Goal: Task Accomplishment & Management: Use online tool/utility

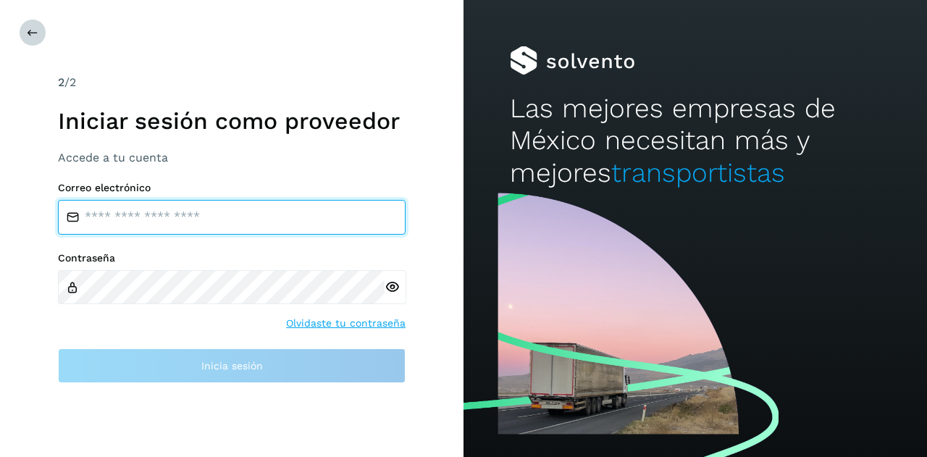
type input "**********"
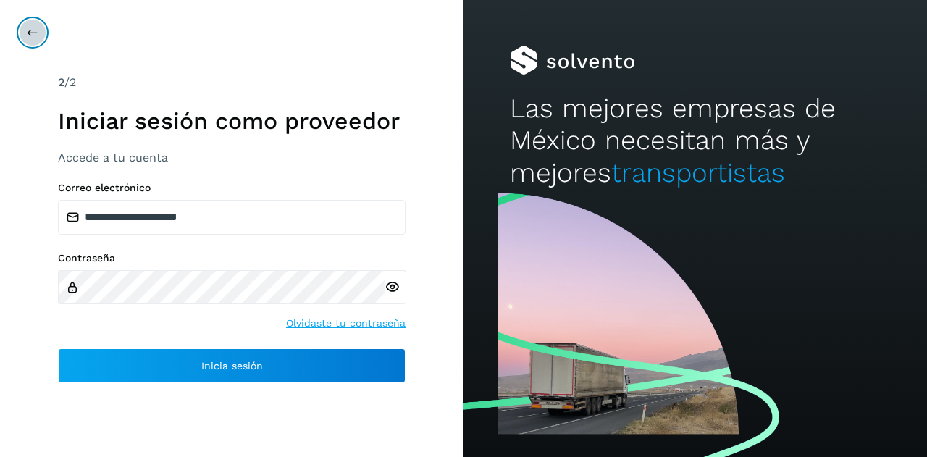
click at [33, 34] on icon at bounding box center [33, 33] width 12 height 12
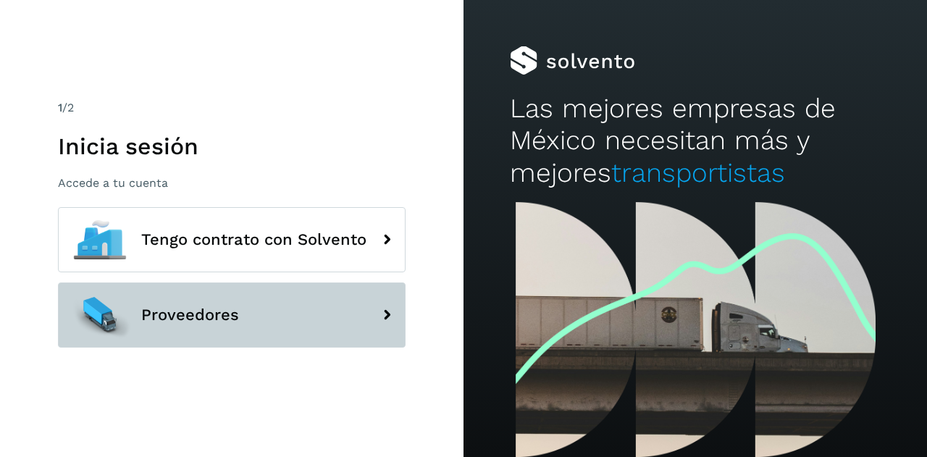
click at [209, 324] on span "Proveedores" at bounding box center [190, 314] width 98 height 17
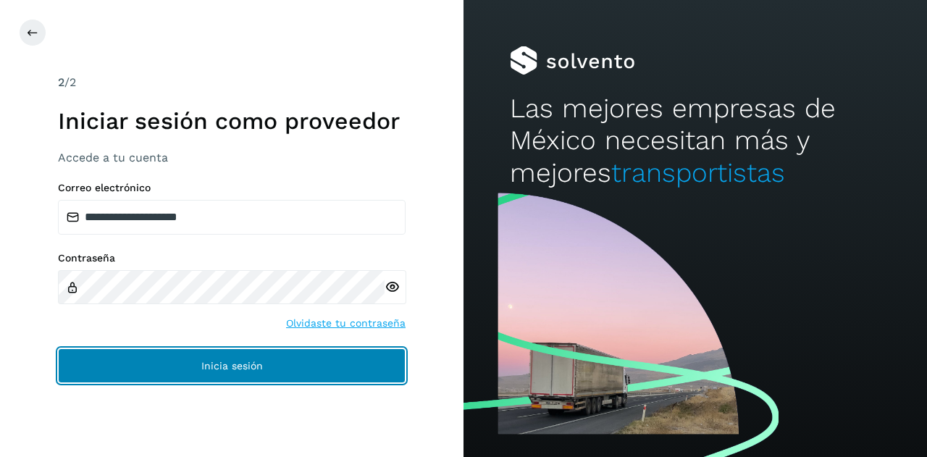
click at [187, 371] on button "Inicia sesión" at bounding box center [231, 365] width 347 height 35
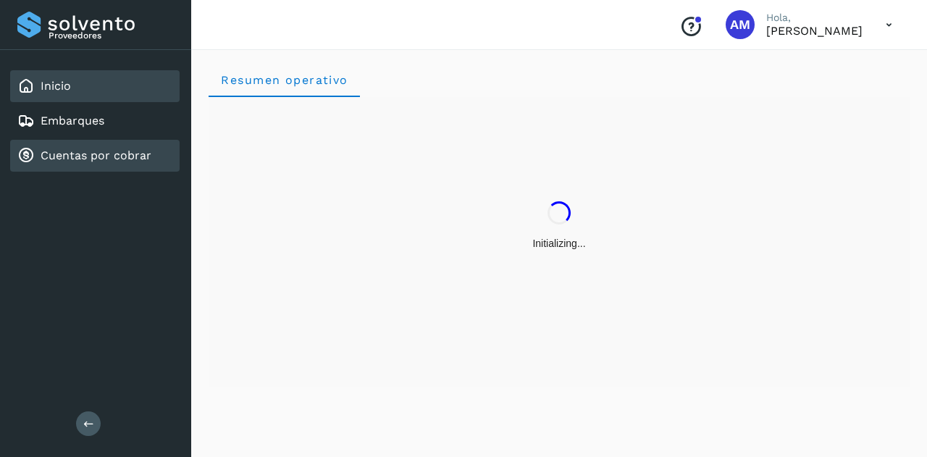
click at [77, 140] on div "Cuentas por cobrar" at bounding box center [94, 156] width 169 height 32
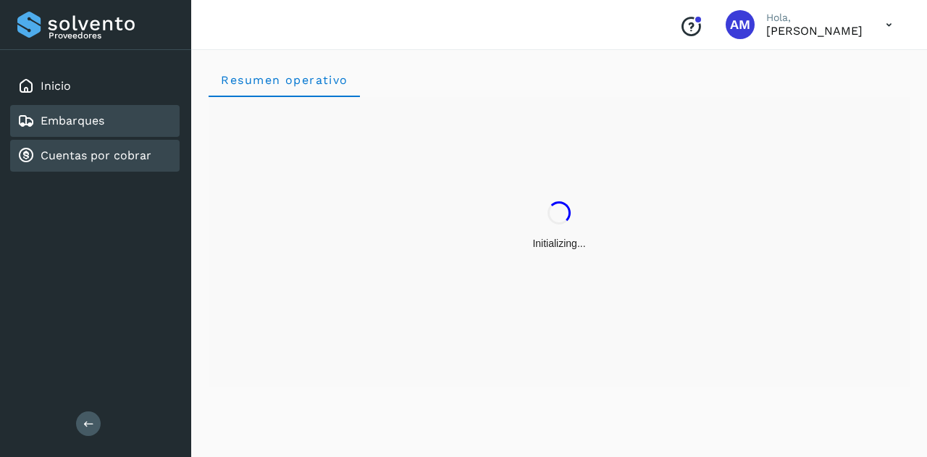
click at [71, 119] on link "Embarques" at bounding box center [73, 121] width 64 height 14
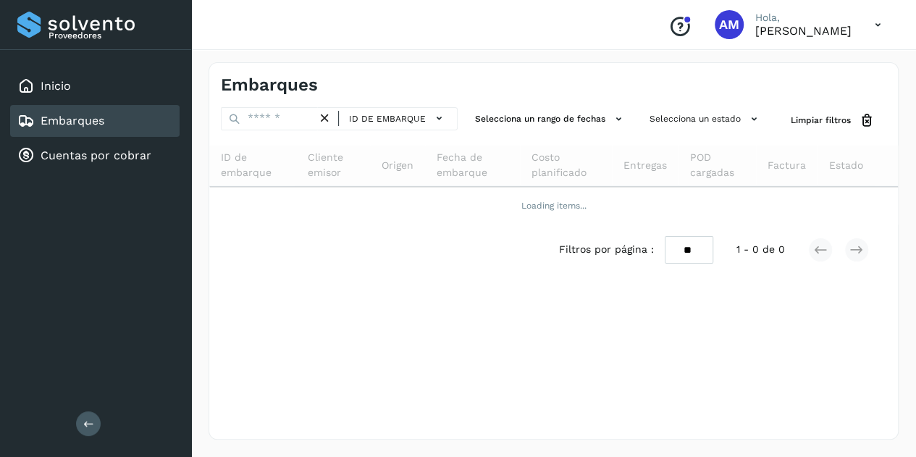
click at [97, 422] on button at bounding box center [88, 423] width 25 height 25
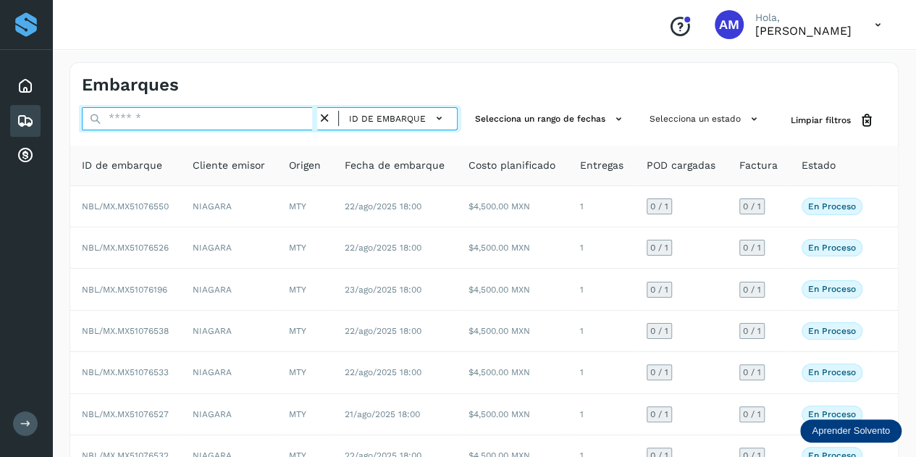
click at [156, 118] on input "text" at bounding box center [199, 118] width 235 height 23
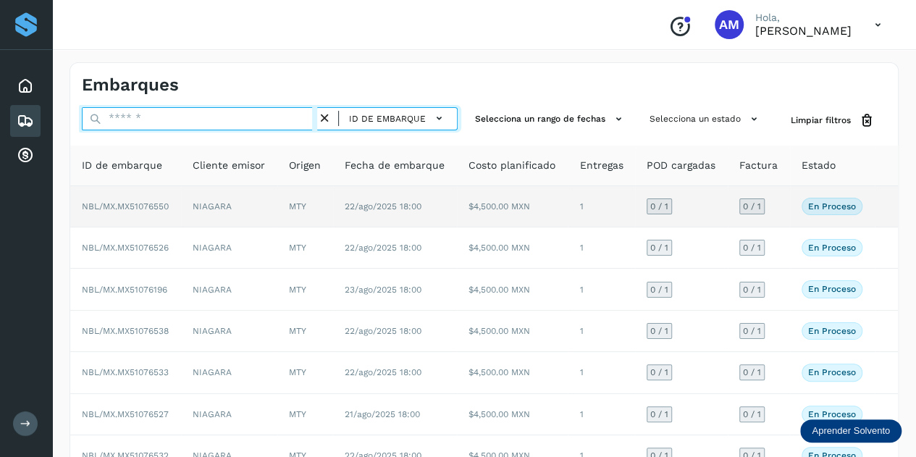
paste input "**********"
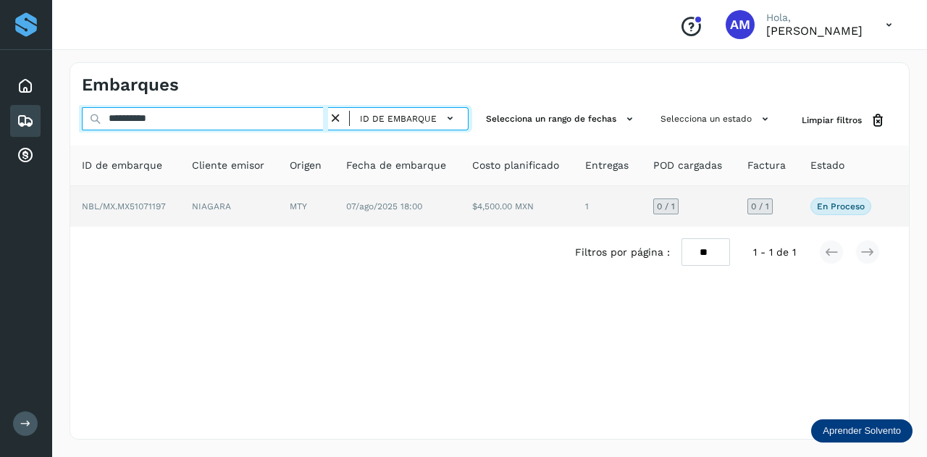
type input "**********"
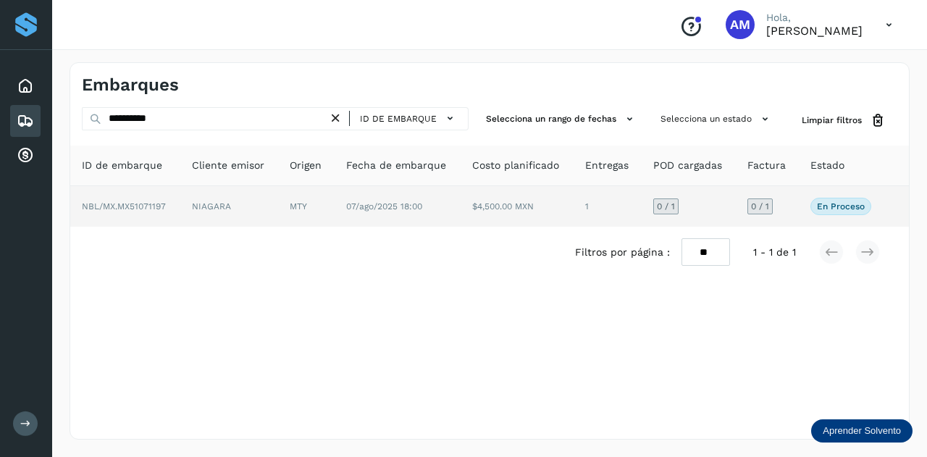
click at [180, 214] on td "NBL/MX.MX51071197" at bounding box center [229, 206] width 98 height 41
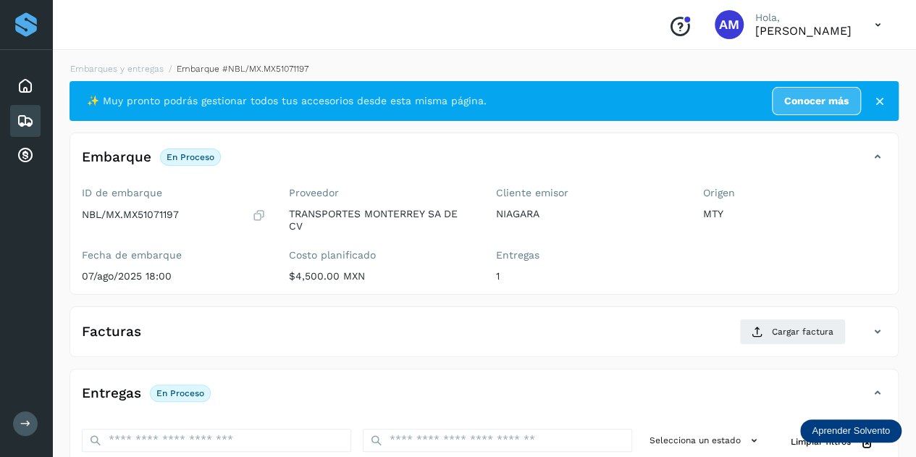
scroll to position [145, 0]
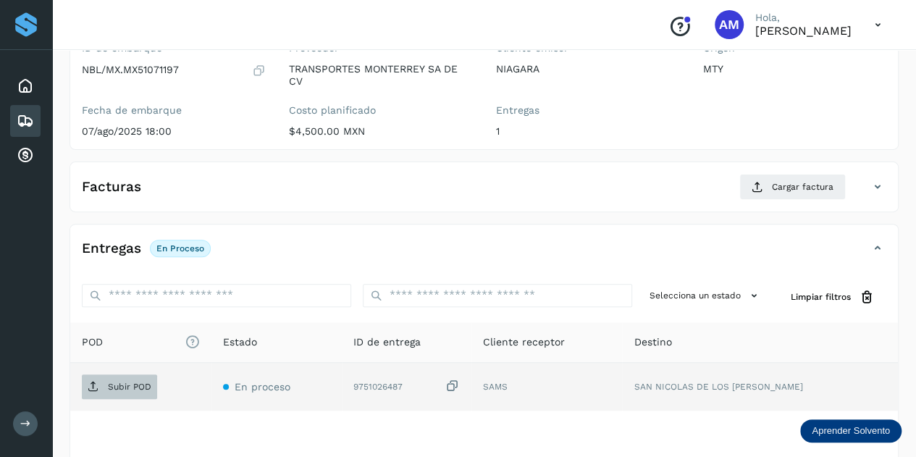
click at [132, 390] on span "Subir POD" at bounding box center [119, 386] width 75 height 23
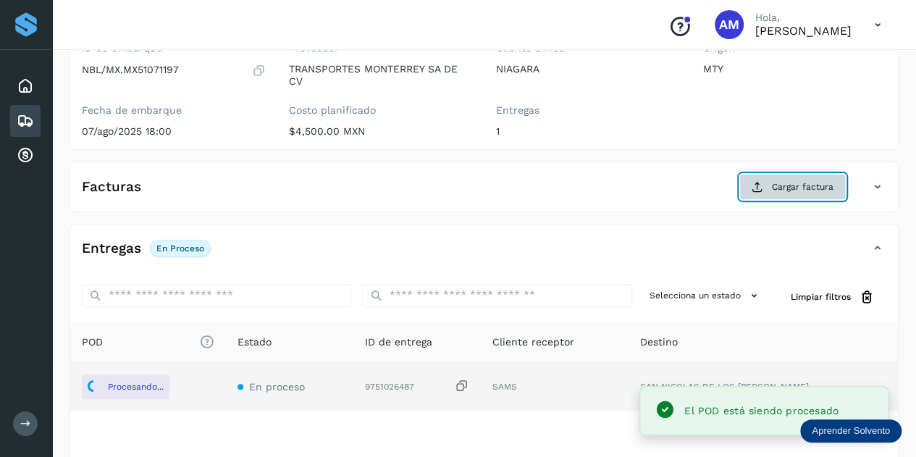
click at [770, 190] on button "Cargar factura" at bounding box center [792, 187] width 106 height 26
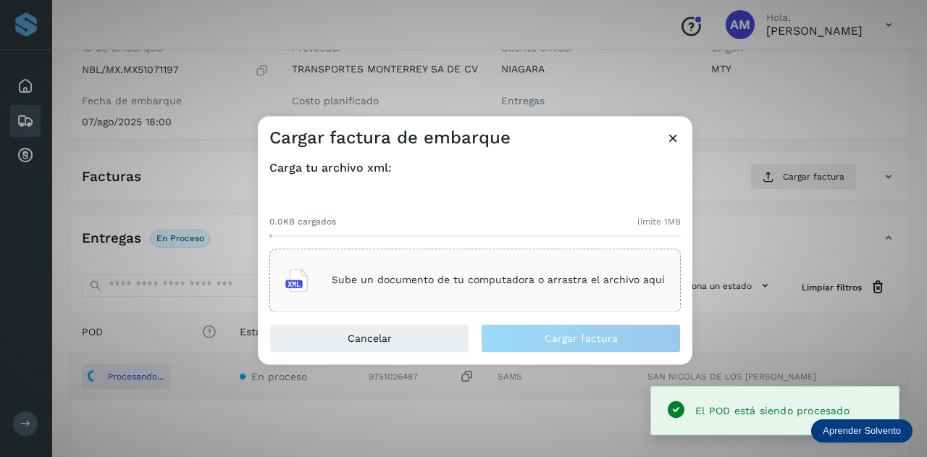
click at [588, 258] on div "Sube un documento de tu computadora o arrastra el archivo aquí" at bounding box center [474, 280] width 411 height 64
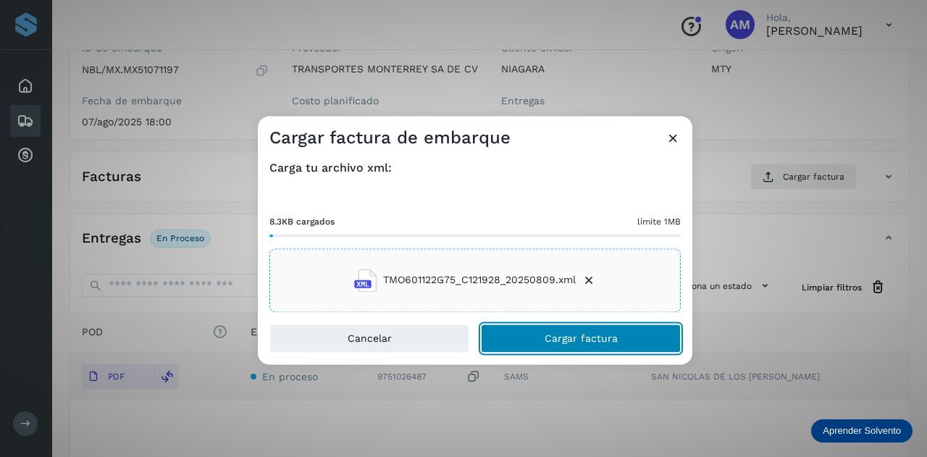
click at [582, 346] on button "Cargar factura" at bounding box center [581, 338] width 200 height 29
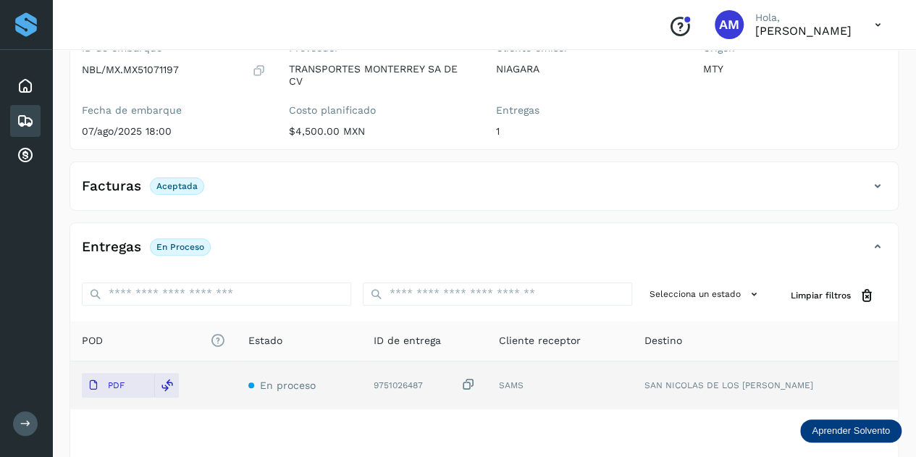
scroll to position [0, 0]
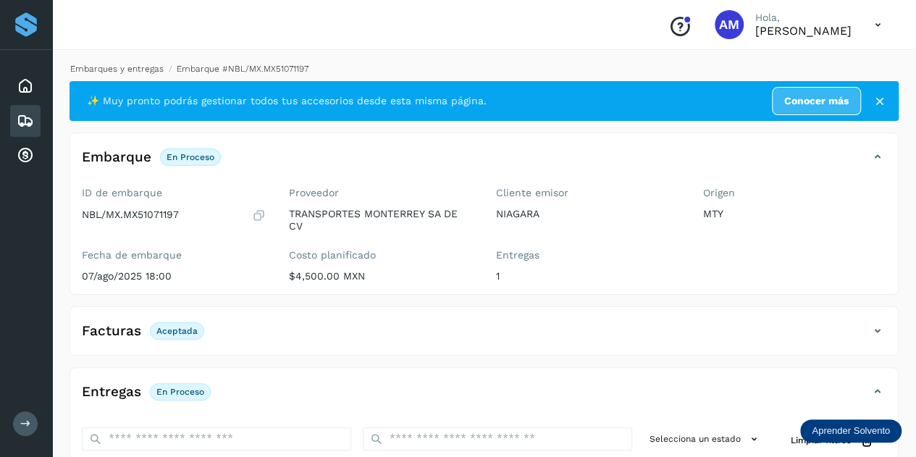
click at [135, 71] on link "Embarques y entregas" at bounding box center [116, 69] width 93 height 10
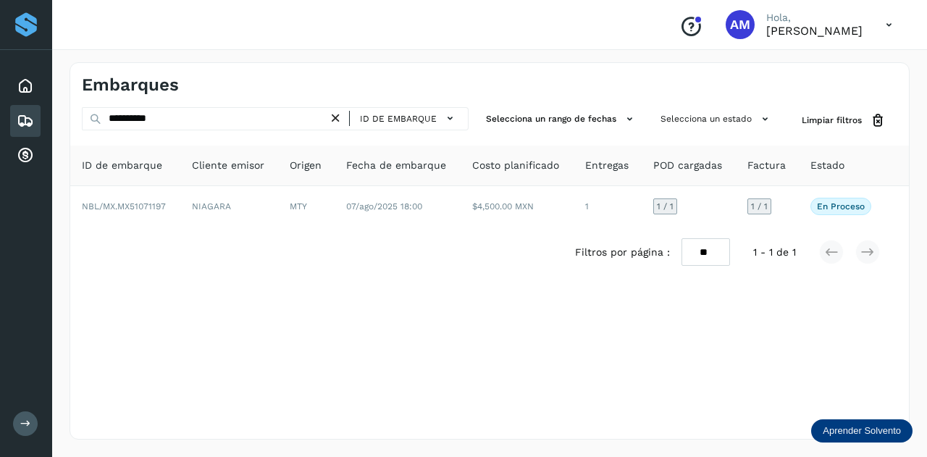
click at [340, 122] on icon at bounding box center [335, 118] width 15 height 15
drag, startPoint x: 340, startPoint y: 122, endPoint x: 326, endPoint y: 122, distance: 14.5
click at [339, 122] on icon at bounding box center [335, 118] width 15 height 15
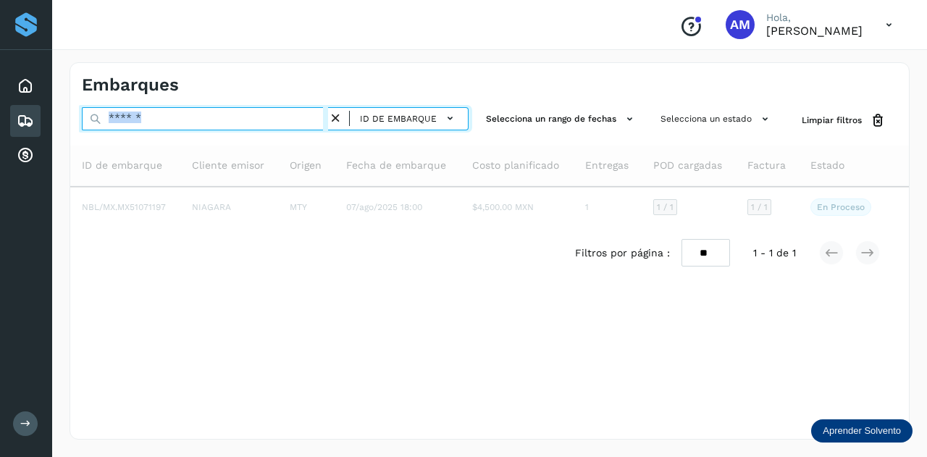
click at [259, 118] on input "text" at bounding box center [205, 118] width 246 height 23
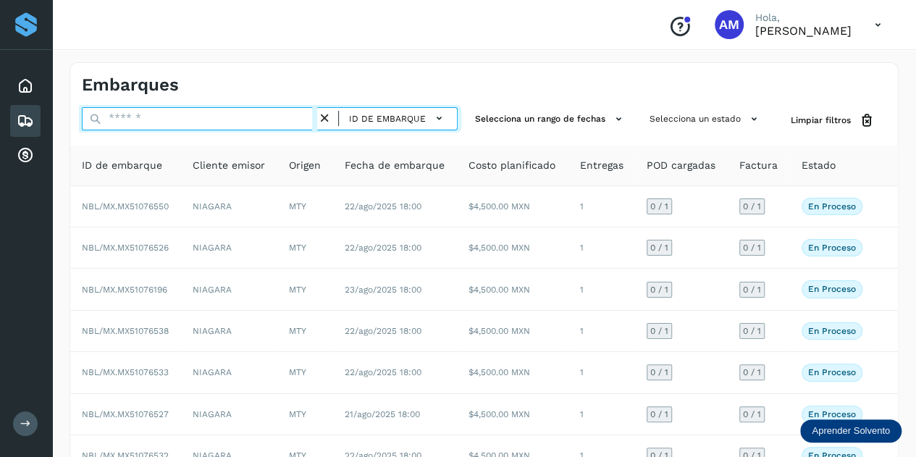
paste input "**********"
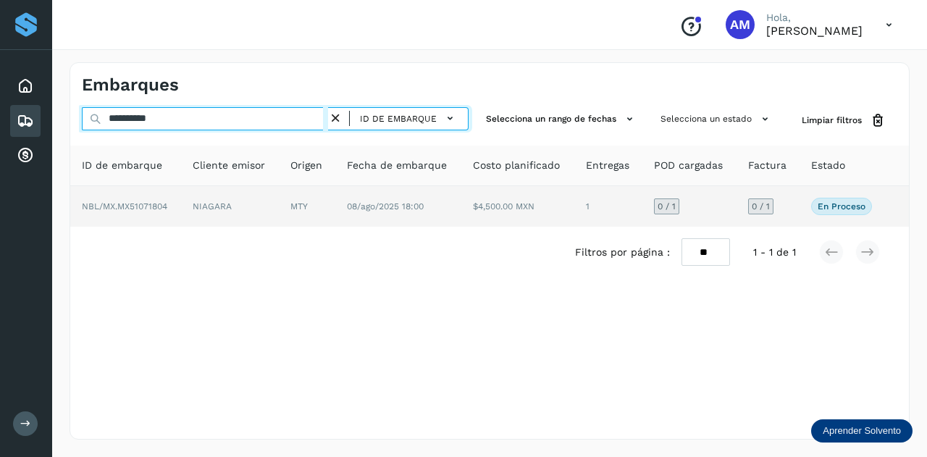
type input "**********"
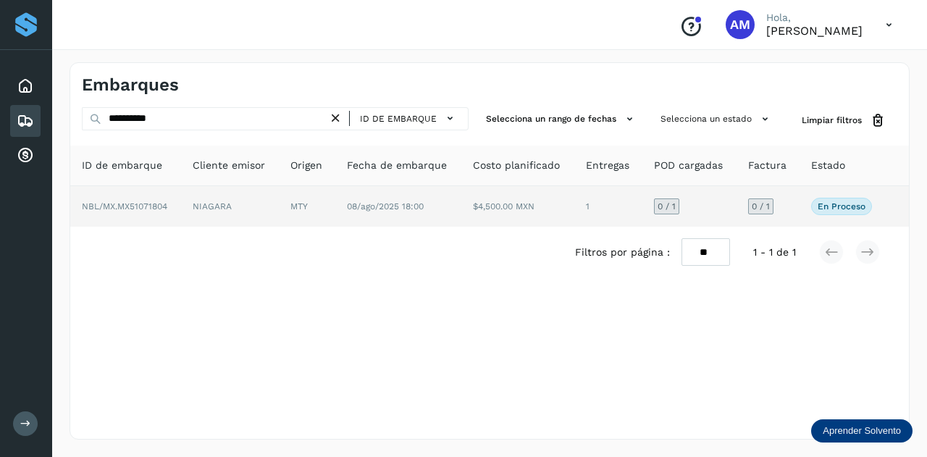
click at [279, 210] on td "NIAGARA" at bounding box center [307, 206] width 56 height 41
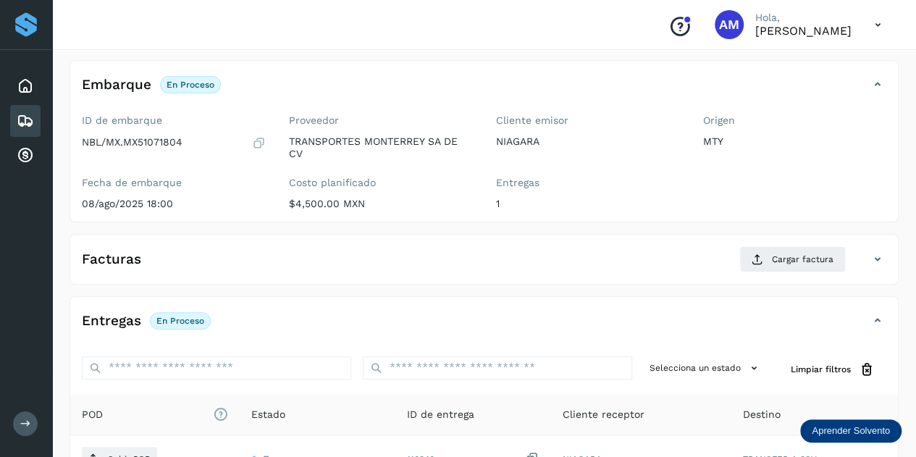
scroll to position [145, 0]
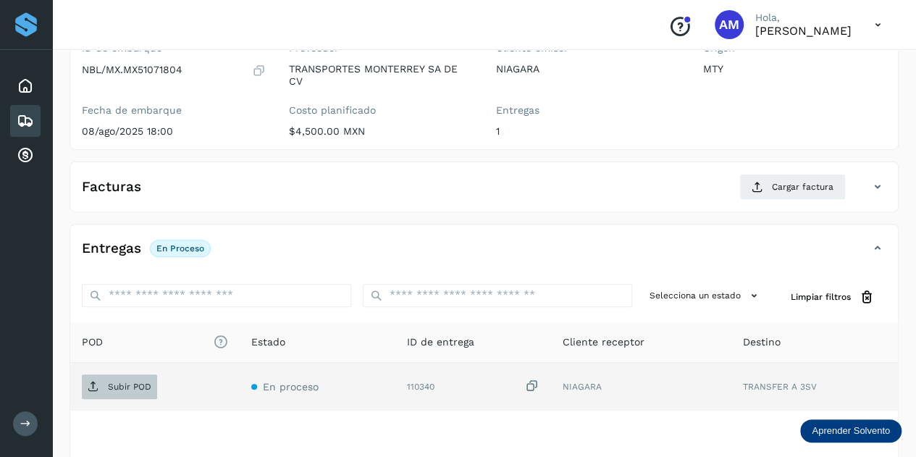
click at [123, 384] on p "Subir POD" at bounding box center [129, 386] width 43 height 10
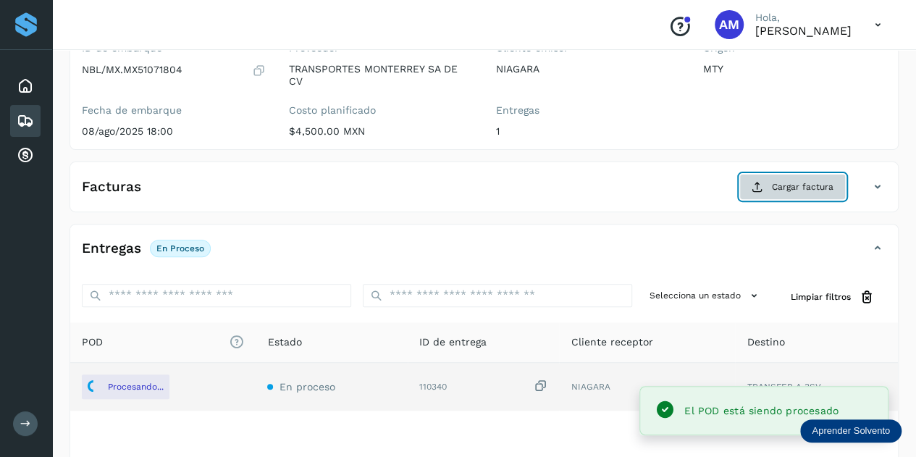
click at [782, 174] on button "Cargar factura" at bounding box center [792, 187] width 106 height 26
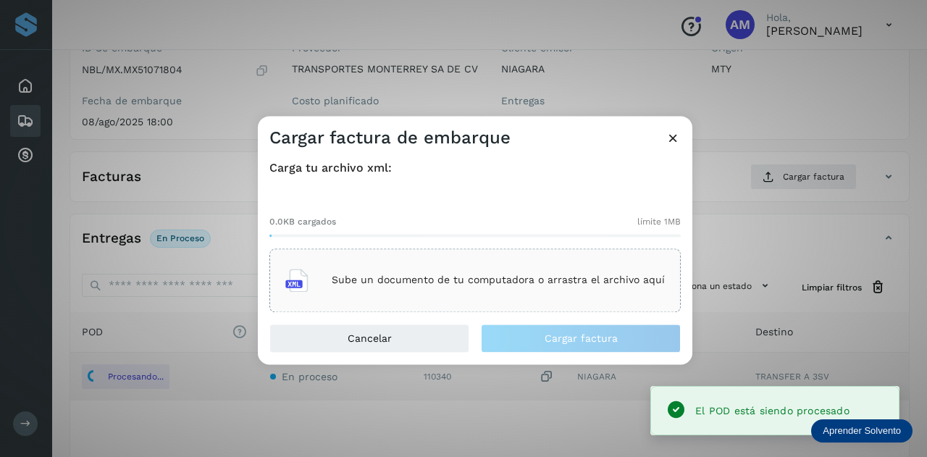
click at [457, 258] on div "Sube un documento de tu computadora o arrastra el archivo aquí" at bounding box center [474, 280] width 411 height 64
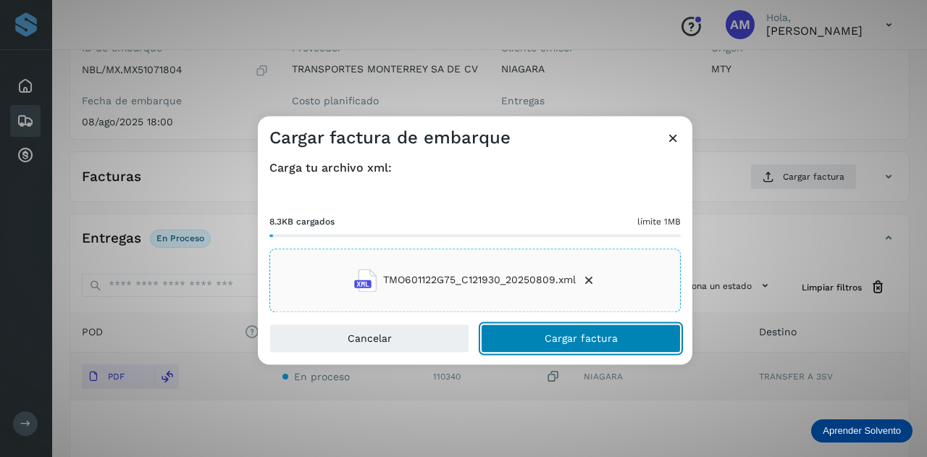
click at [504, 334] on button "Cargar factura" at bounding box center [581, 338] width 200 height 29
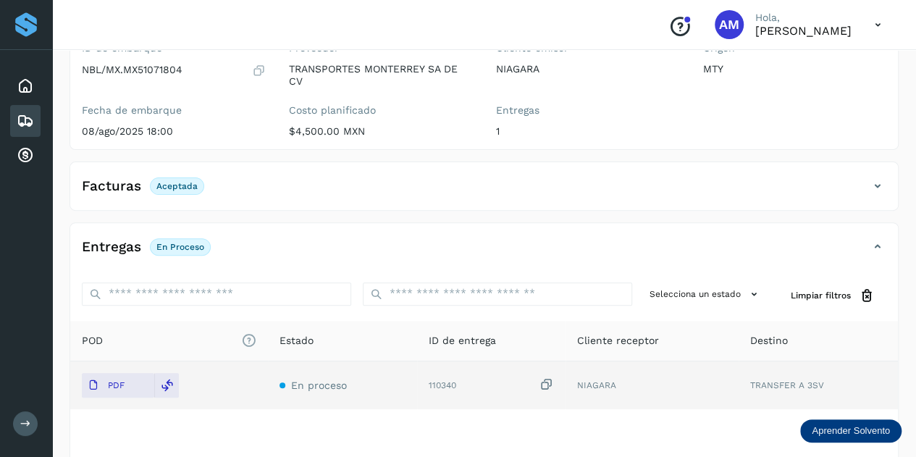
scroll to position [0, 0]
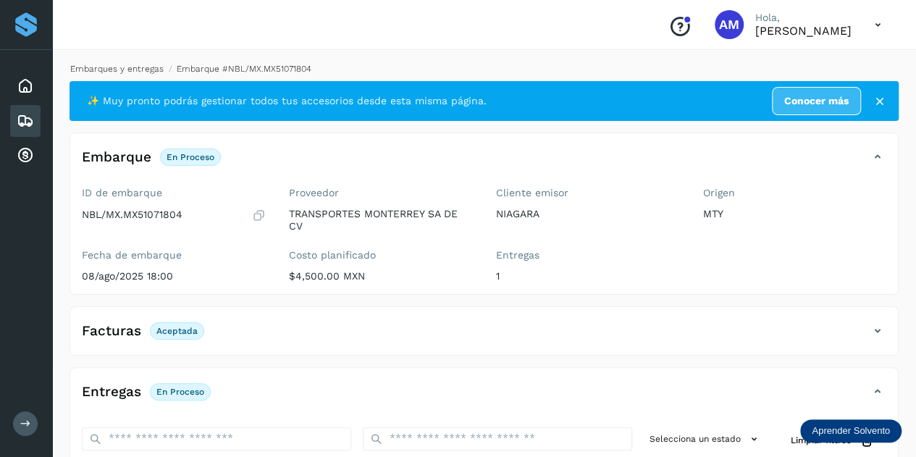
click at [146, 68] on link "Embarques y entregas" at bounding box center [116, 69] width 93 height 10
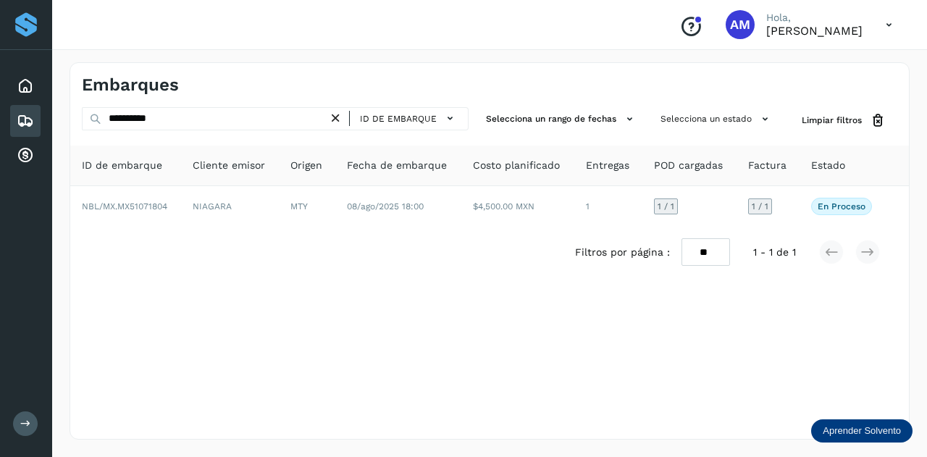
click at [334, 116] on icon at bounding box center [335, 118] width 15 height 15
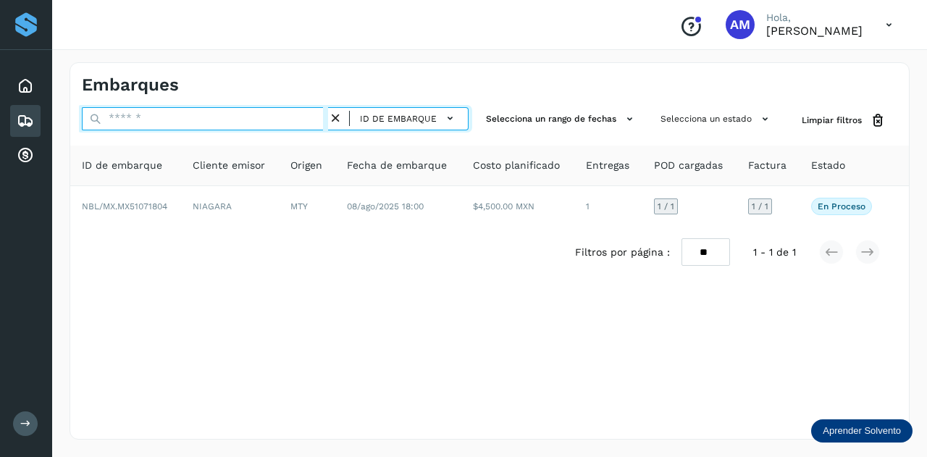
click at [264, 117] on input "text" at bounding box center [205, 118] width 246 height 23
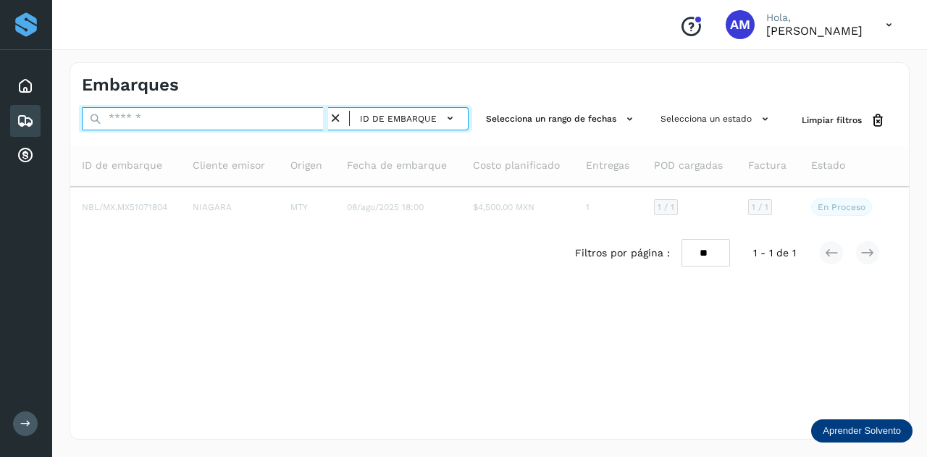
paste input "**********"
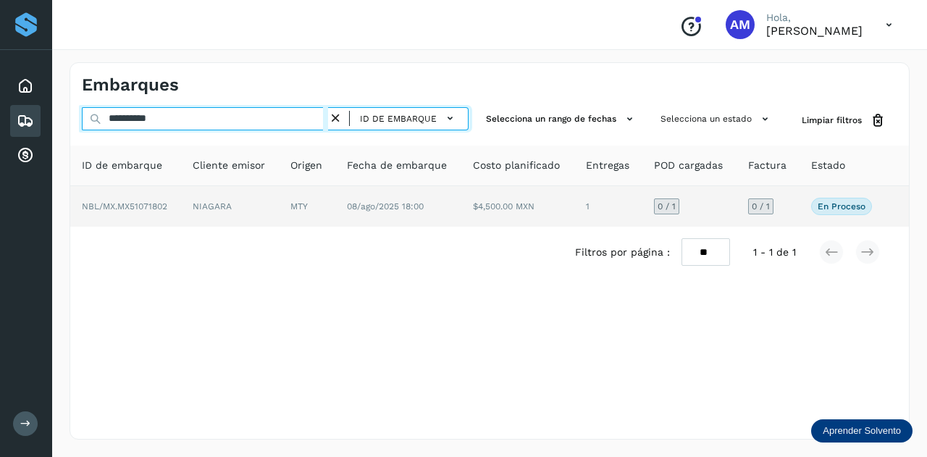
type input "**********"
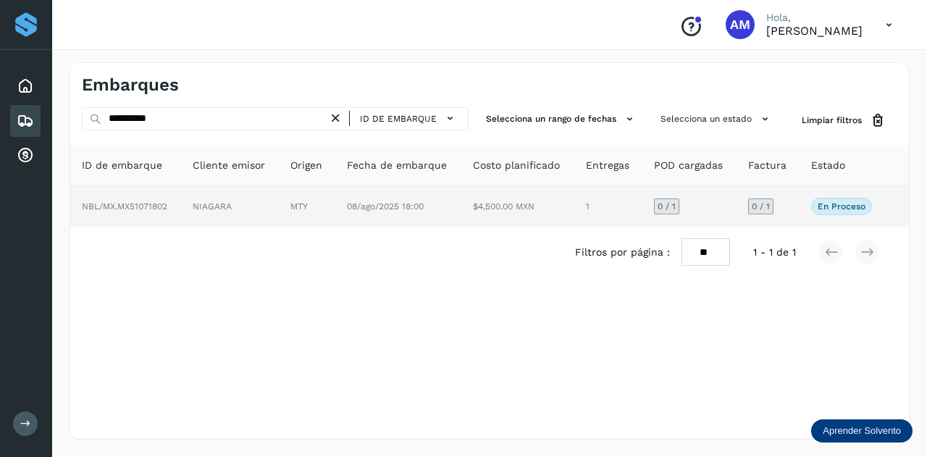
click at [335, 196] on td "MTY" at bounding box center [398, 206] width 126 height 41
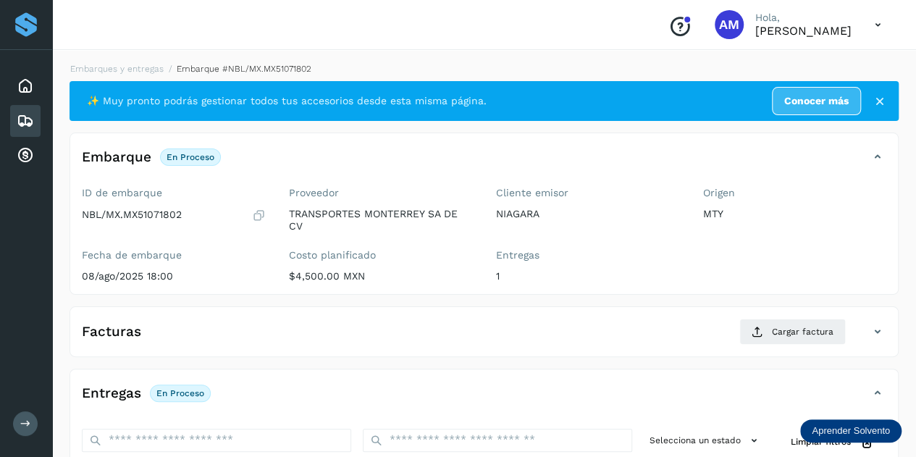
scroll to position [145, 0]
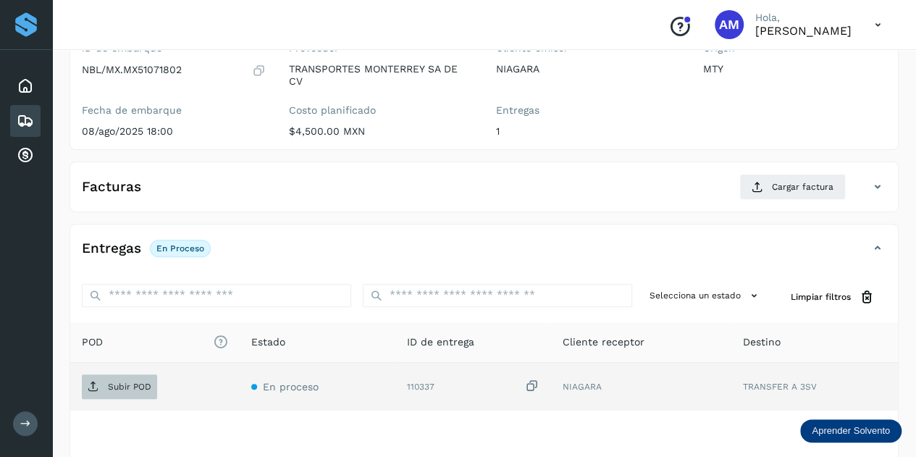
click at [109, 389] on span "Subir POD" at bounding box center [119, 386] width 75 height 23
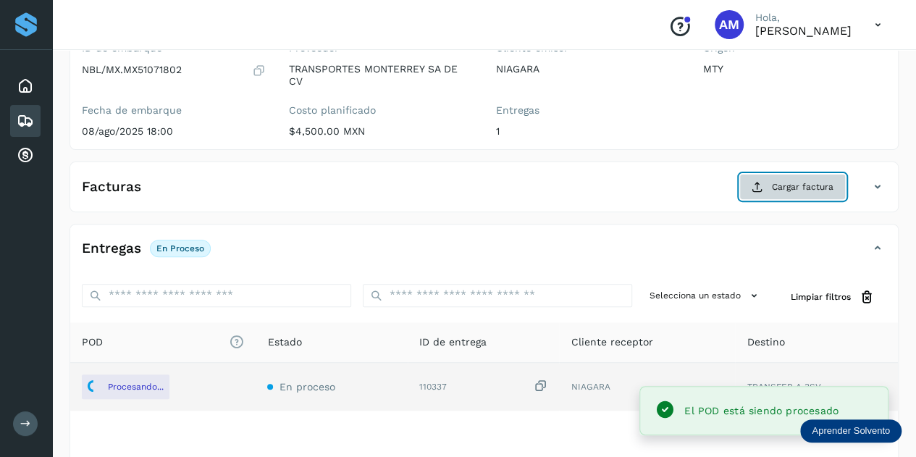
click at [772, 182] on button "Cargar factura" at bounding box center [792, 187] width 106 height 26
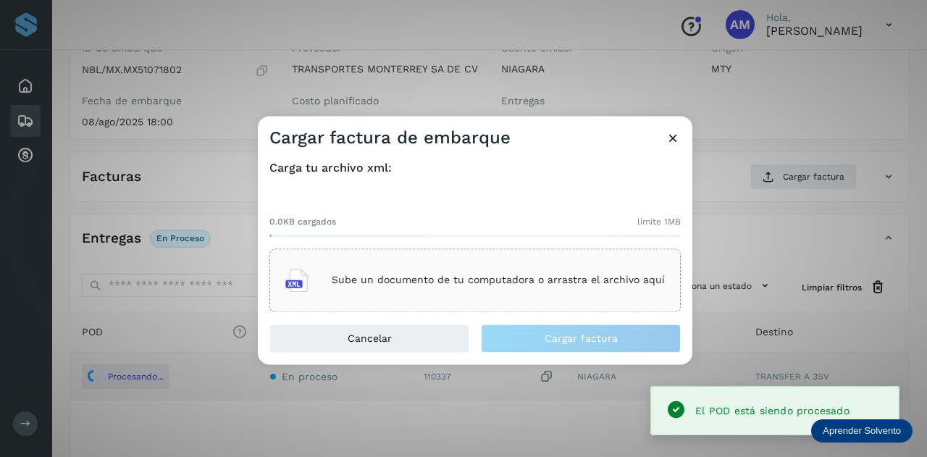
click at [544, 256] on div "Sube un documento de tu computadora o arrastra el archivo aquí" at bounding box center [474, 280] width 411 height 64
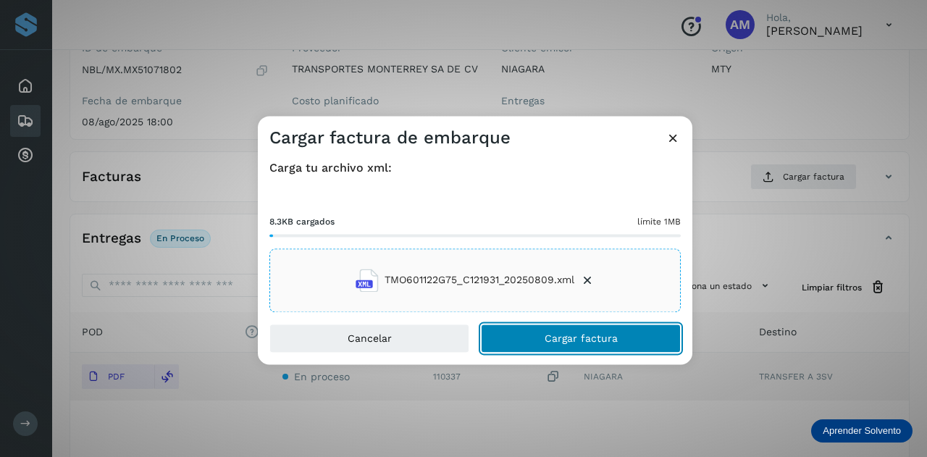
click at [570, 345] on button "Cargar factura" at bounding box center [581, 338] width 200 height 29
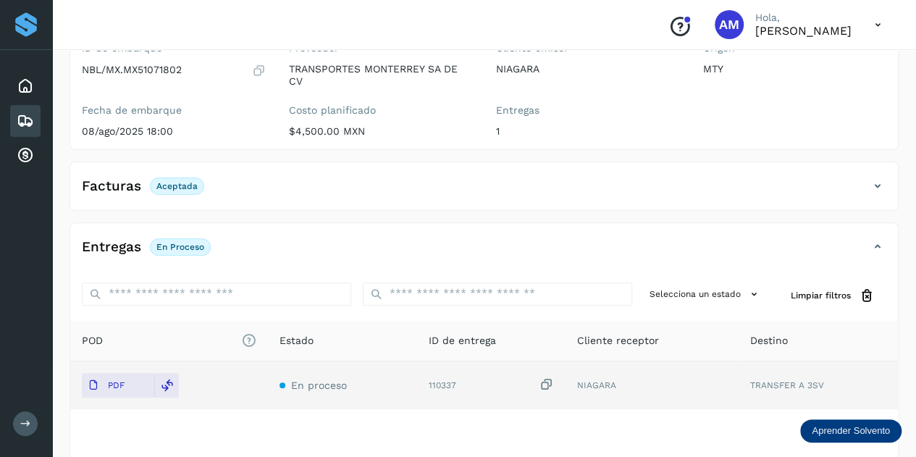
scroll to position [0, 0]
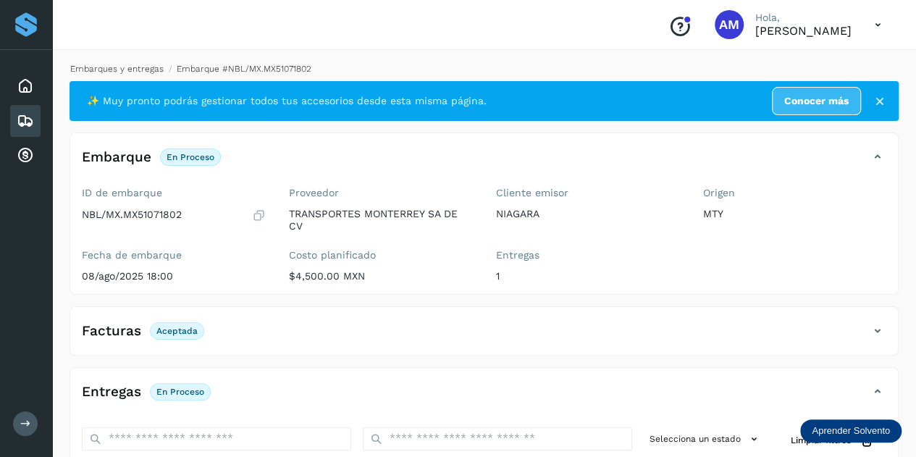
click at [138, 64] on link "Embarques y entregas" at bounding box center [116, 69] width 93 height 10
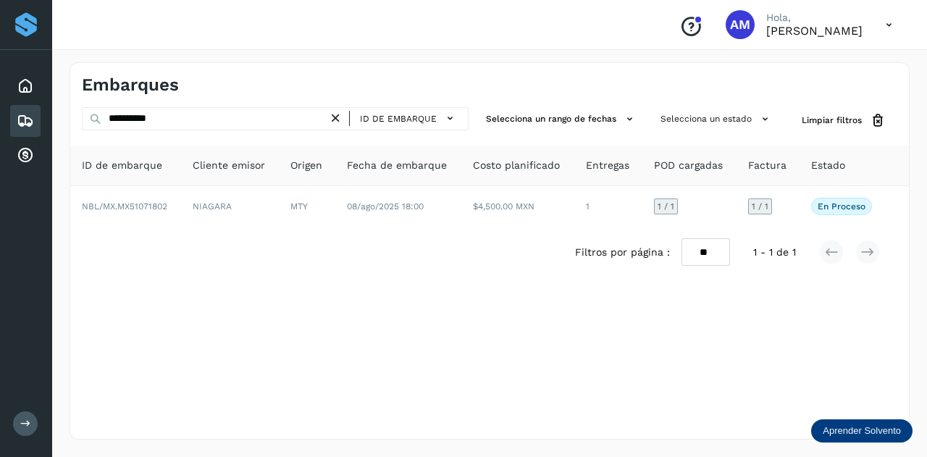
click at [336, 112] on icon at bounding box center [335, 118] width 15 height 15
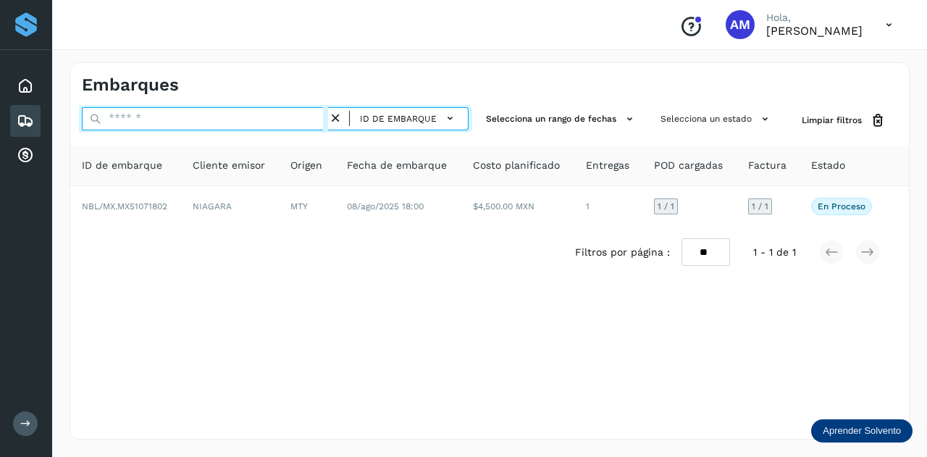
click at [321, 117] on input "text" at bounding box center [205, 118] width 246 height 23
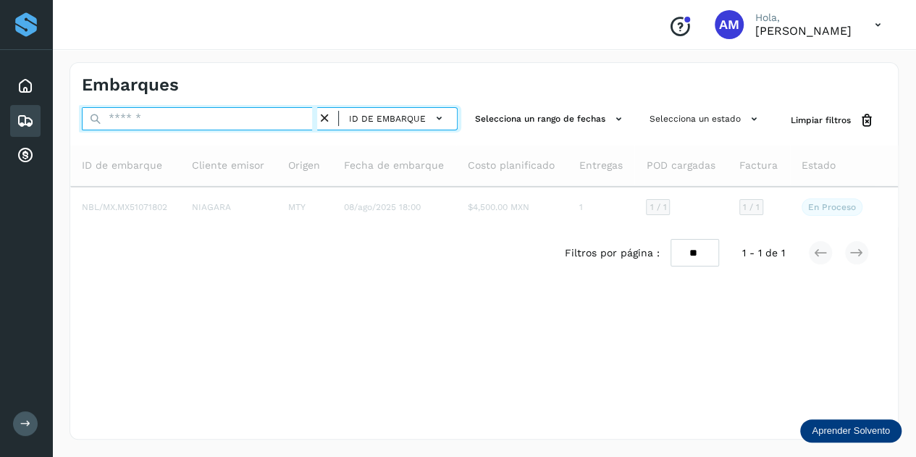
paste input "**********"
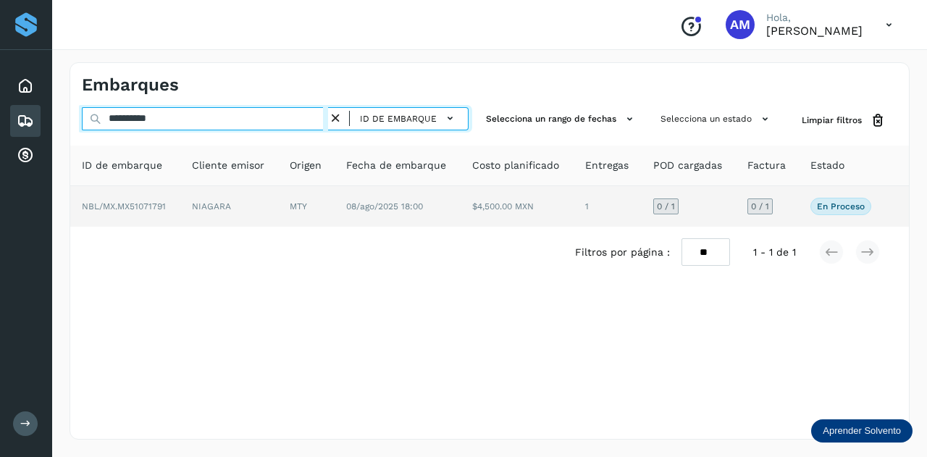
type input "**********"
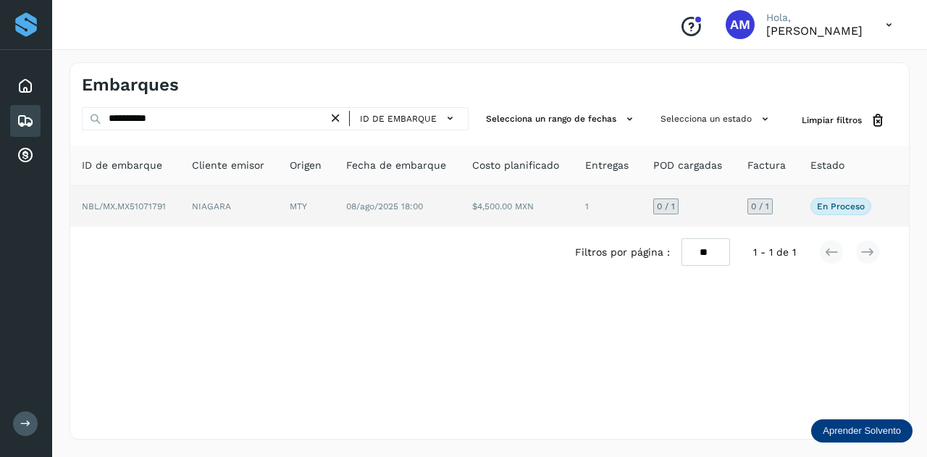
click at [278, 218] on td "NIAGARA" at bounding box center [306, 206] width 56 height 41
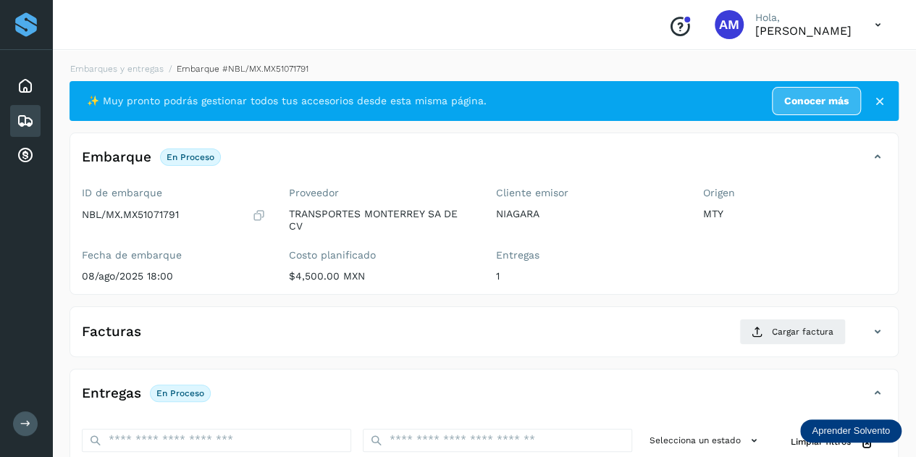
scroll to position [145, 0]
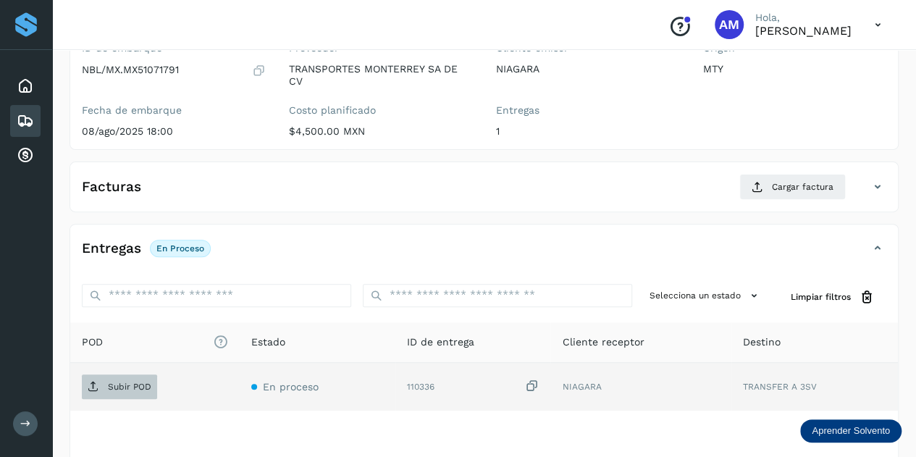
click at [128, 375] on span "Subir POD" at bounding box center [119, 386] width 75 height 23
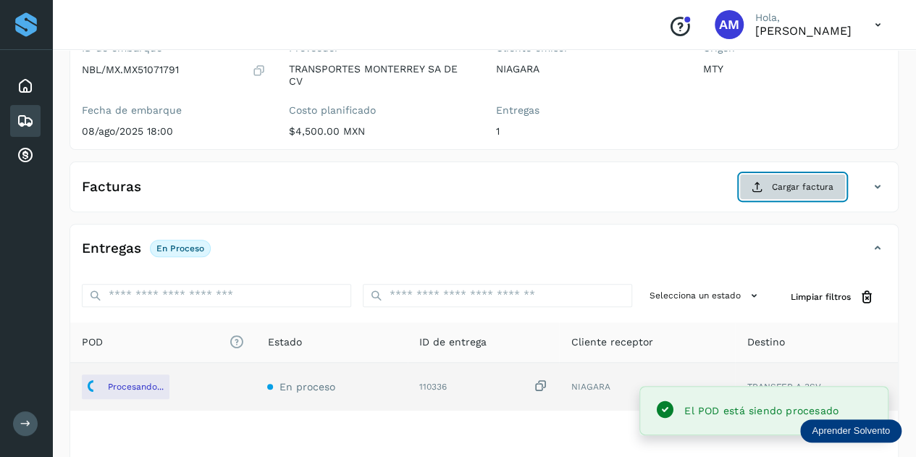
click at [783, 192] on span "Cargar factura" at bounding box center [803, 186] width 62 height 13
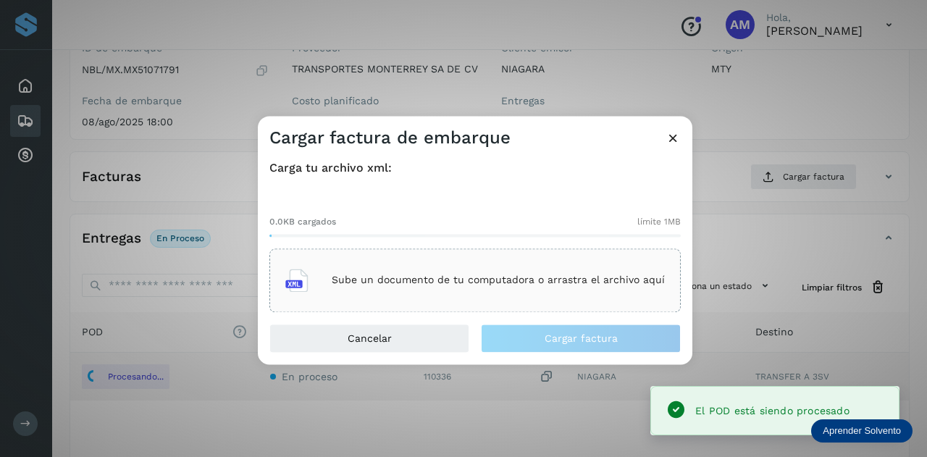
click at [515, 283] on p "Sube un documento de tu computadora o arrastra el archivo aquí" at bounding box center [498, 280] width 333 height 12
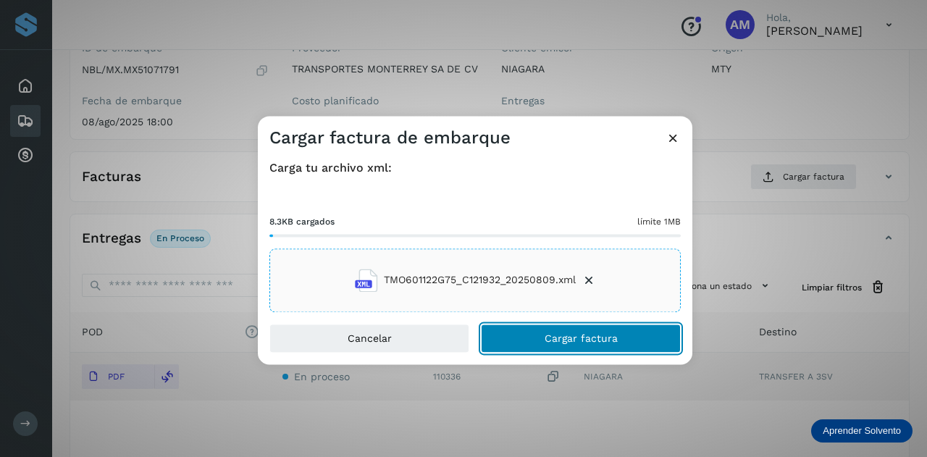
click at [544, 334] on button "Cargar factura" at bounding box center [581, 338] width 200 height 29
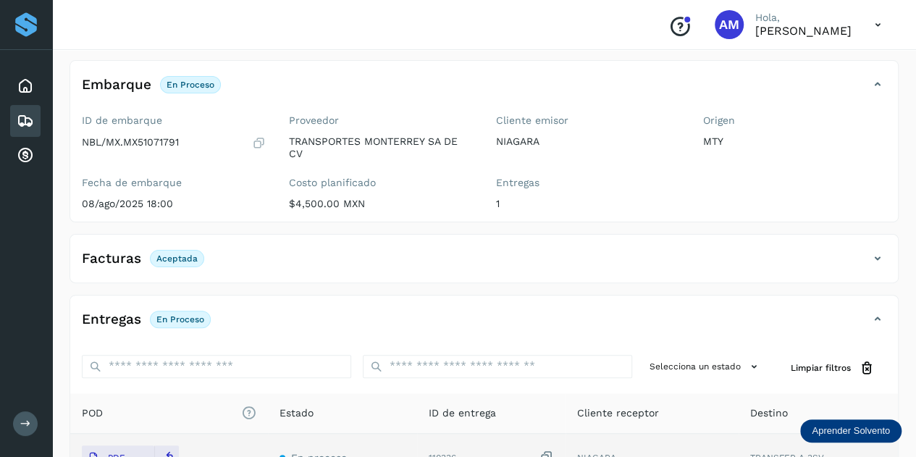
scroll to position [0, 0]
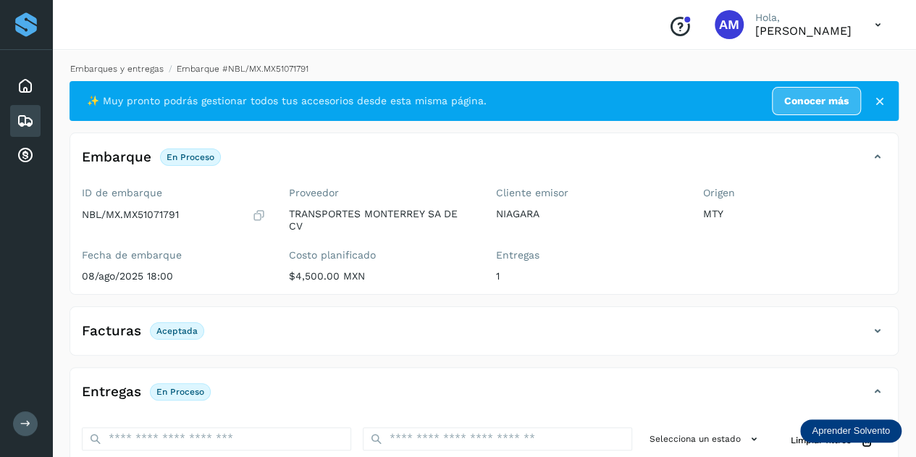
click at [124, 65] on link "Embarques y entregas" at bounding box center [116, 69] width 93 height 10
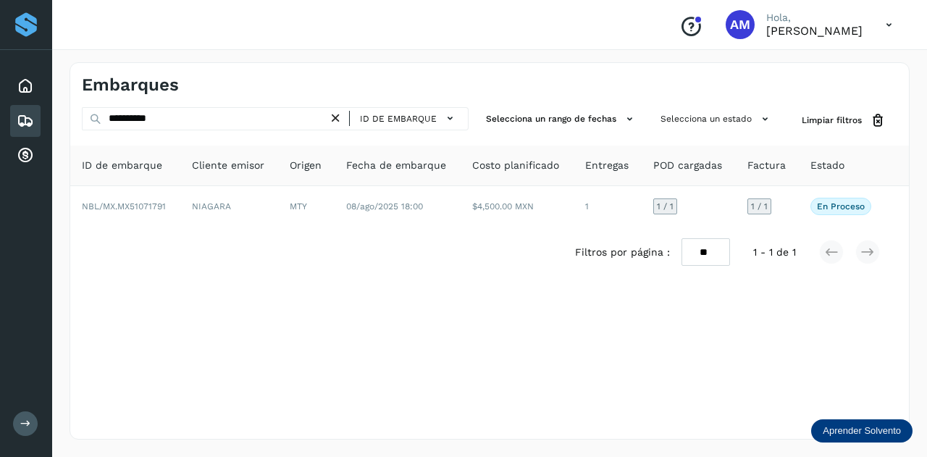
click at [332, 119] on icon at bounding box center [335, 118] width 15 height 15
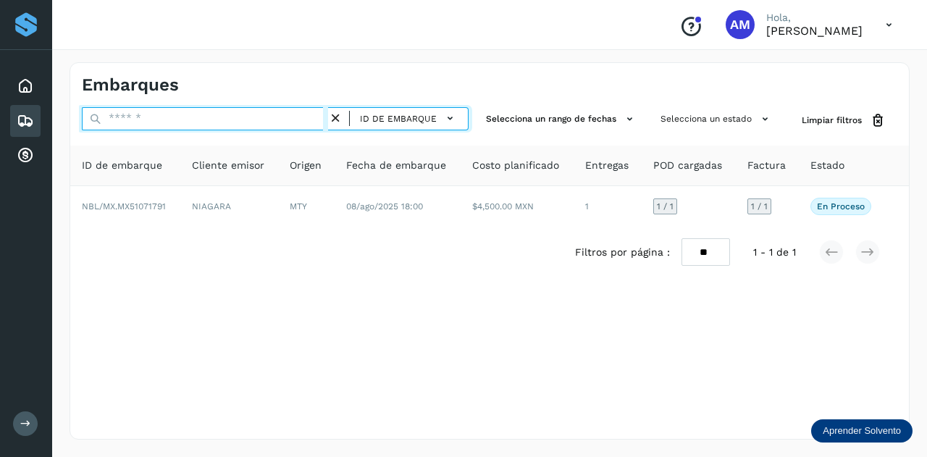
click at [307, 119] on input "text" at bounding box center [205, 118] width 246 height 23
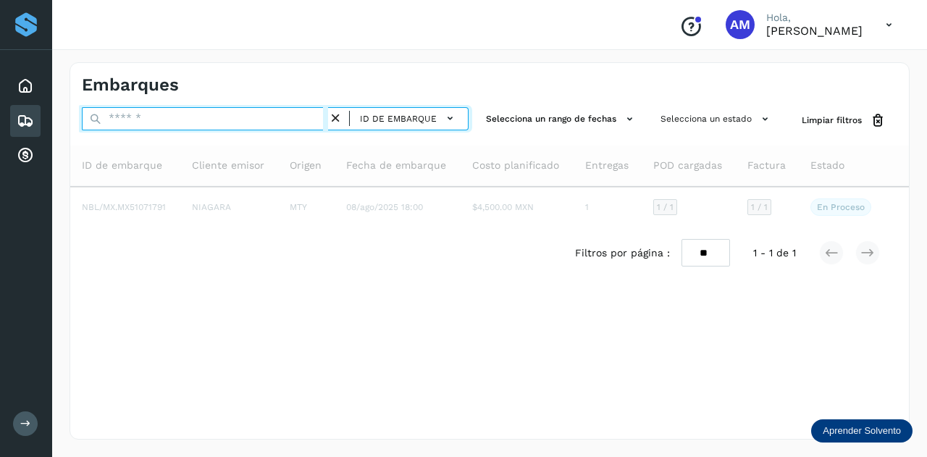
paste input "**********"
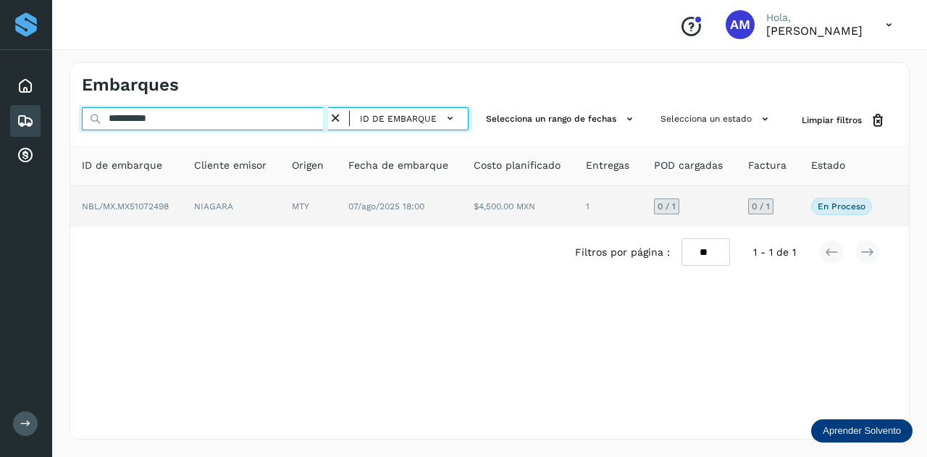
type input "**********"
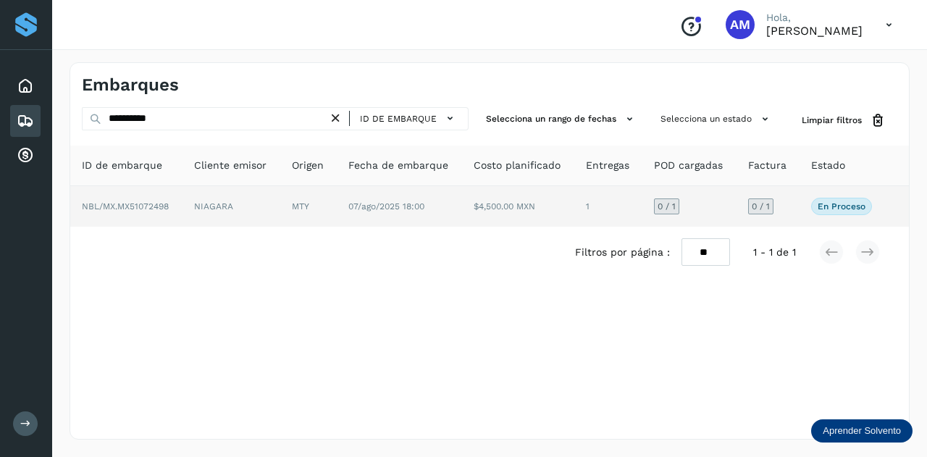
click at [280, 217] on td "NIAGARA" at bounding box center [308, 206] width 56 height 41
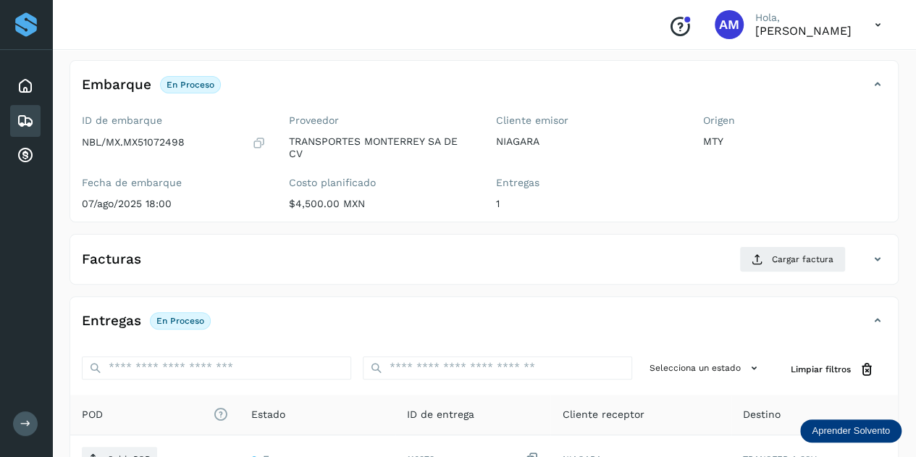
scroll to position [145, 0]
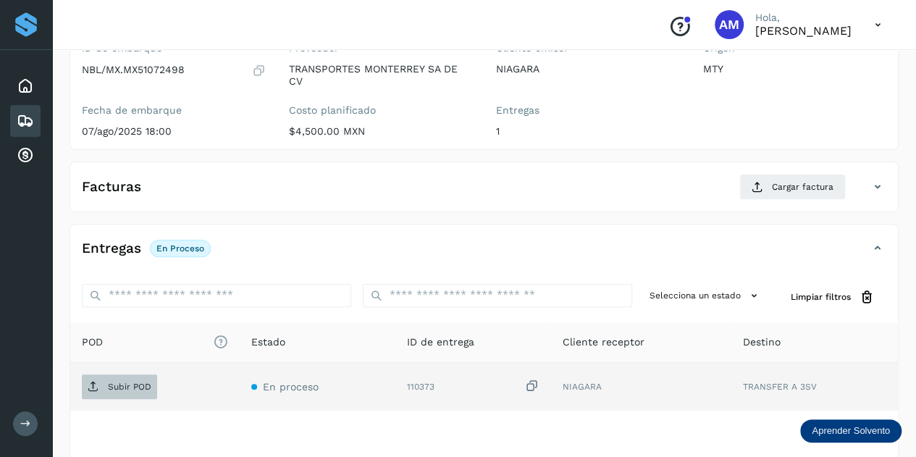
click at [140, 376] on span "Subir POD" at bounding box center [119, 386] width 75 height 23
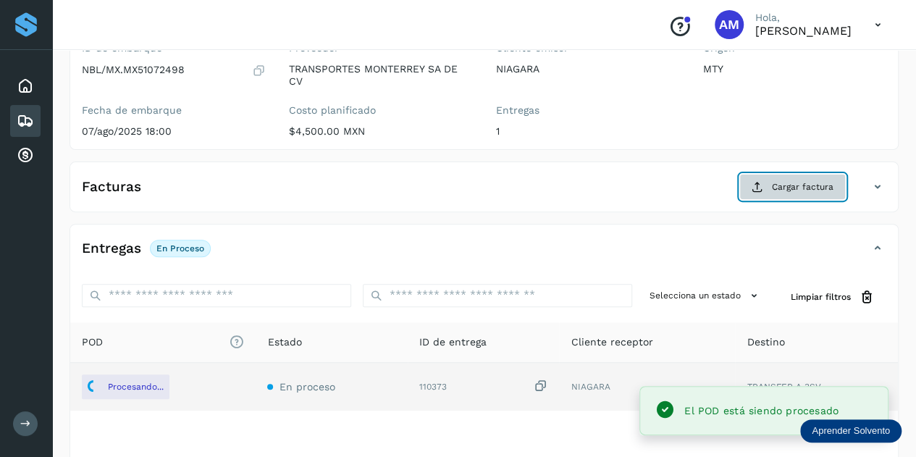
click at [793, 186] on span "Cargar factura" at bounding box center [803, 186] width 62 height 13
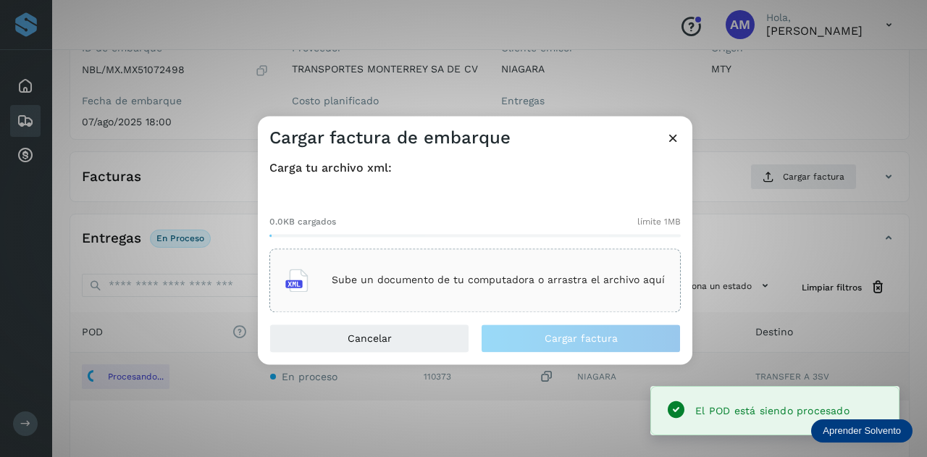
click at [485, 276] on p "Sube un documento de tu computadora o arrastra el archivo aquí" at bounding box center [498, 280] width 333 height 12
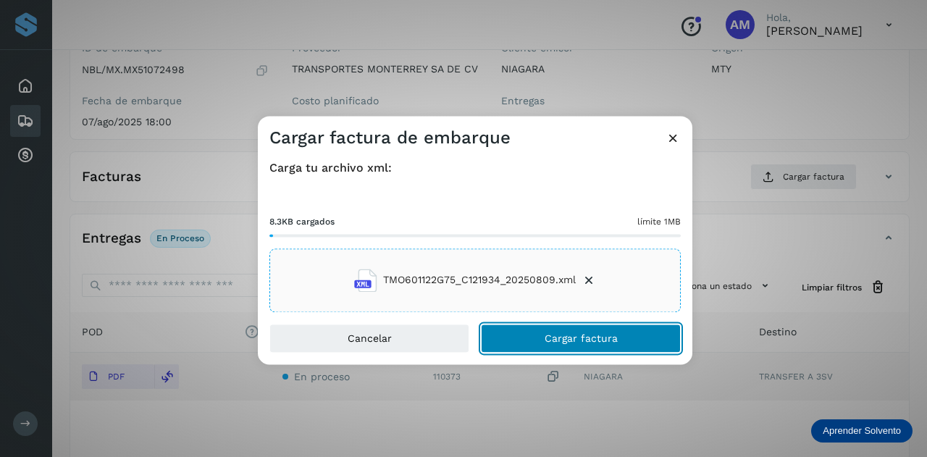
click at [528, 335] on button "Cargar factura" at bounding box center [581, 338] width 200 height 29
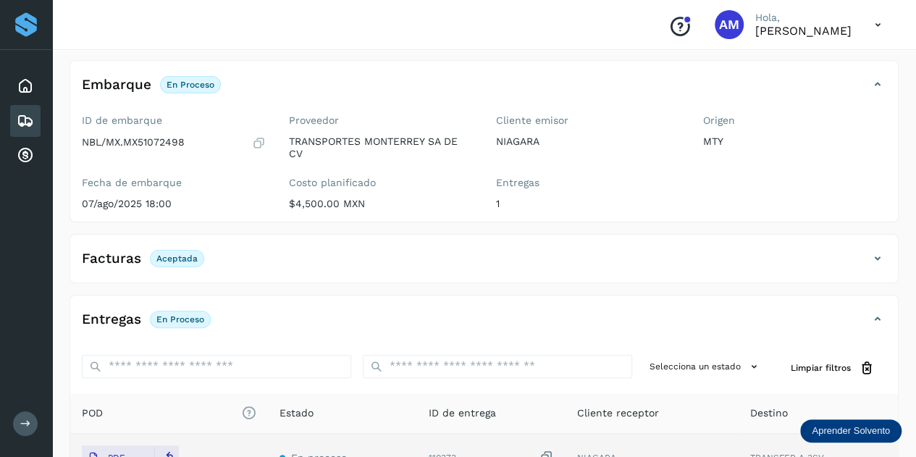
scroll to position [0, 0]
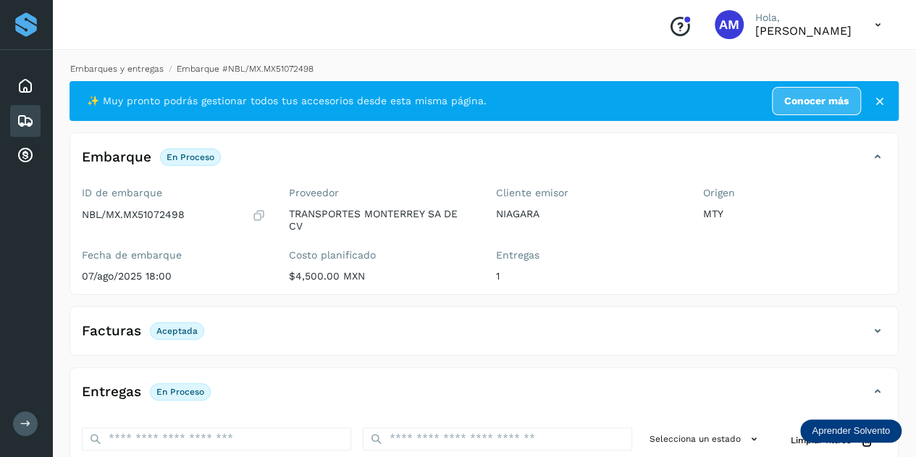
click at [151, 66] on link "Embarques y entregas" at bounding box center [116, 69] width 93 height 10
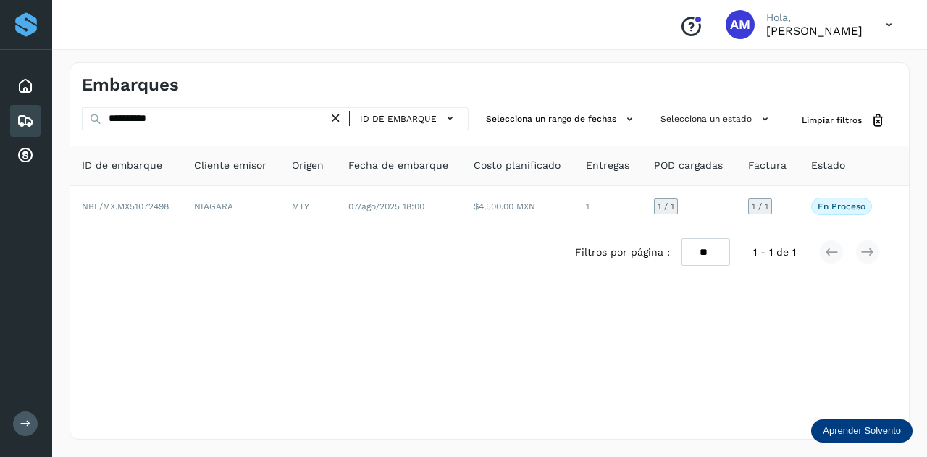
click at [340, 118] on icon at bounding box center [335, 118] width 15 height 15
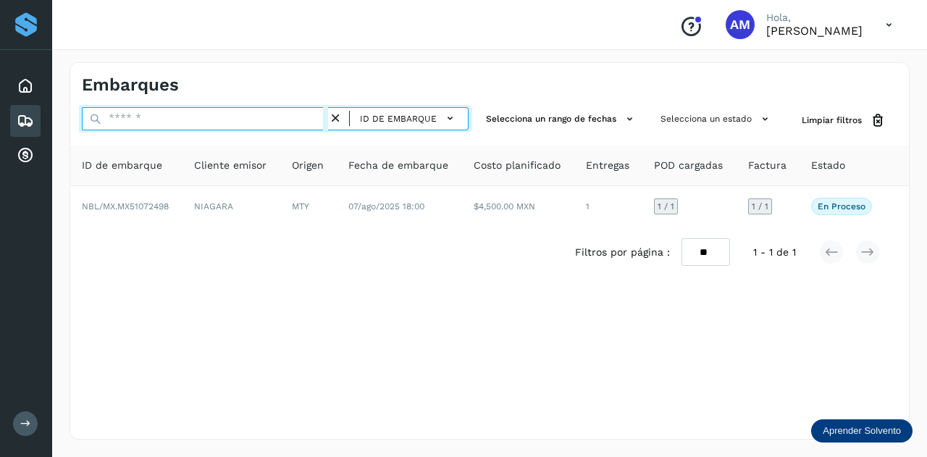
click at [299, 114] on input "text" at bounding box center [205, 118] width 246 height 23
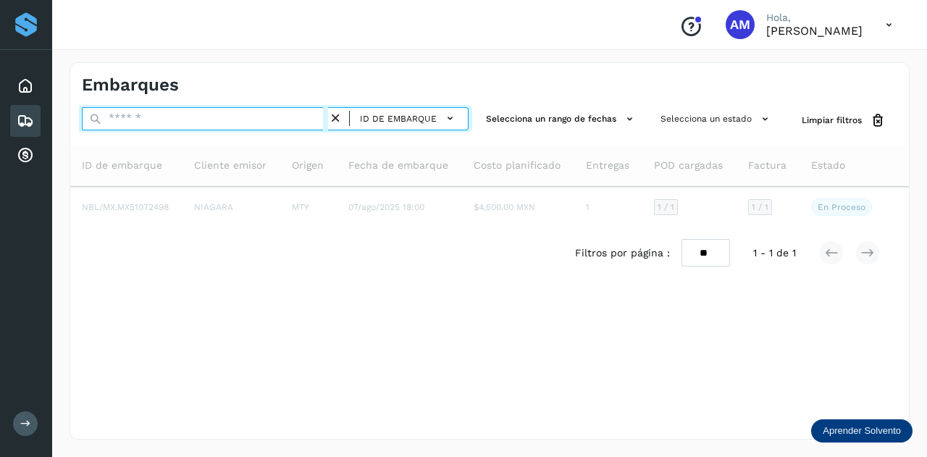
paste input "**********"
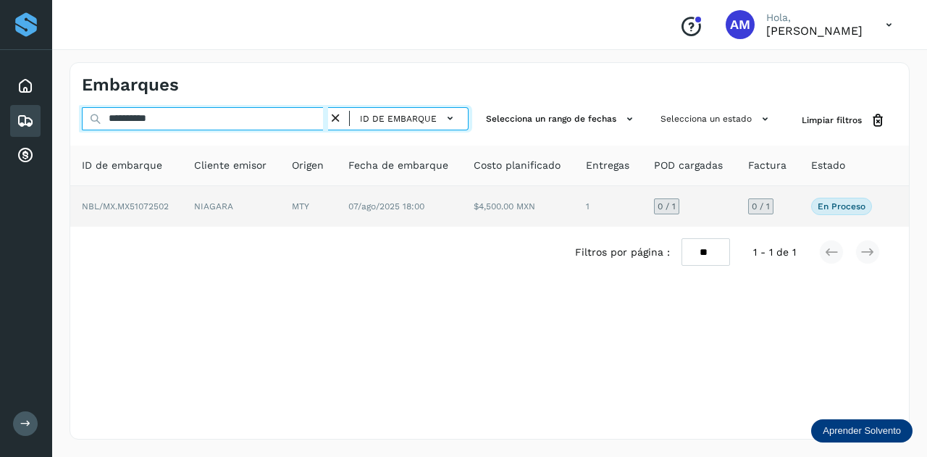
type input "**********"
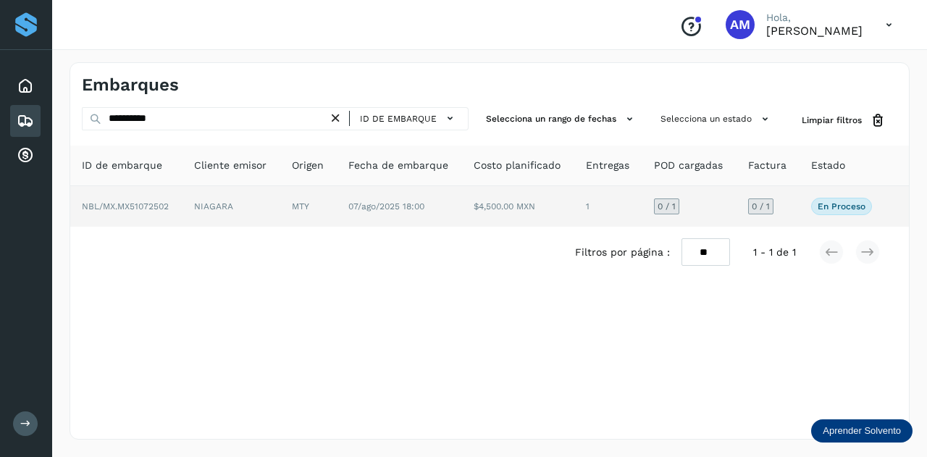
click at [280, 198] on td "NIAGARA" at bounding box center [308, 206] width 56 height 41
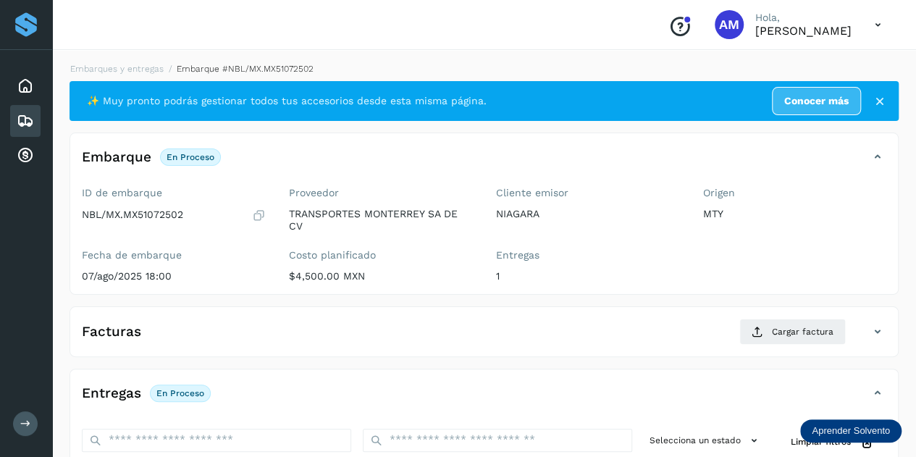
scroll to position [217, 0]
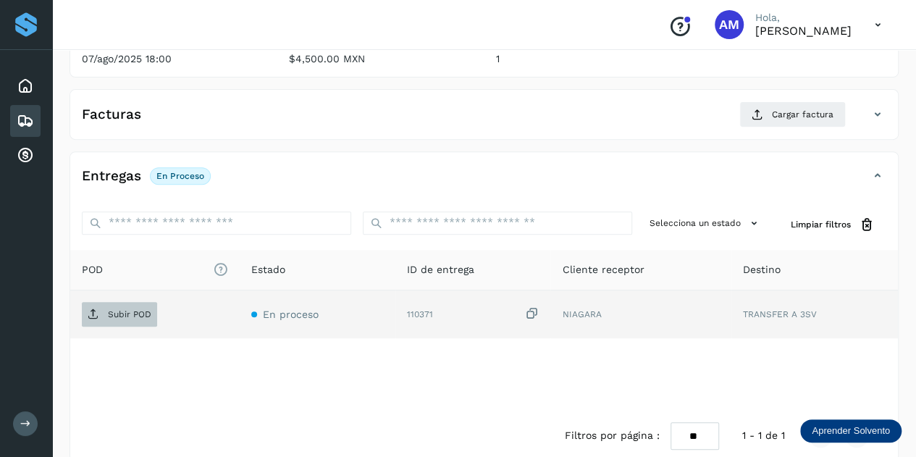
click at [149, 313] on p "Subir POD" at bounding box center [129, 314] width 43 height 10
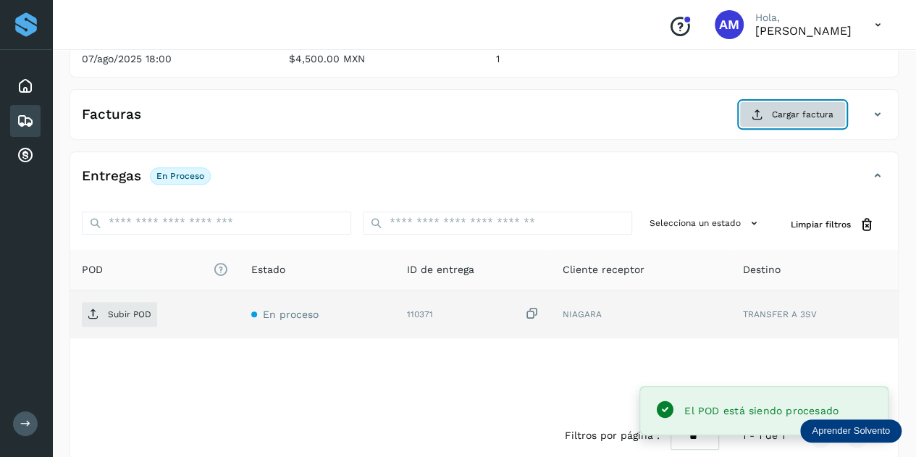
click at [788, 105] on button "Cargar factura" at bounding box center [792, 114] width 106 height 26
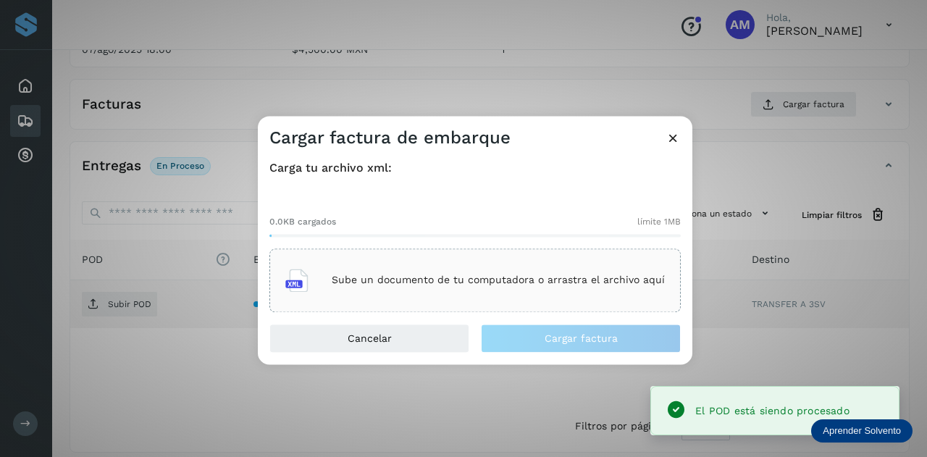
click at [410, 256] on div "Sube un documento de tu computadora o arrastra el archivo aquí" at bounding box center [474, 280] width 411 height 64
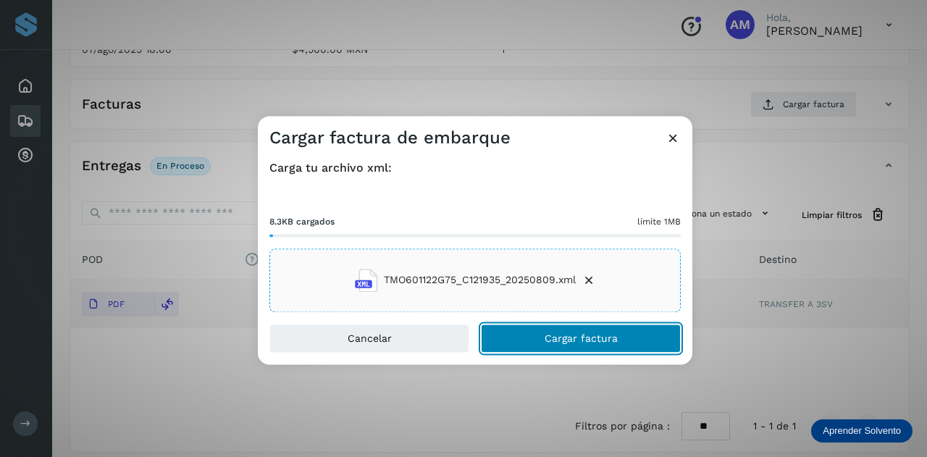
click at [575, 340] on span "Cargar factura" at bounding box center [580, 338] width 73 height 10
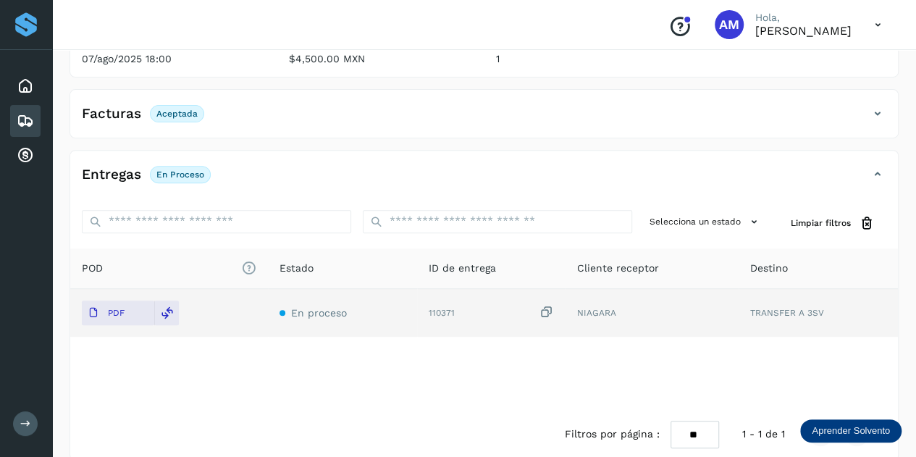
scroll to position [0, 0]
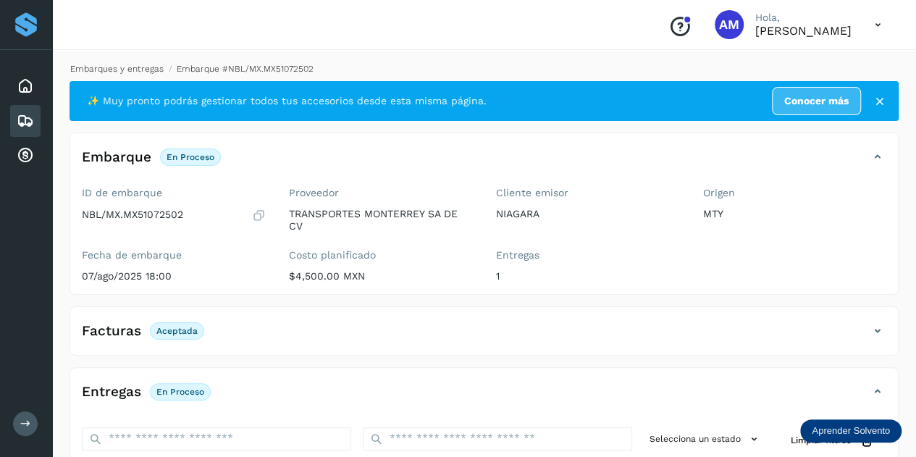
click at [132, 69] on link "Embarques y entregas" at bounding box center [116, 69] width 93 height 10
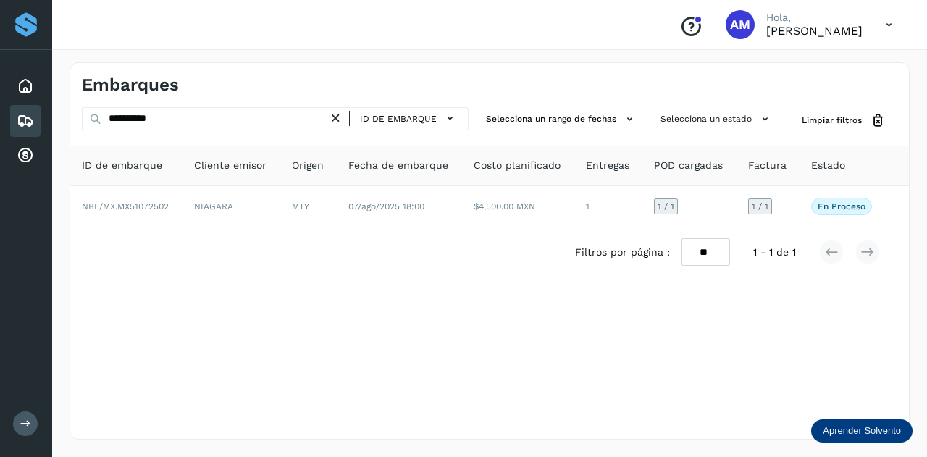
click at [337, 115] on icon at bounding box center [335, 118] width 15 height 15
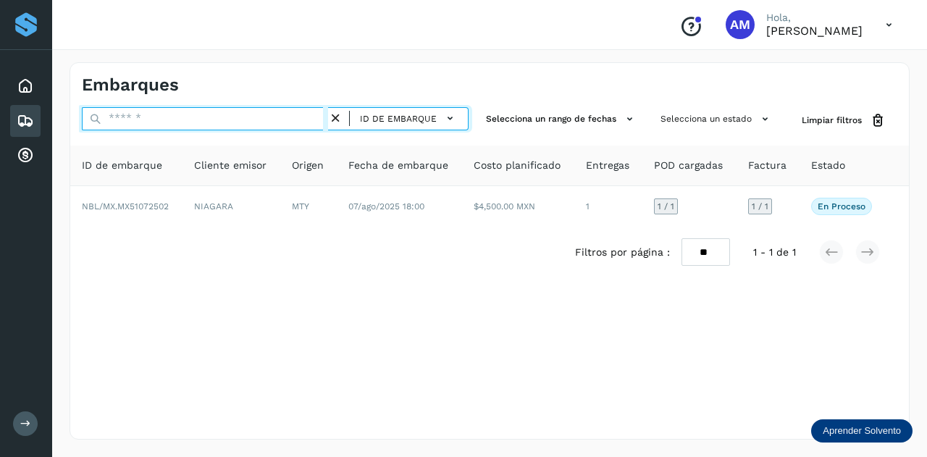
click at [273, 122] on input "text" at bounding box center [205, 118] width 246 height 23
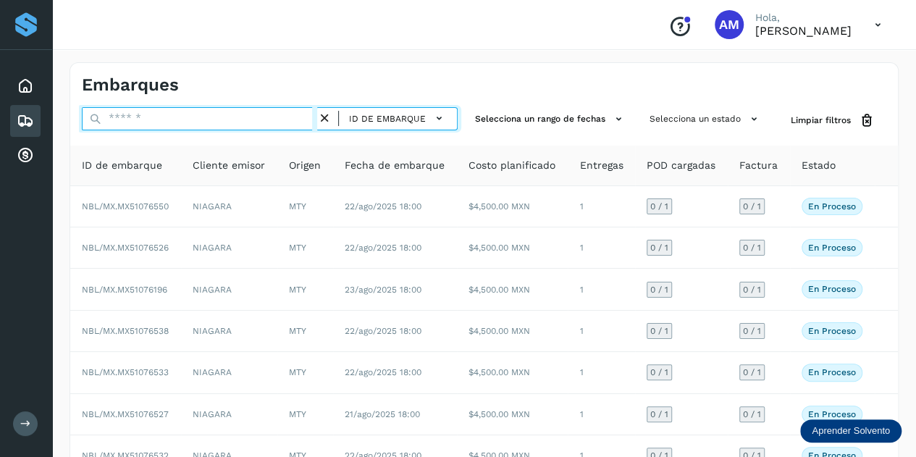
paste input "**********"
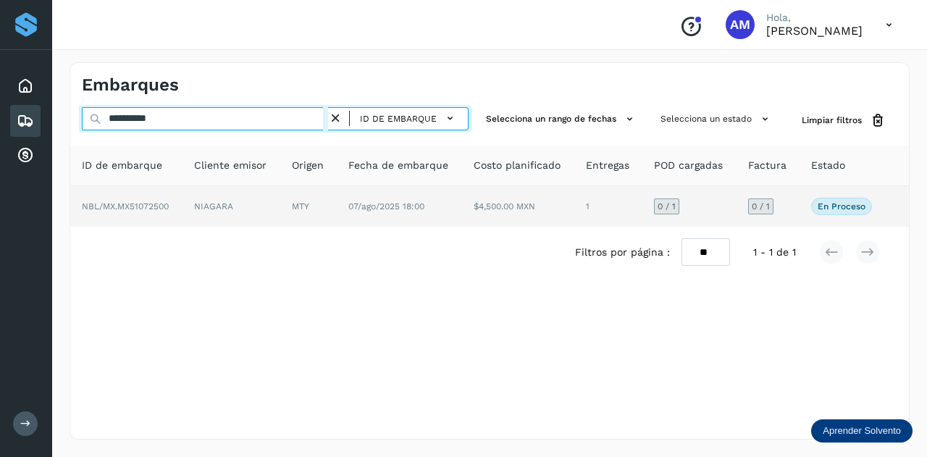
type input "**********"
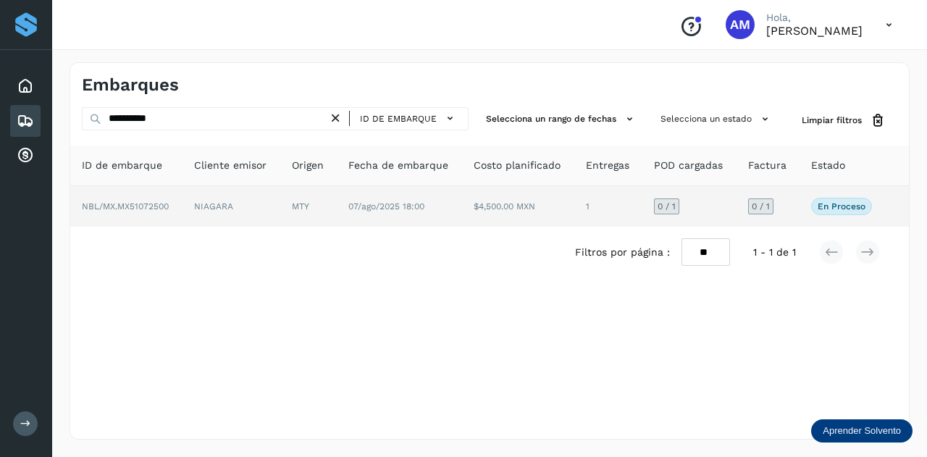
click at [280, 210] on td "NIAGARA" at bounding box center [308, 206] width 56 height 41
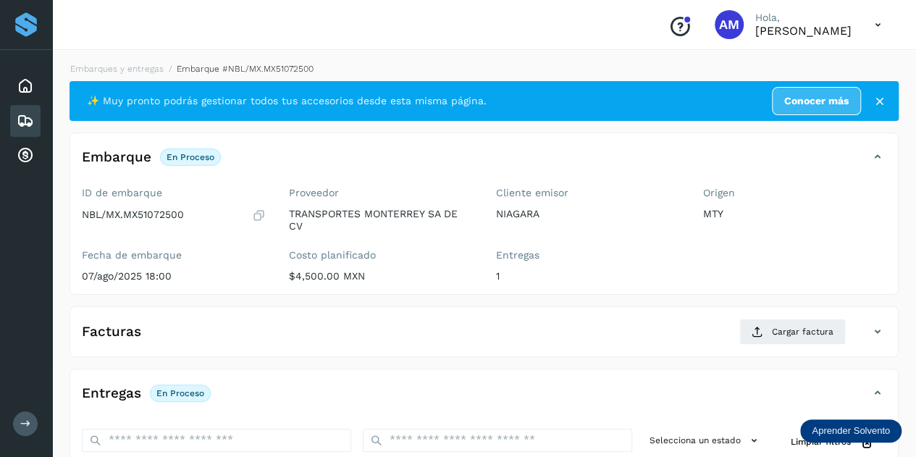
scroll to position [145, 0]
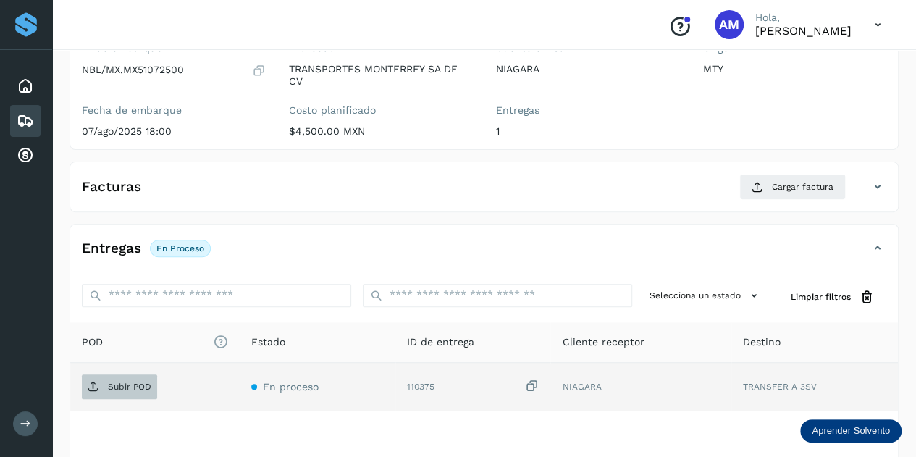
click at [125, 387] on p "Subir POD" at bounding box center [129, 386] width 43 height 10
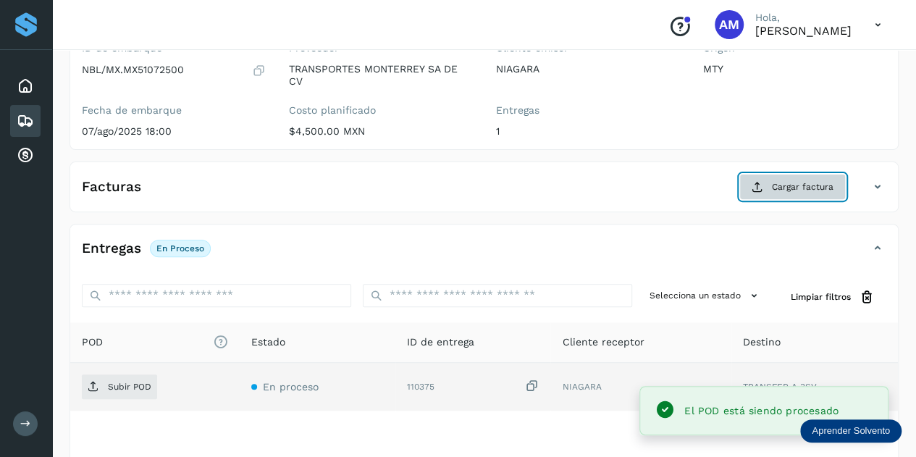
click at [775, 186] on span "Cargar factura" at bounding box center [803, 186] width 62 height 13
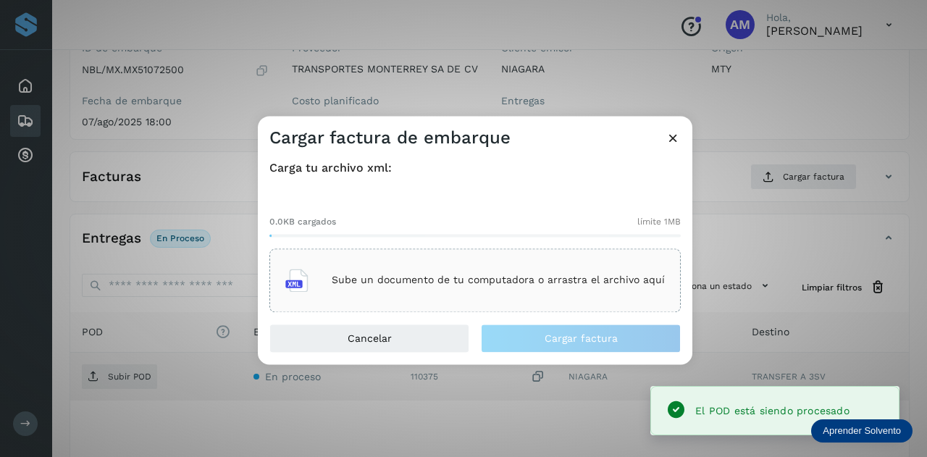
click at [512, 267] on div "Sube un documento de tu computadora o arrastra el archivo aquí" at bounding box center [474, 280] width 379 height 39
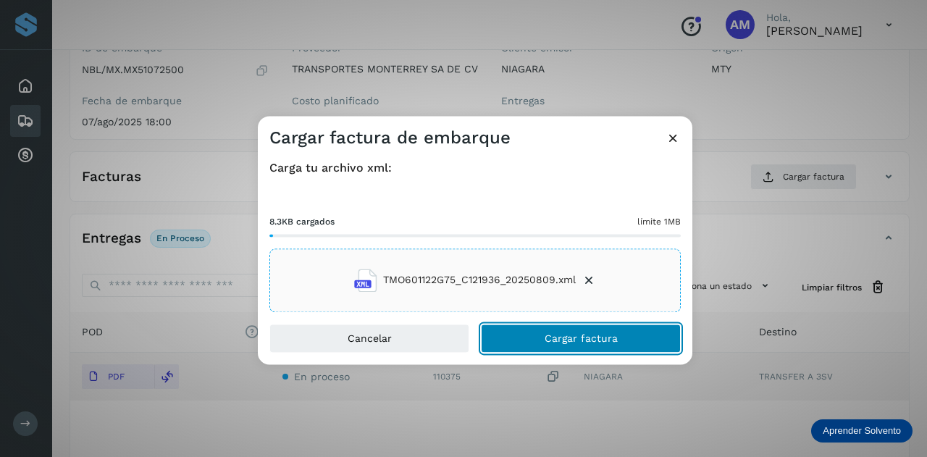
click at [519, 342] on button "Cargar factura" at bounding box center [581, 338] width 200 height 29
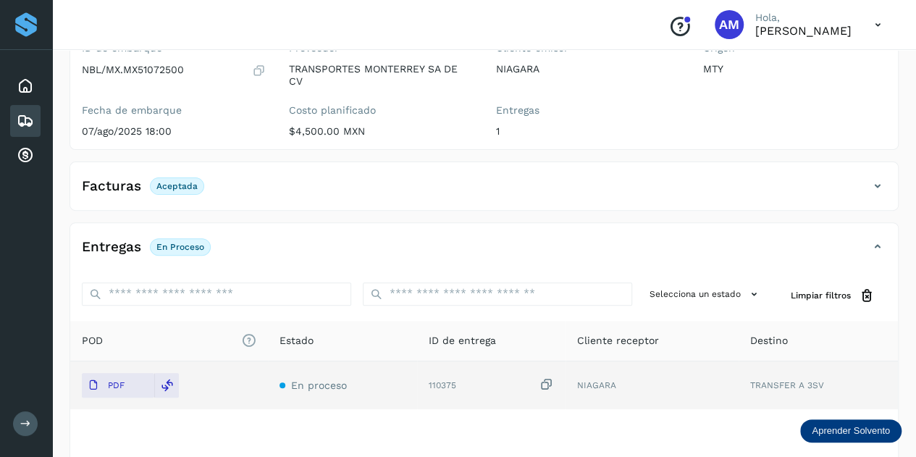
scroll to position [0, 0]
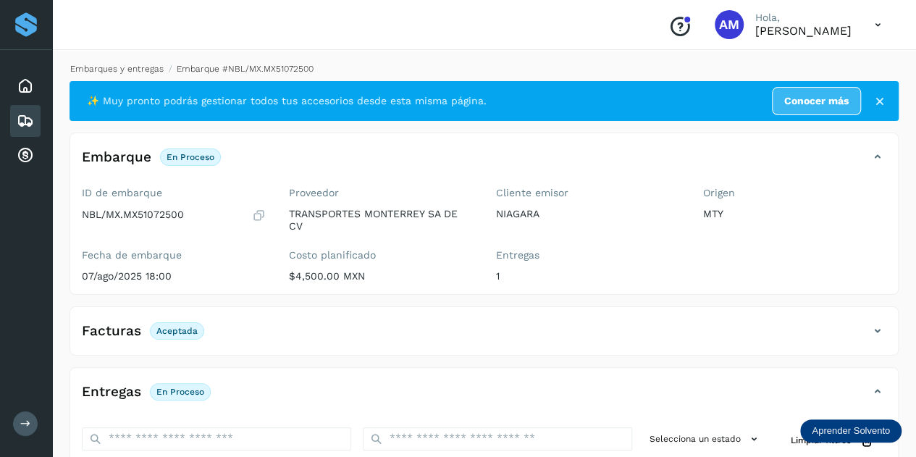
click at [140, 69] on link "Embarques y entregas" at bounding box center [116, 69] width 93 height 10
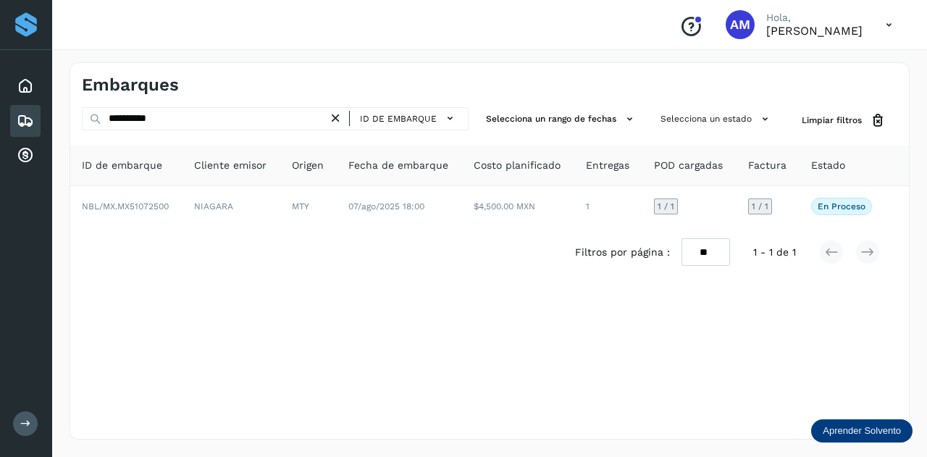
click at [334, 115] on icon at bounding box center [335, 118] width 15 height 15
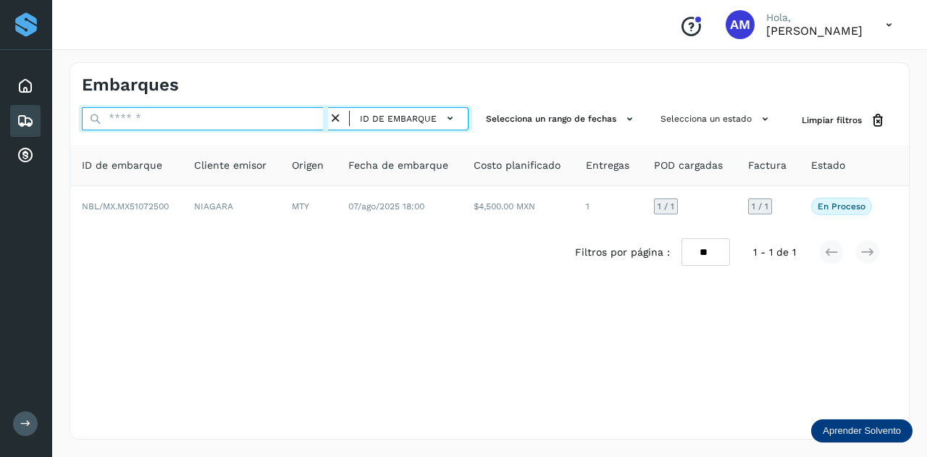
click at [259, 119] on input "text" at bounding box center [205, 118] width 246 height 23
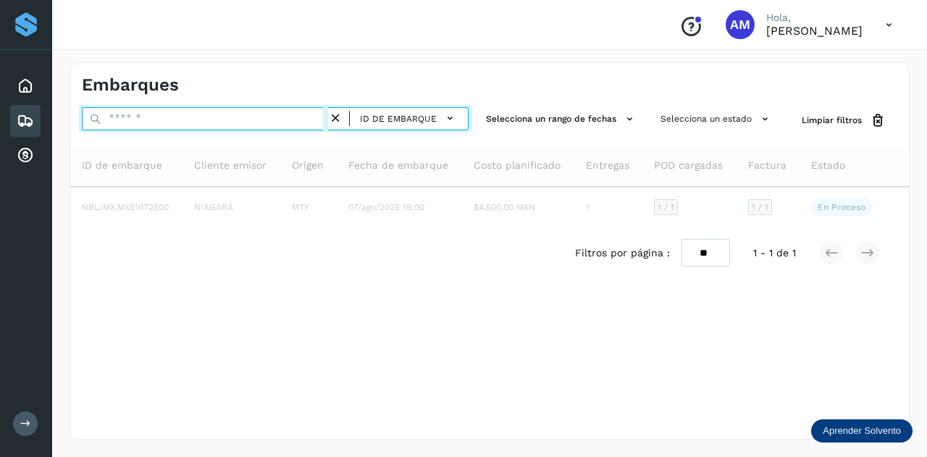
paste input "**********"
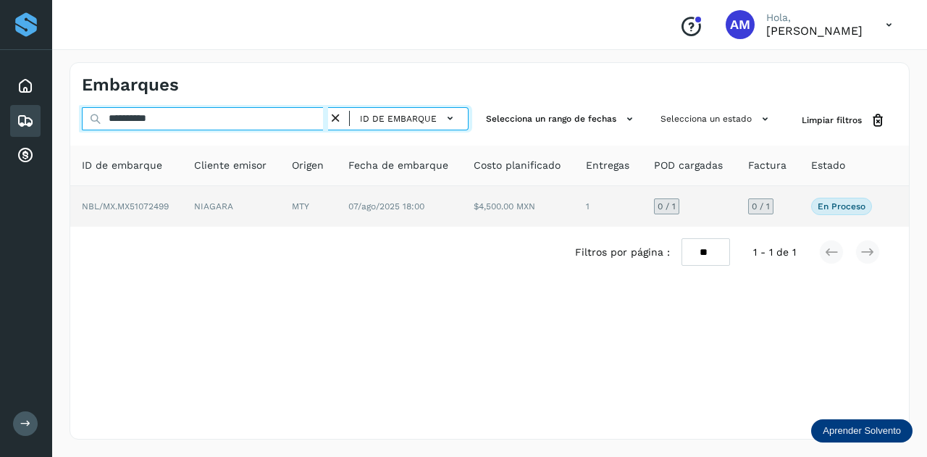
type input "**********"
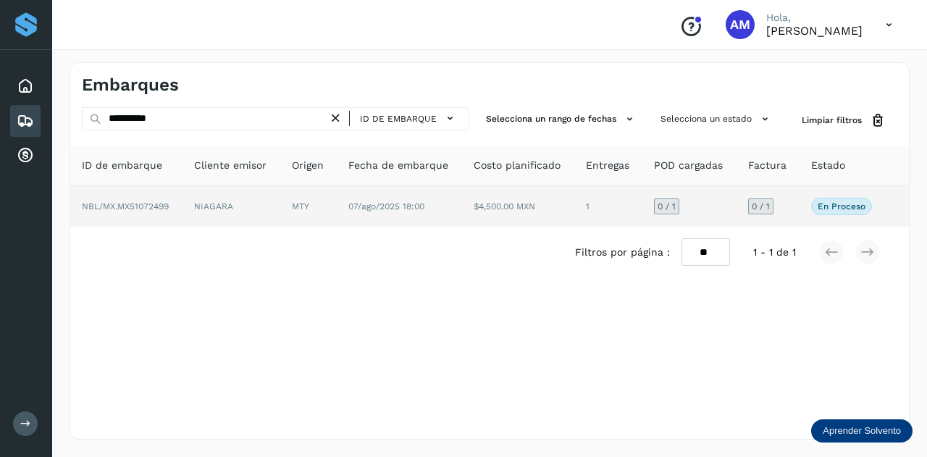
click at [280, 204] on td "NIAGARA" at bounding box center [308, 206] width 56 height 41
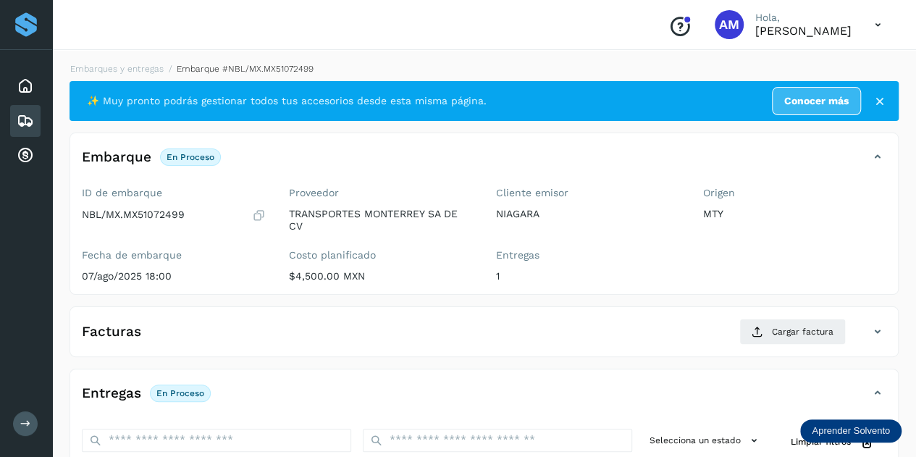
scroll to position [217, 0]
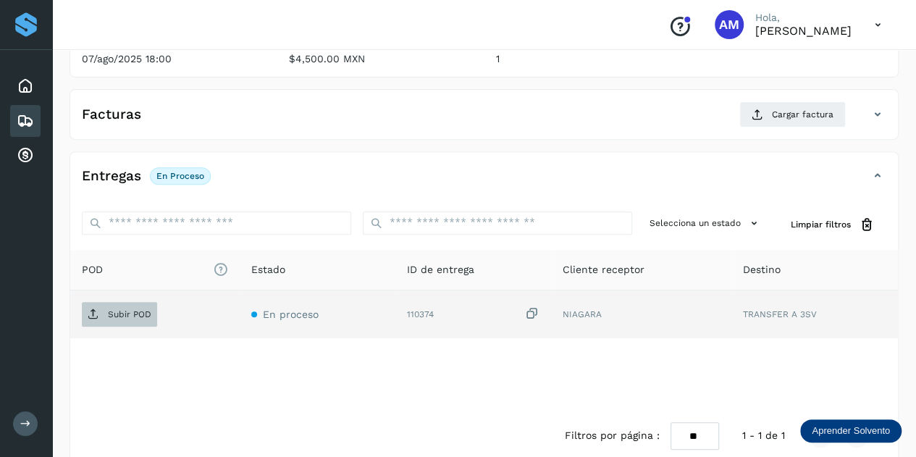
click at [137, 309] on p "Subir POD" at bounding box center [129, 314] width 43 height 10
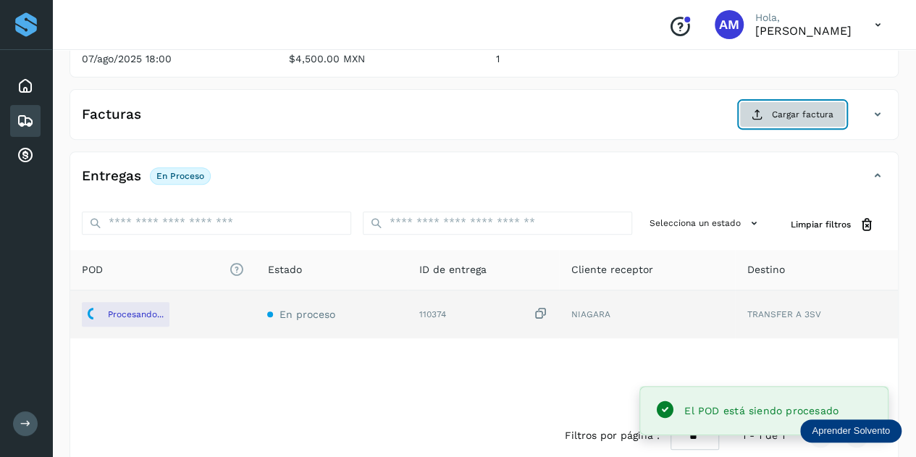
click at [801, 108] on span "Cargar factura" at bounding box center [803, 114] width 62 height 13
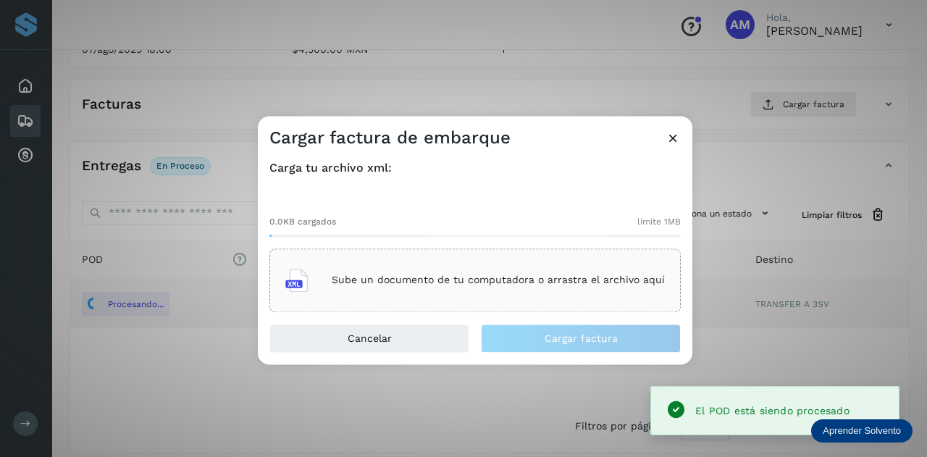
click at [473, 263] on div "Sube un documento de tu computadora o arrastra el archivo aquí" at bounding box center [474, 280] width 379 height 39
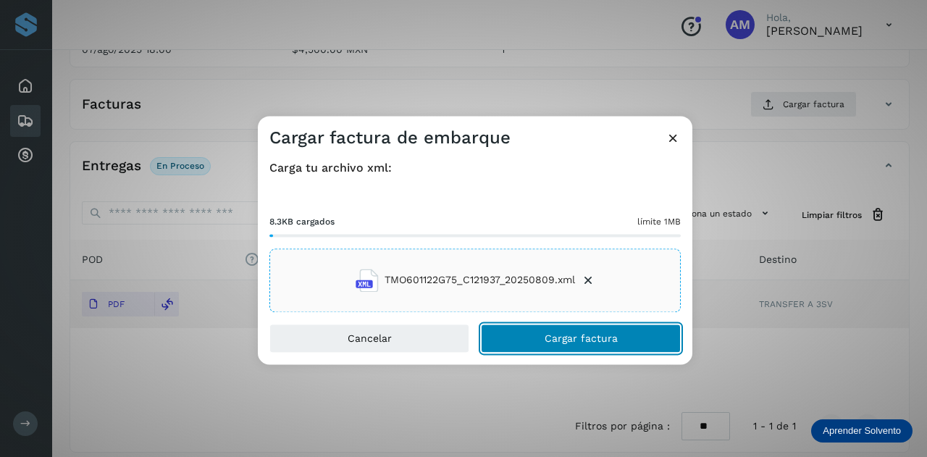
click at [543, 347] on button "Cargar factura" at bounding box center [581, 338] width 200 height 29
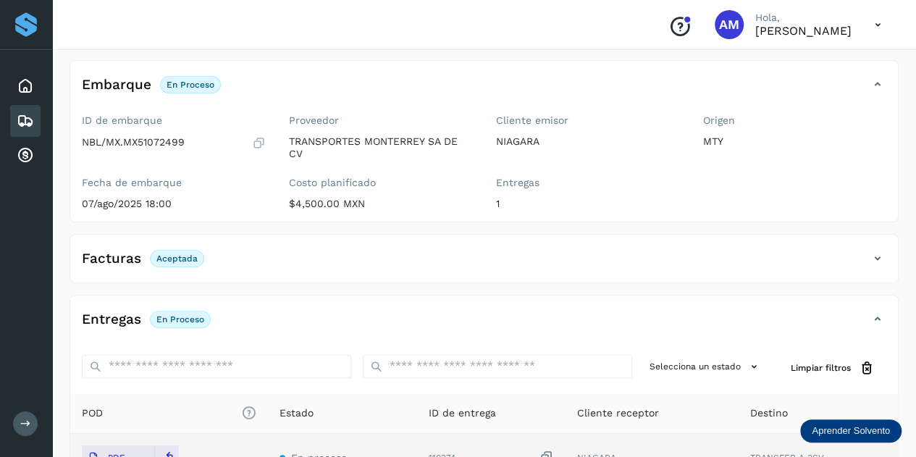
scroll to position [0, 0]
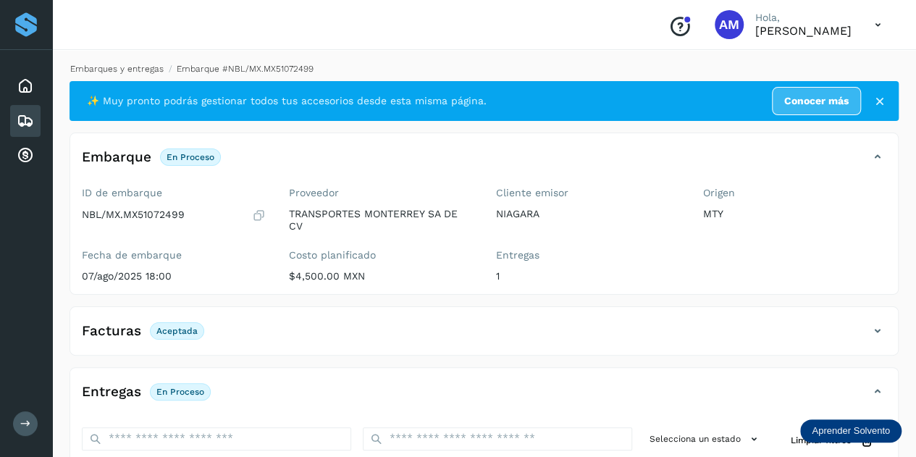
click at [140, 66] on link "Embarques y entregas" at bounding box center [116, 69] width 93 height 10
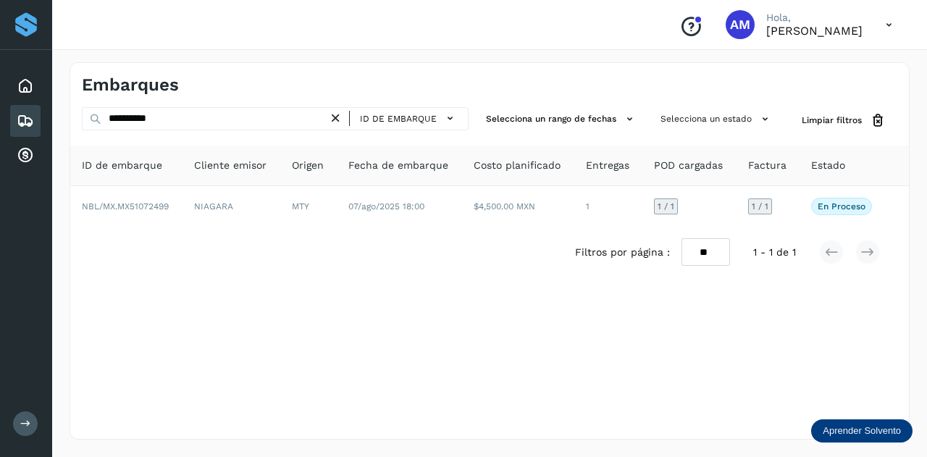
drag, startPoint x: 339, startPoint y: 117, endPoint x: 279, endPoint y: 122, distance: 59.6
click at [337, 117] on icon at bounding box center [335, 118] width 15 height 15
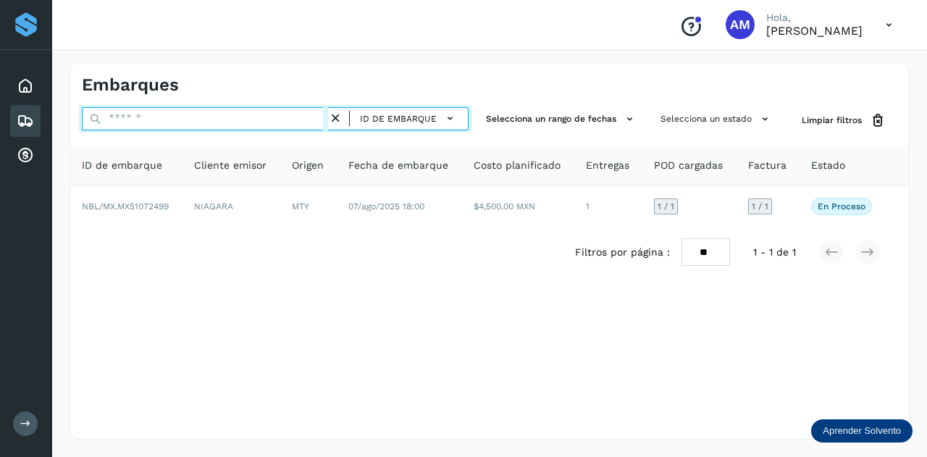
click at [274, 122] on input "text" at bounding box center [205, 118] width 246 height 23
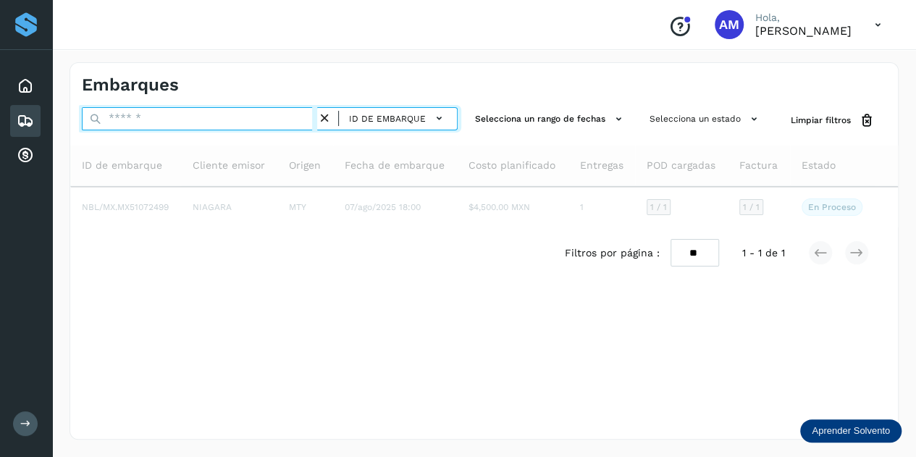
paste input "**********"
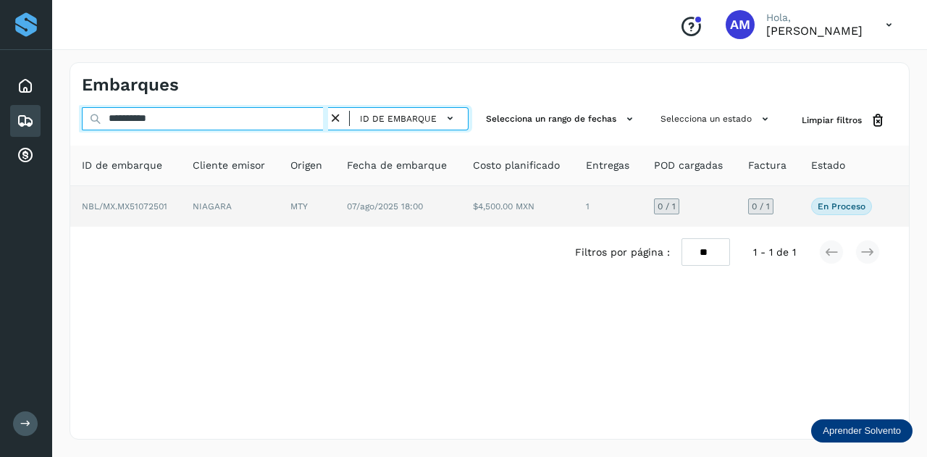
type input "**********"
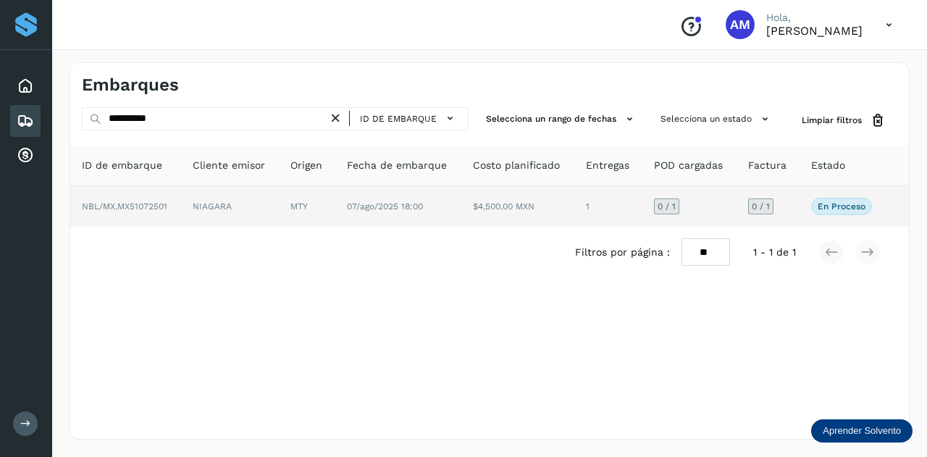
click at [279, 200] on td "NIAGARA" at bounding box center [307, 206] width 56 height 41
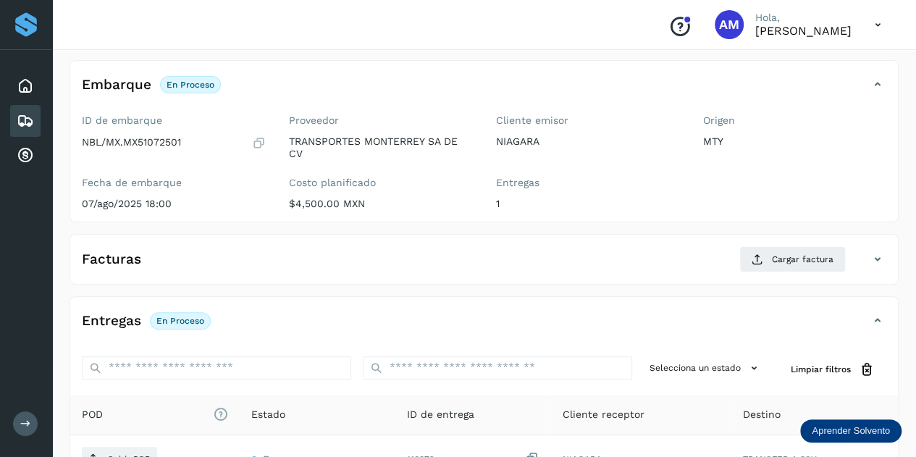
scroll to position [217, 0]
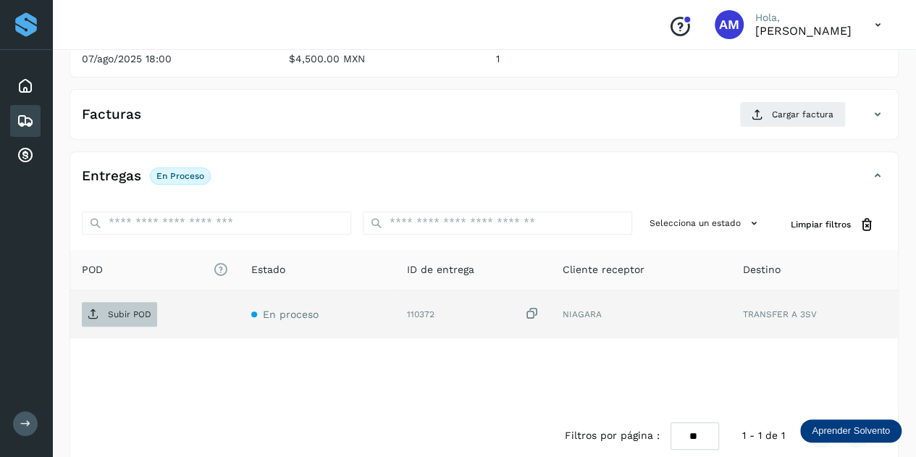
click at [127, 318] on span "Subir POD" at bounding box center [119, 314] width 75 height 23
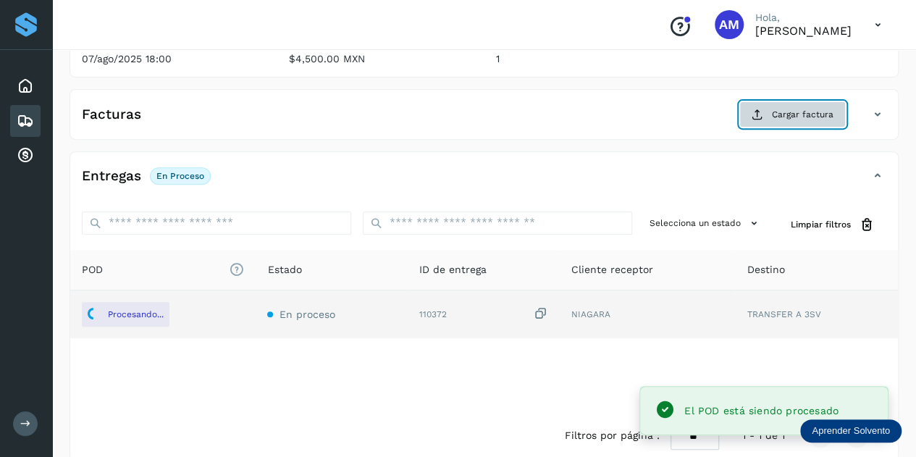
click at [767, 112] on button "Cargar factura" at bounding box center [792, 114] width 106 height 26
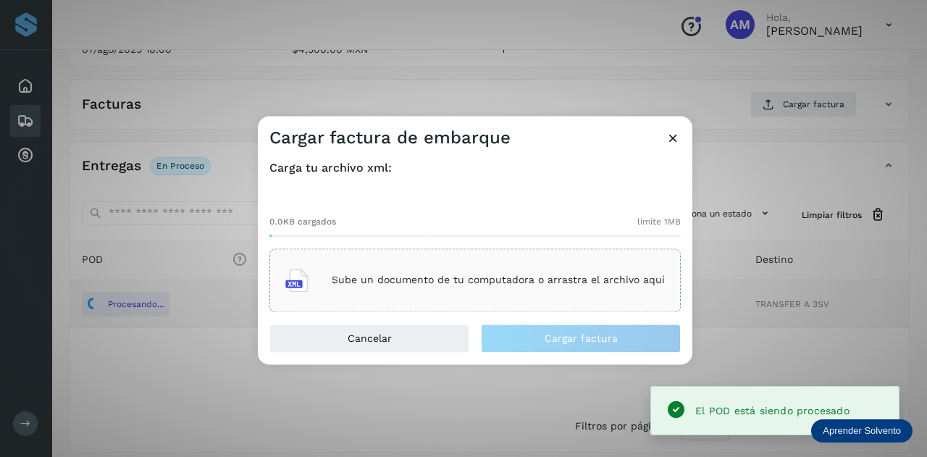
click at [523, 264] on div "Sube un documento de tu computadora o arrastra el archivo aquí" at bounding box center [474, 280] width 379 height 39
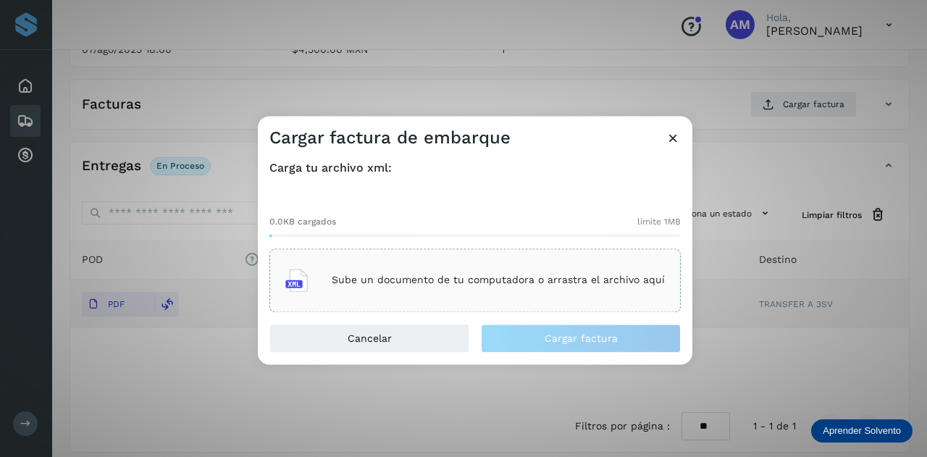
click at [675, 132] on icon at bounding box center [672, 137] width 15 height 15
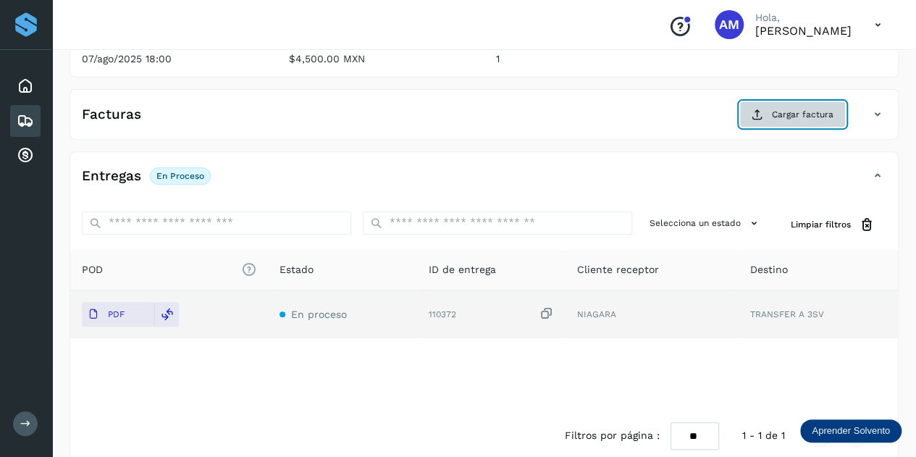
click at [795, 119] on span "Cargar factura" at bounding box center [803, 114] width 62 height 13
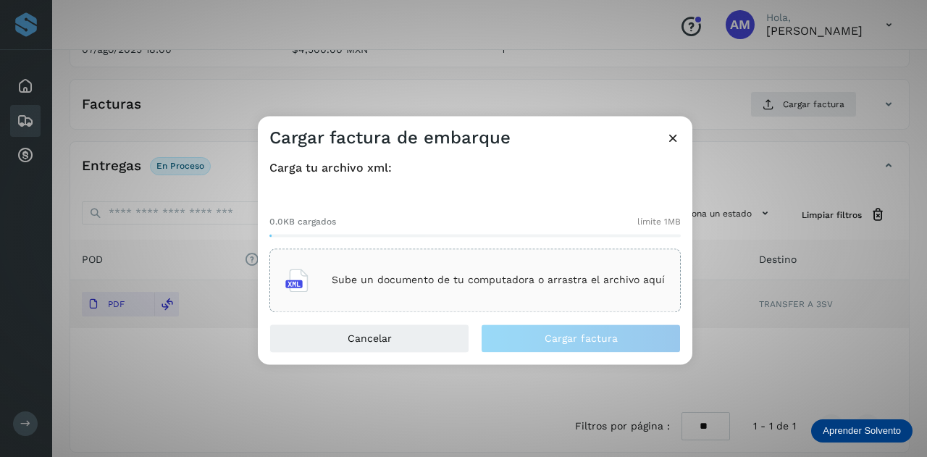
click at [405, 276] on p "Sube un documento de tu computadora o arrastra el archivo aquí" at bounding box center [498, 280] width 333 height 12
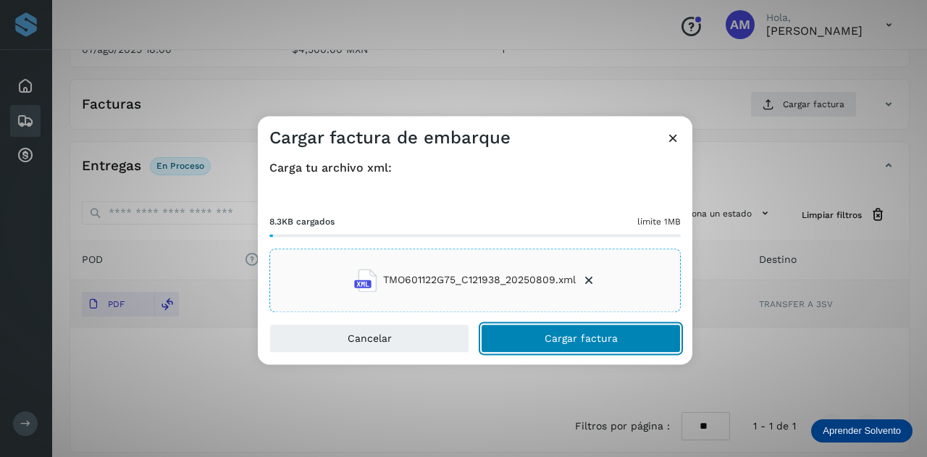
click at [565, 345] on button "Cargar factura" at bounding box center [581, 338] width 200 height 29
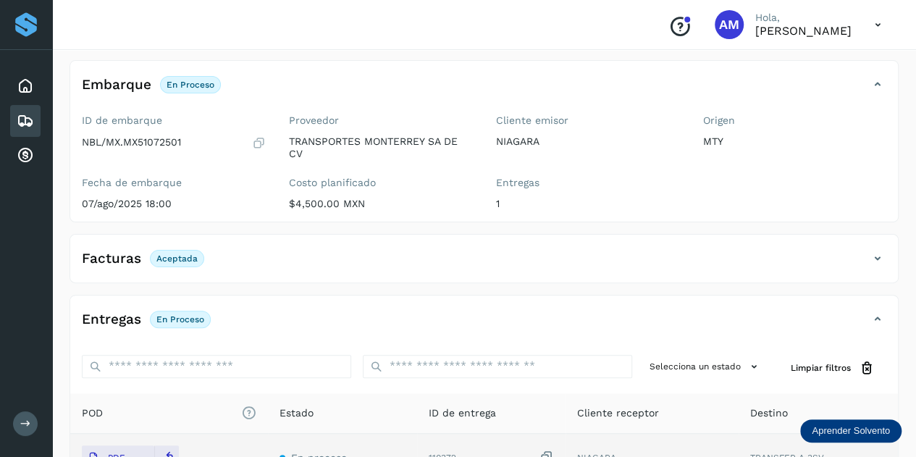
scroll to position [0, 0]
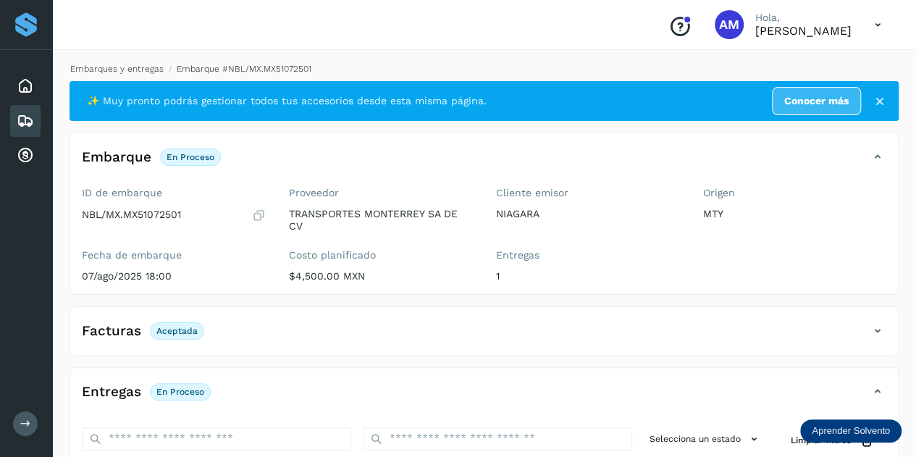
click at [114, 69] on link "Embarques y entregas" at bounding box center [116, 69] width 93 height 10
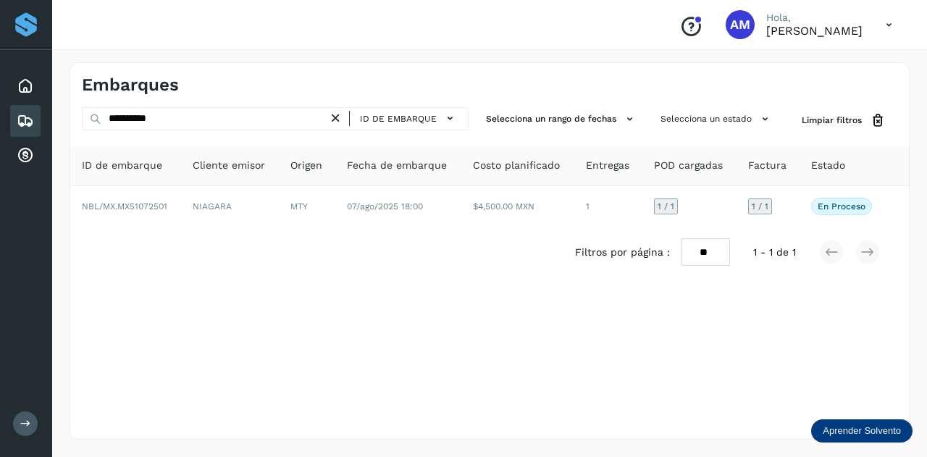
drag, startPoint x: 337, startPoint y: 114, endPoint x: 303, endPoint y: 116, distance: 34.8
click at [336, 114] on icon at bounding box center [335, 118] width 15 height 15
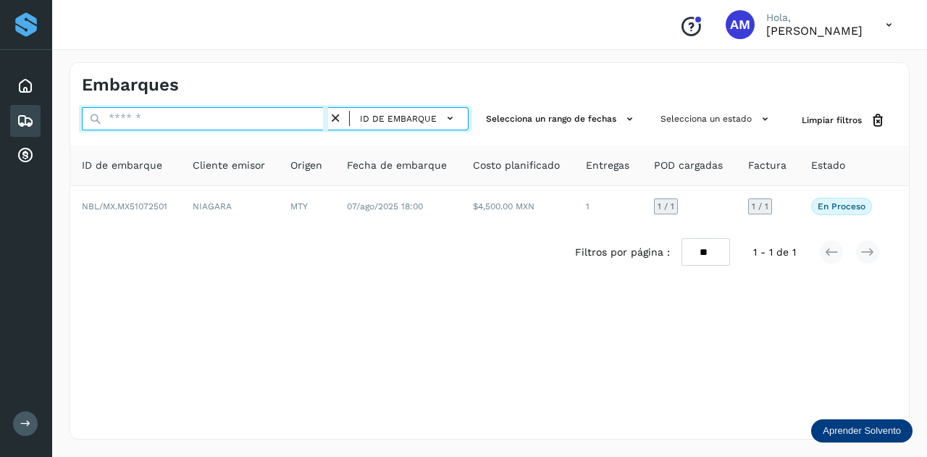
click at [303, 116] on input "text" at bounding box center [205, 118] width 246 height 23
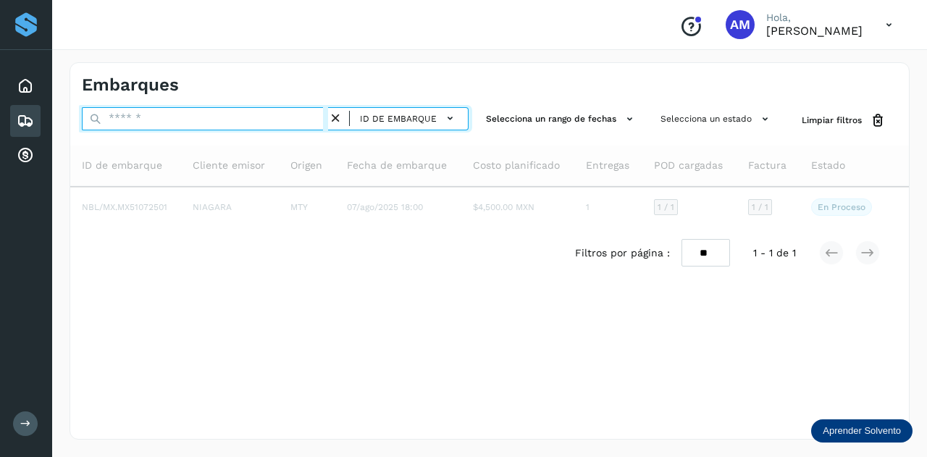
paste input "**********"
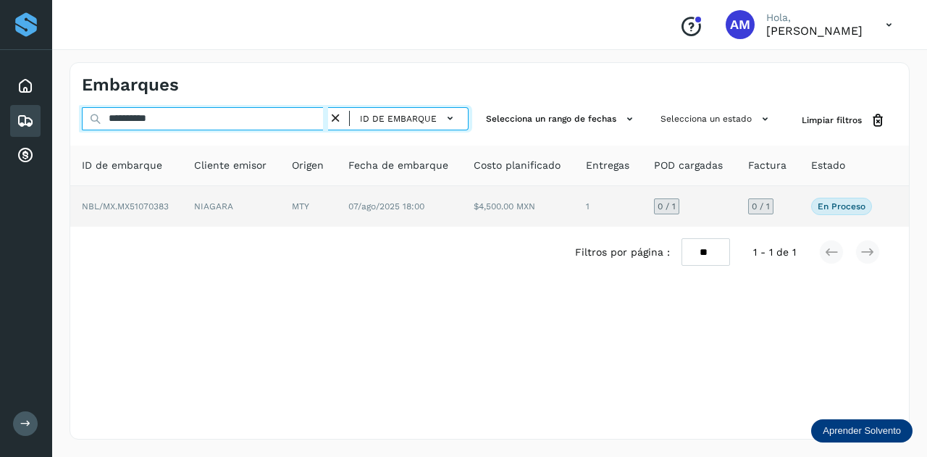
type input "**********"
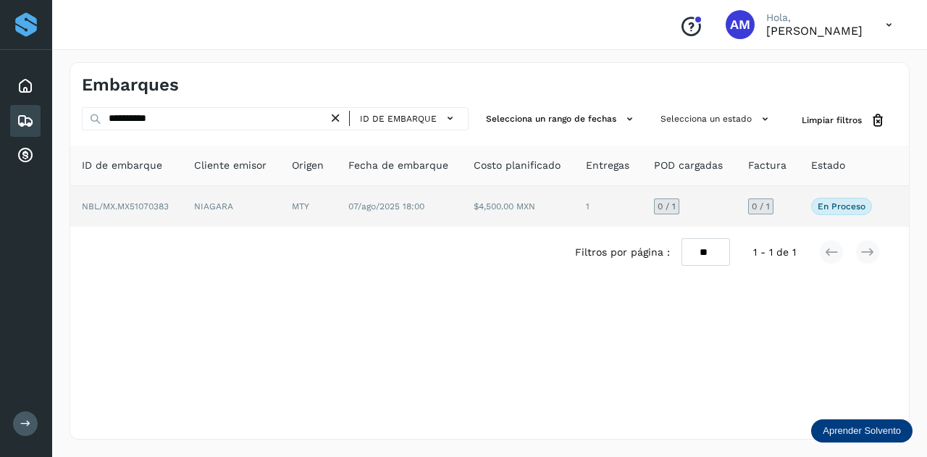
click at [281, 211] on td "NIAGARA" at bounding box center [308, 206] width 56 height 41
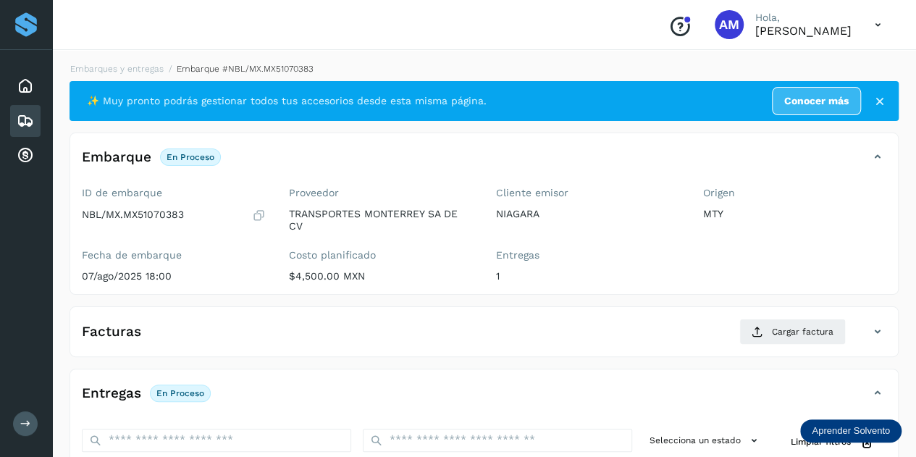
scroll to position [217, 0]
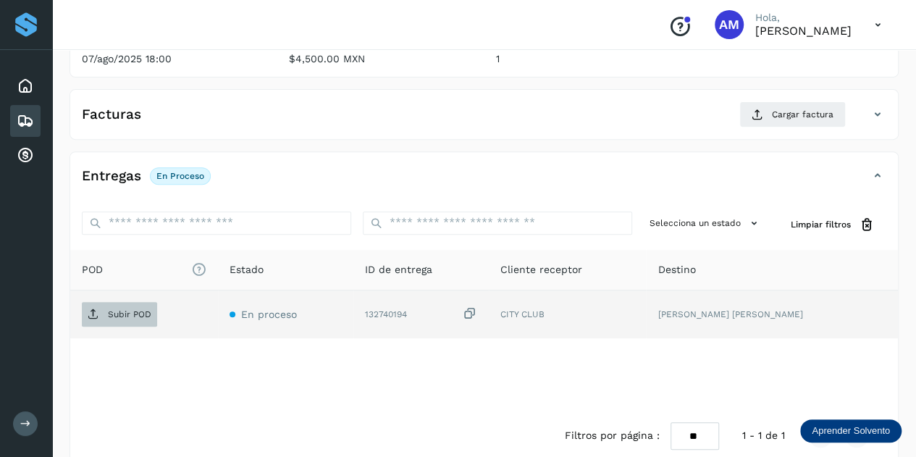
click at [135, 311] on p "Subir POD" at bounding box center [129, 314] width 43 height 10
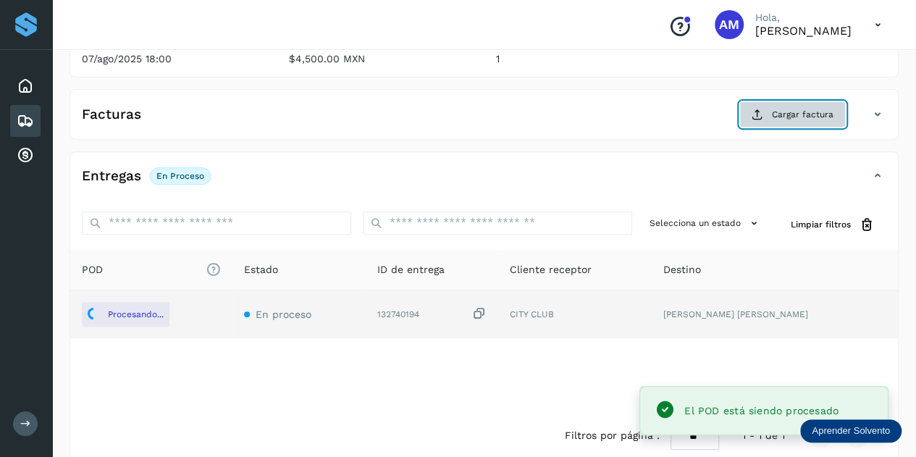
click at [801, 111] on span "Cargar factura" at bounding box center [803, 114] width 62 height 13
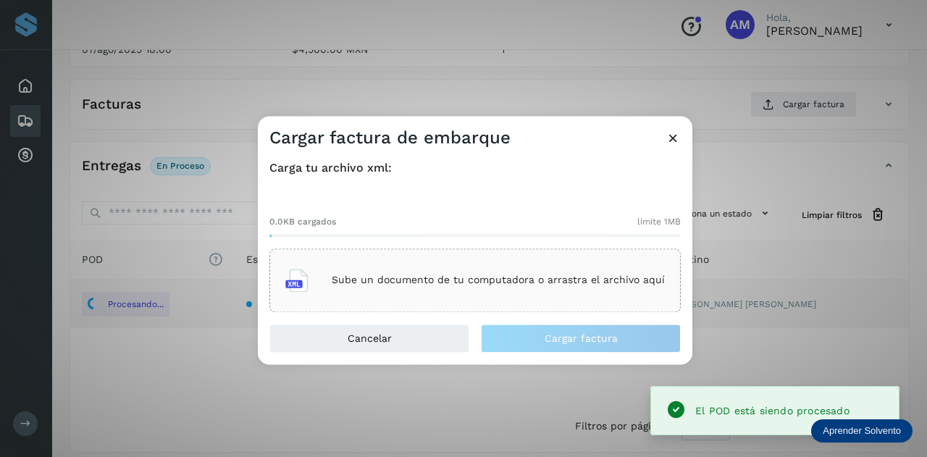
click at [494, 229] on div "0.0KB cargados límite 1MB" at bounding box center [474, 219] width 411 height 33
click at [465, 276] on p "Sube un documento de tu computadora o arrastra el archivo aquí" at bounding box center [498, 280] width 333 height 12
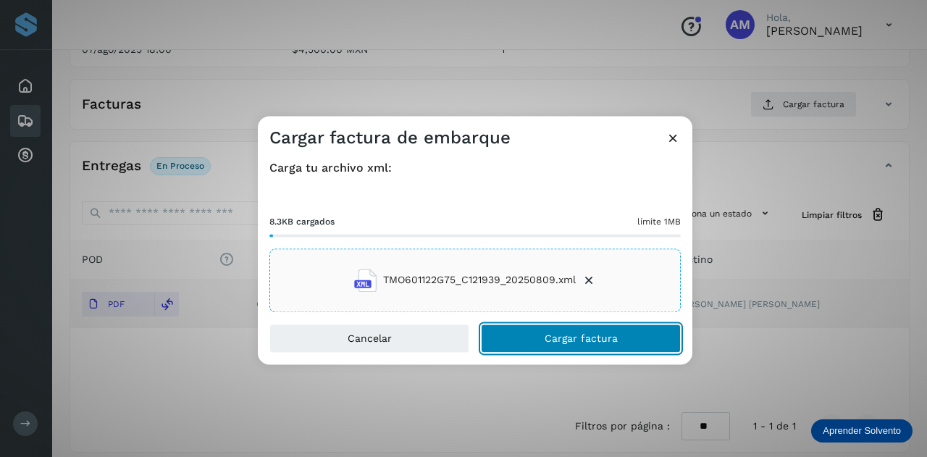
click at [505, 335] on button "Cargar factura" at bounding box center [581, 338] width 200 height 29
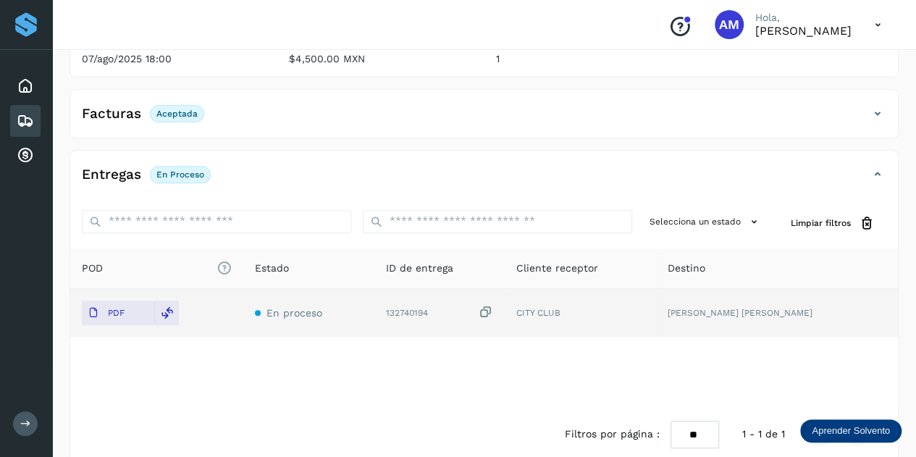
scroll to position [0, 0]
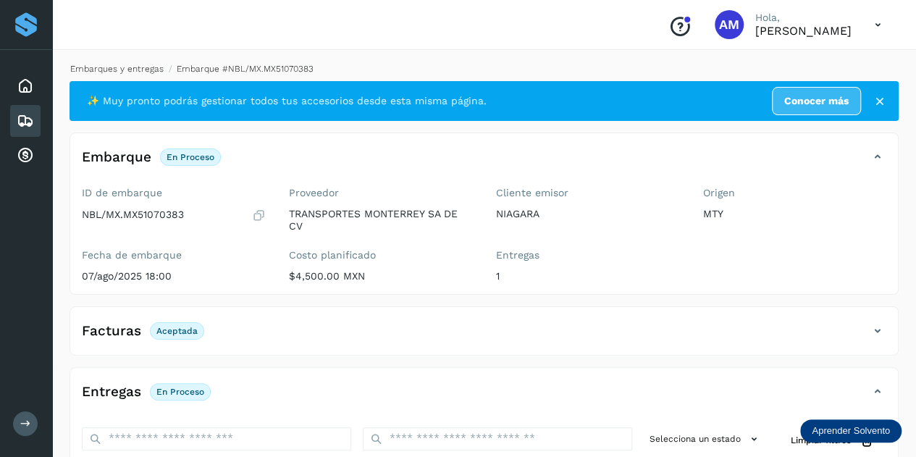
click at [104, 69] on link "Embarques y entregas" at bounding box center [116, 69] width 93 height 10
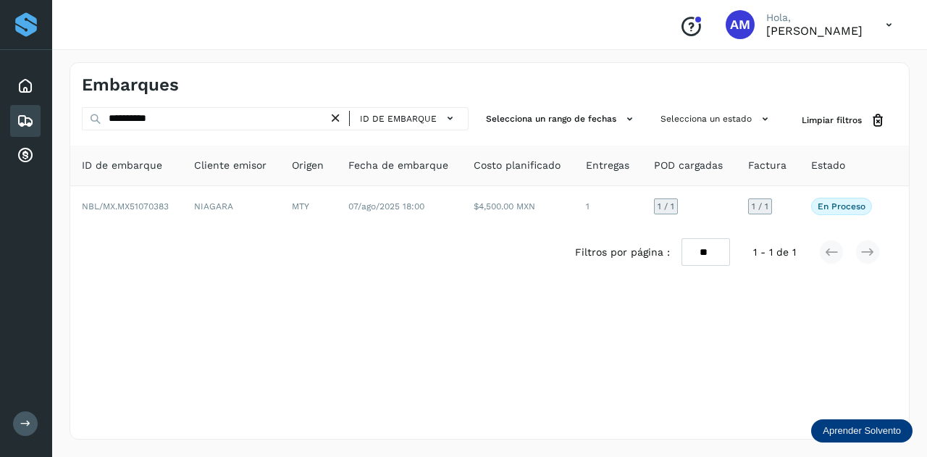
click at [334, 117] on icon at bounding box center [335, 118] width 15 height 15
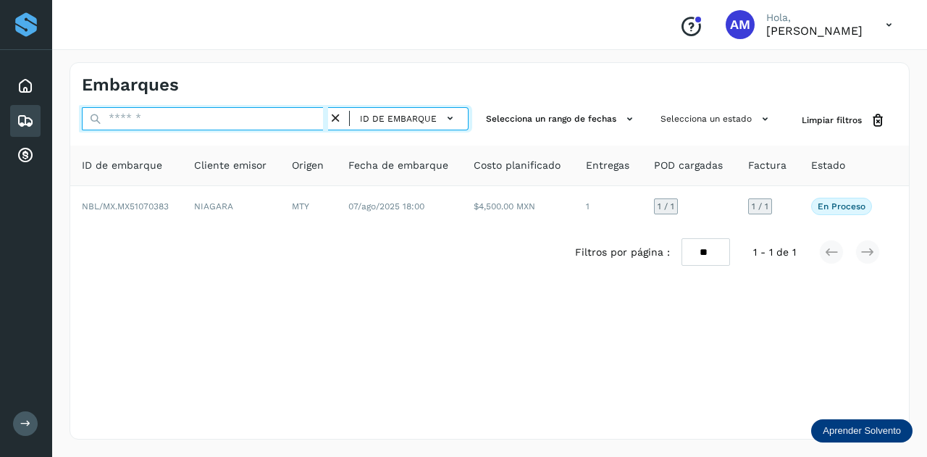
click at [281, 118] on input "text" at bounding box center [205, 118] width 246 height 23
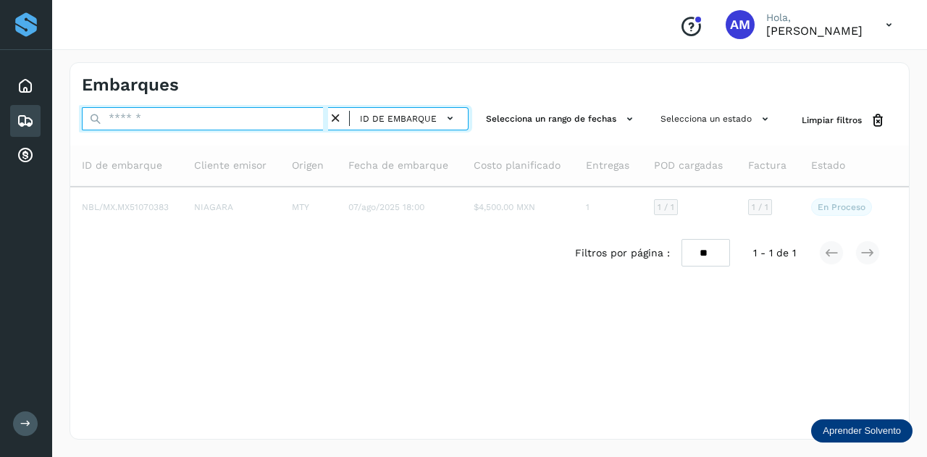
paste input "**********"
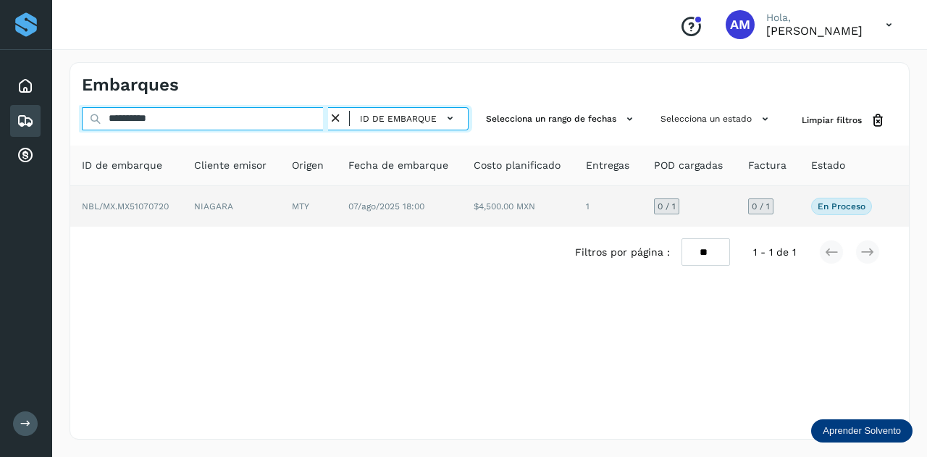
type input "**********"
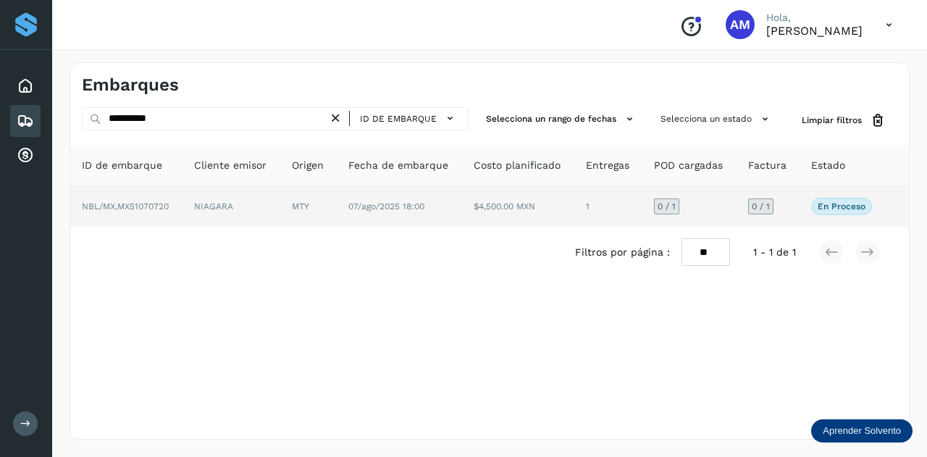
click at [280, 201] on td "NIAGARA" at bounding box center [308, 206] width 56 height 41
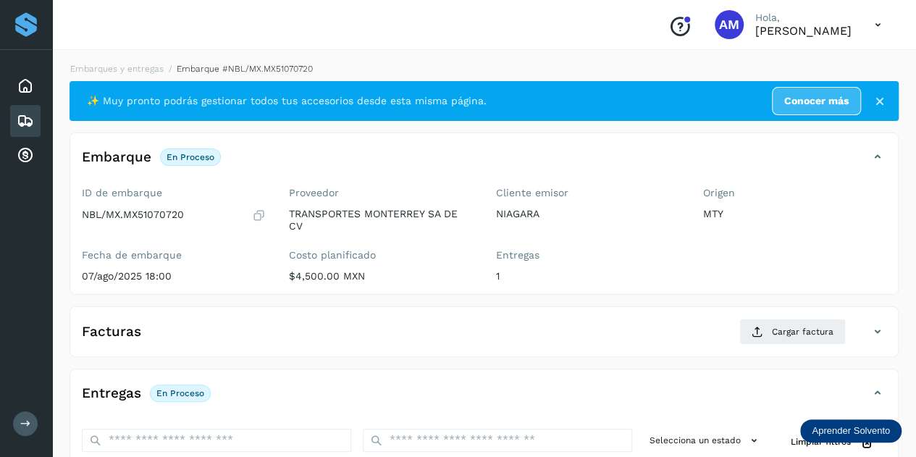
scroll to position [145, 0]
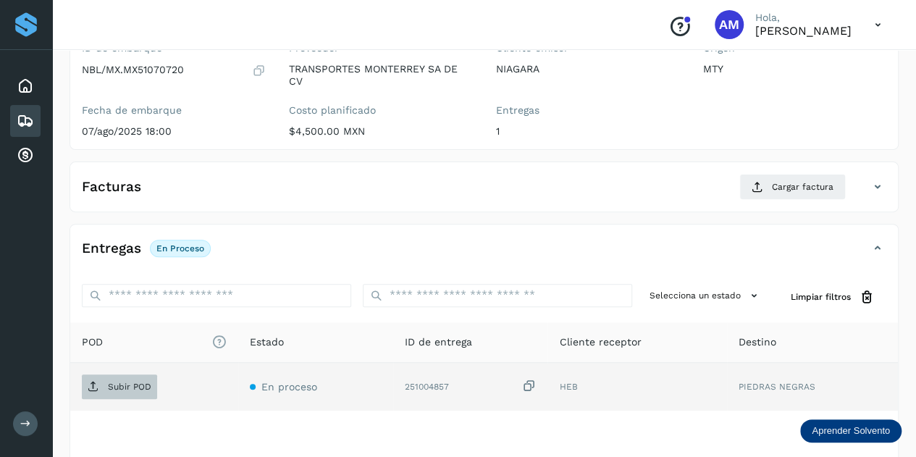
click at [130, 381] on p "Subir POD" at bounding box center [129, 386] width 43 height 10
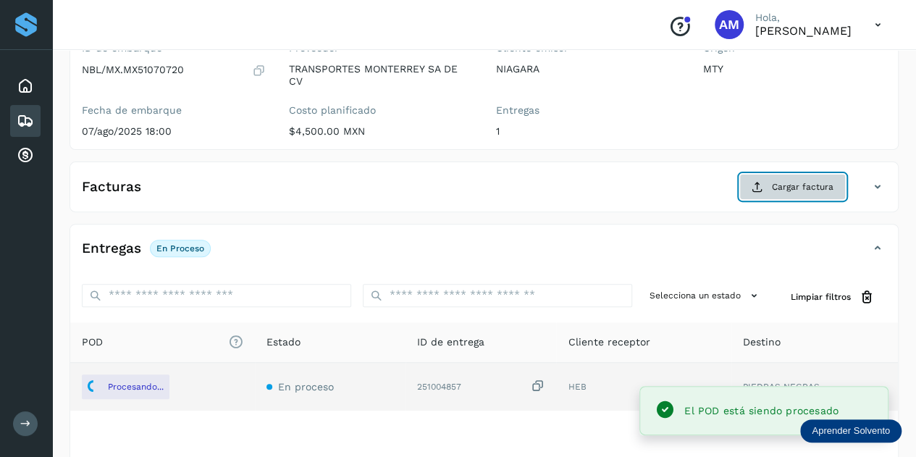
click at [791, 188] on span "Cargar factura" at bounding box center [803, 186] width 62 height 13
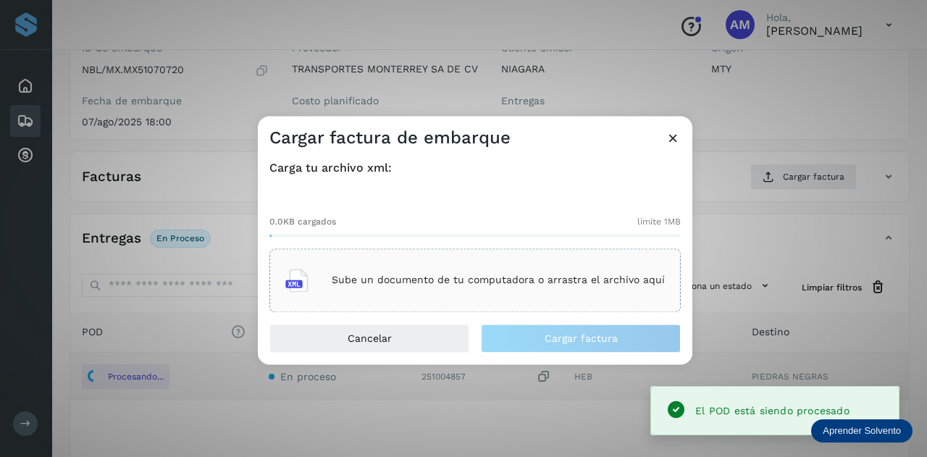
click at [450, 266] on div "Sube un documento de tu computadora o arrastra el archivo aquí" at bounding box center [474, 280] width 379 height 39
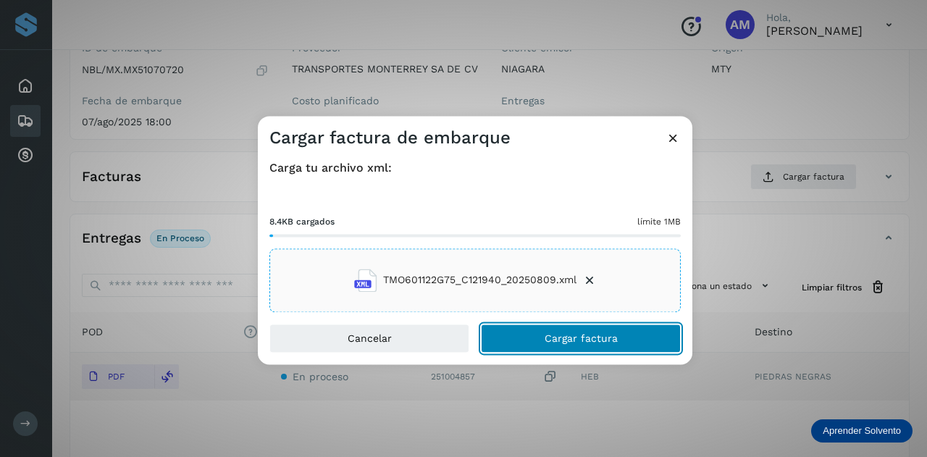
click at [589, 339] on span "Cargar factura" at bounding box center [580, 338] width 73 height 10
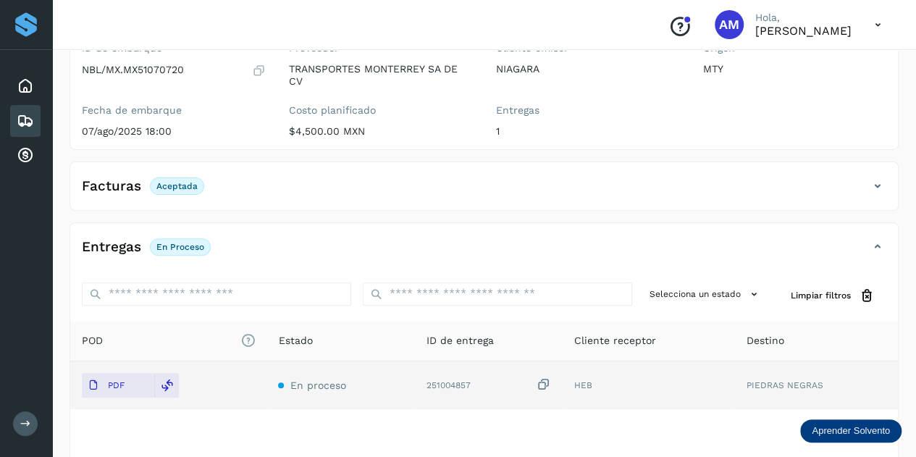
scroll to position [0, 0]
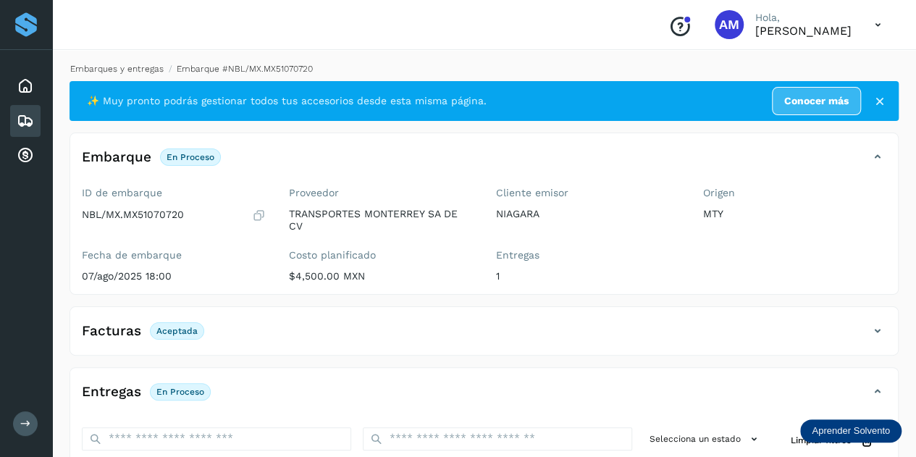
click at [106, 67] on link "Embarques y entregas" at bounding box center [116, 69] width 93 height 10
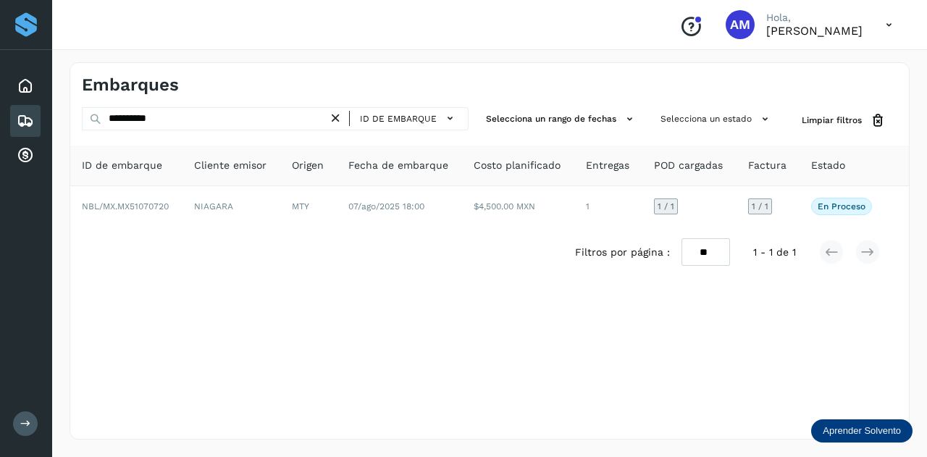
click at [336, 116] on icon at bounding box center [335, 118] width 15 height 15
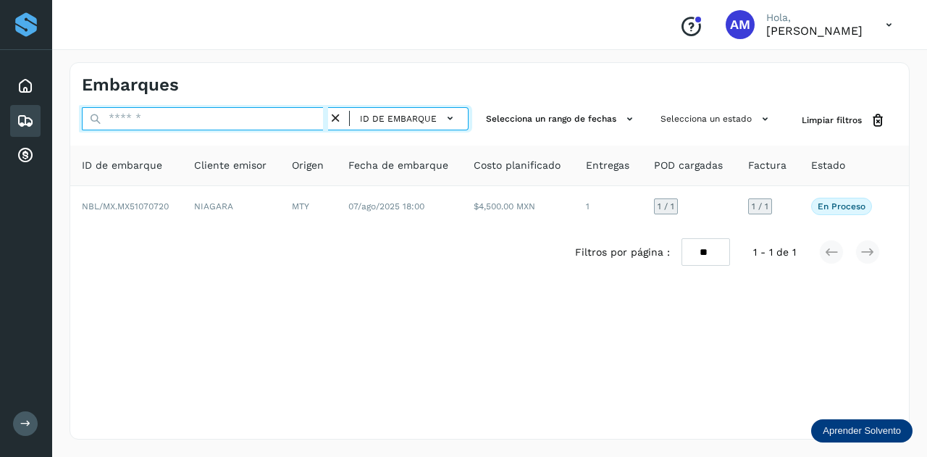
click at [318, 118] on input "text" at bounding box center [205, 118] width 246 height 23
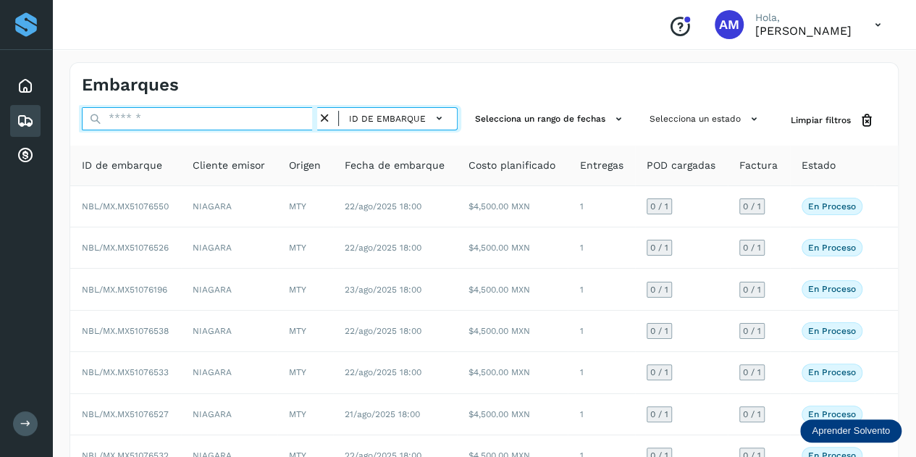
paste input "**********"
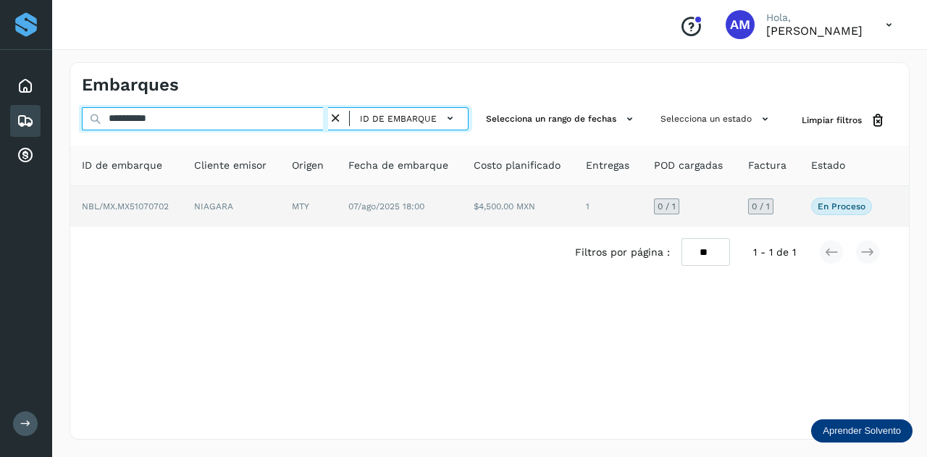
type input "**********"
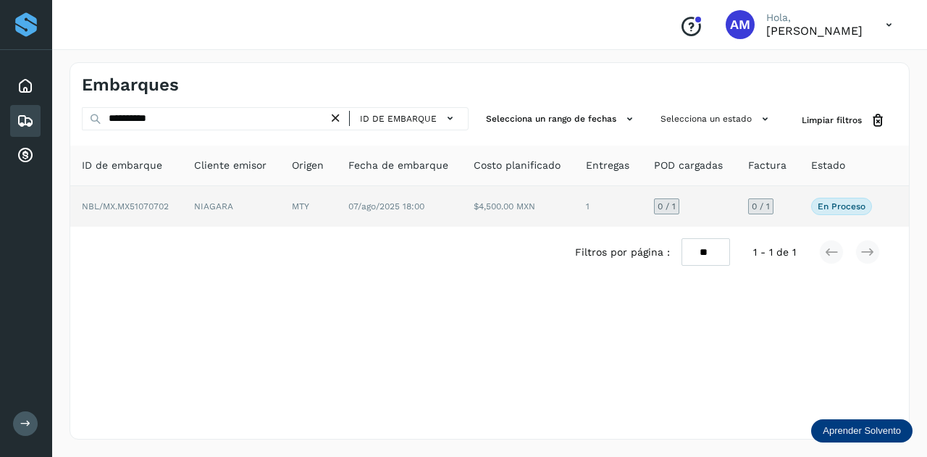
click at [280, 206] on td "NIAGARA" at bounding box center [308, 206] width 56 height 41
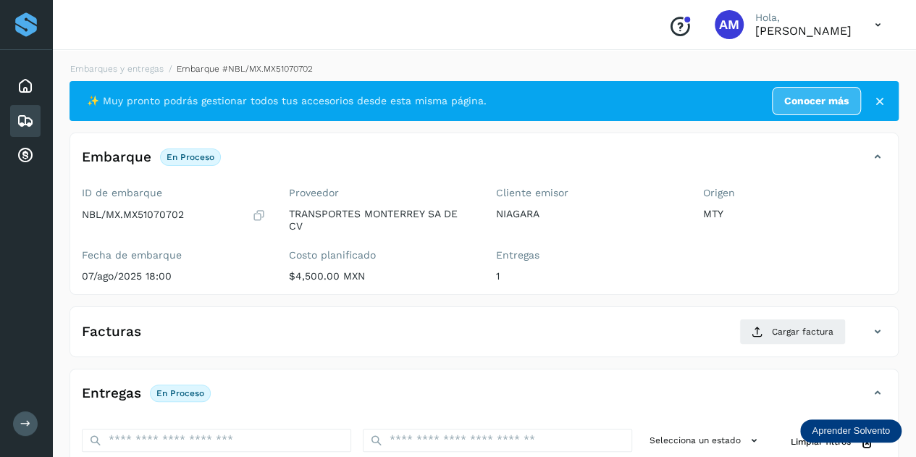
scroll to position [145, 0]
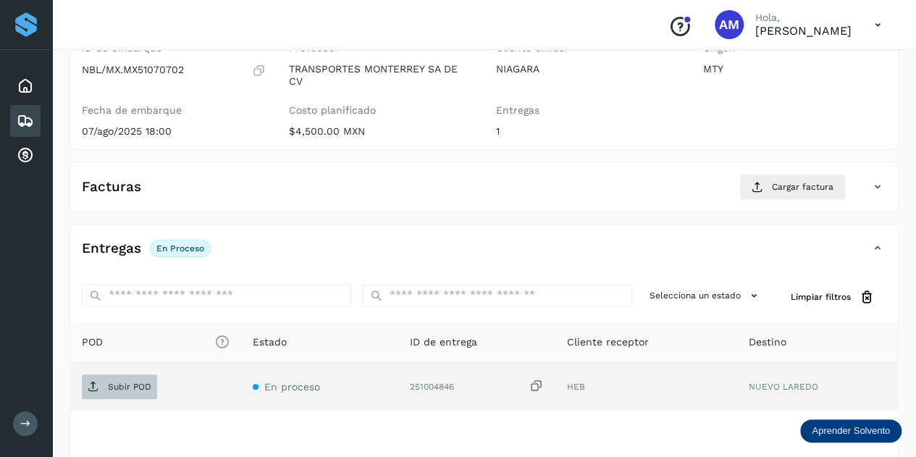
click at [135, 383] on p "Subir POD" at bounding box center [129, 386] width 43 height 10
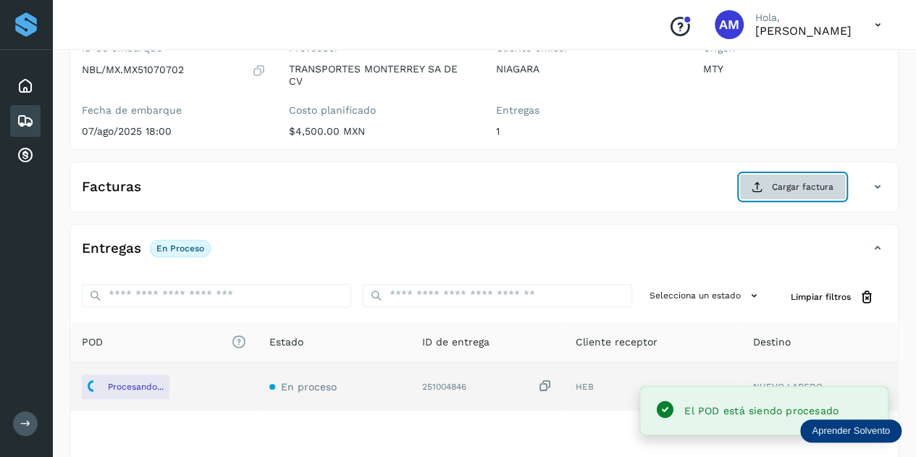
click at [790, 187] on span "Cargar factura" at bounding box center [803, 186] width 62 height 13
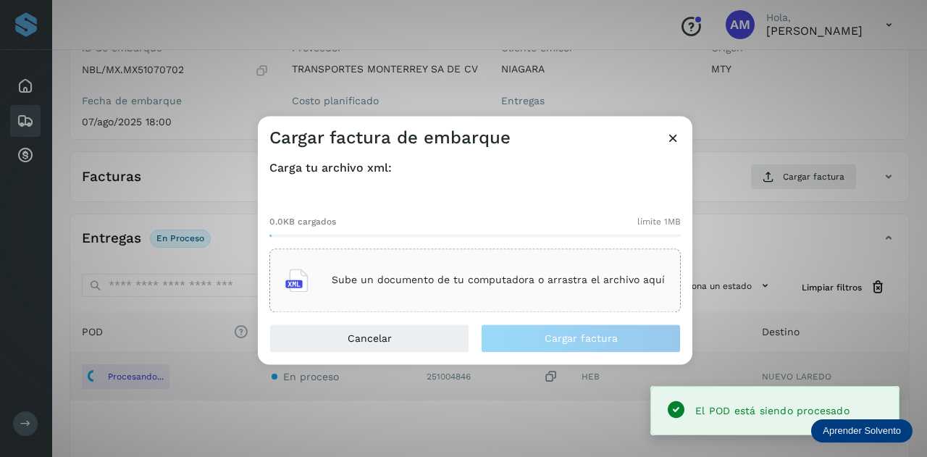
click at [426, 278] on p "Sube un documento de tu computadora o arrastra el archivo aquí" at bounding box center [498, 280] width 333 height 12
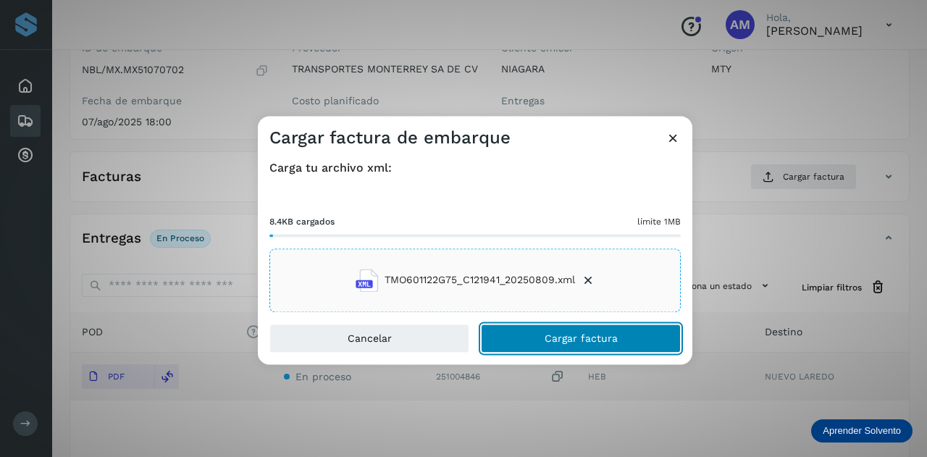
click at [531, 337] on button "Cargar factura" at bounding box center [581, 338] width 200 height 29
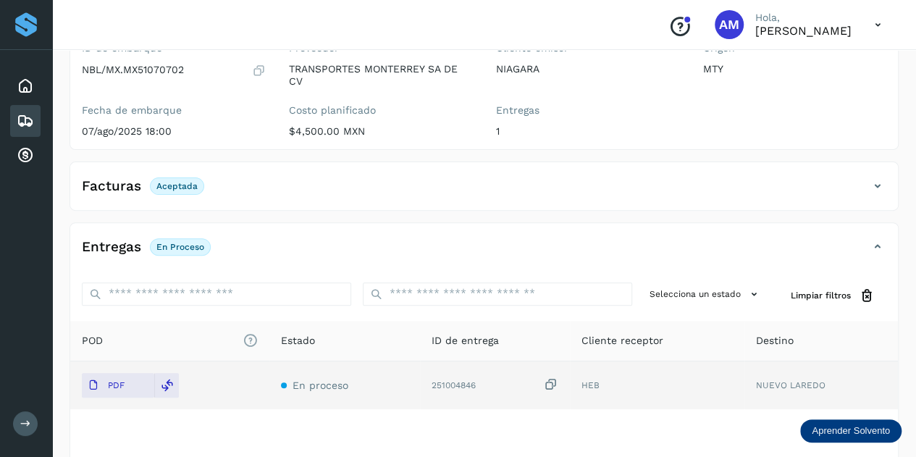
scroll to position [0, 0]
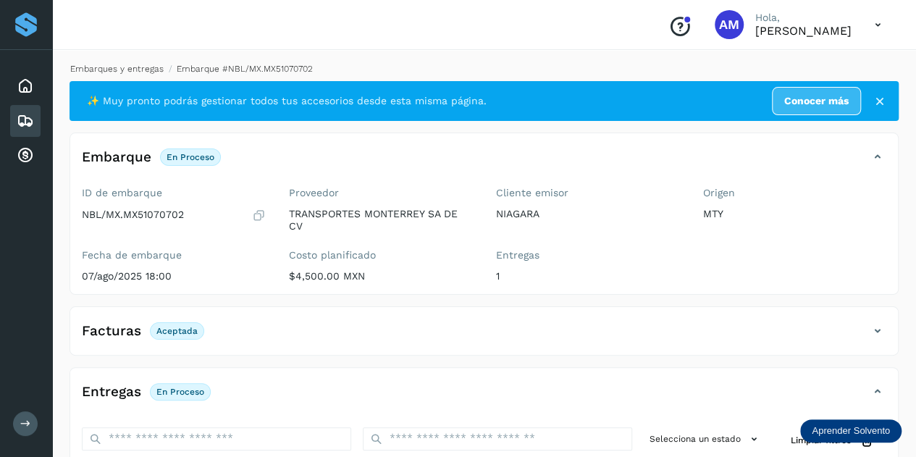
click at [116, 72] on link "Embarques y entregas" at bounding box center [116, 69] width 93 height 10
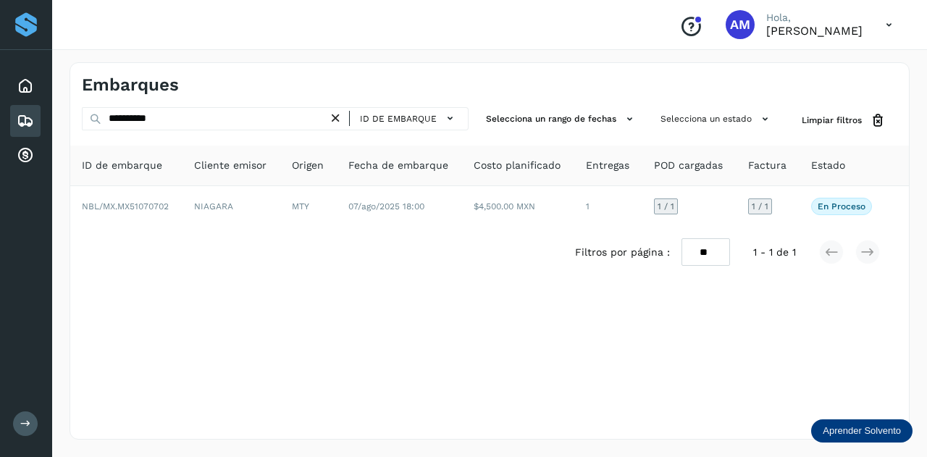
click at [340, 122] on icon at bounding box center [335, 118] width 15 height 15
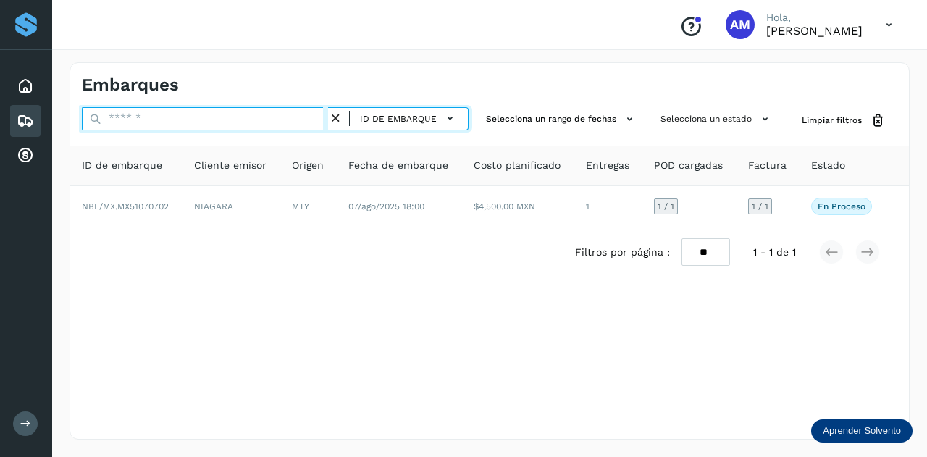
click at [294, 122] on input "text" at bounding box center [205, 118] width 246 height 23
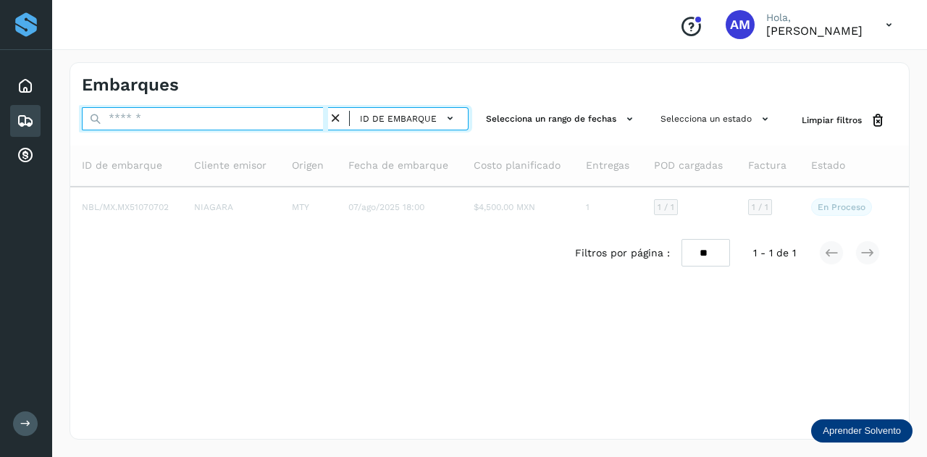
paste input "**********"
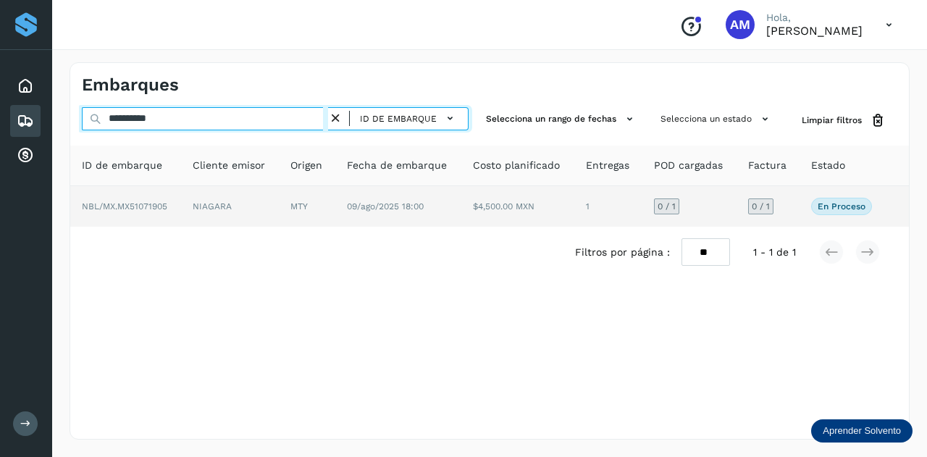
type input "**********"
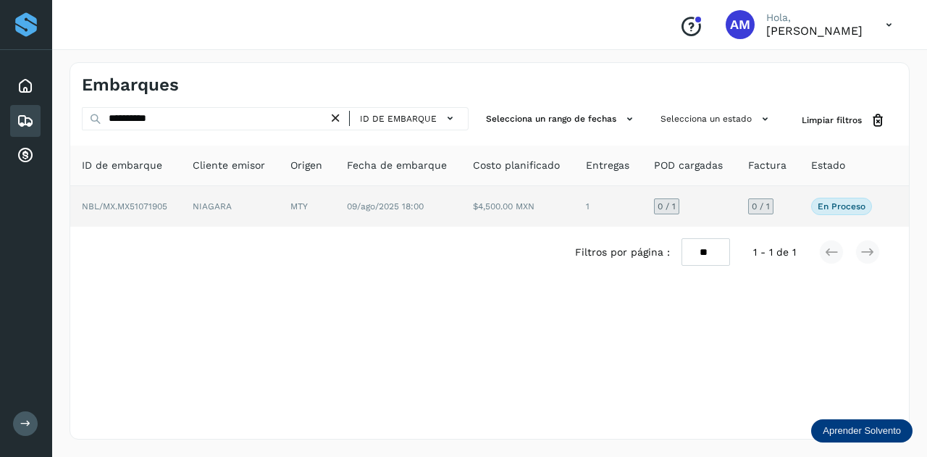
click at [279, 203] on td "NIAGARA" at bounding box center [307, 206] width 56 height 41
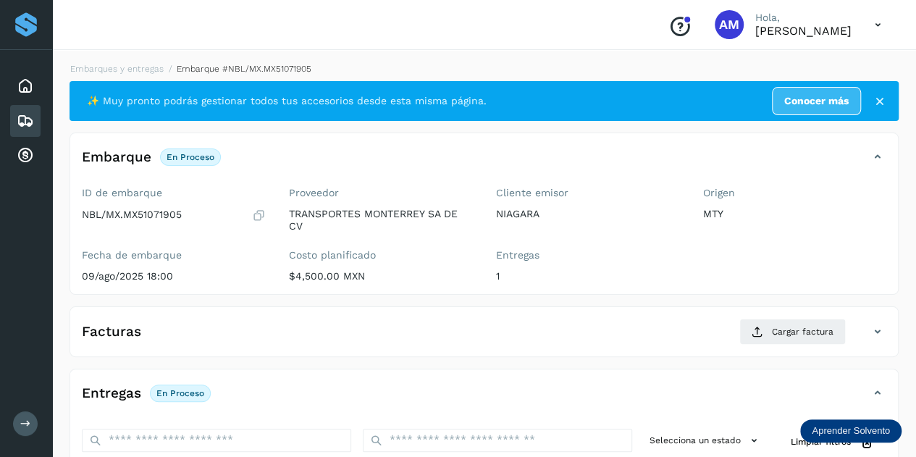
scroll to position [145, 0]
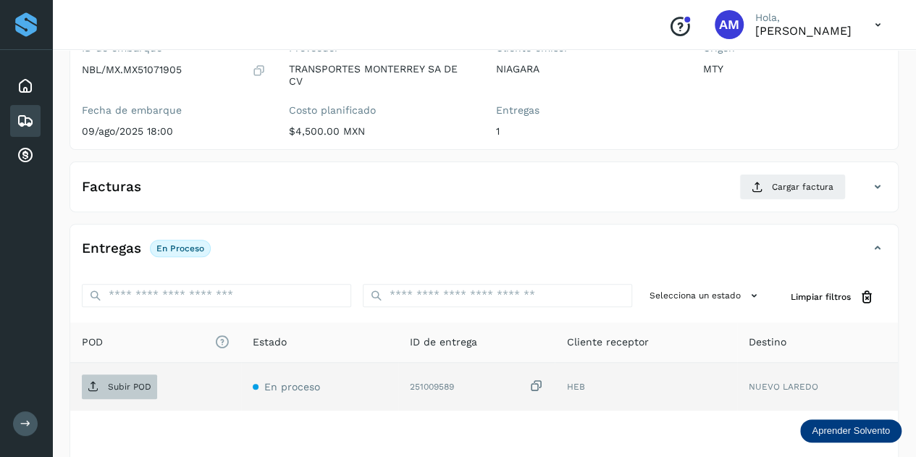
click at [96, 383] on icon at bounding box center [94, 387] width 12 height 12
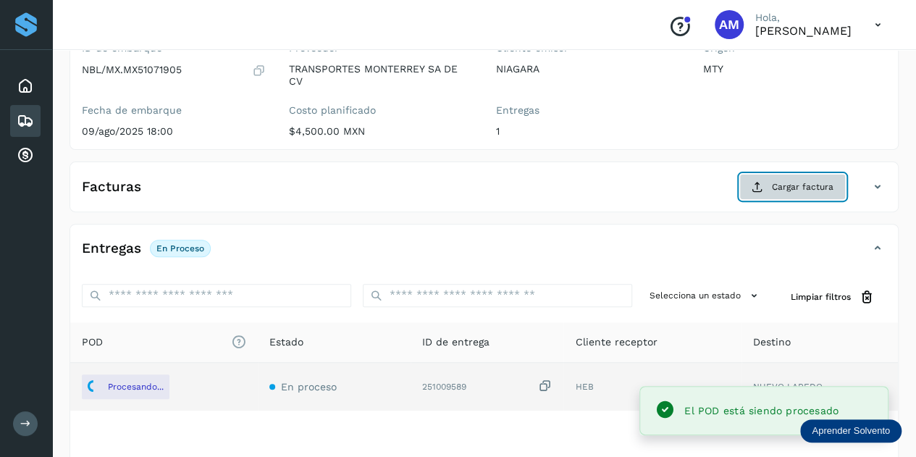
click at [769, 192] on button "Cargar factura" at bounding box center [792, 187] width 106 height 26
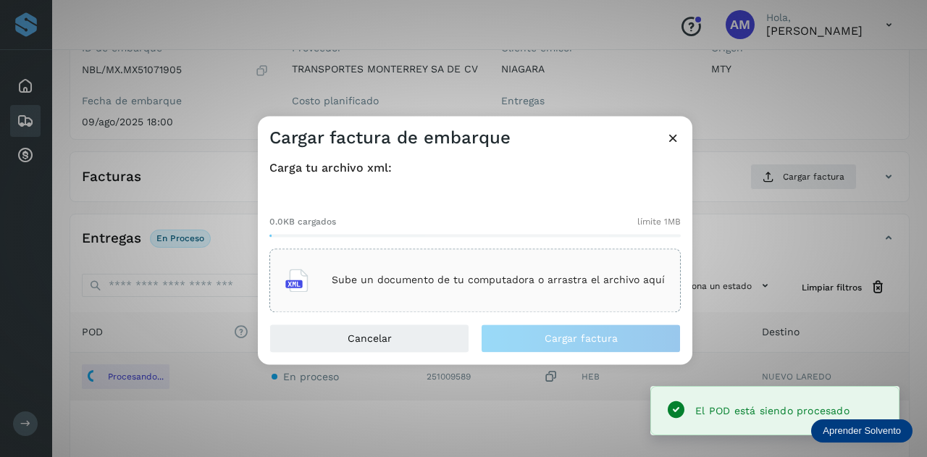
click at [566, 266] on div "Sube un documento de tu computadora o arrastra el archivo aquí" at bounding box center [474, 280] width 379 height 39
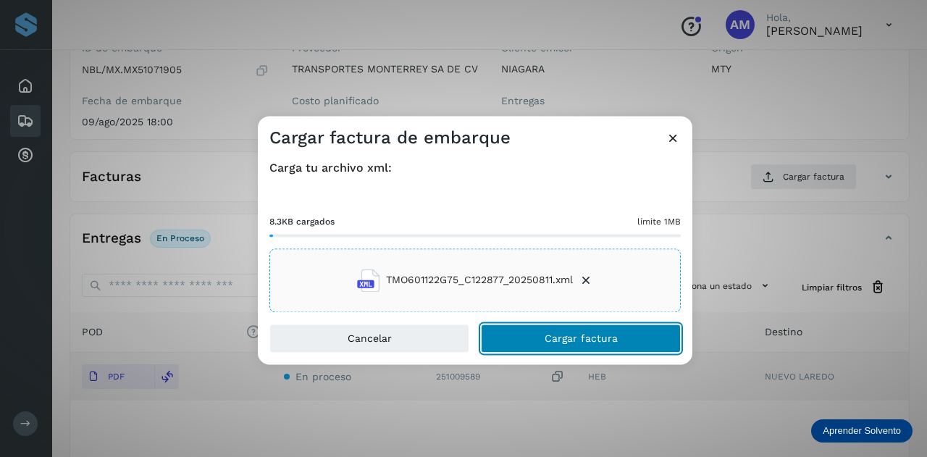
click at [570, 336] on span "Cargar factura" at bounding box center [580, 338] width 73 height 10
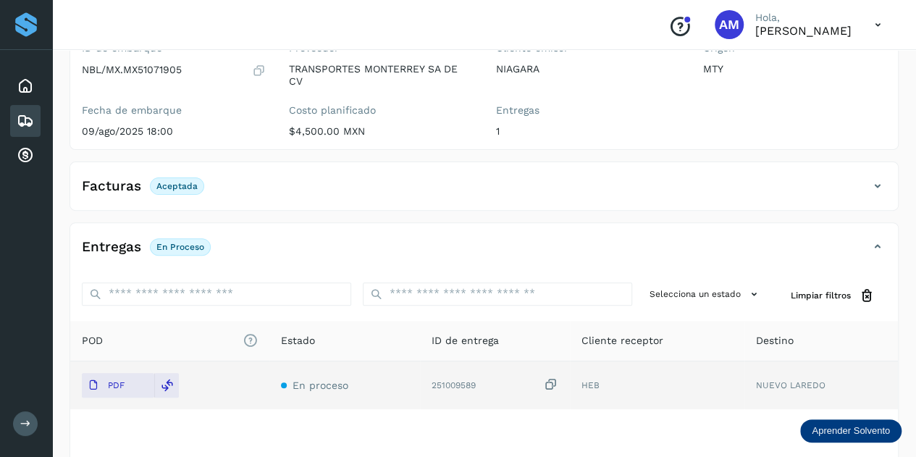
scroll to position [0, 0]
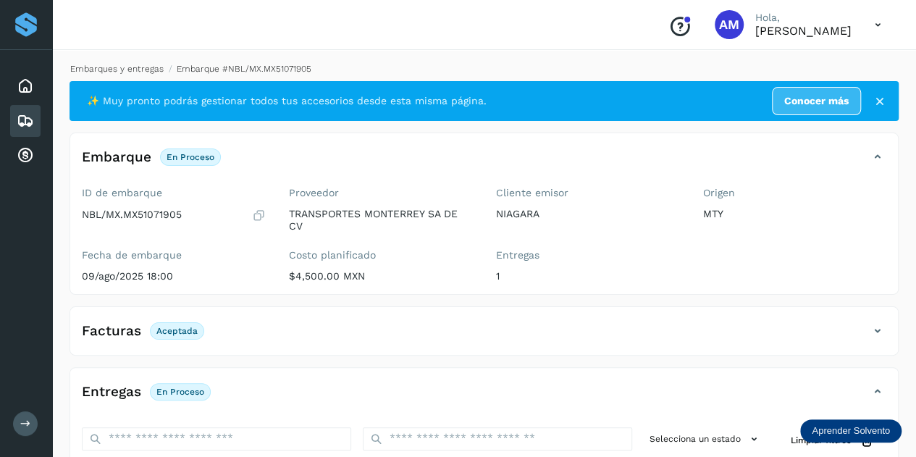
click at [147, 71] on link "Embarques y entregas" at bounding box center [116, 69] width 93 height 10
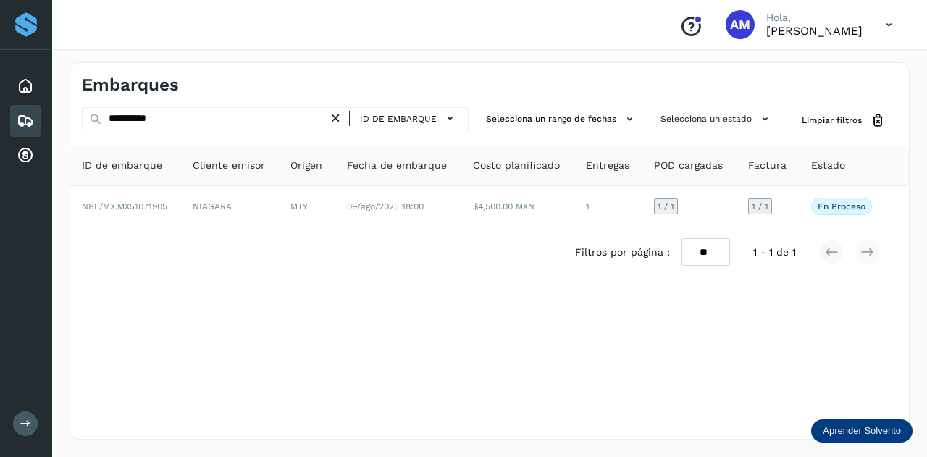
click at [343, 117] on icon at bounding box center [335, 118] width 15 height 15
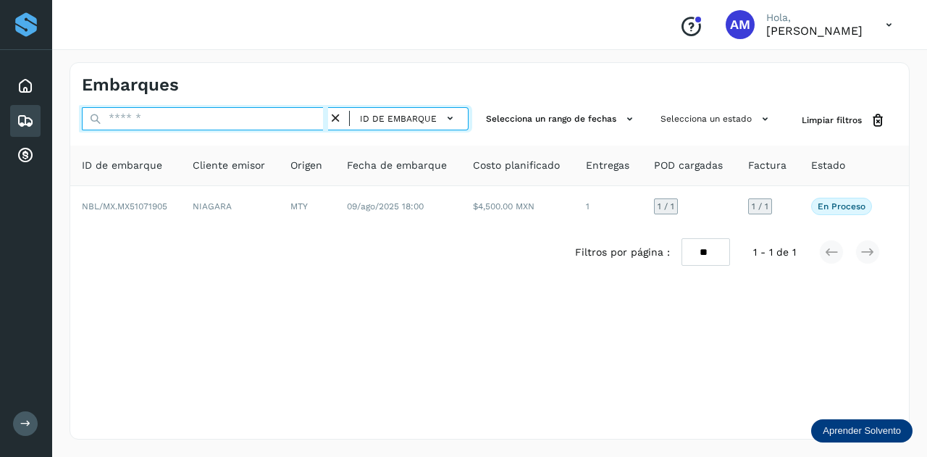
click at [279, 119] on input "text" at bounding box center [205, 118] width 246 height 23
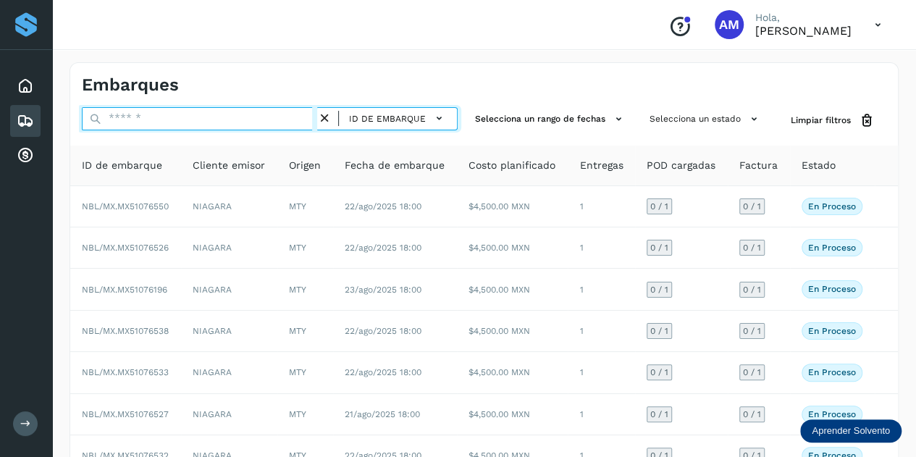
paste input "**********"
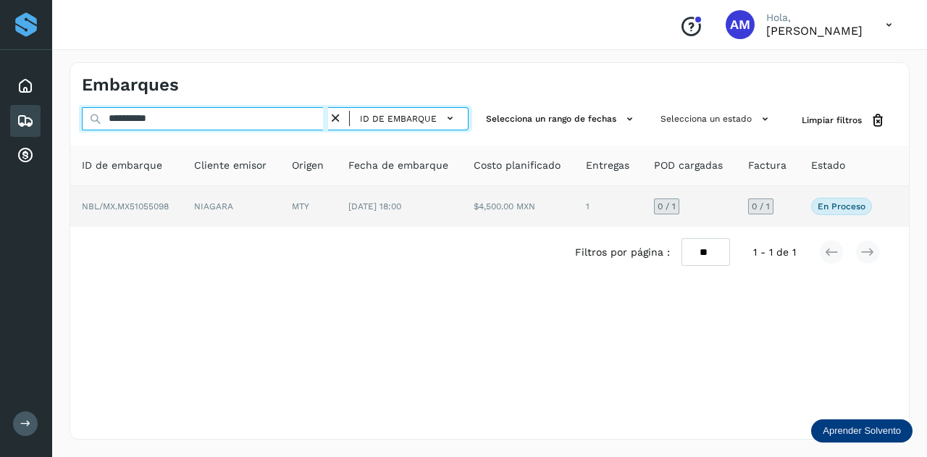
type input "**********"
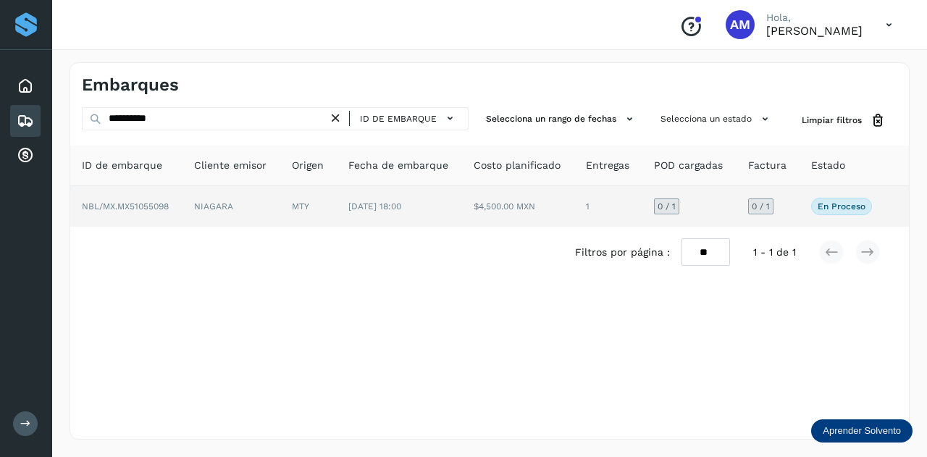
click at [280, 207] on td "NIAGARA" at bounding box center [308, 206] width 56 height 41
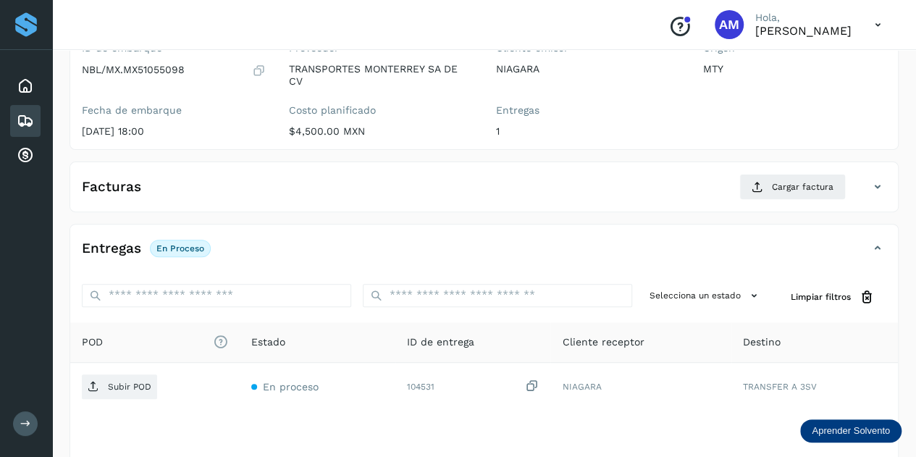
scroll to position [217, 0]
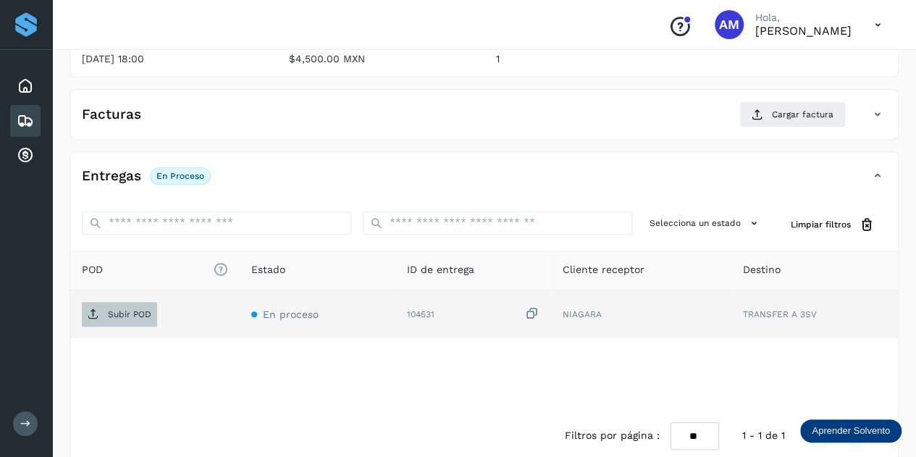
click at [135, 310] on p "Subir POD" at bounding box center [129, 314] width 43 height 10
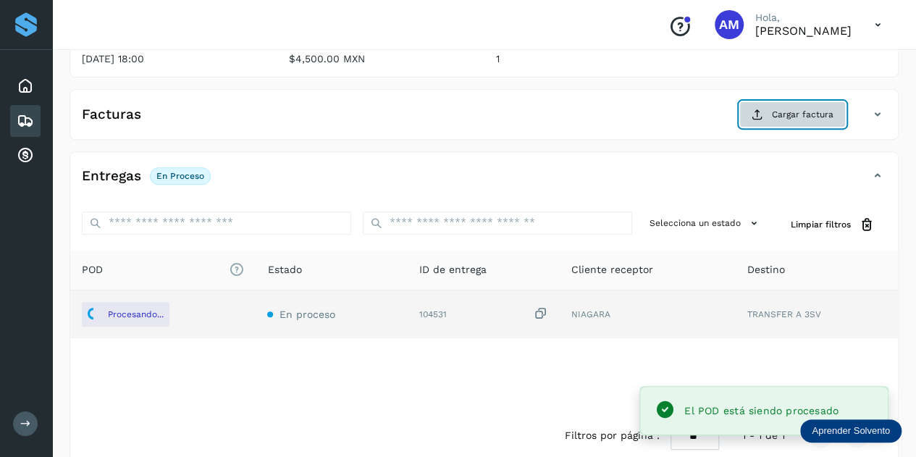
click at [799, 116] on span "Cargar factura" at bounding box center [803, 114] width 62 height 13
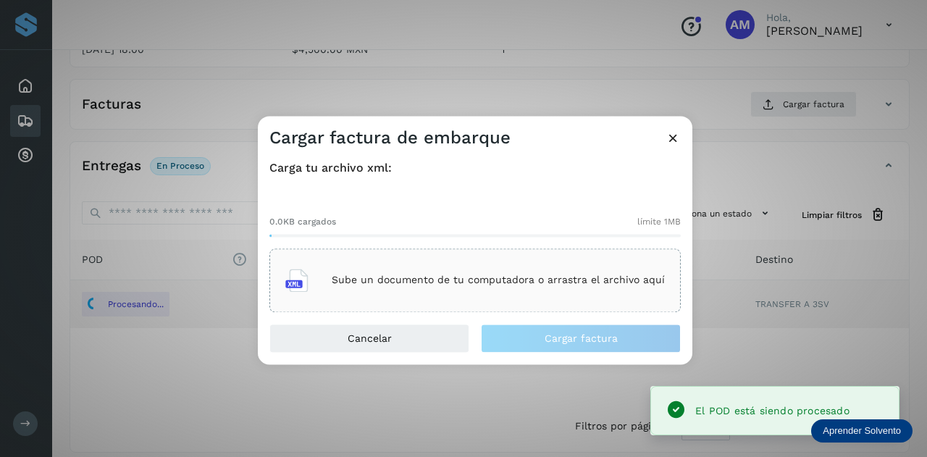
click at [470, 270] on div "Sube un documento de tu computadora o arrastra el archivo aquí" at bounding box center [474, 280] width 379 height 39
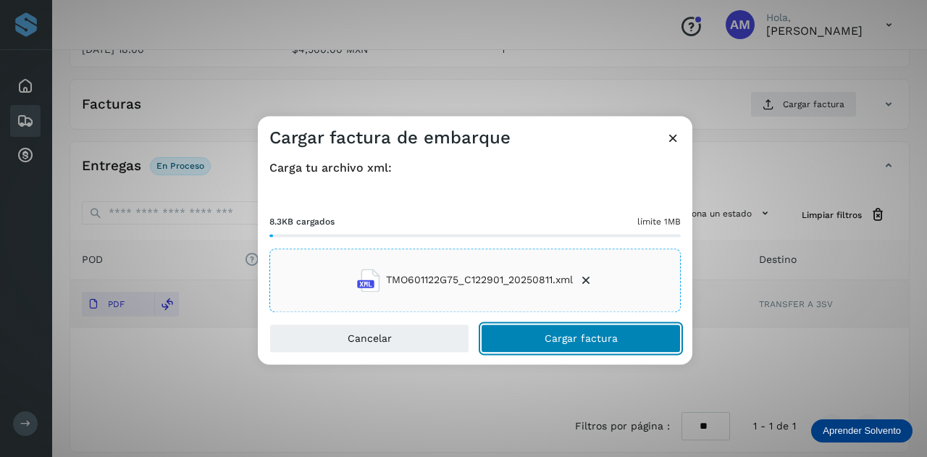
click at [534, 342] on button "Cargar factura" at bounding box center [581, 338] width 200 height 29
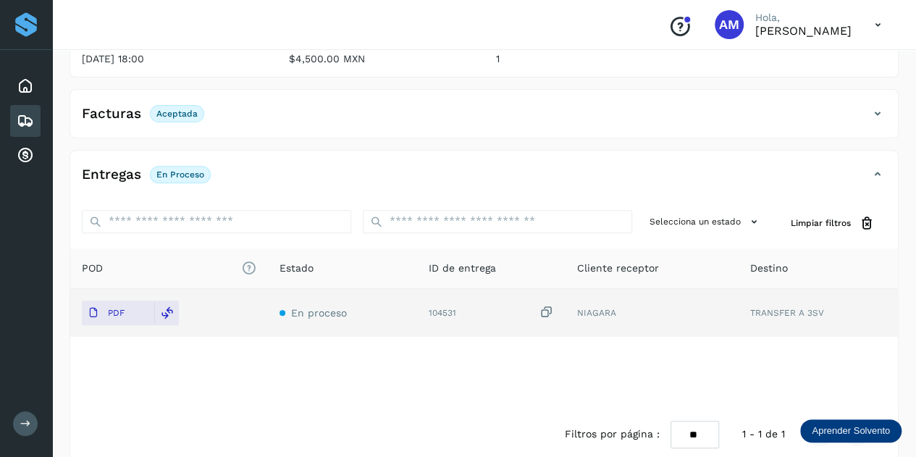
scroll to position [0, 0]
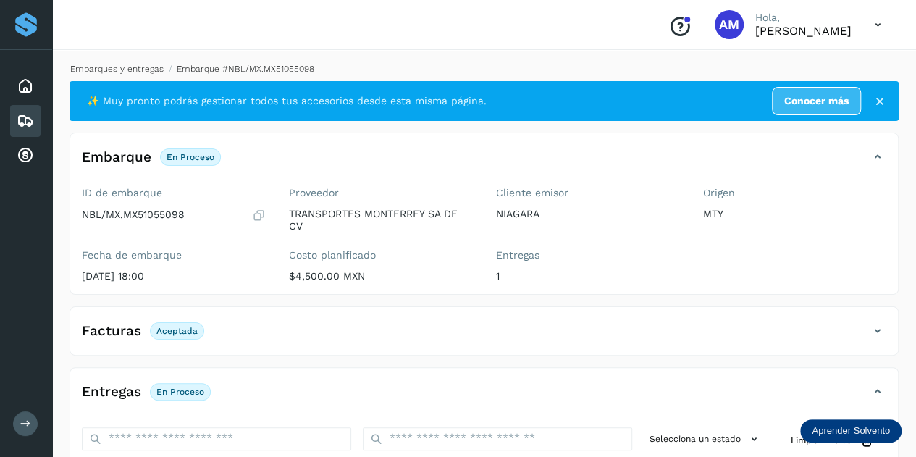
click at [107, 68] on link "Embarques y entregas" at bounding box center [116, 69] width 93 height 10
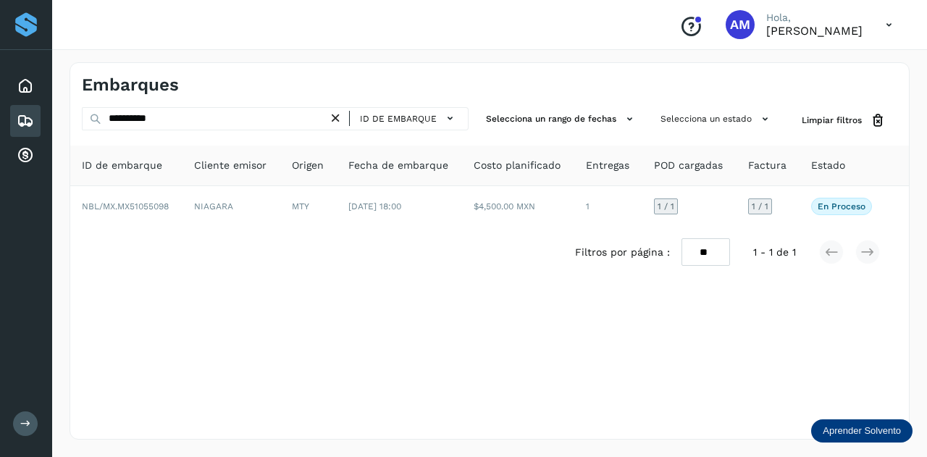
click at [336, 114] on icon at bounding box center [335, 118] width 15 height 15
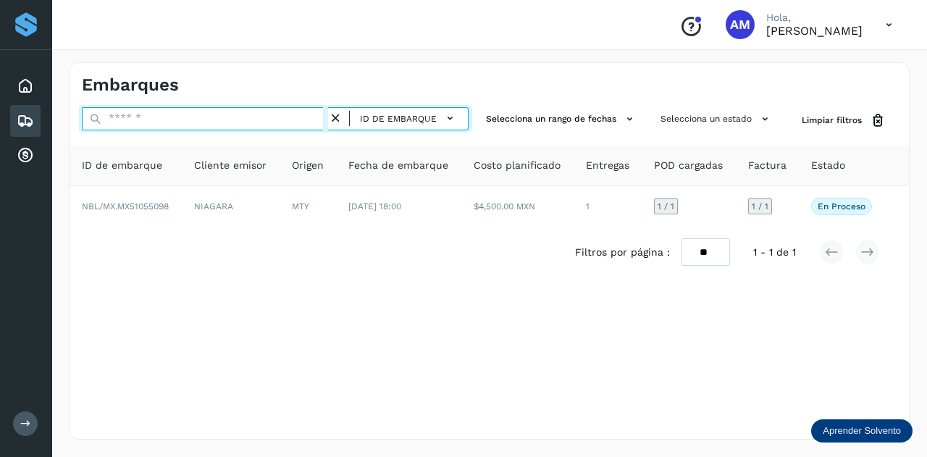
click at [305, 119] on input "text" at bounding box center [205, 118] width 246 height 23
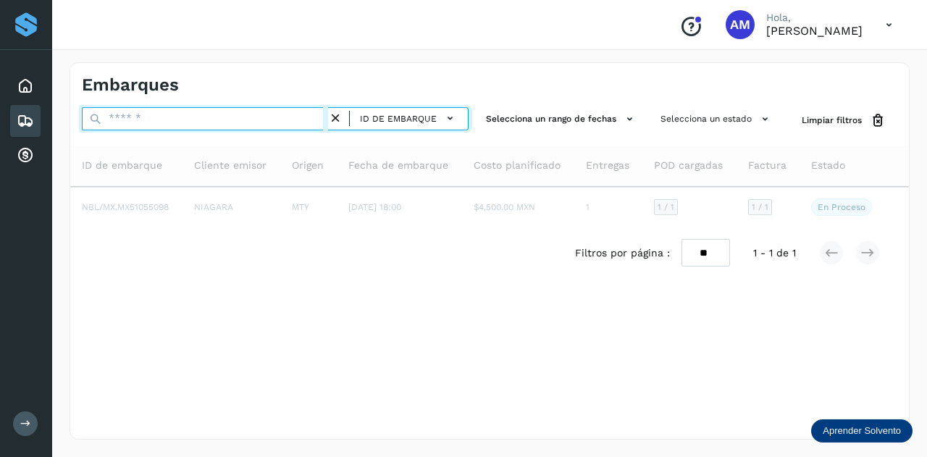
paste input "**********"
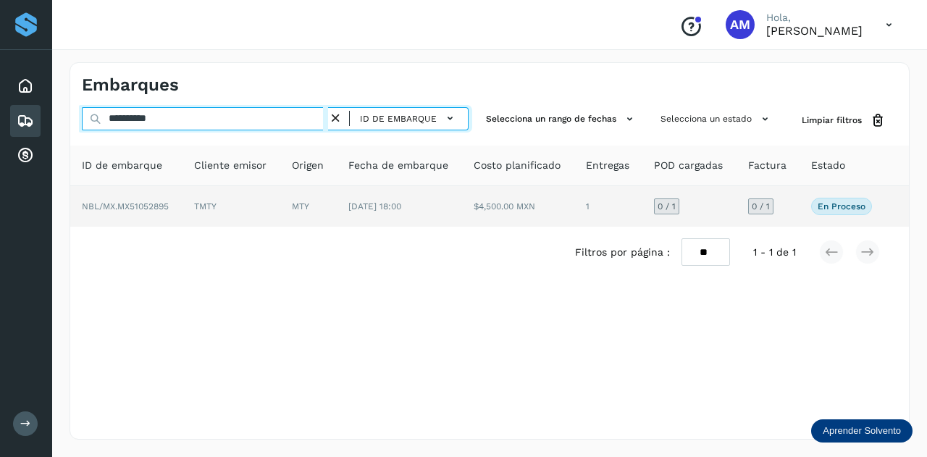
type input "**********"
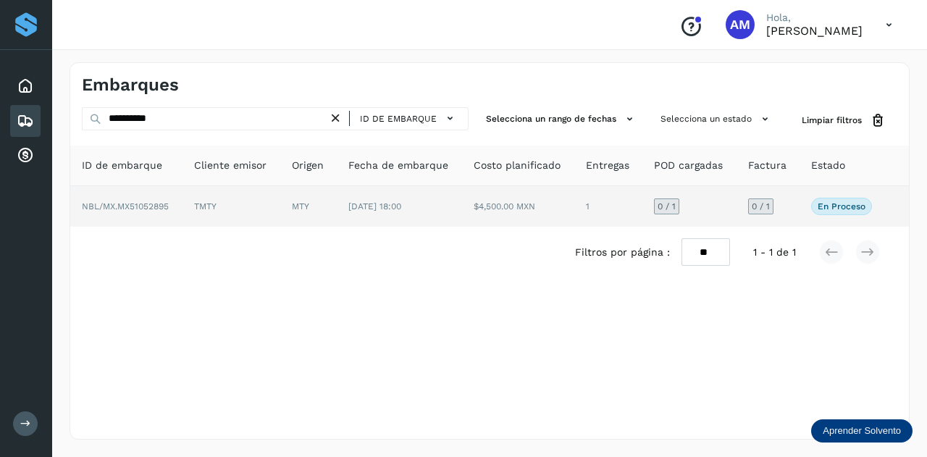
click at [337, 214] on td "MTY" at bounding box center [400, 206] width 126 height 41
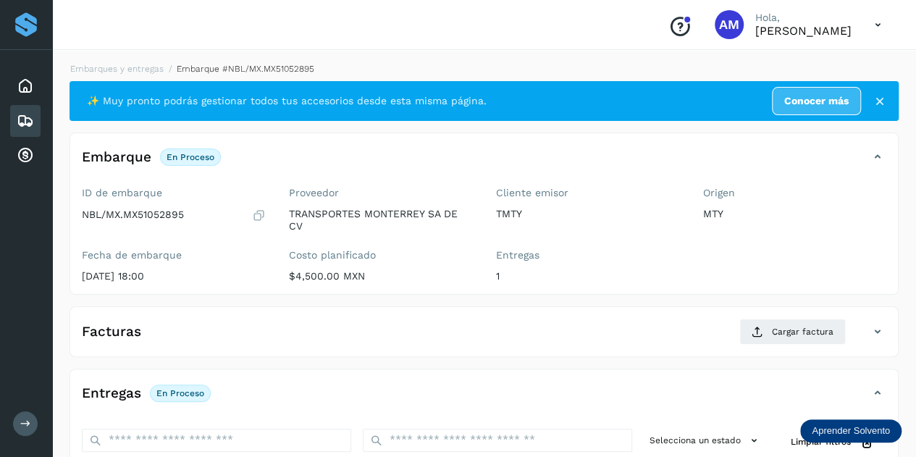
scroll to position [145, 0]
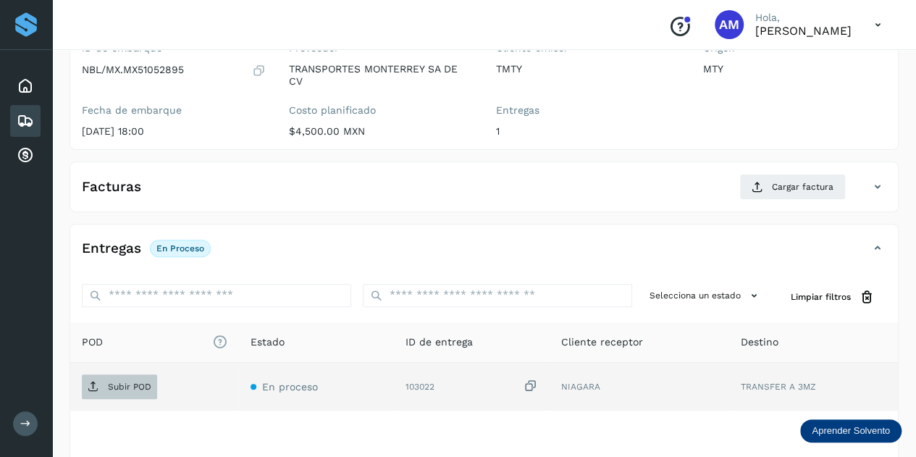
click at [140, 387] on p "Subir POD" at bounding box center [129, 386] width 43 height 10
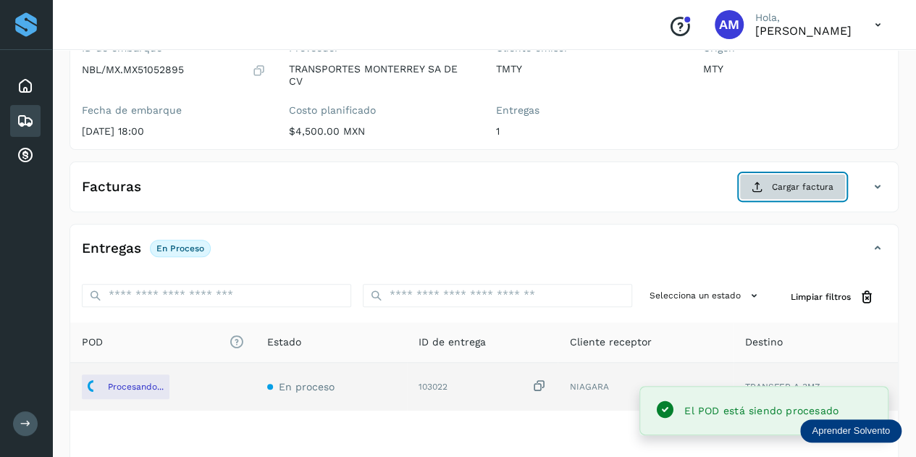
click at [790, 184] on span "Cargar factura" at bounding box center [803, 186] width 62 height 13
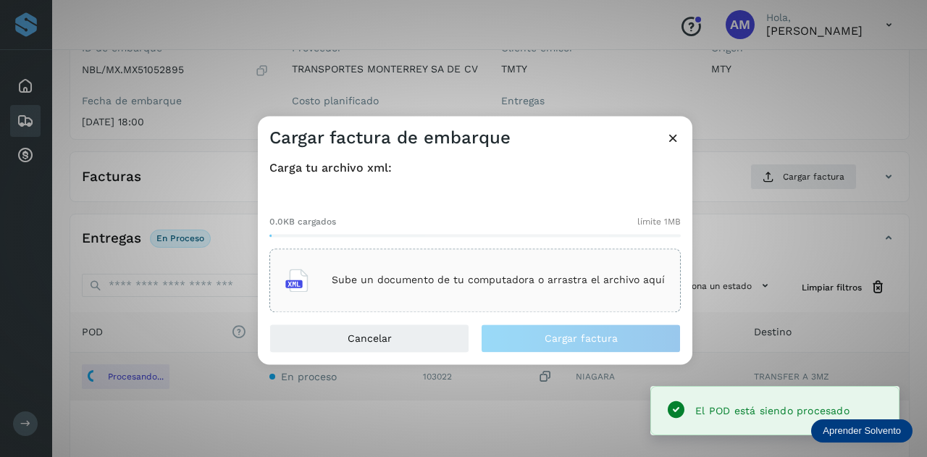
click at [501, 263] on div "Sube un documento de tu computadora o arrastra el archivo aquí" at bounding box center [474, 280] width 379 height 39
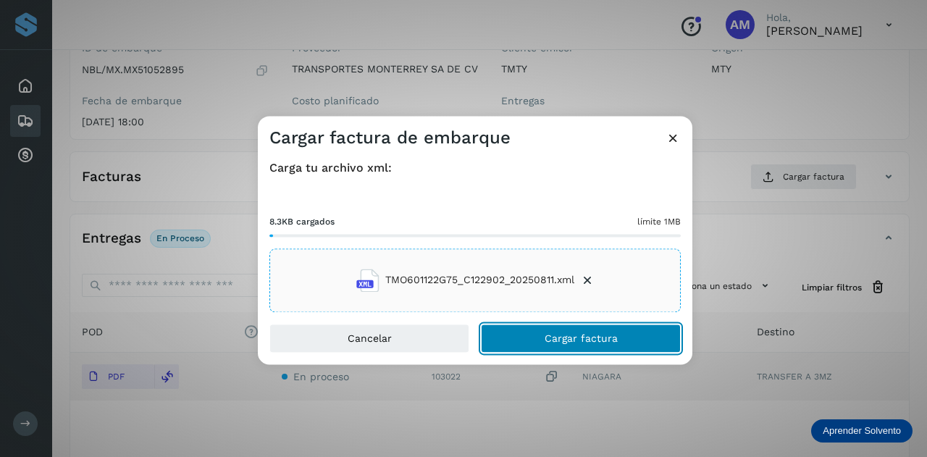
click at [565, 342] on span "Cargar factura" at bounding box center [580, 338] width 73 height 10
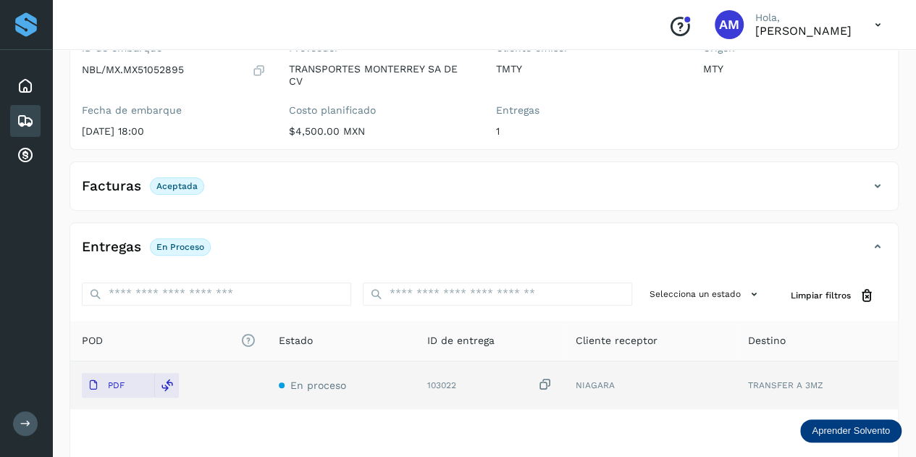
scroll to position [0, 0]
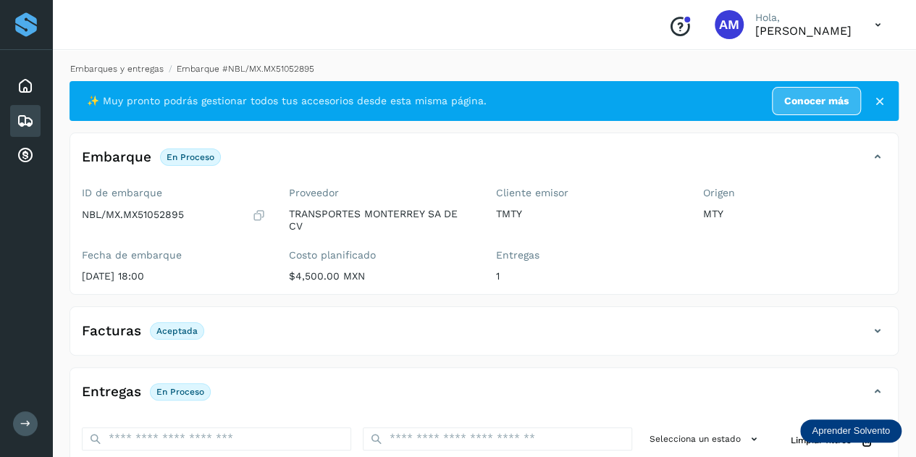
click at [125, 68] on link "Embarques y entregas" at bounding box center [116, 69] width 93 height 10
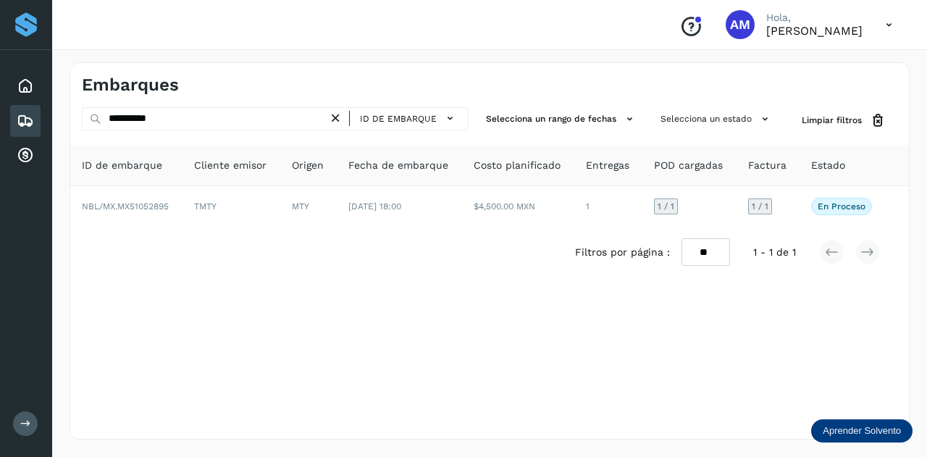
drag, startPoint x: 337, startPoint y: 117, endPoint x: 277, endPoint y: 114, distance: 60.9
click at [337, 117] on icon at bounding box center [335, 118] width 15 height 15
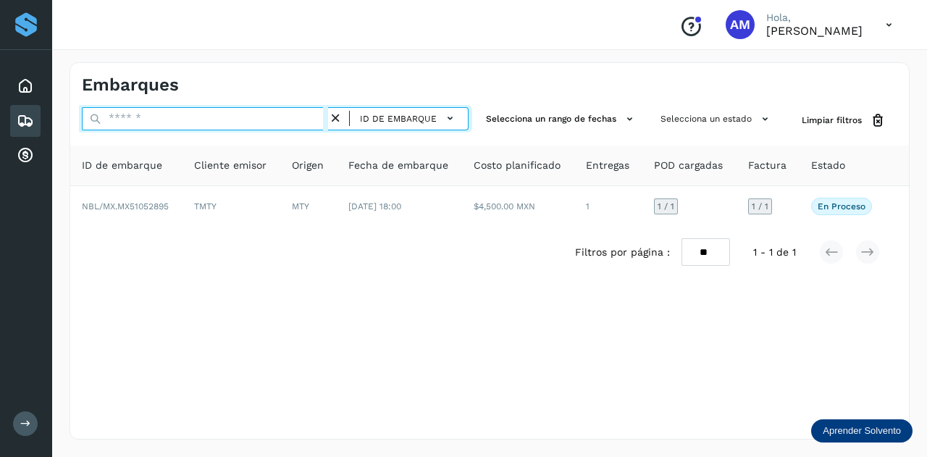
click at [276, 114] on input "text" at bounding box center [205, 118] width 246 height 23
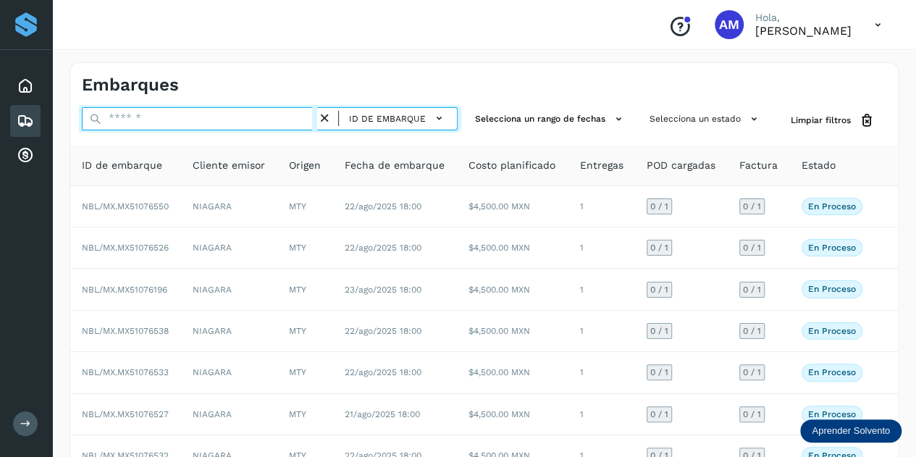
paste input "**********"
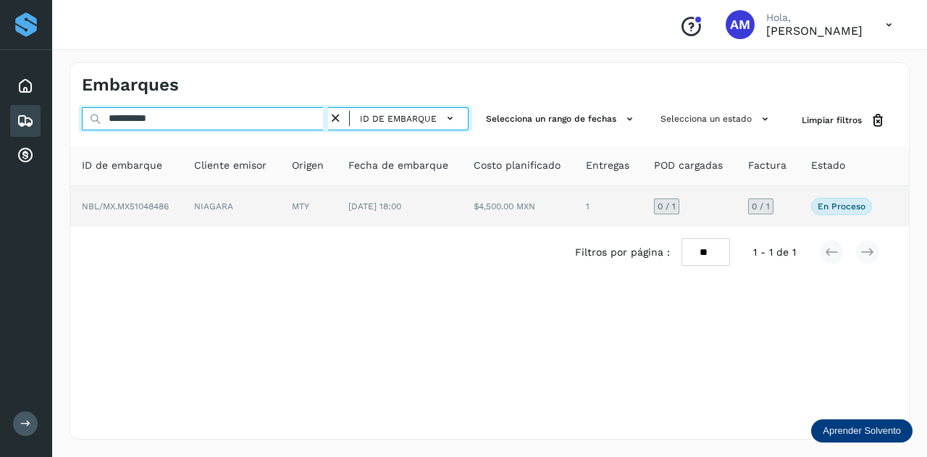
type input "**********"
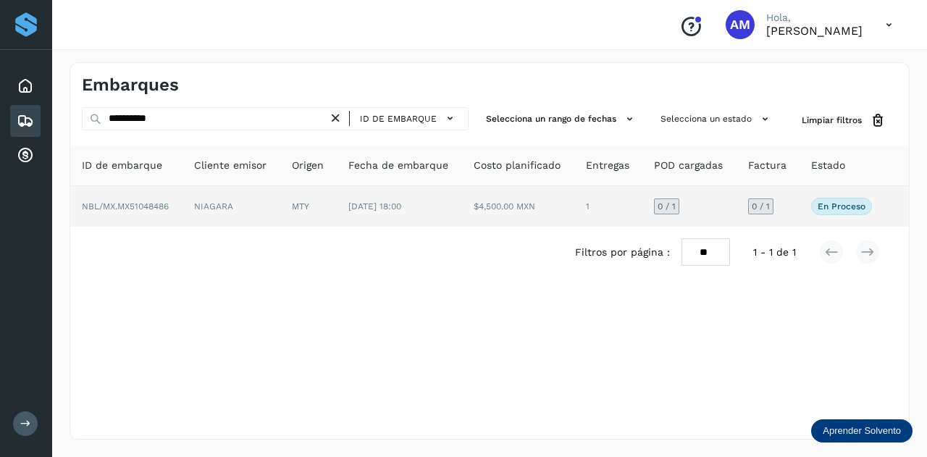
click at [280, 216] on td "NIAGARA" at bounding box center [308, 206] width 56 height 41
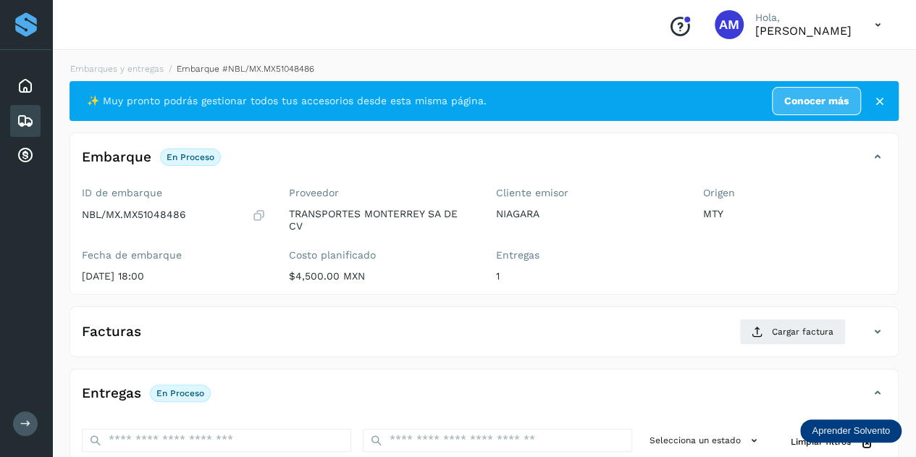
scroll to position [145, 0]
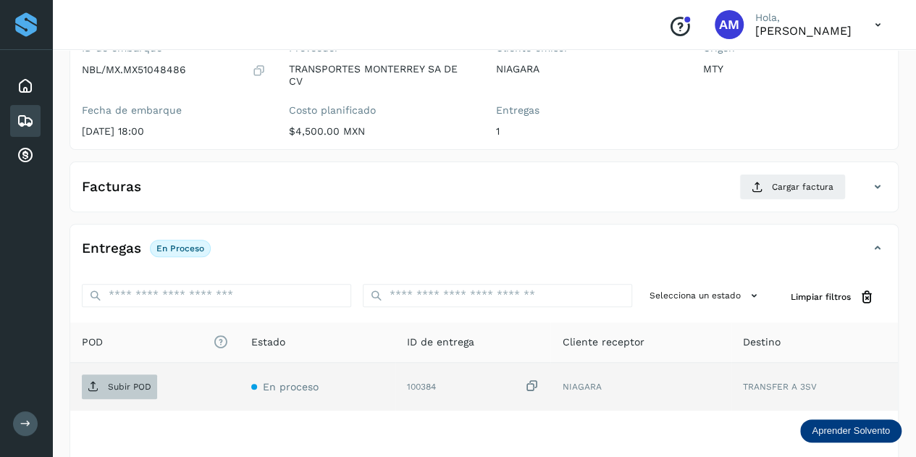
click at [127, 384] on p "Subir POD" at bounding box center [129, 386] width 43 height 10
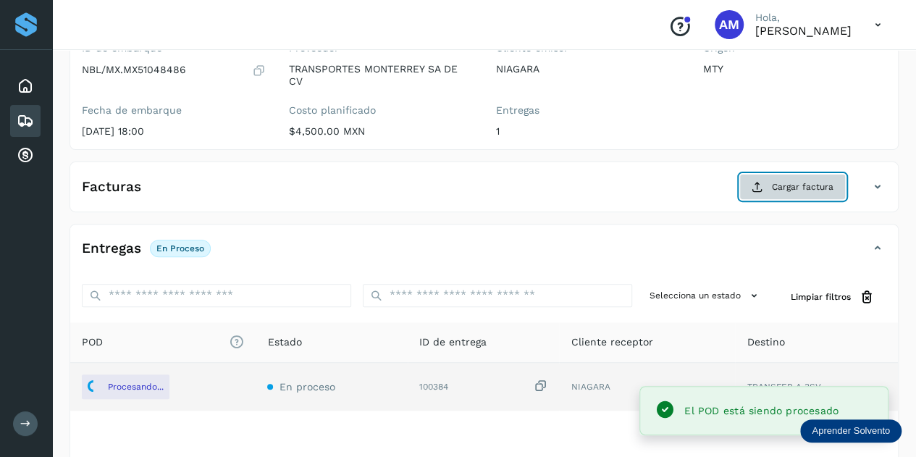
click at [786, 187] on span "Cargar factura" at bounding box center [803, 186] width 62 height 13
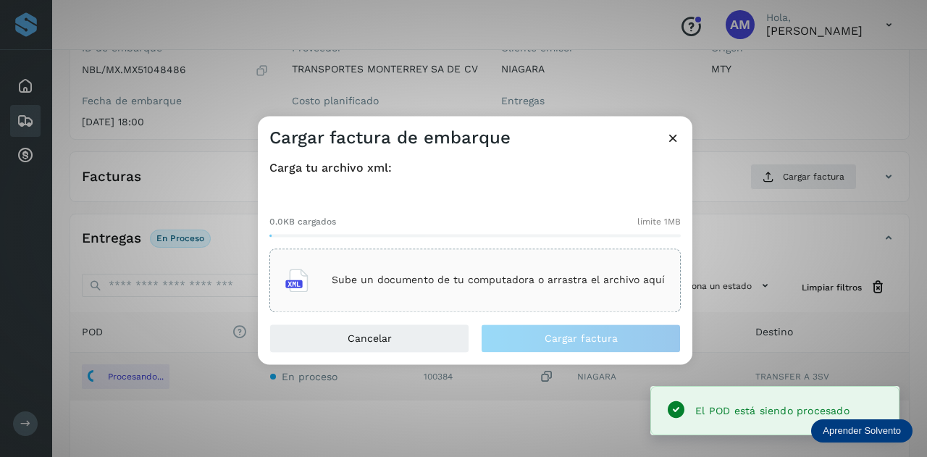
click at [624, 282] on p "Sube un documento de tu computadora o arrastra el archivo aquí" at bounding box center [498, 280] width 333 height 12
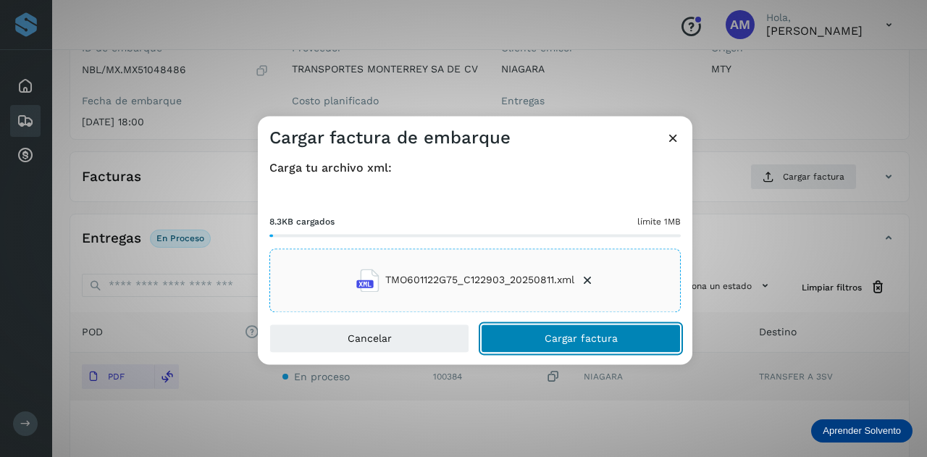
click at [568, 345] on button "Cargar factura" at bounding box center [581, 338] width 200 height 29
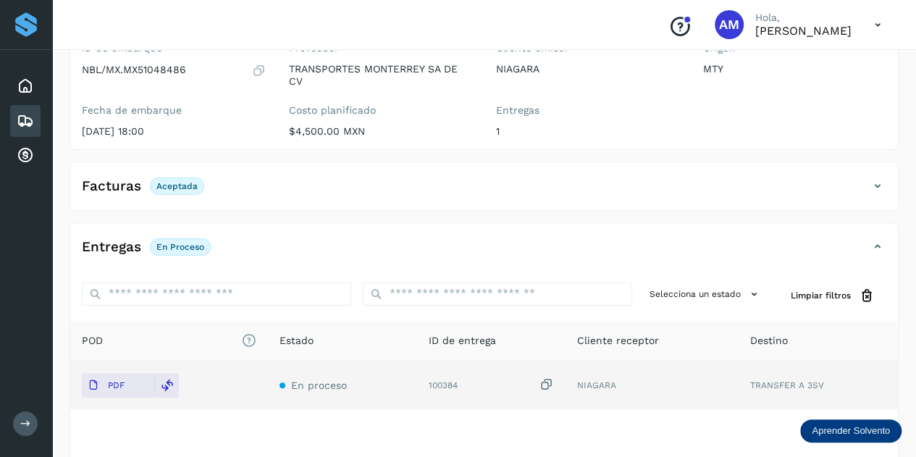
scroll to position [0, 0]
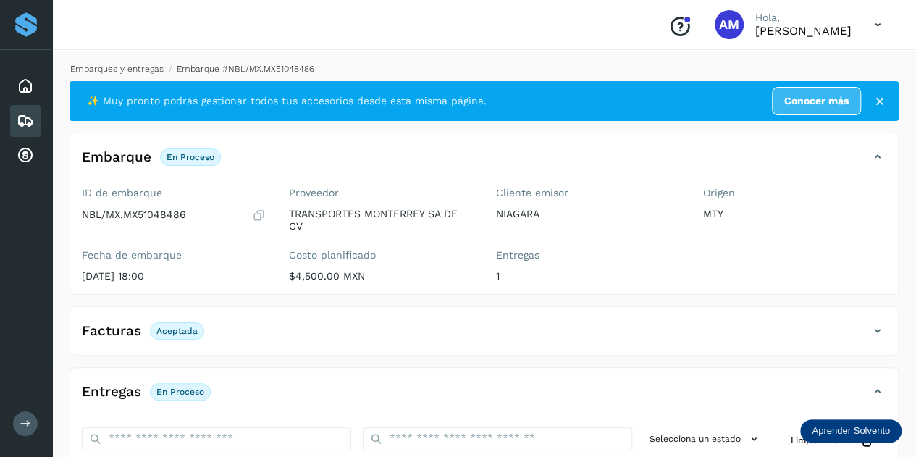
click at [126, 72] on link "Embarques y entregas" at bounding box center [116, 69] width 93 height 10
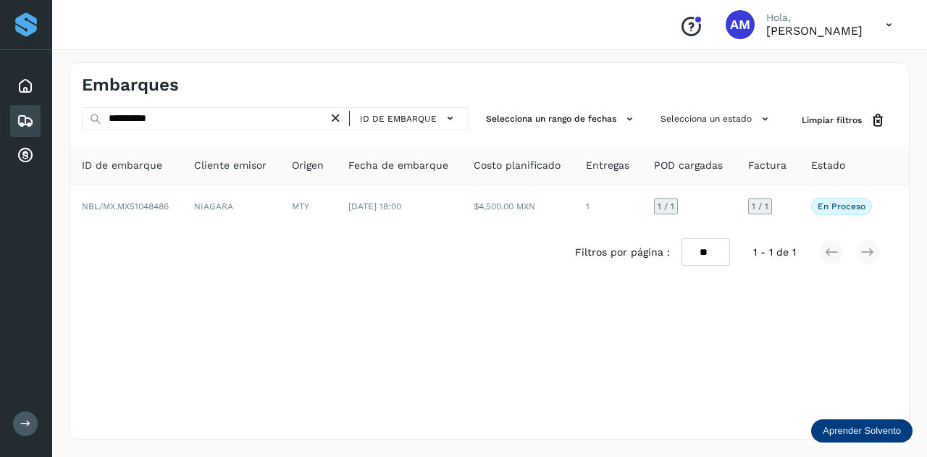
click at [339, 119] on icon at bounding box center [335, 118] width 15 height 15
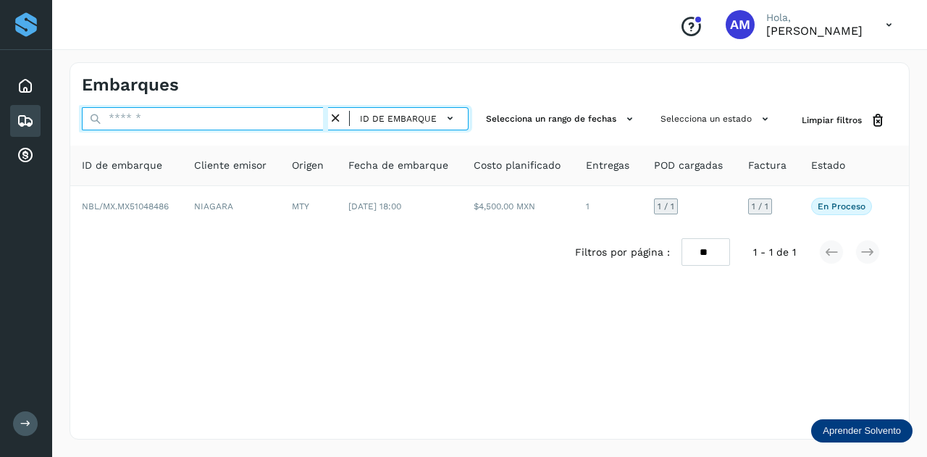
drag, startPoint x: 308, startPoint y: 118, endPoint x: 305, endPoint y: 109, distance: 9.4
click at [307, 118] on input "text" at bounding box center [205, 118] width 246 height 23
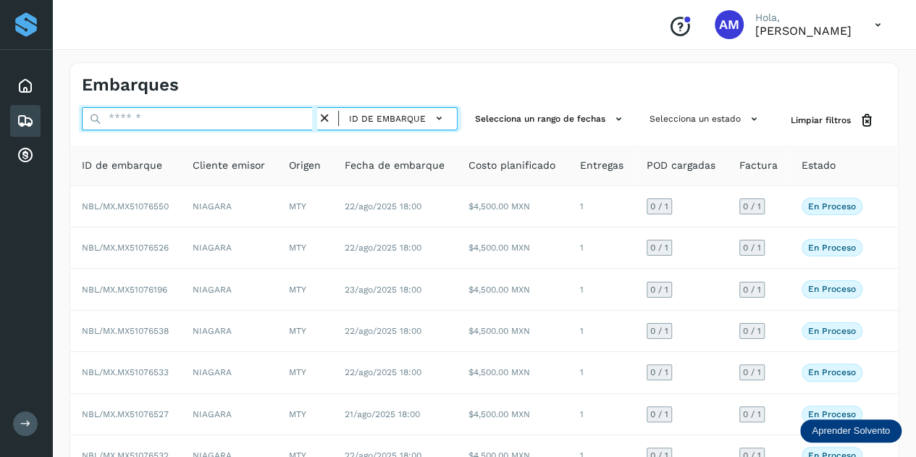
paste input "**********"
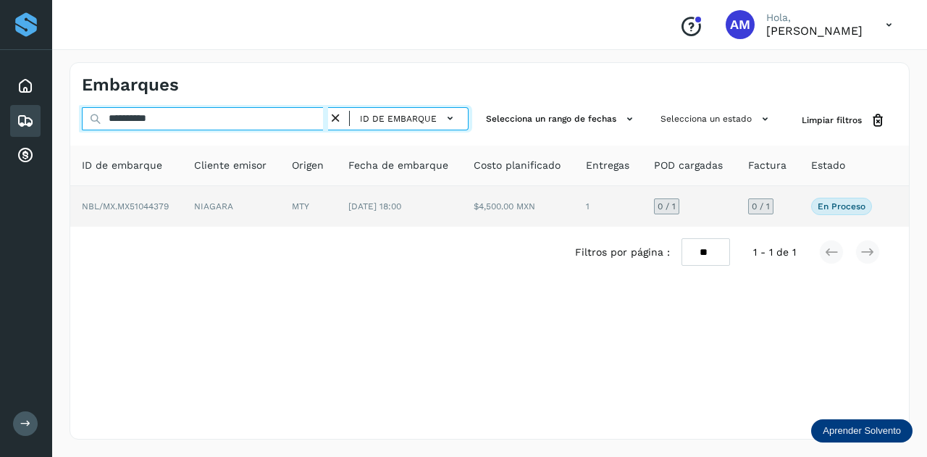
type input "**********"
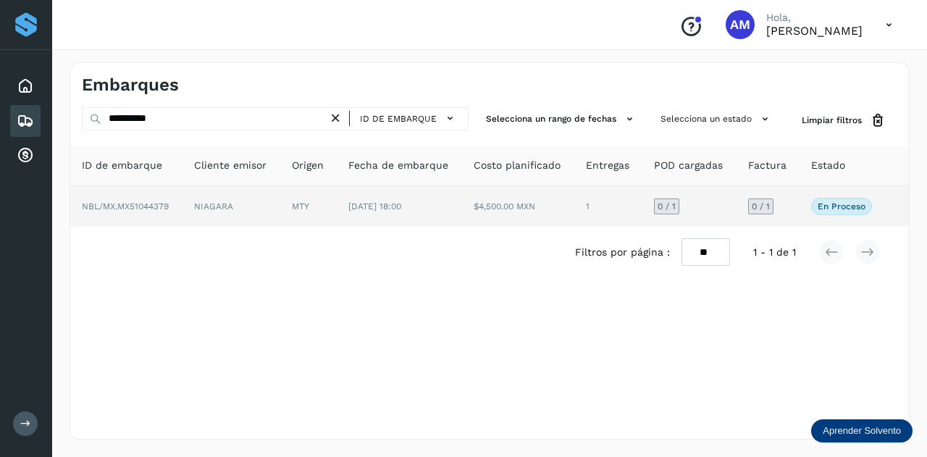
click at [337, 209] on td "MTY" at bounding box center [400, 206] width 126 height 41
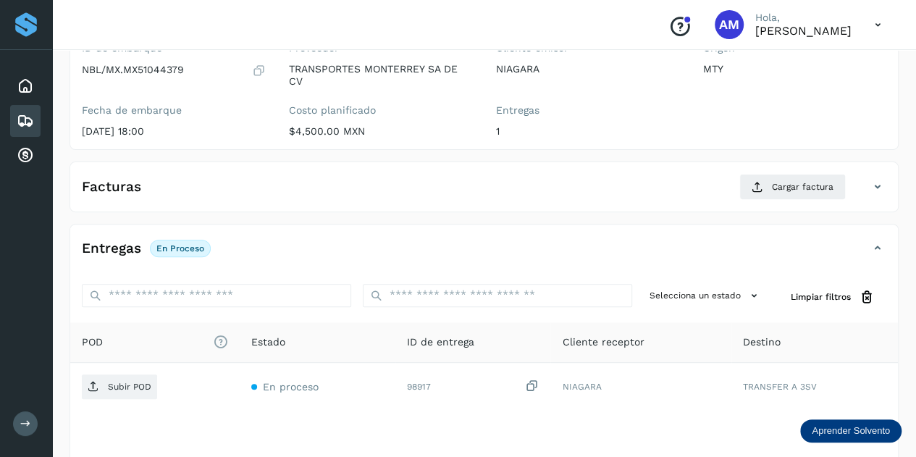
scroll to position [217, 0]
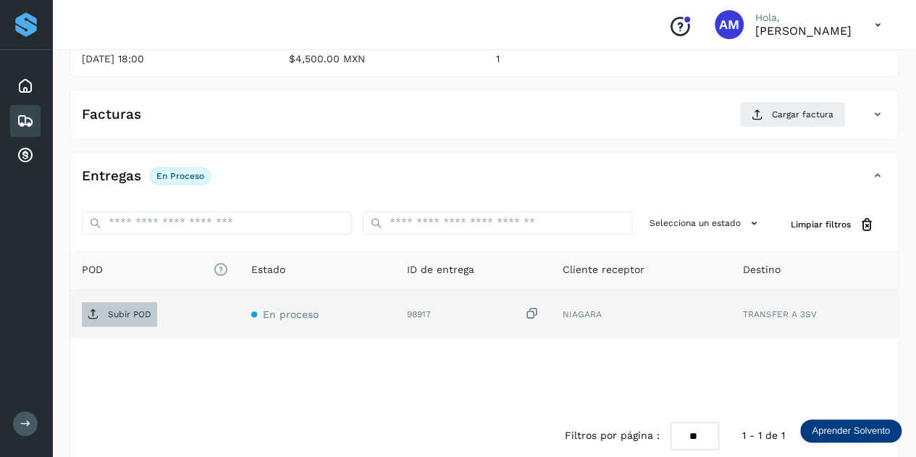
click at [104, 319] on span "Subir POD" at bounding box center [119, 314] width 75 height 23
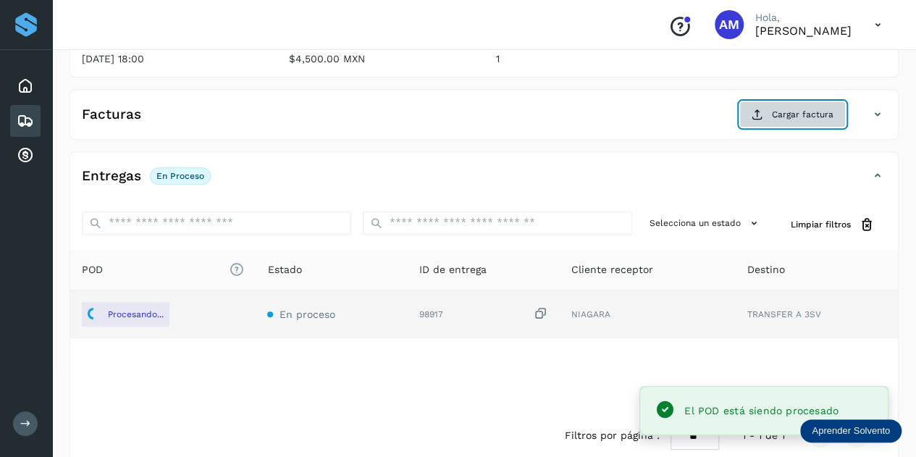
click at [798, 118] on span "Cargar factura" at bounding box center [803, 114] width 62 height 13
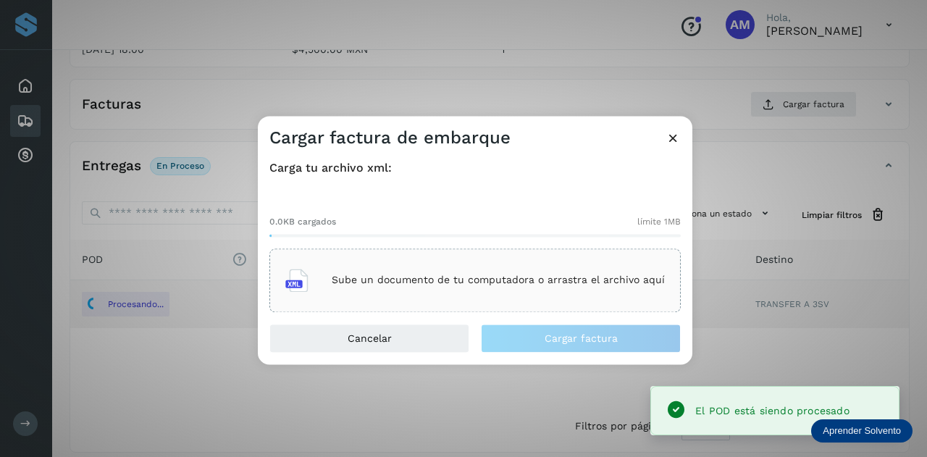
click at [444, 258] on div "Sube un documento de tu computadora o arrastra el archivo aquí" at bounding box center [474, 280] width 411 height 64
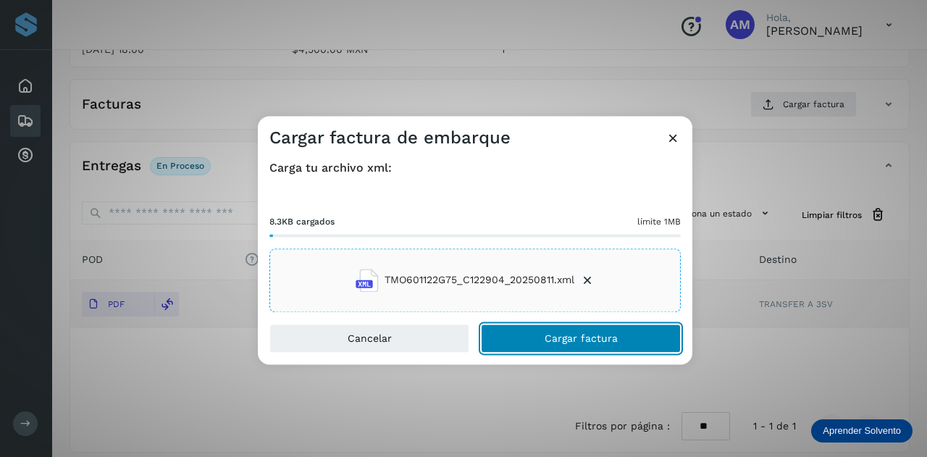
click at [540, 339] on button "Cargar factura" at bounding box center [581, 338] width 200 height 29
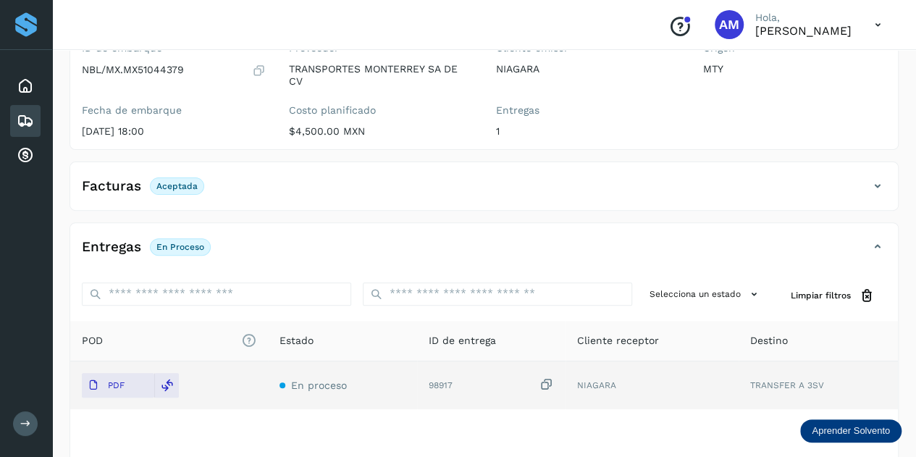
scroll to position [0, 0]
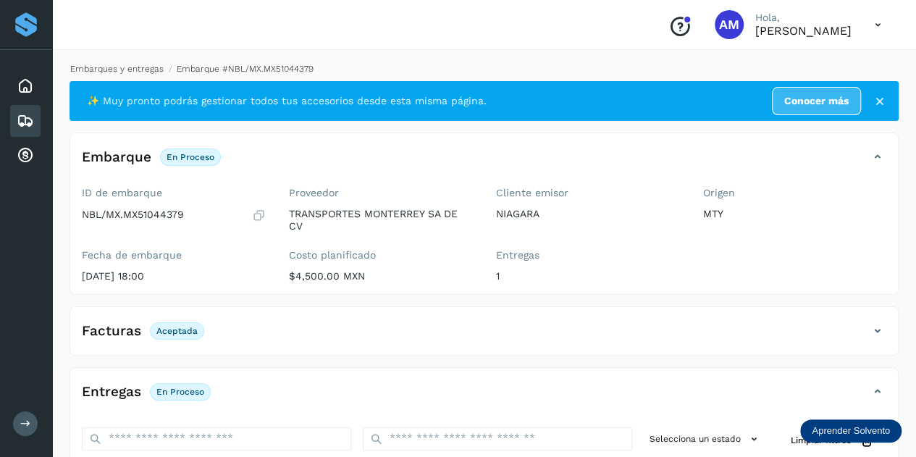
click at [146, 67] on link "Embarques y entregas" at bounding box center [116, 69] width 93 height 10
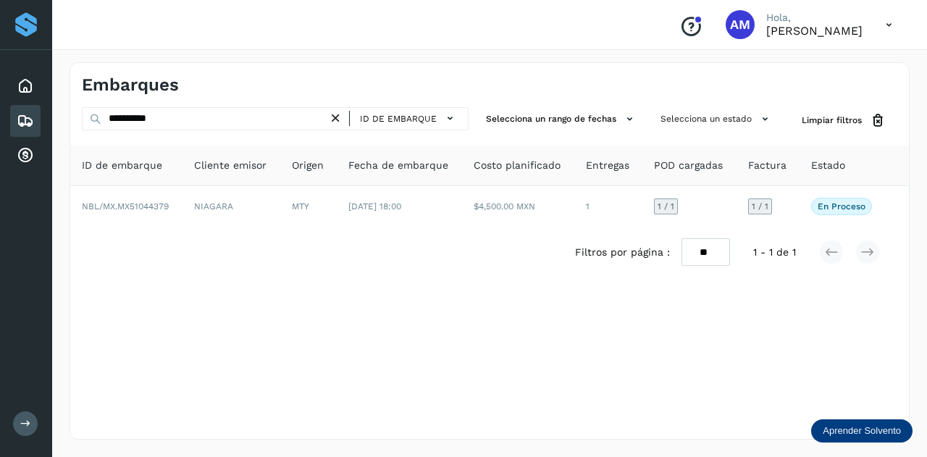
drag, startPoint x: 342, startPoint y: 123, endPoint x: 300, endPoint y: 125, distance: 42.0
click at [332, 125] on icon at bounding box center [335, 118] width 15 height 15
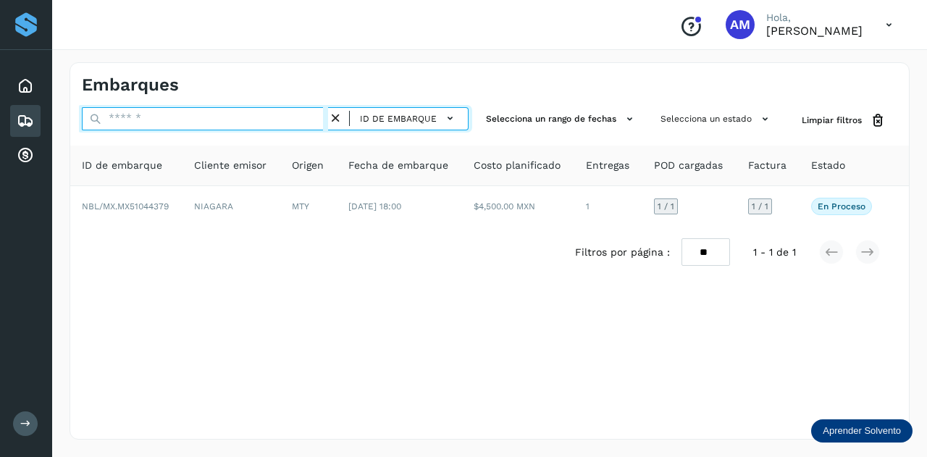
click at [300, 125] on input "text" at bounding box center [205, 118] width 246 height 23
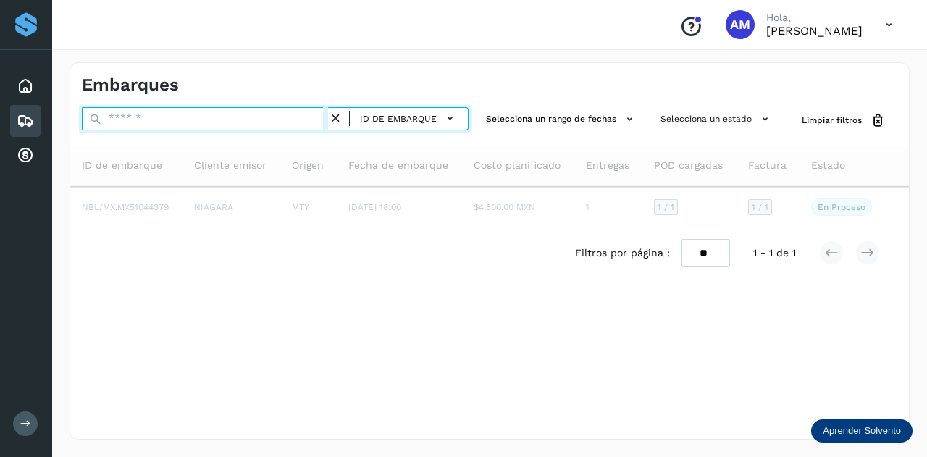
paste input "**********"
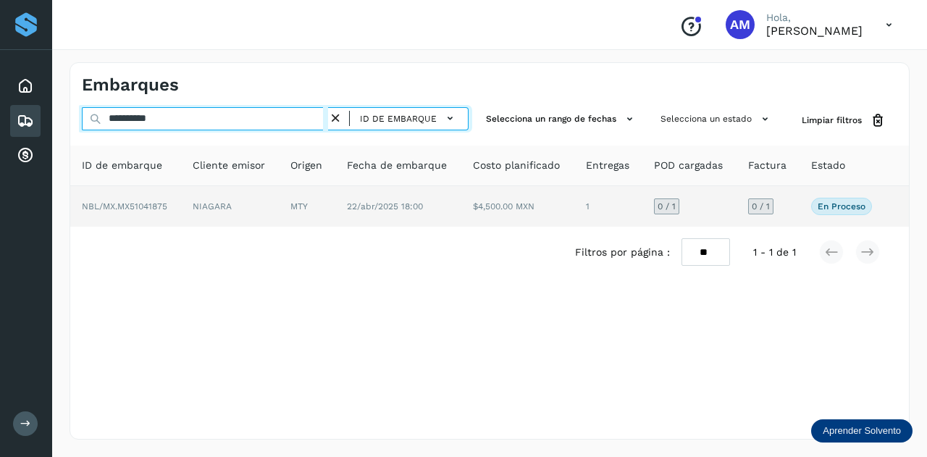
type input "**********"
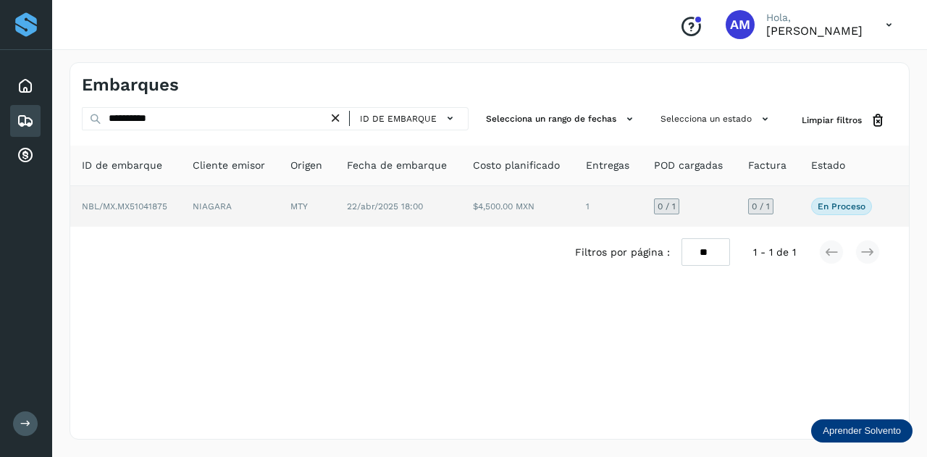
click at [335, 198] on td "MTY" at bounding box center [398, 206] width 126 height 41
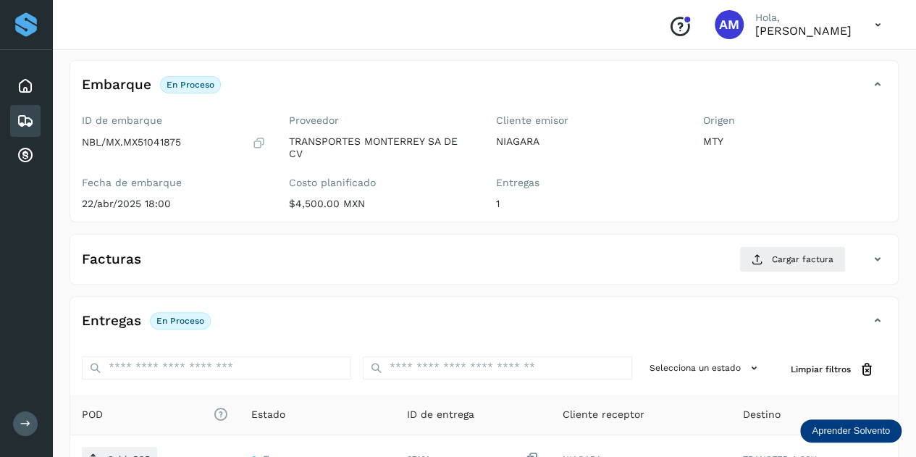
scroll to position [217, 0]
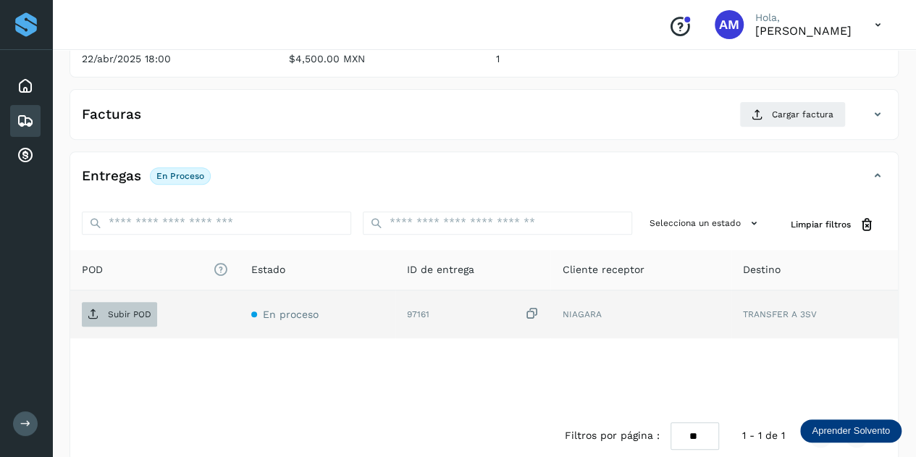
click at [109, 309] on p "Subir POD" at bounding box center [129, 314] width 43 height 10
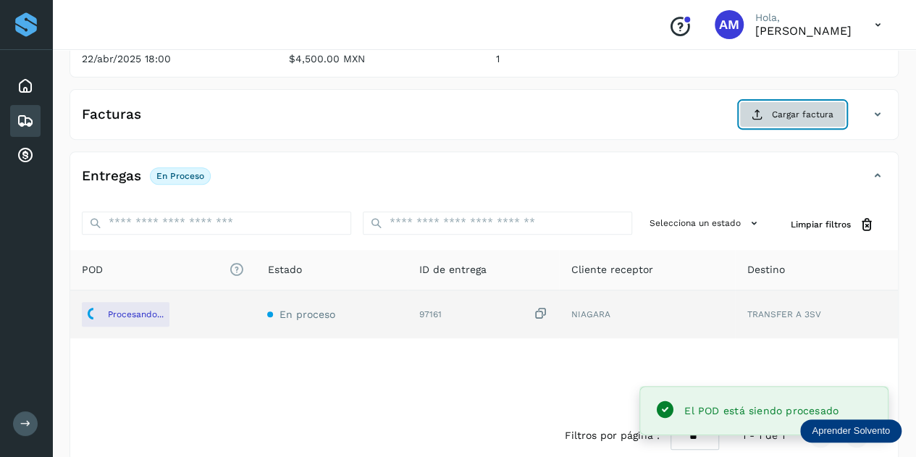
click at [775, 115] on span "Cargar factura" at bounding box center [803, 114] width 62 height 13
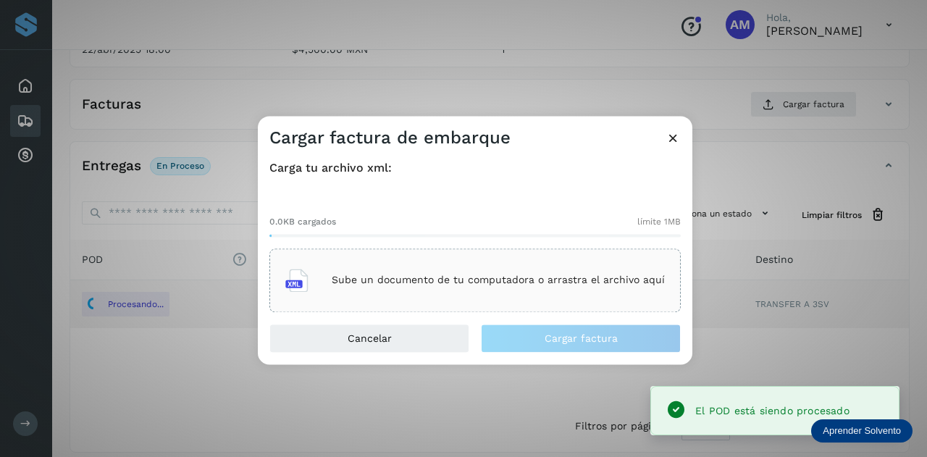
click at [390, 260] on div "Sube un documento de tu computadora o arrastra el archivo aquí" at bounding box center [474, 280] width 411 height 64
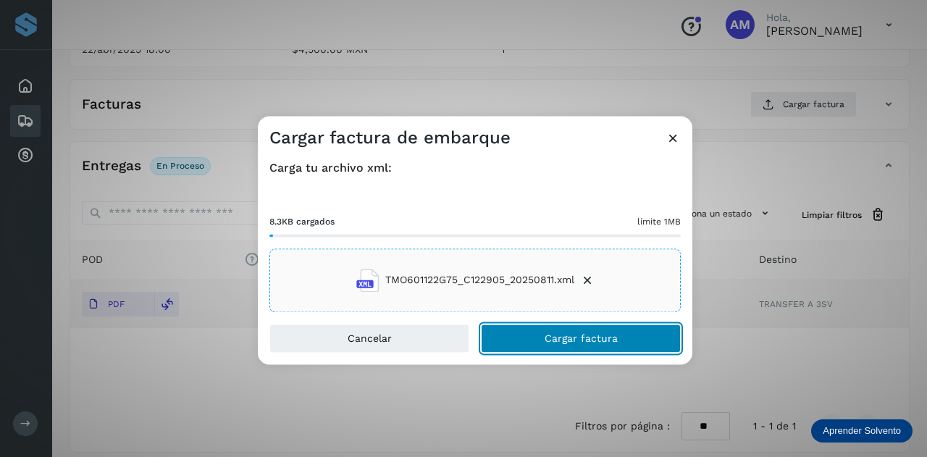
click at [504, 335] on button "Cargar factura" at bounding box center [581, 338] width 200 height 29
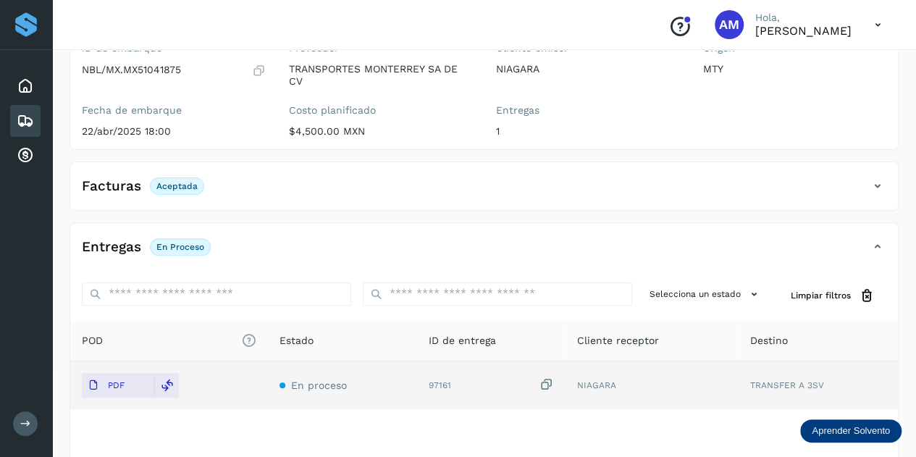
scroll to position [0, 0]
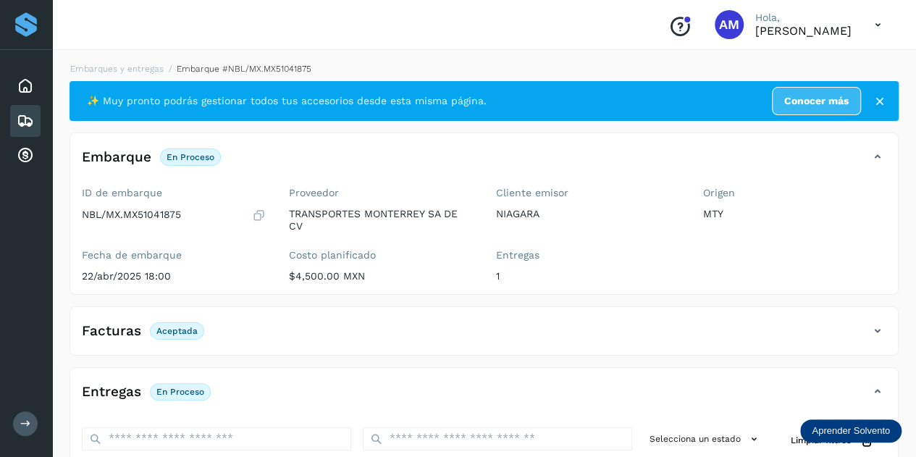
click at [135, 76] on div "Embarques y entregas Embarque #NBL/MX.MX51041875 ✨ Muy pronto podrás gestionar …" at bounding box center [483, 369] width 829 height 615
click at [135, 69] on link "Embarques y entregas" at bounding box center [116, 69] width 93 height 10
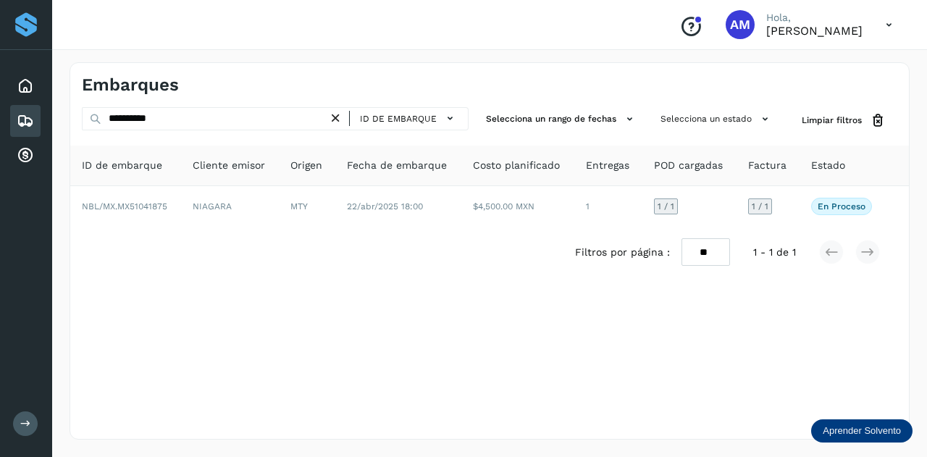
click at [339, 117] on icon at bounding box center [335, 118] width 15 height 15
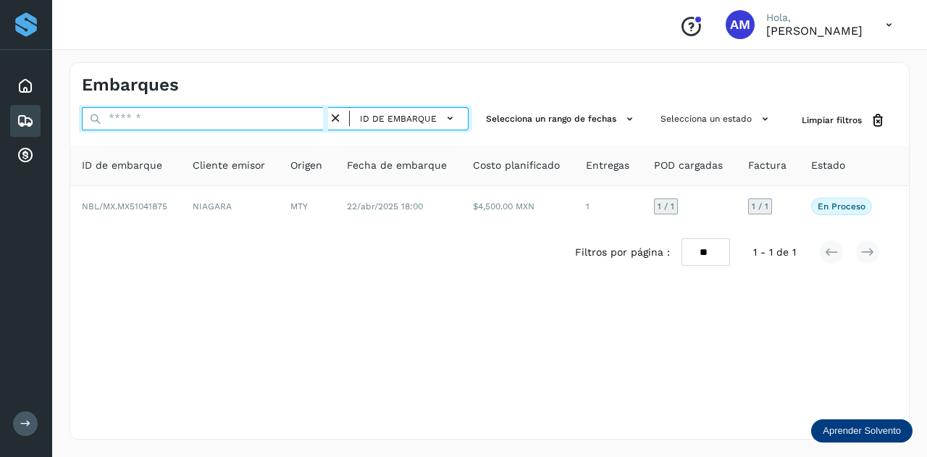
click at [320, 118] on input "text" at bounding box center [205, 118] width 246 height 23
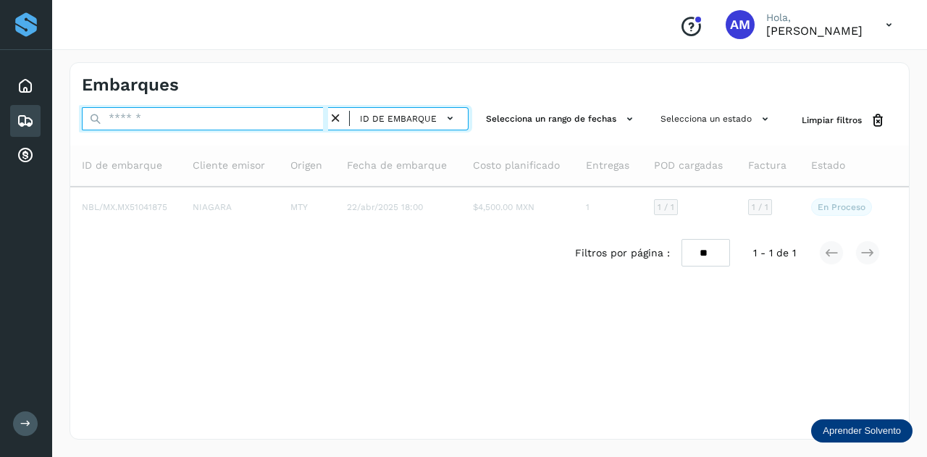
paste input "**********"
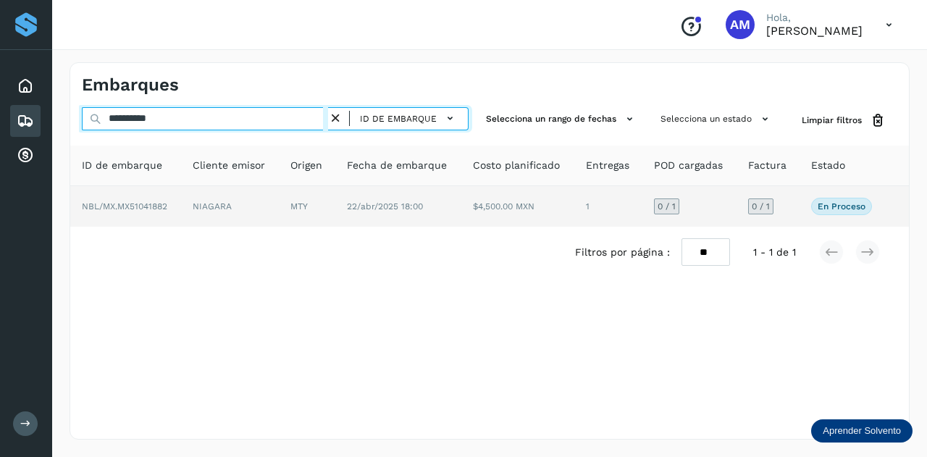
type input "**********"
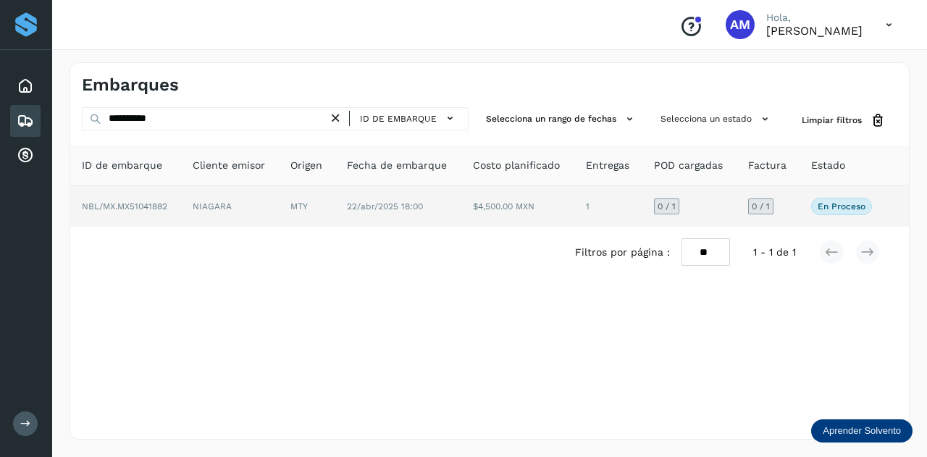
click at [350, 206] on span "22/abr/2025 18:00" at bounding box center [385, 206] width 76 height 10
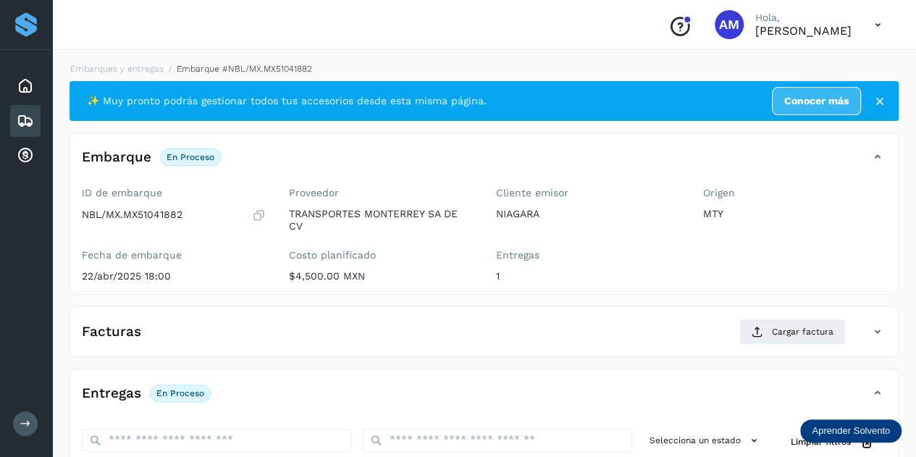
scroll to position [217, 0]
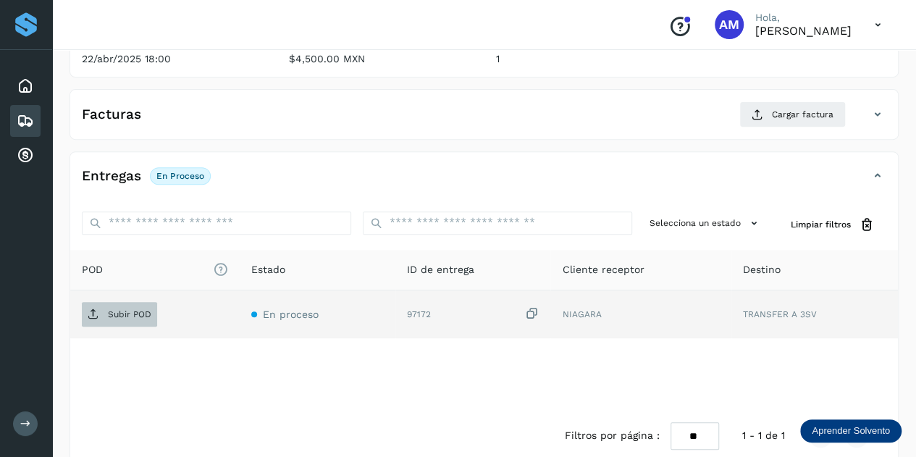
click at [138, 318] on span "Subir POD" at bounding box center [119, 314] width 75 height 23
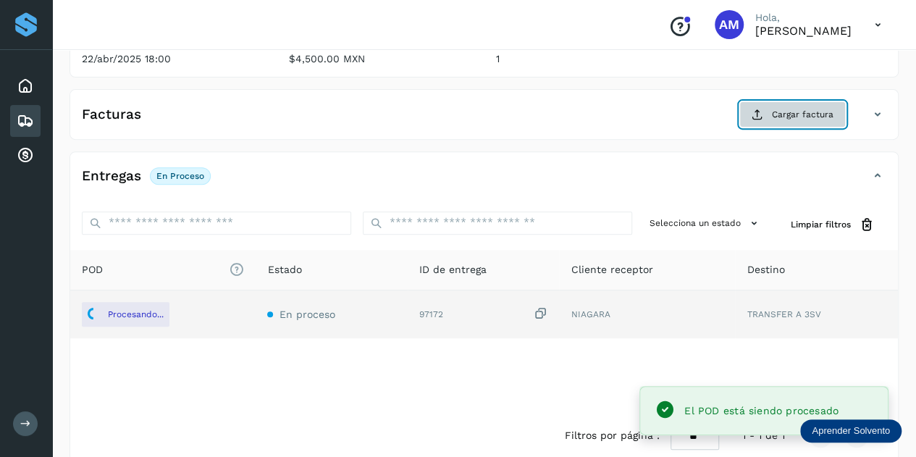
click at [785, 114] on span "Cargar factura" at bounding box center [803, 114] width 62 height 13
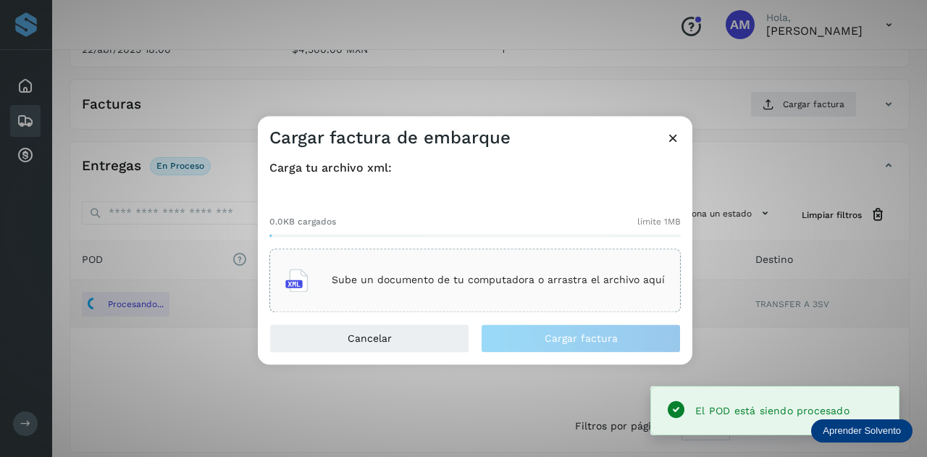
click at [491, 269] on div "Sube un documento de tu computadora o arrastra el archivo aquí" at bounding box center [474, 280] width 379 height 39
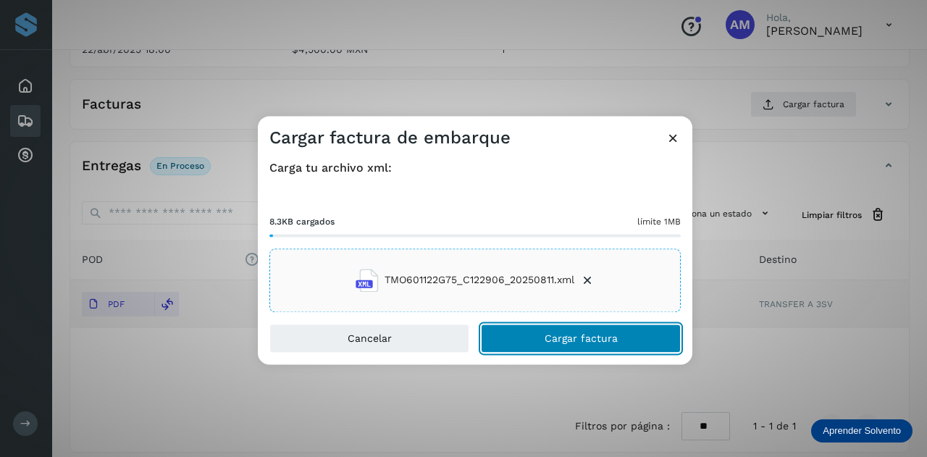
drag, startPoint x: 528, startPoint y: 335, endPoint x: 343, endPoint y: 358, distance: 185.9
click at [528, 341] on button "Cargar factura" at bounding box center [581, 338] width 200 height 29
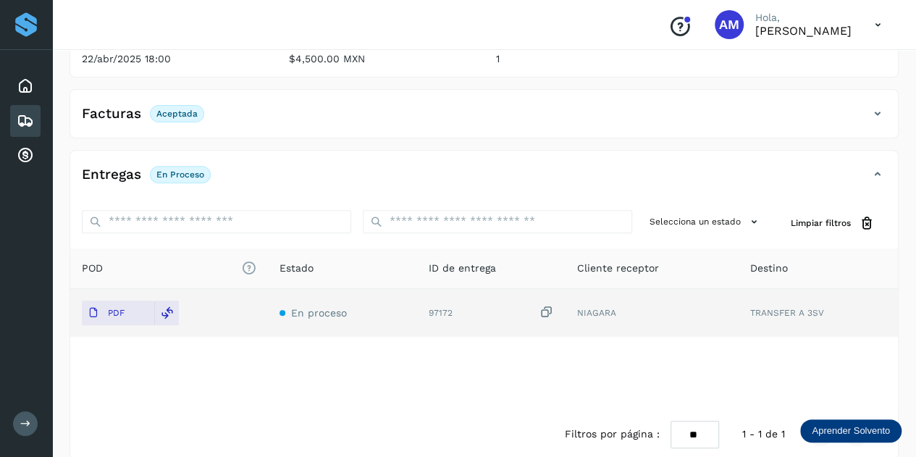
scroll to position [0, 0]
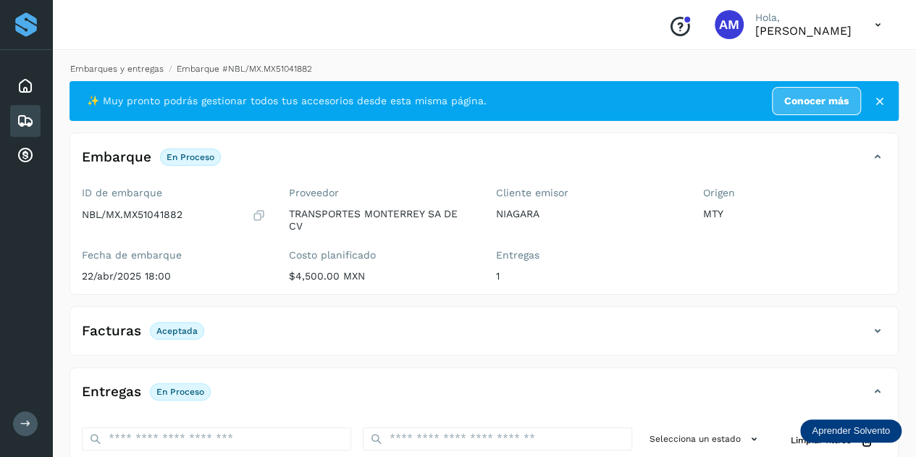
click at [132, 67] on link "Embarques y entregas" at bounding box center [116, 69] width 93 height 10
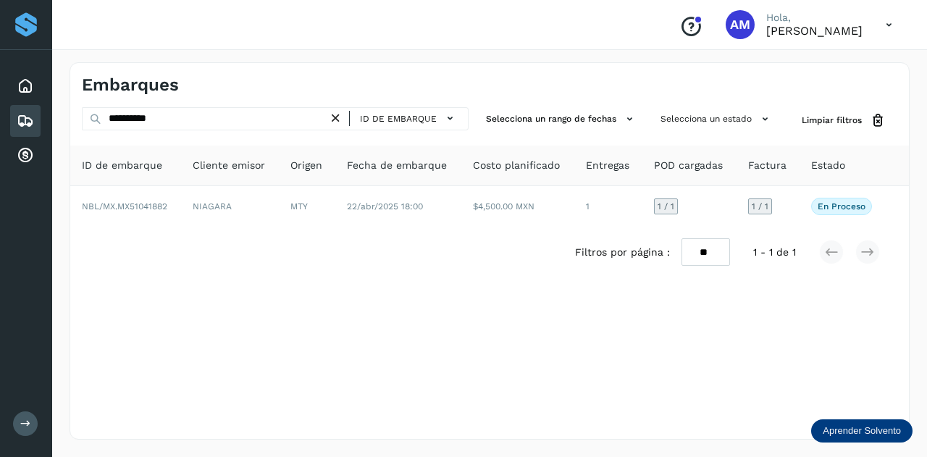
click at [342, 117] on icon at bounding box center [335, 118] width 15 height 15
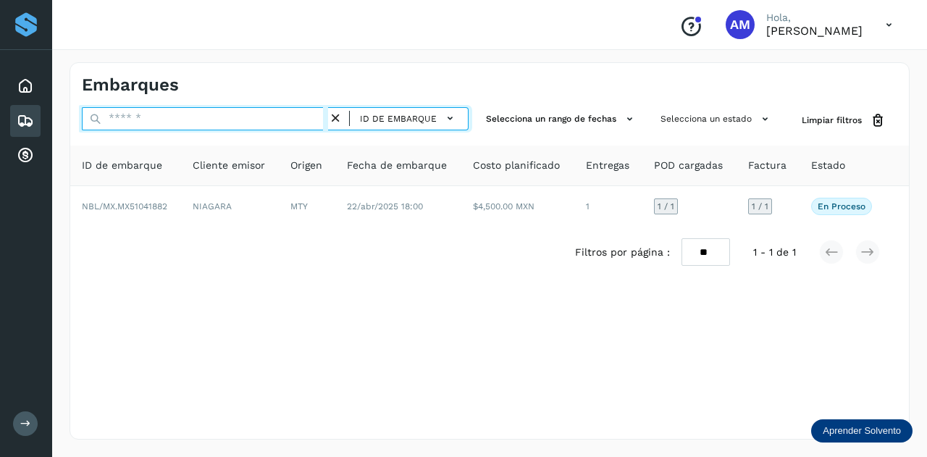
click at [261, 122] on input "text" at bounding box center [205, 118] width 246 height 23
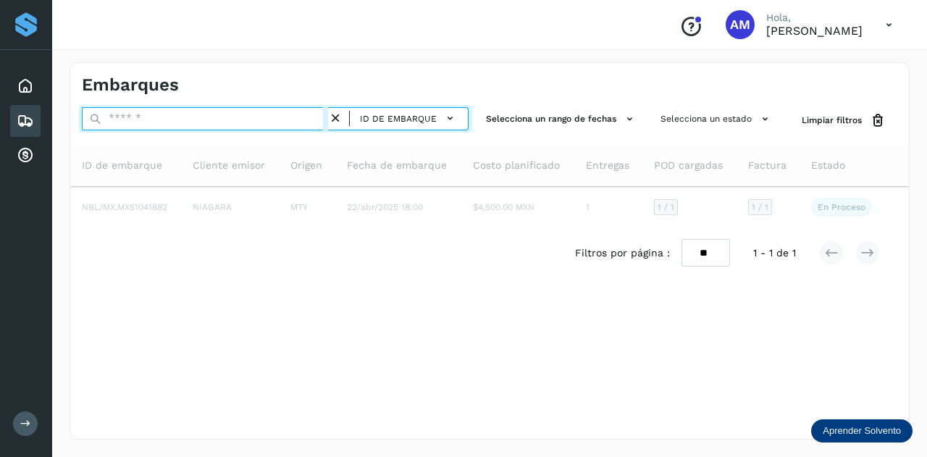
paste input "**********"
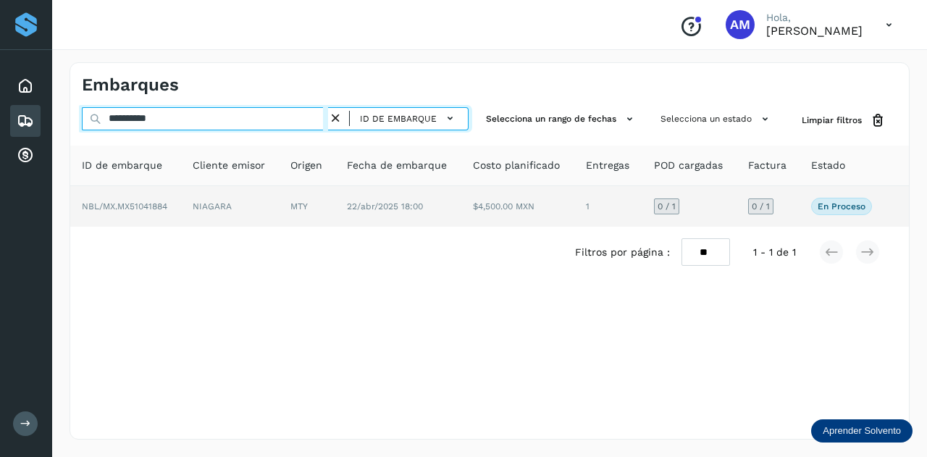
type input "**********"
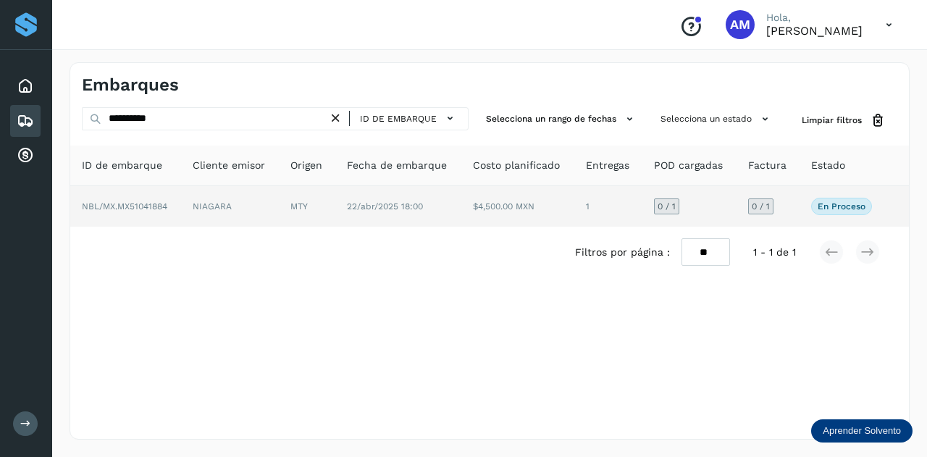
click at [279, 214] on td "NIAGARA" at bounding box center [307, 206] width 56 height 41
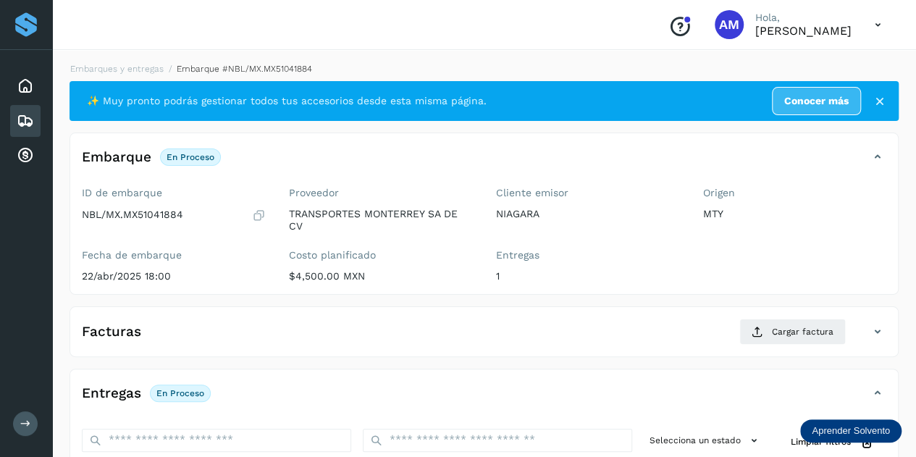
scroll to position [145, 0]
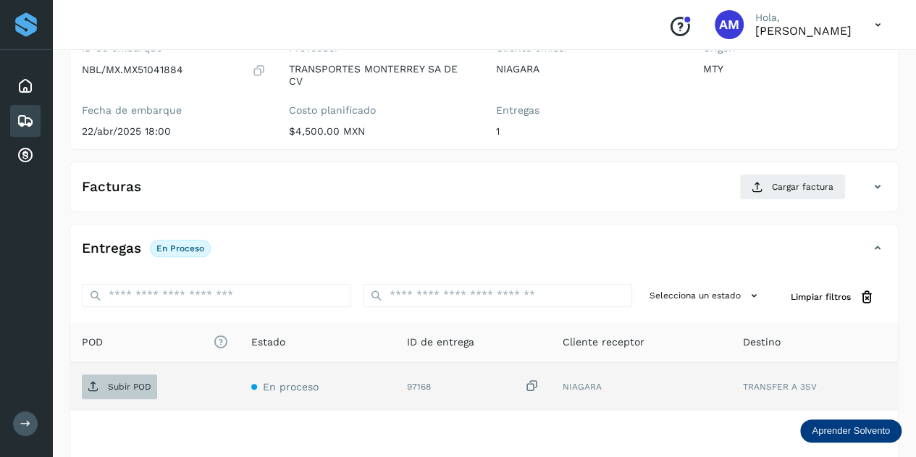
click at [123, 386] on p "Subir POD" at bounding box center [129, 386] width 43 height 10
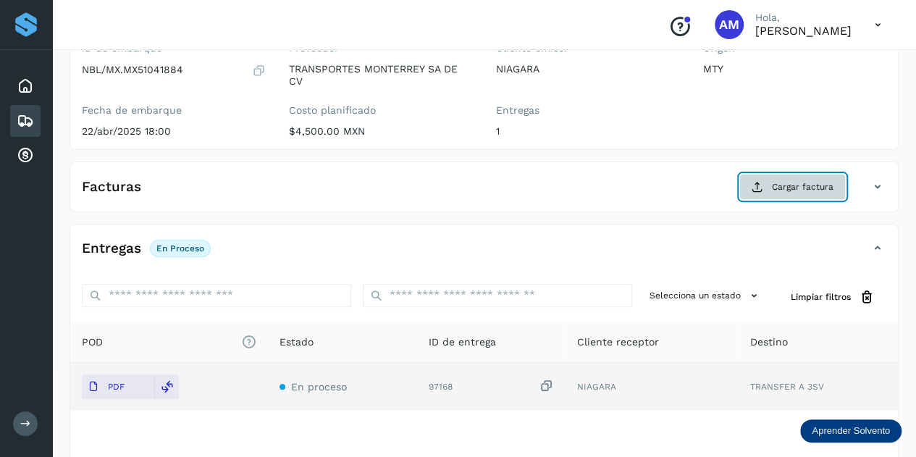
click at [780, 182] on span "Cargar factura" at bounding box center [803, 186] width 62 height 13
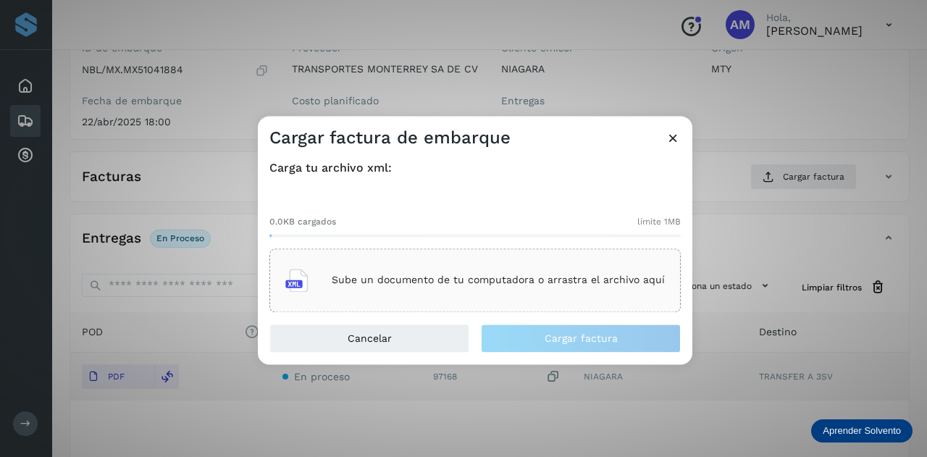
click at [429, 260] on div "Sube un documento de tu computadora o arrastra el archivo aquí" at bounding box center [474, 280] width 411 height 64
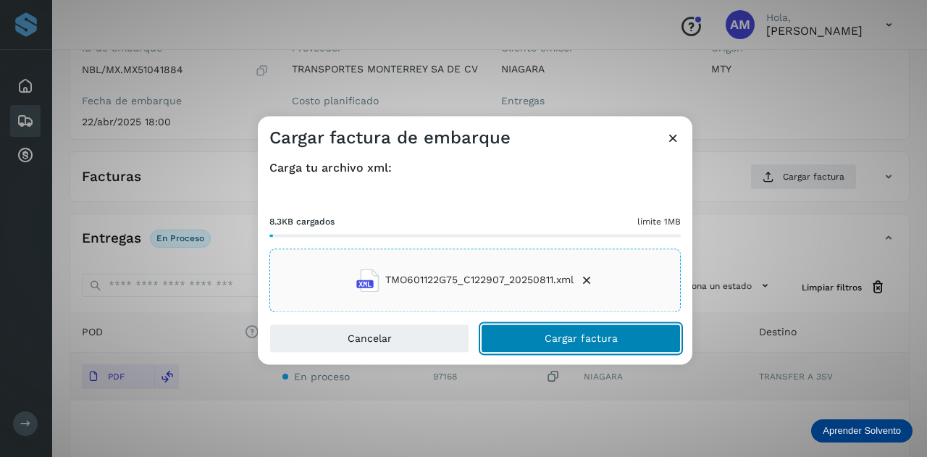
click at [543, 342] on button "Cargar factura" at bounding box center [581, 338] width 200 height 29
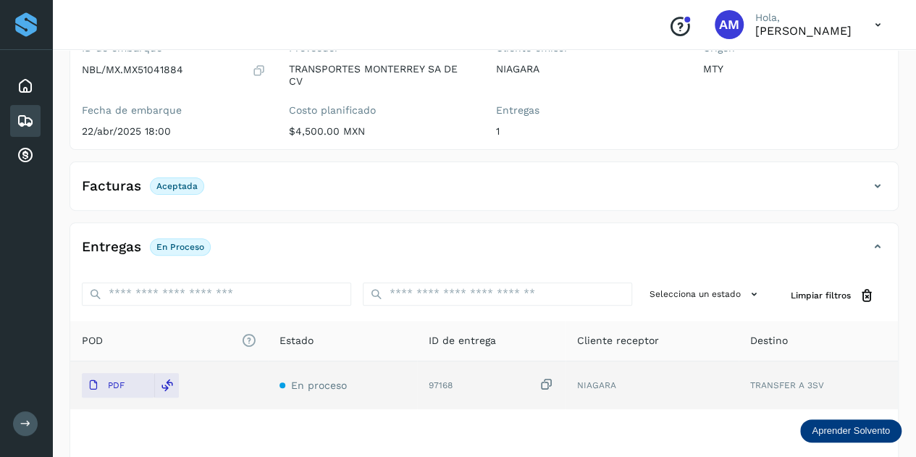
scroll to position [0, 0]
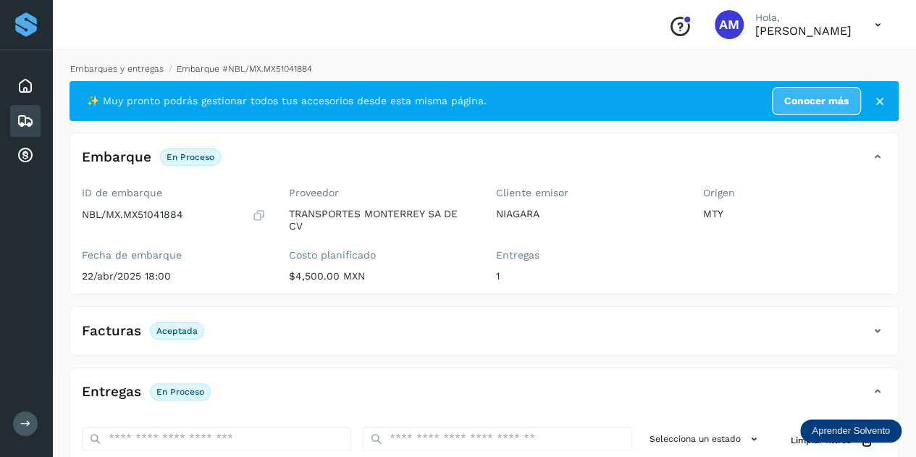
click at [138, 69] on link "Embarques y entregas" at bounding box center [116, 69] width 93 height 10
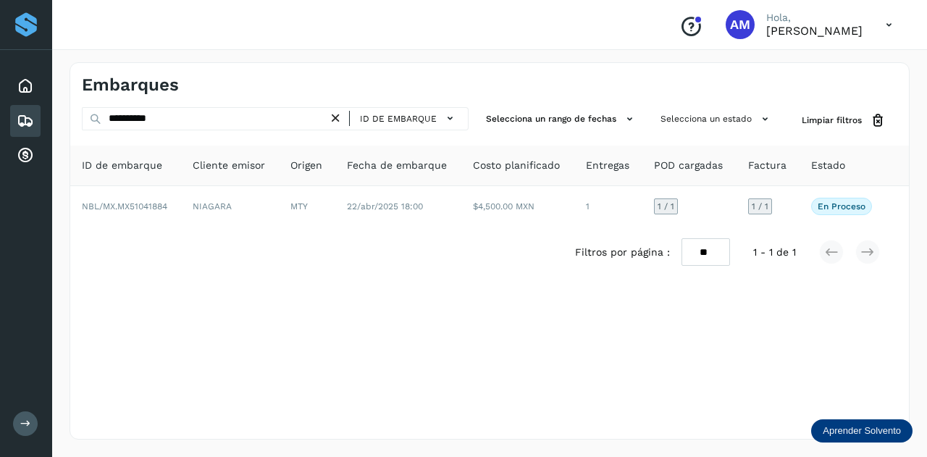
click at [341, 115] on icon at bounding box center [335, 118] width 15 height 15
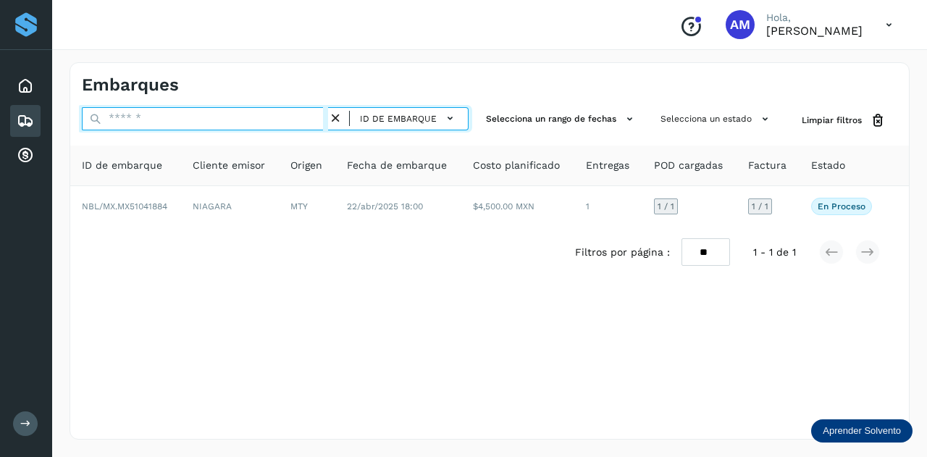
click at [298, 122] on input "text" at bounding box center [205, 118] width 246 height 23
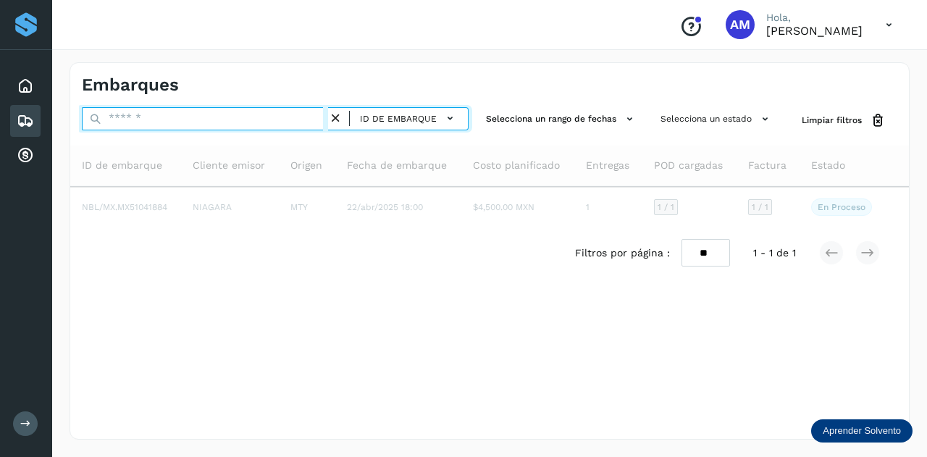
paste input "**********"
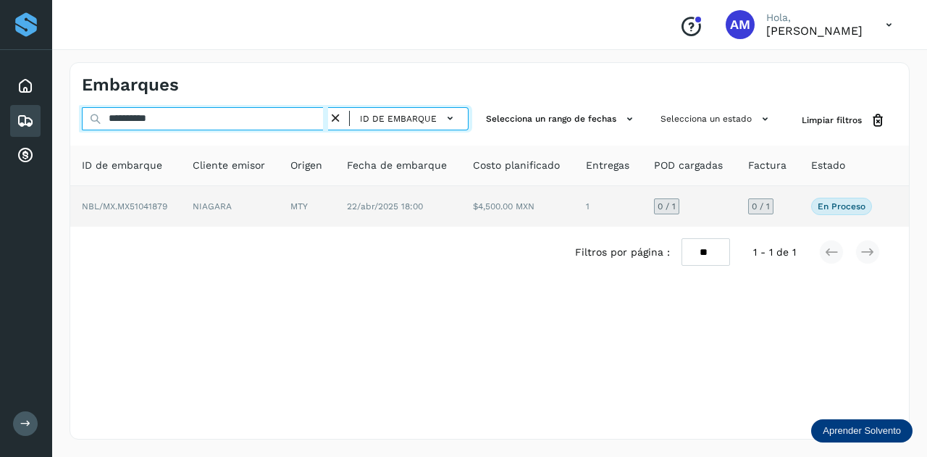
type input "**********"
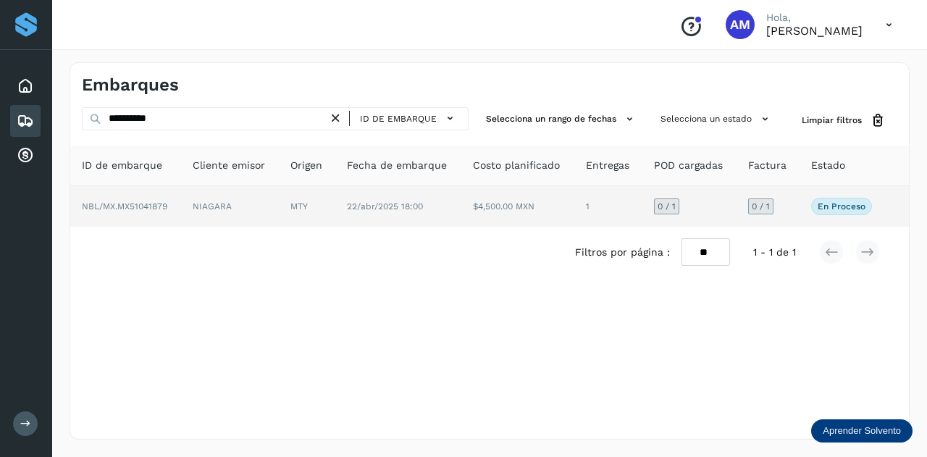
click at [461, 212] on td "22/abr/2025 18:00" at bounding box center [517, 206] width 112 height 41
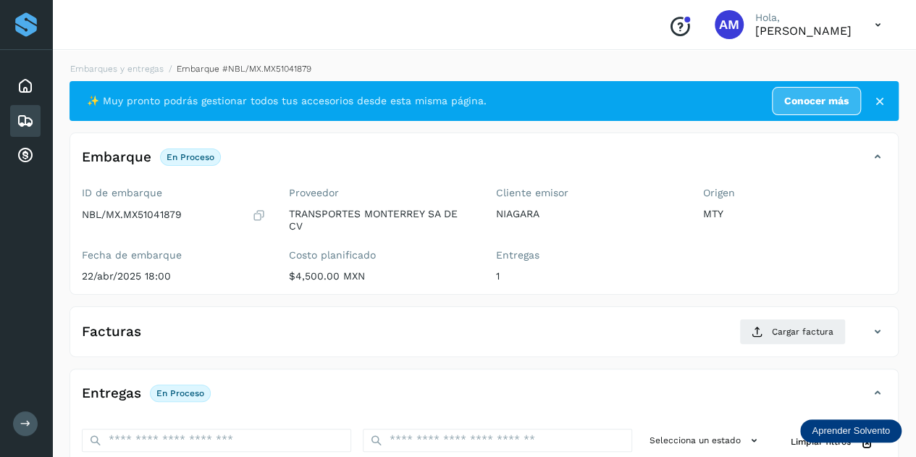
scroll to position [145, 0]
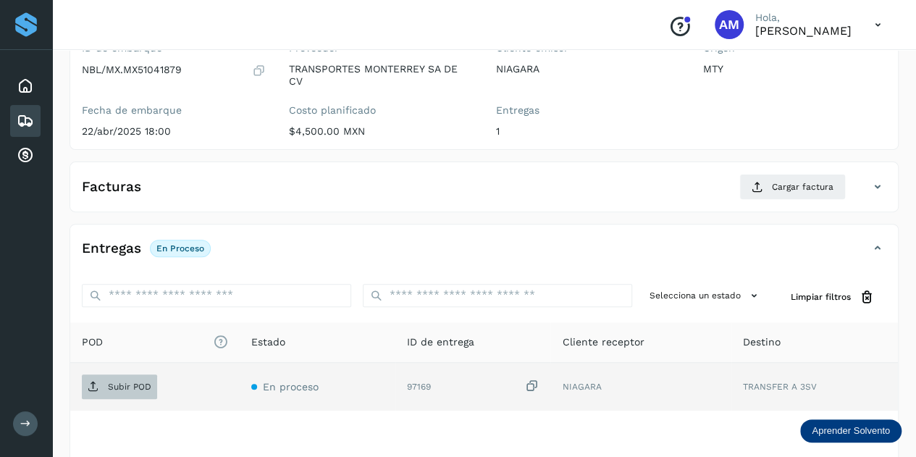
click at [142, 381] on p "Subir POD" at bounding box center [129, 386] width 43 height 10
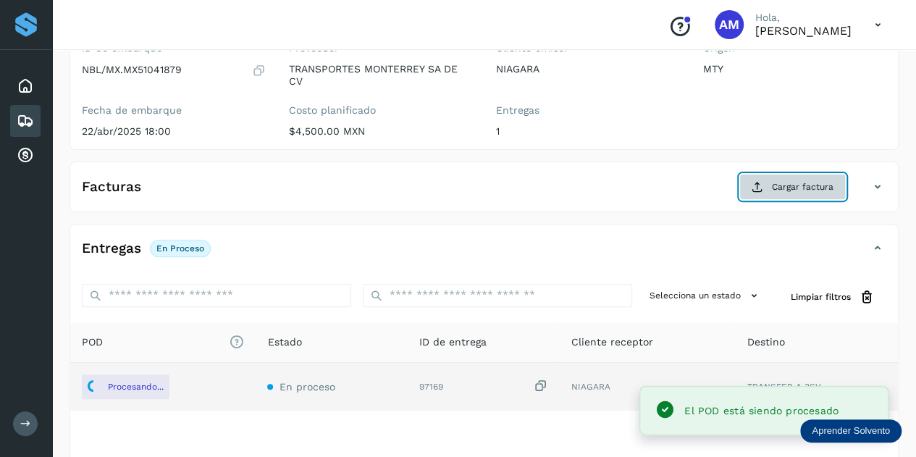
click at [772, 184] on button "Cargar factura" at bounding box center [792, 187] width 106 height 26
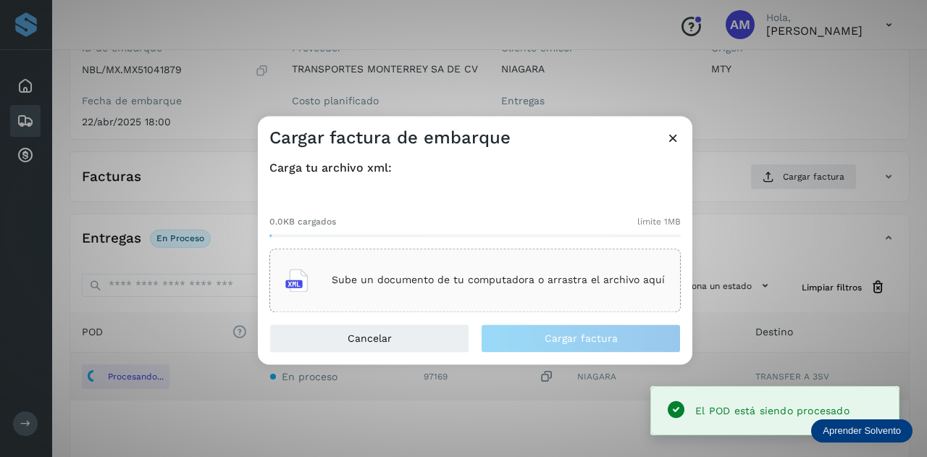
click at [558, 260] on div "Sube un documento de tu computadora o arrastra el archivo aquí" at bounding box center [474, 280] width 411 height 64
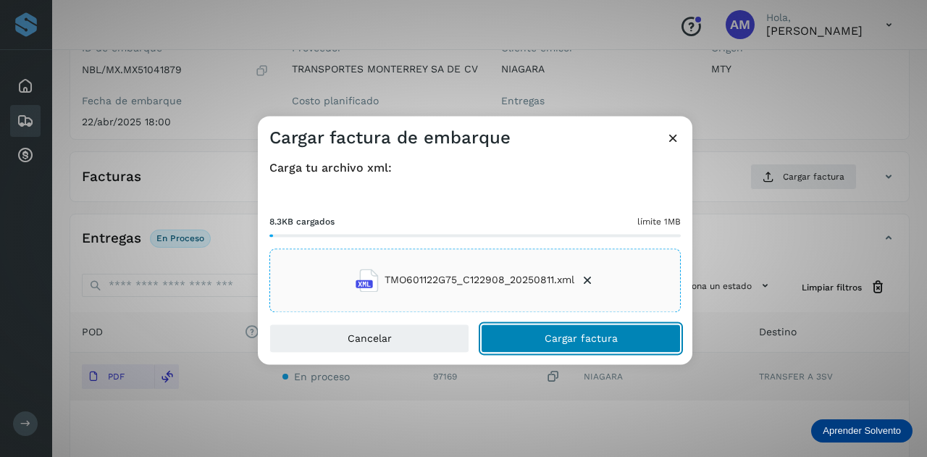
click at [563, 343] on span "Cargar factura" at bounding box center [580, 338] width 73 height 10
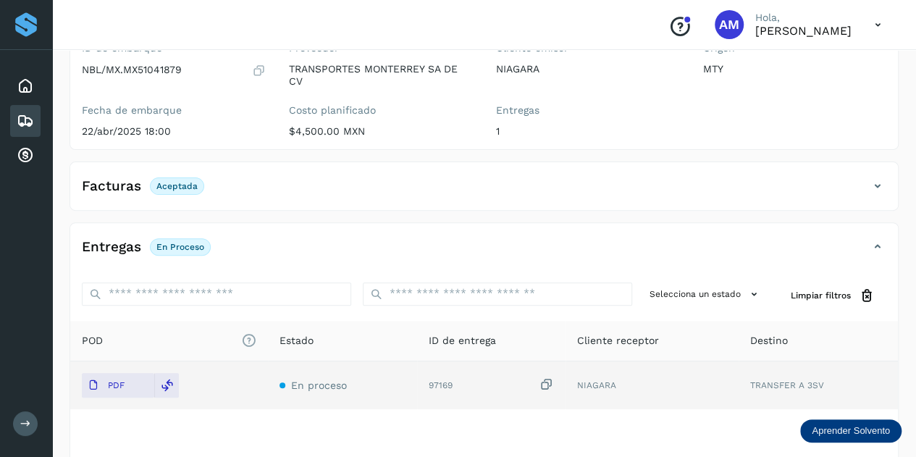
scroll to position [0, 0]
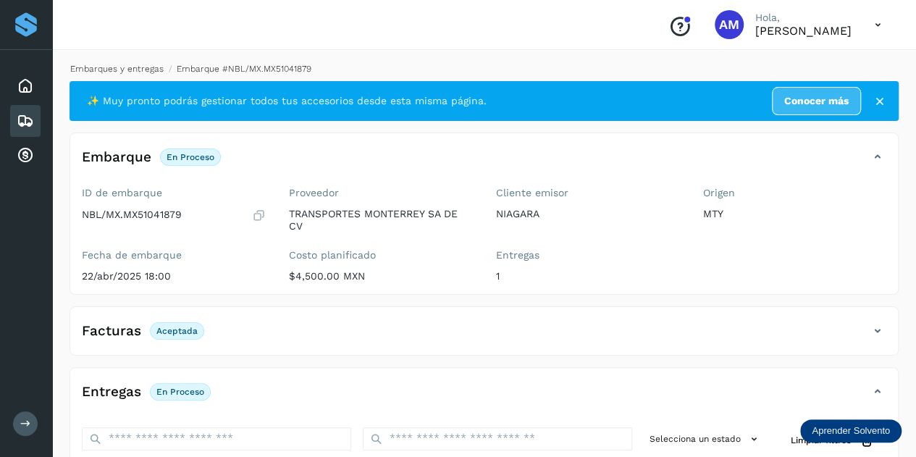
click at [132, 67] on link "Embarques y entregas" at bounding box center [116, 69] width 93 height 10
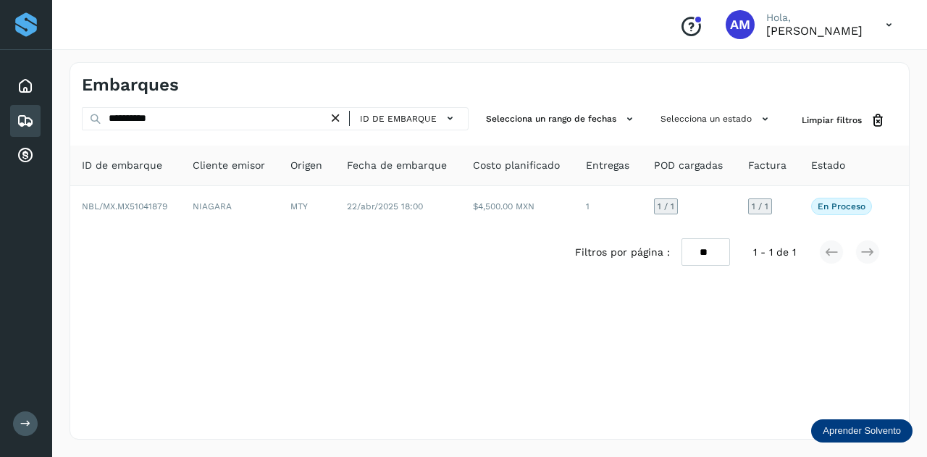
drag, startPoint x: 342, startPoint y: 118, endPoint x: 300, endPoint y: 117, distance: 42.0
click at [336, 118] on icon at bounding box center [335, 118] width 15 height 15
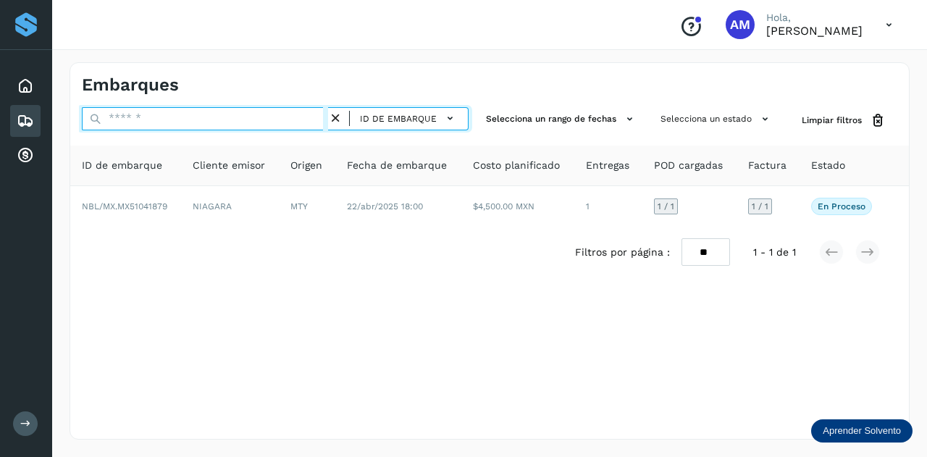
click at [288, 114] on input "text" at bounding box center [205, 118] width 246 height 23
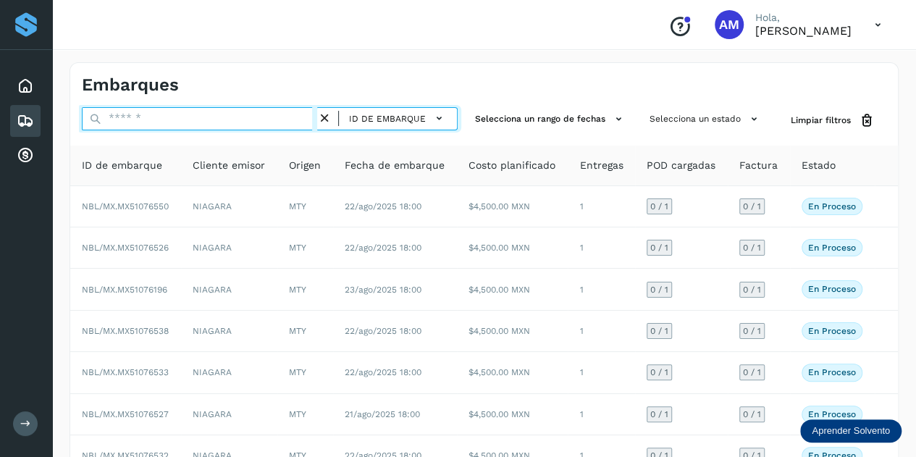
paste input "**********"
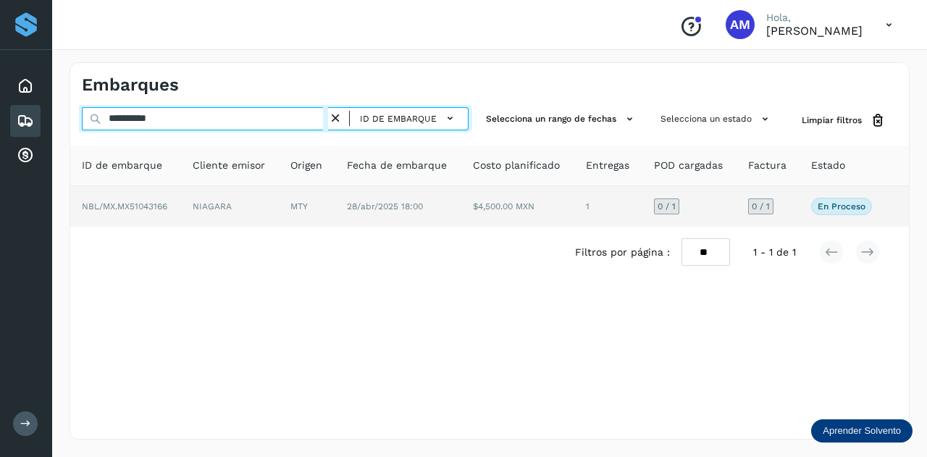
type input "**********"
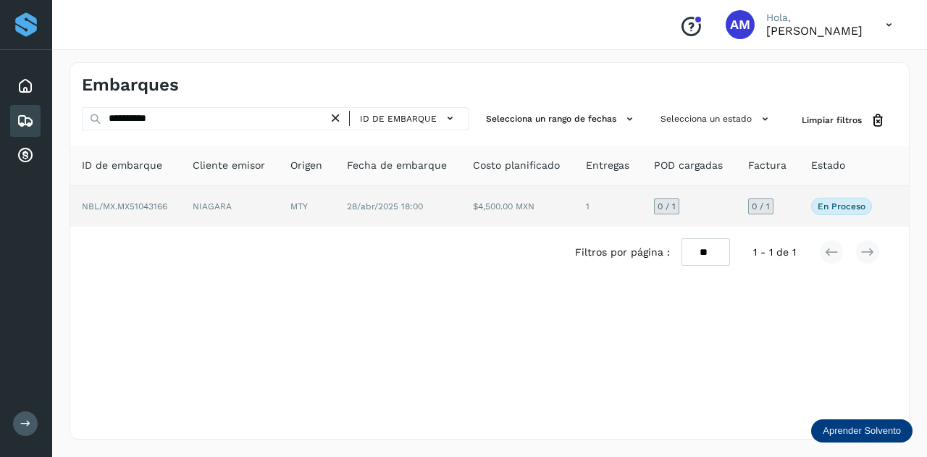
click at [181, 203] on td "NBL/MX.MX51043166" at bounding box center [230, 206] width 98 height 41
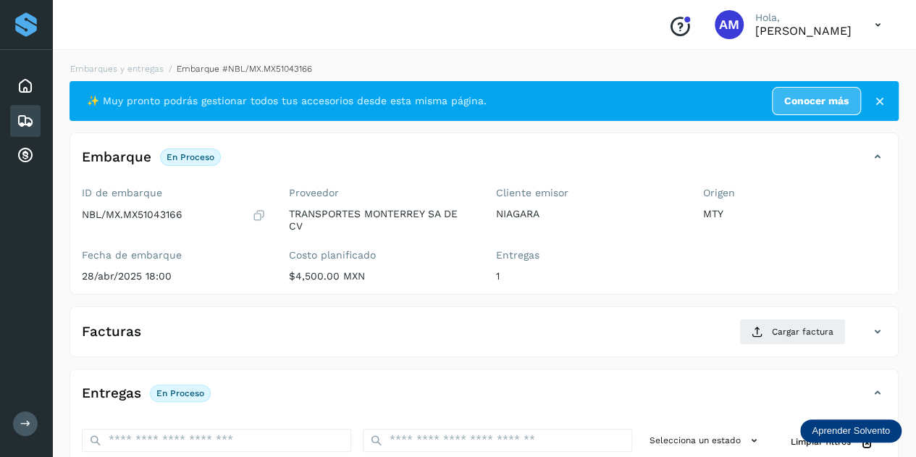
scroll to position [217, 0]
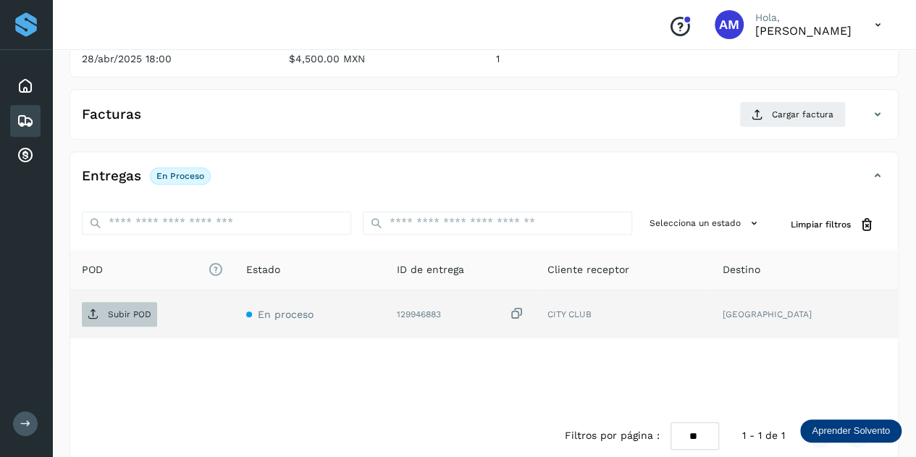
click at [127, 309] on p "Subir POD" at bounding box center [129, 314] width 43 height 10
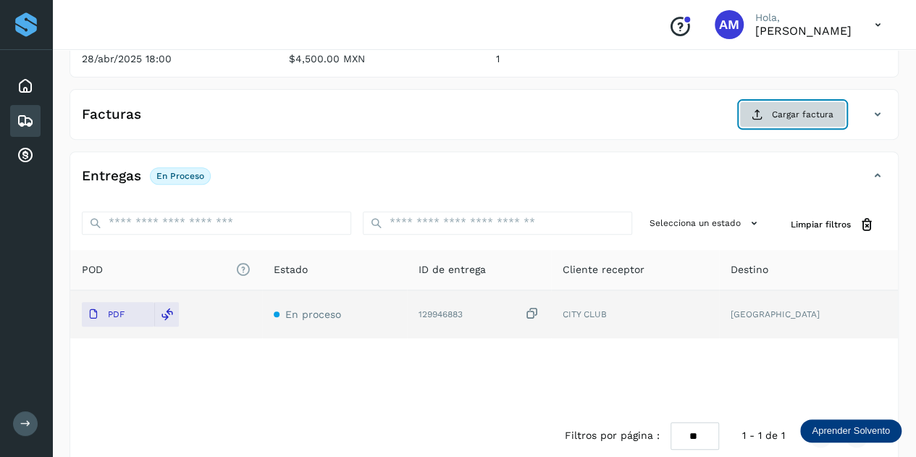
click at [780, 119] on span "Cargar factura" at bounding box center [803, 114] width 62 height 13
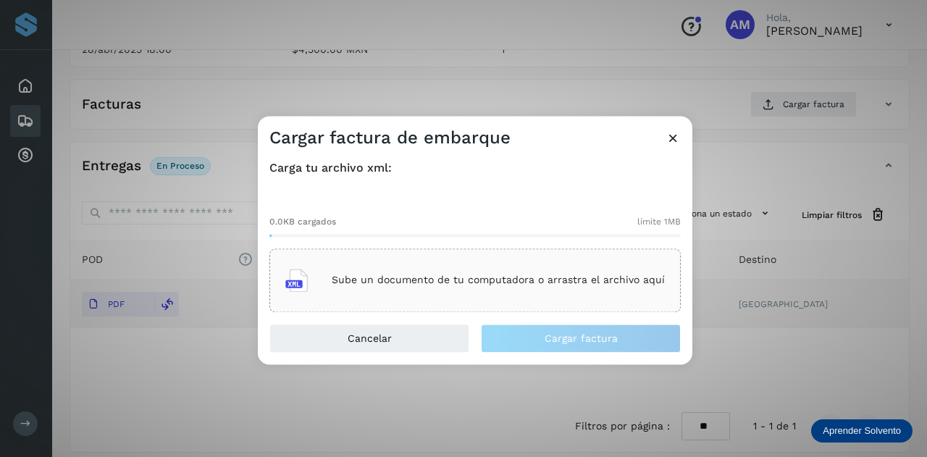
click at [541, 269] on div "Sube un documento de tu computadora o arrastra el archivo aquí" at bounding box center [474, 280] width 379 height 39
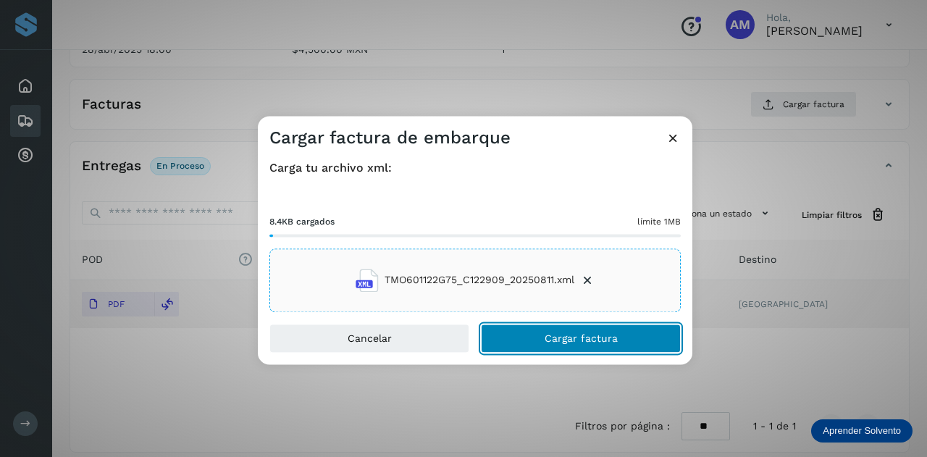
click at [533, 342] on button "Cargar factura" at bounding box center [581, 338] width 200 height 29
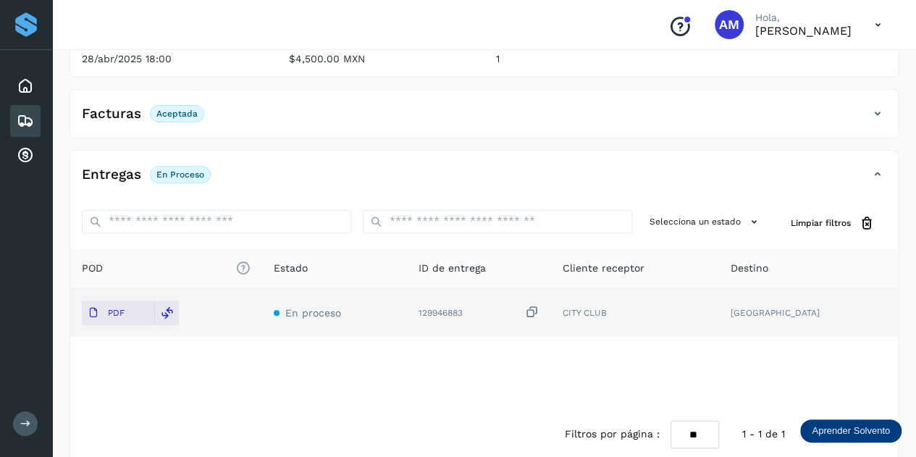
scroll to position [0, 0]
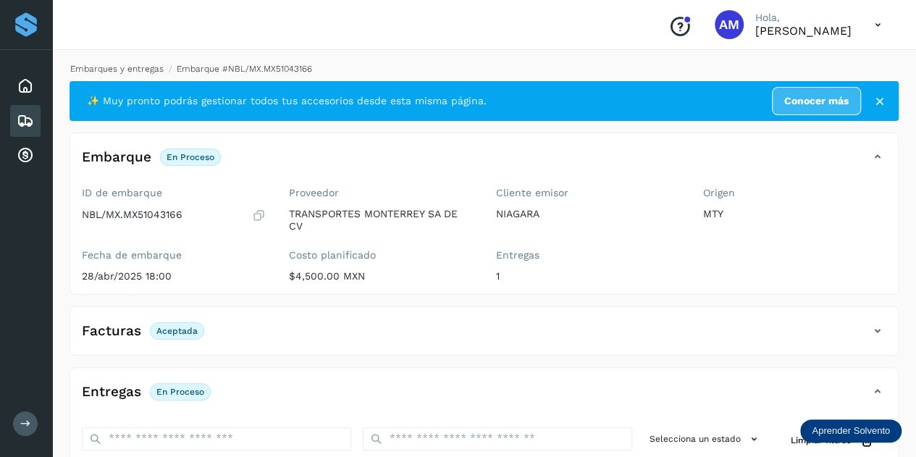
click at [101, 68] on link "Embarques y entregas" at bounding box center [116, 69] width 93 height 10
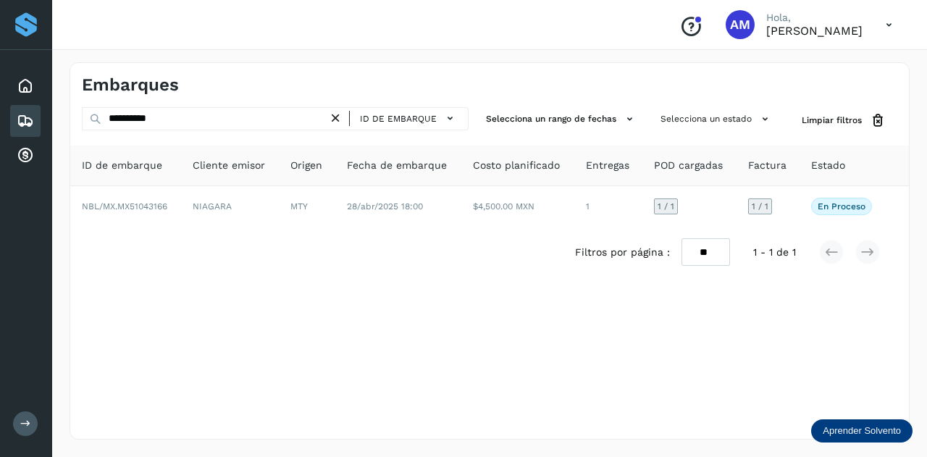
click at [339, 119] on icon at bounding box center [335, 118] width 15 height 15
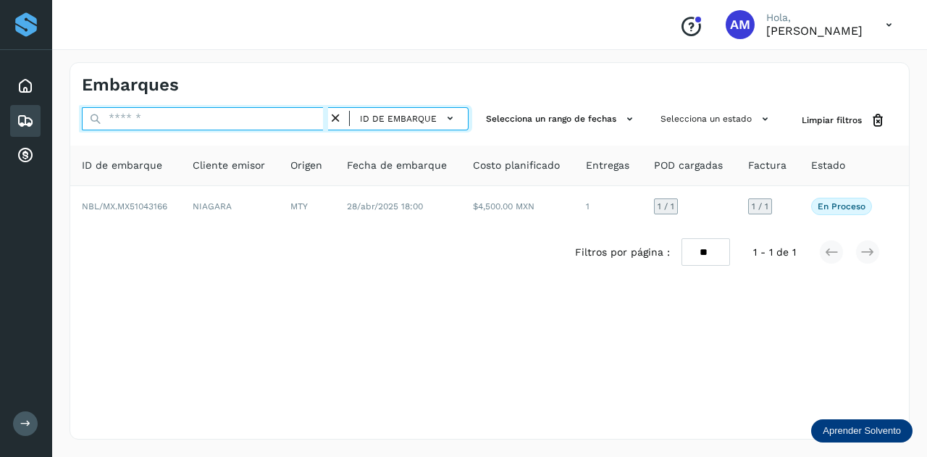
click at [302, 119] on input "text" at bounding box center [205, 118] width 246 height 23
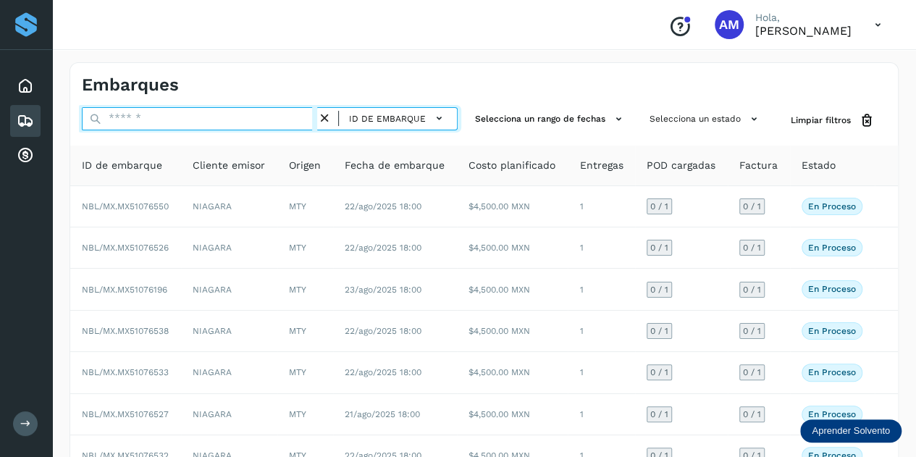
paste input "**********"
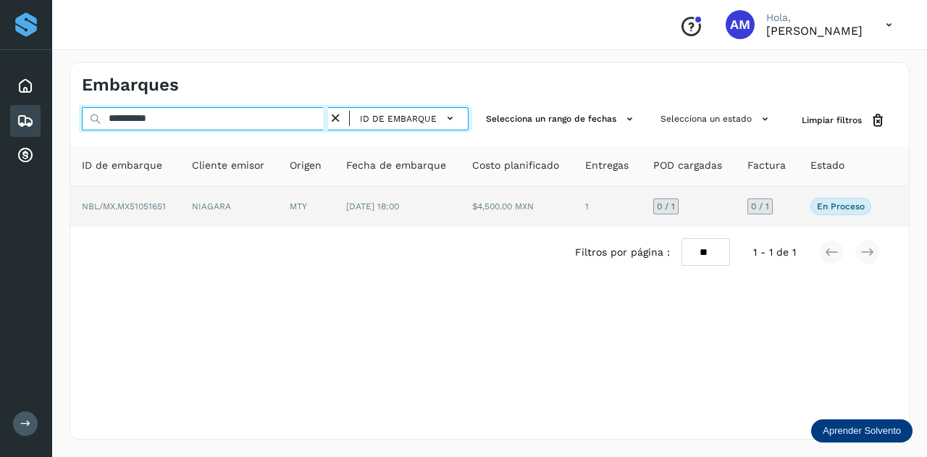
type input "**********"
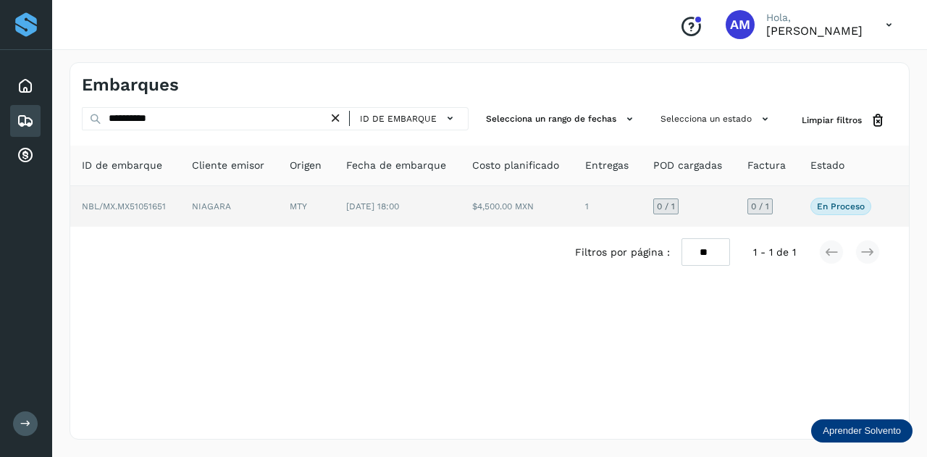
click at [334, 209] on td "MTY" at bounding box center [397, 206] width 126 height 41
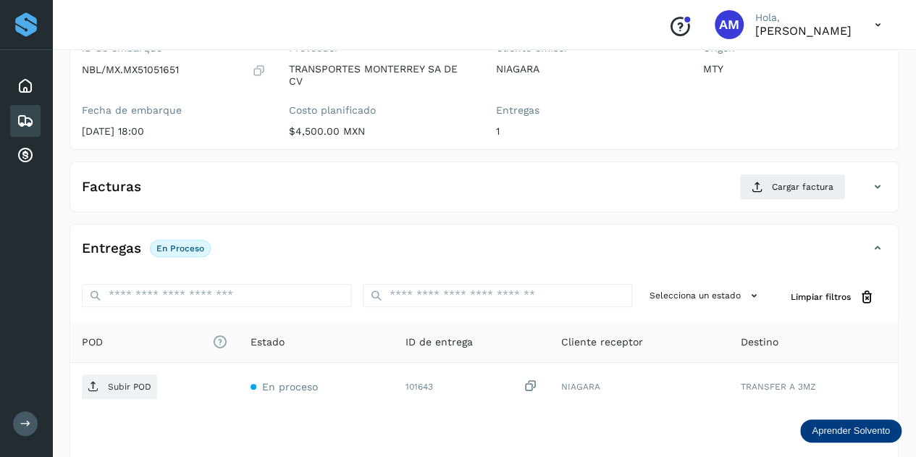
scroll to position [217, 0]
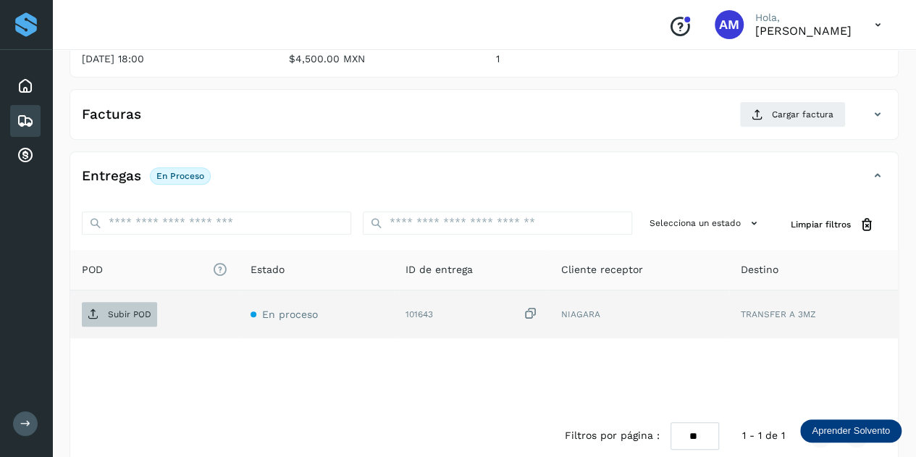
click at [107, 322] on span "Subir POD" at bounding box center [119, 314] width 75 height 23
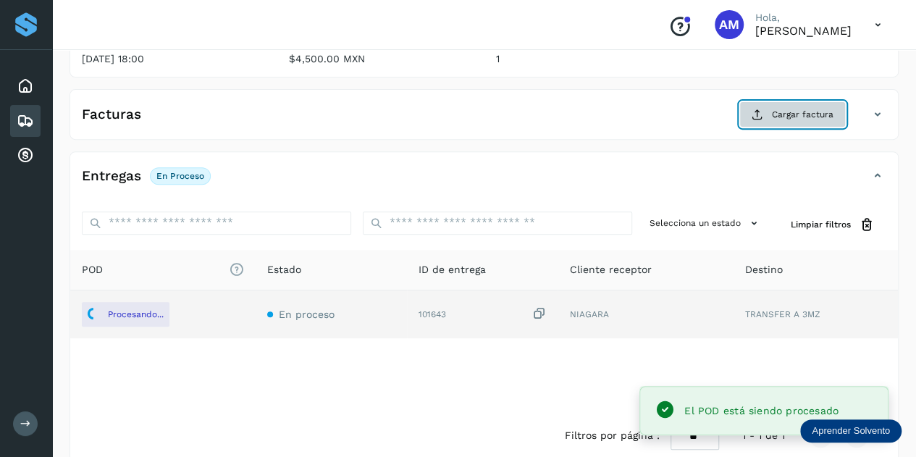
click at [772, 110] on button "Cargar factura" at bounding box center [792, 114] width 106 height 26
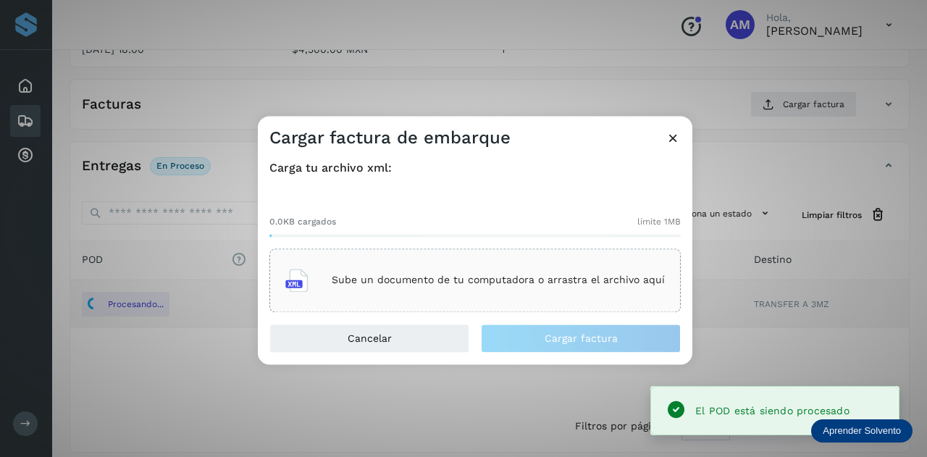
click at [400, 265] on div "Sube un documento de tu computadora o arrastra el archivo aquí" at bounding box center [474, 280] width 379 height 39
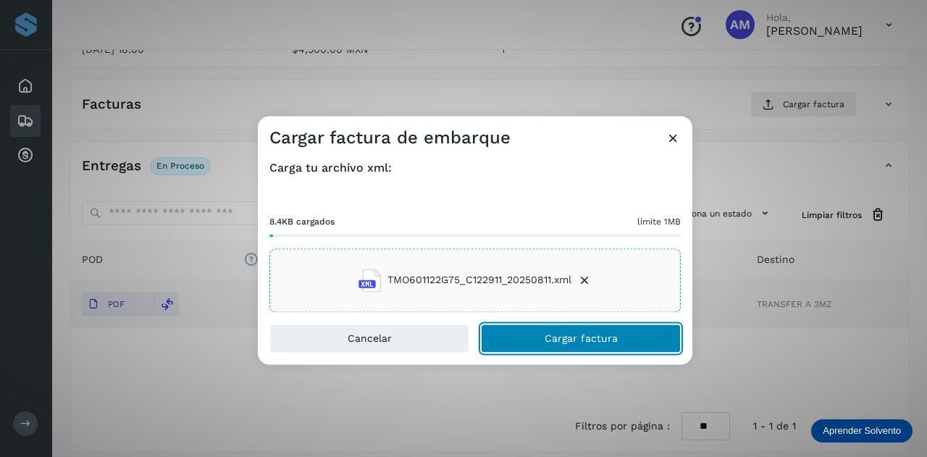
click at [519, 336] on button "Cargar factura" at bounding box center [581, 338] width 200 height 29
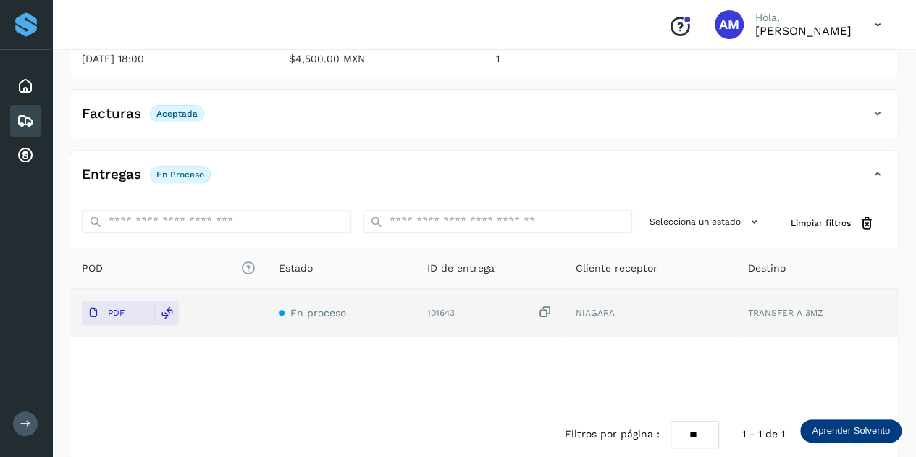
scroll to position [0, 0]
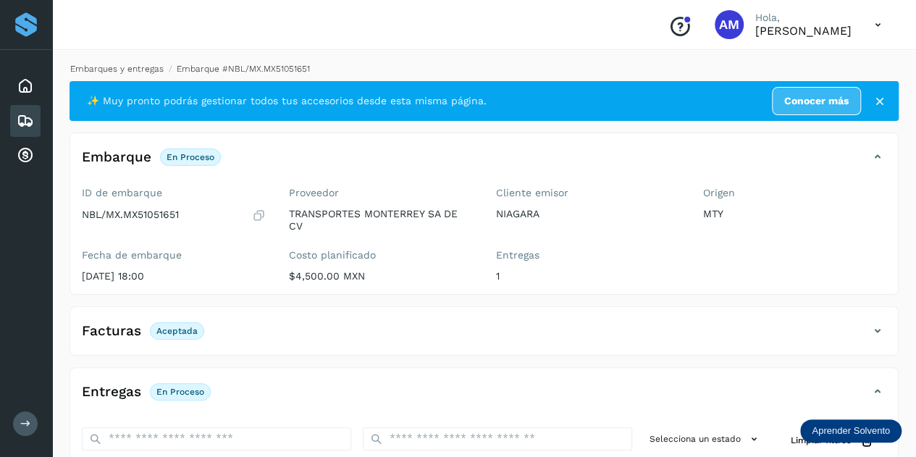
click at [124, 67] on link "Embarques y entregas" at bounding box center [116, 69] width 93 height 10
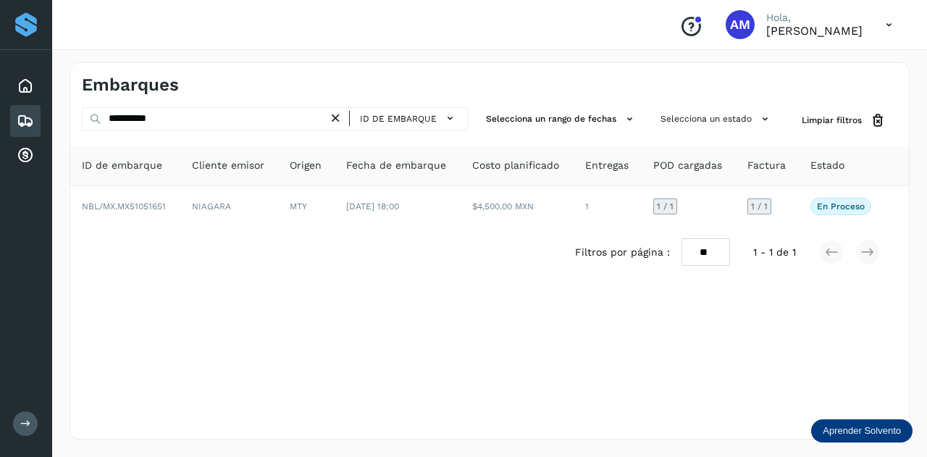
click at [339, 118] on icon at bounding box center [335, 118] width 15 height 15
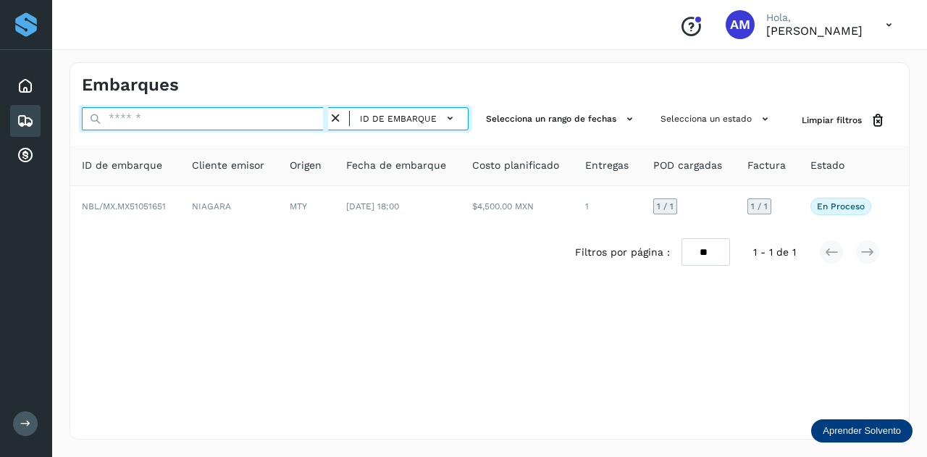
click at [310, 118] on input "text" at bounding box center [205, 118] width 246 height 23
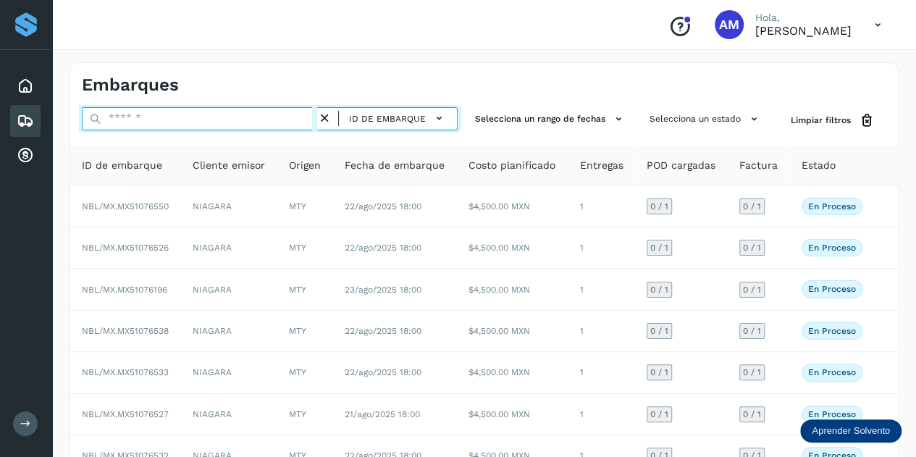
paste input "**********"
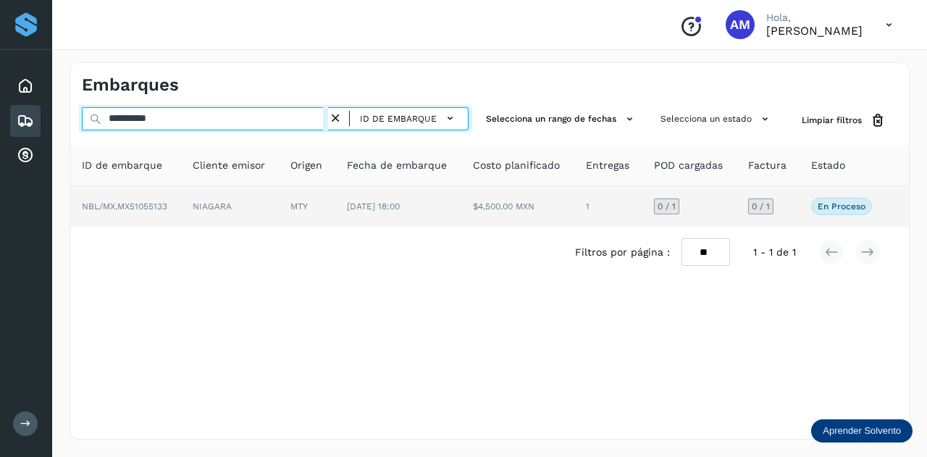
type input "**********"
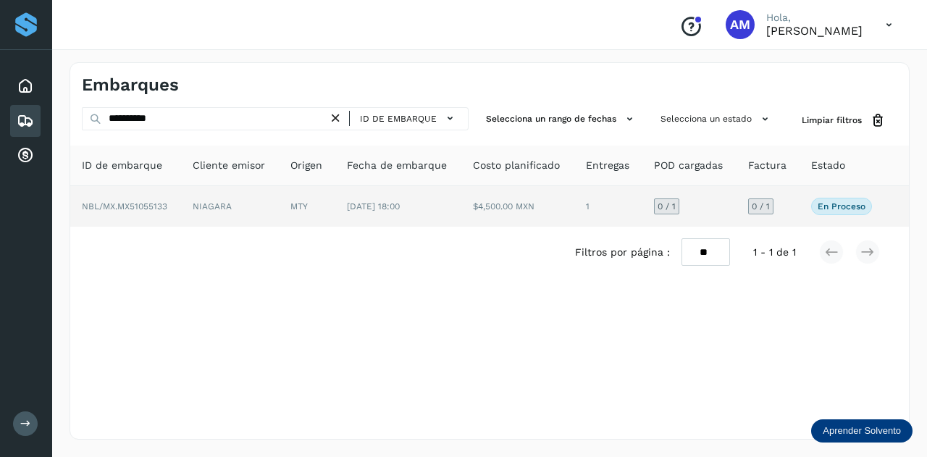
click at [279, 211] on td "NIAGARA" at bounding box center [307, 206] width 56 height 41
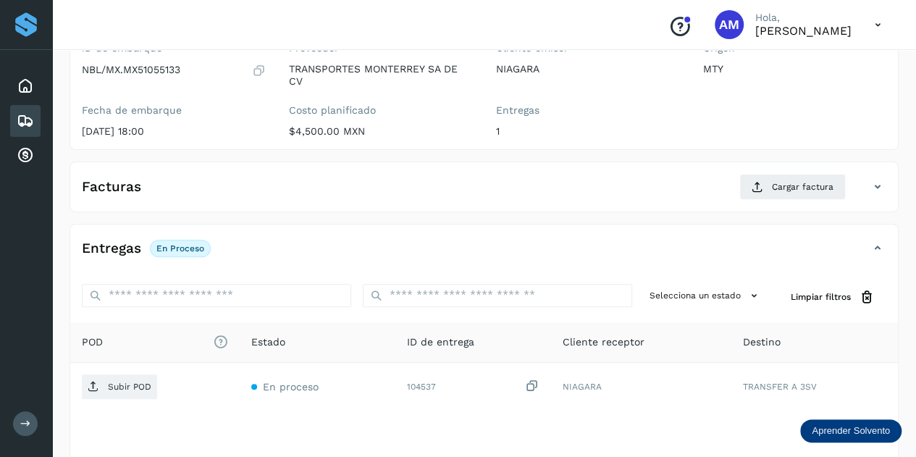
scroll to position [217, 0]
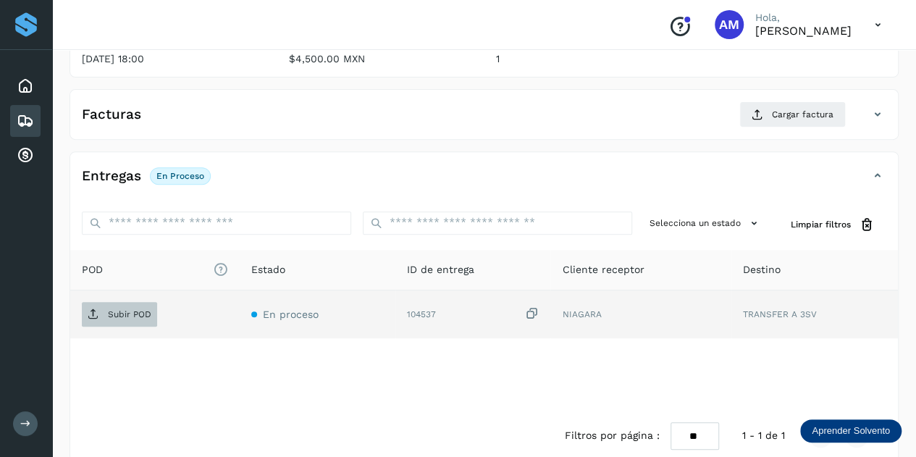
click at [131, 310] on p "Subir POD" at bounding box center [129, 314] width 43 height 10
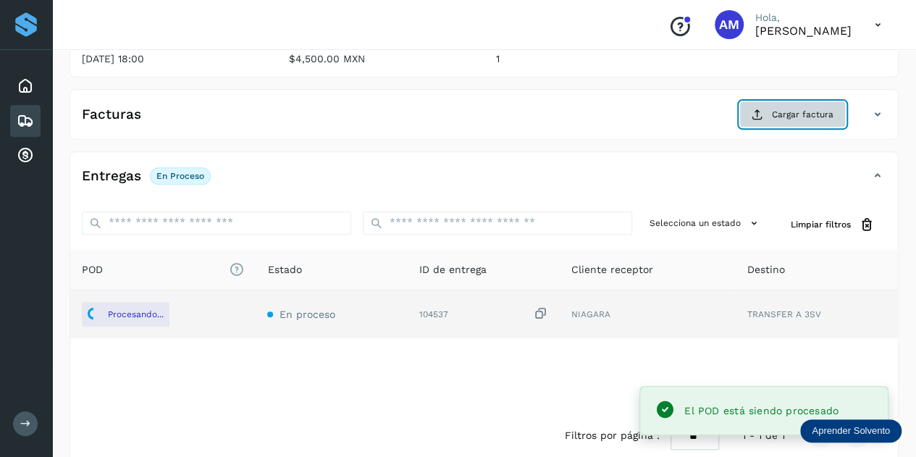
click at [792, 117] on span "Cargar factura" at bounding box center [803, 114] width 62 height 13
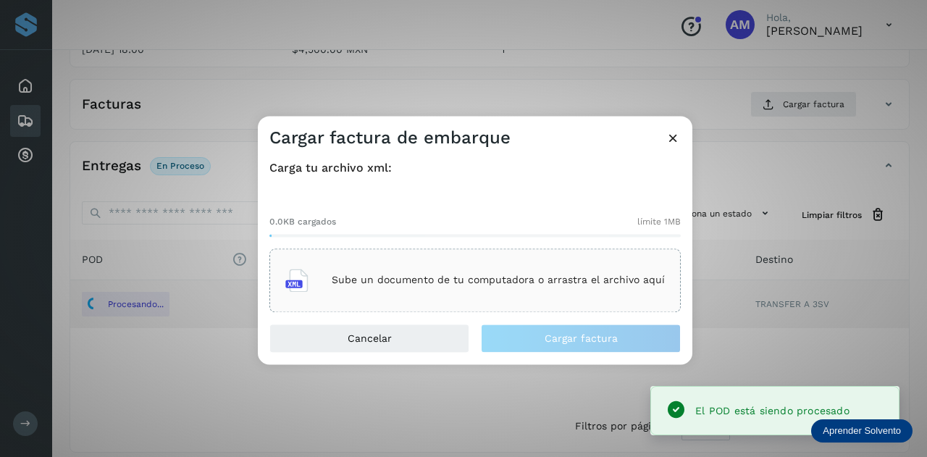
click at [452, 273] on div "Sube un documento de tu computadora o arrastra el archivo aquí" at bounding box center [474, 280] width 379 height 39
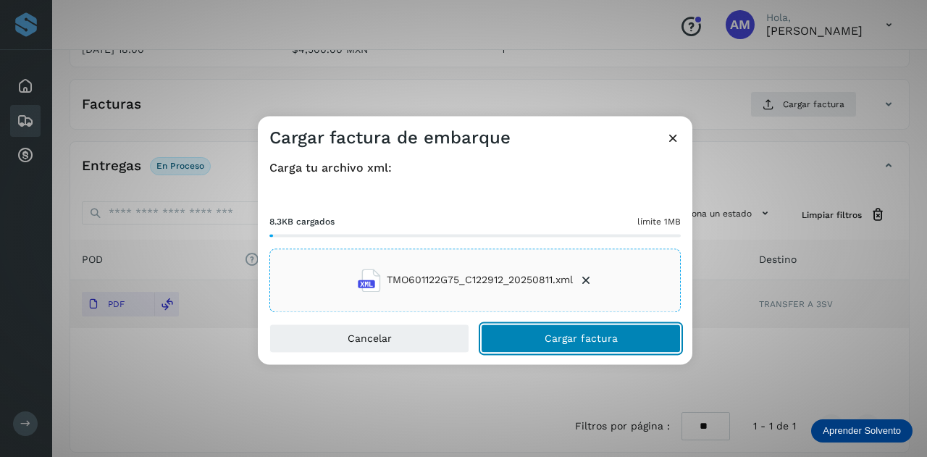
click at [510, 342] on button "Cargar factura" at bounding box center [581, 338] width 200 height 29
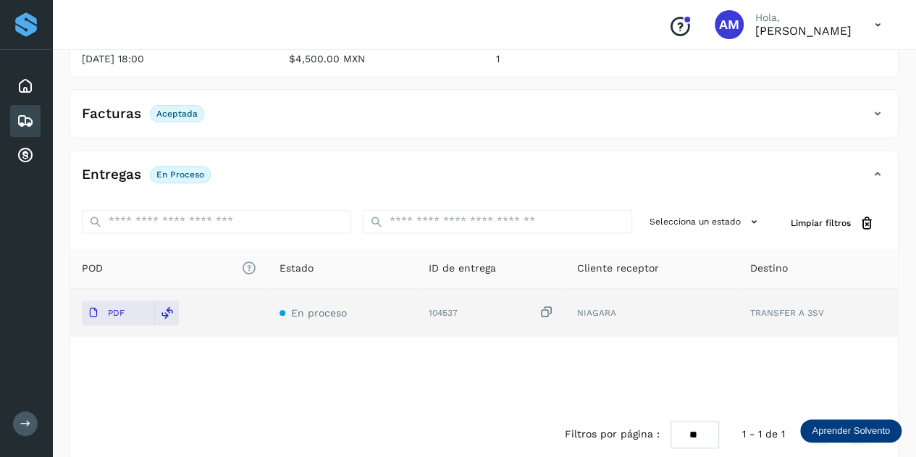
scroll to position [0, 0]
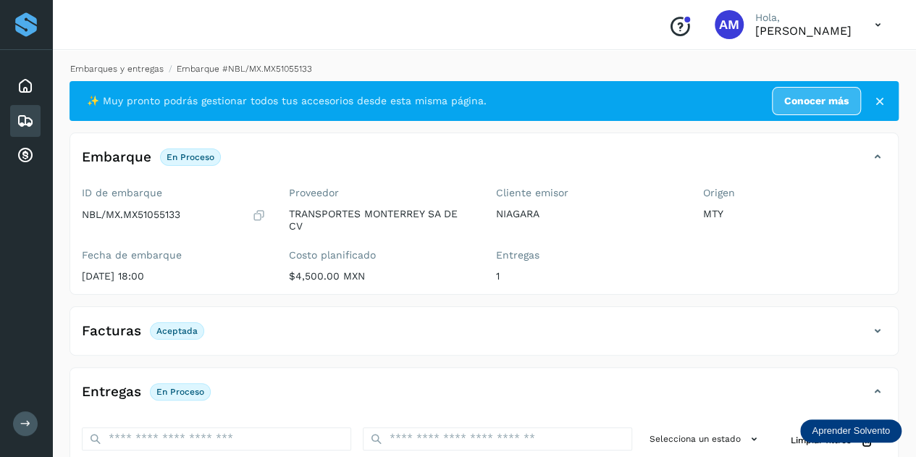
click at [143, 64] on link "Embarques y entregas" at bounding box center [116, 69] width 93 height 10
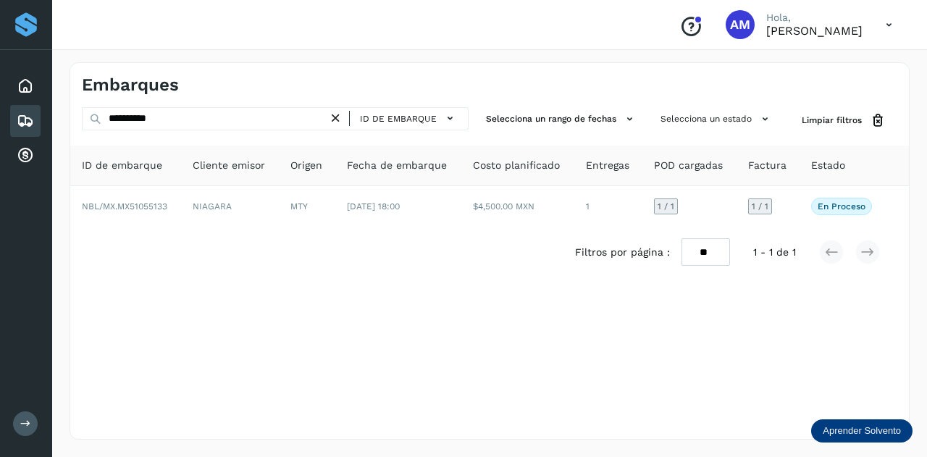
click at [342, 114] on icon at bounding box center [335, 118] width 15 height 15
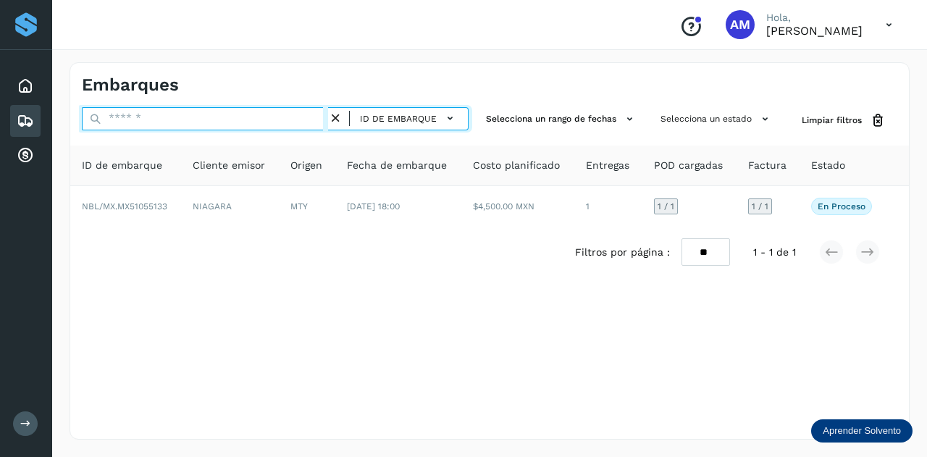
click at [278, 125] on input "text" at bounding box center [205, 118] width 246 height 23
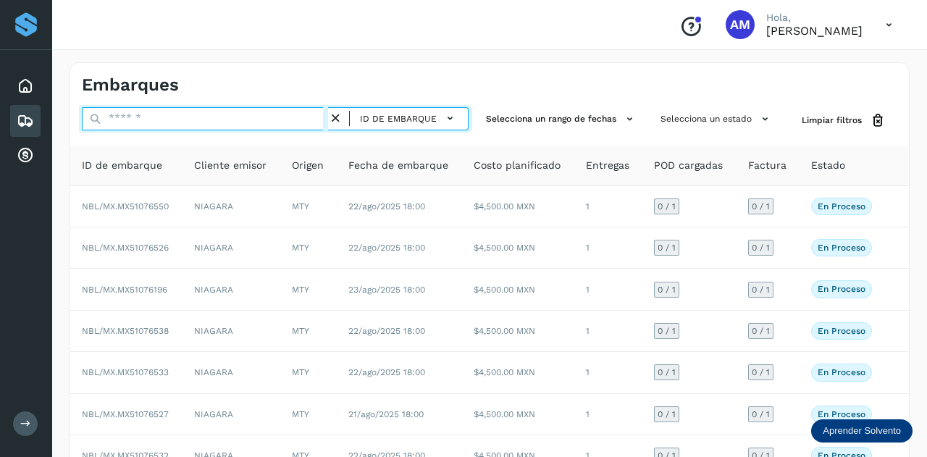
type input "*"
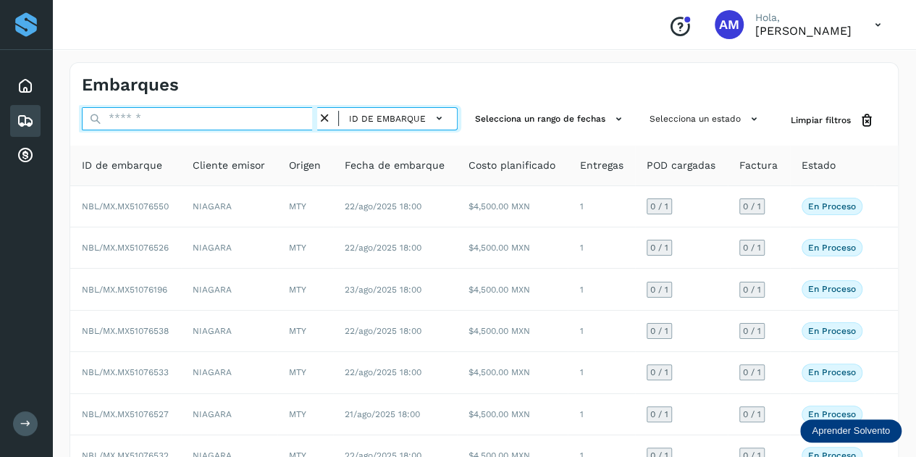
paste input "**********"
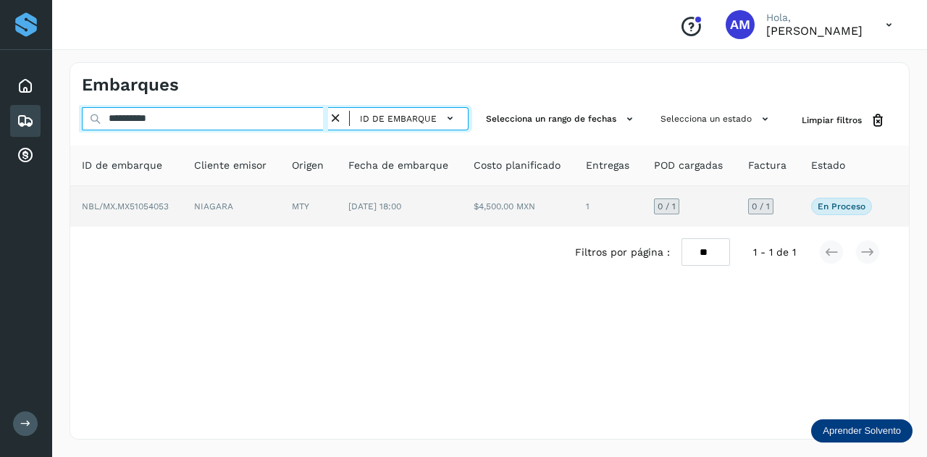
type input "**********"
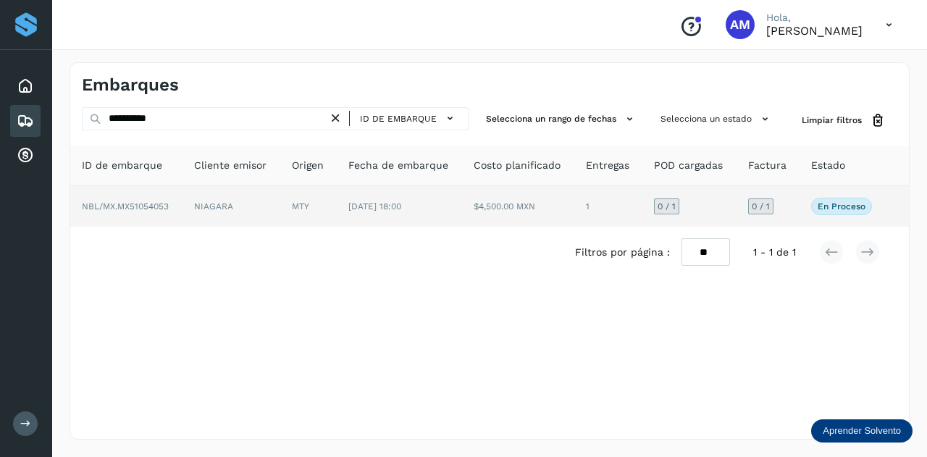
click at [337, 209] on td "MTY" at bounding box center [400, 206] width 126 height 41
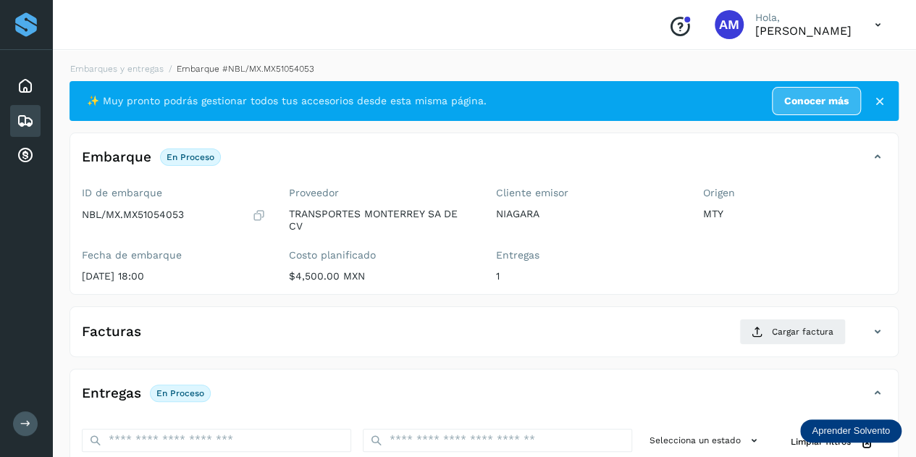
scroll to position [145, 0]
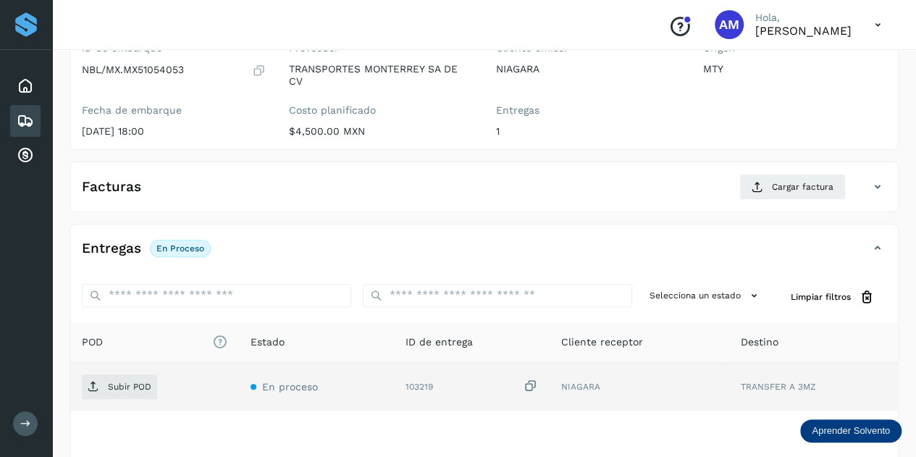
click at [239, 370] on td "Subir POD" at bounding box center [316, 387] width 155 height 48
click at [128, 384] on p "Subir POD" at bounding box center [129, 386] width 43 height 10
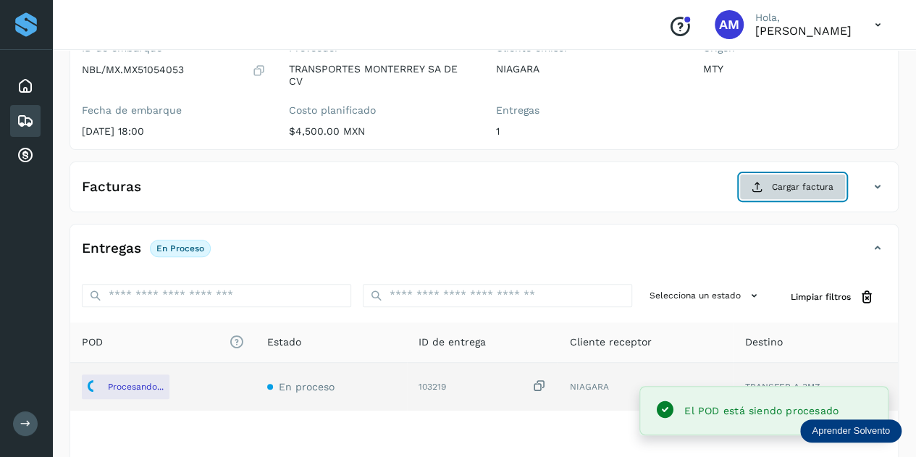
click at [801, 186] on span "Cargar factura" at bounding box center [803, 186] width 62 height 13
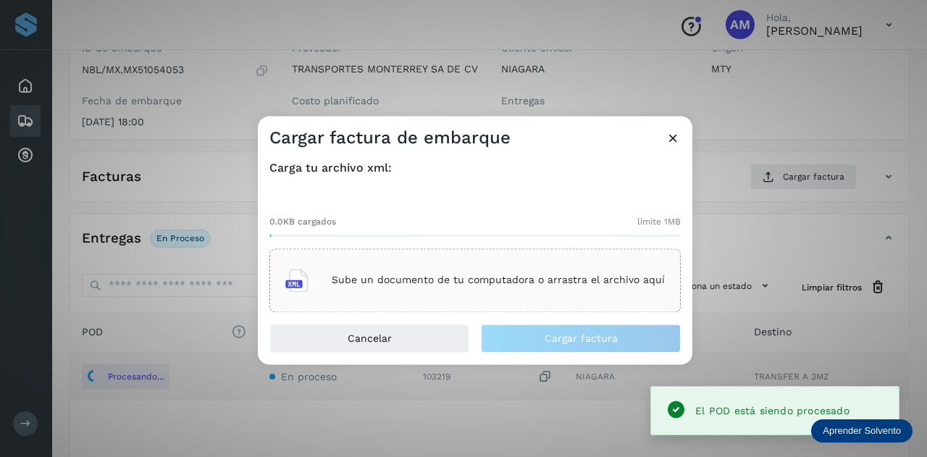
click at [347, 250] on div "Sube un documento de tu computadora o arrastra el archivo aquí" at bounding box center [474, 280] width 411 height 64
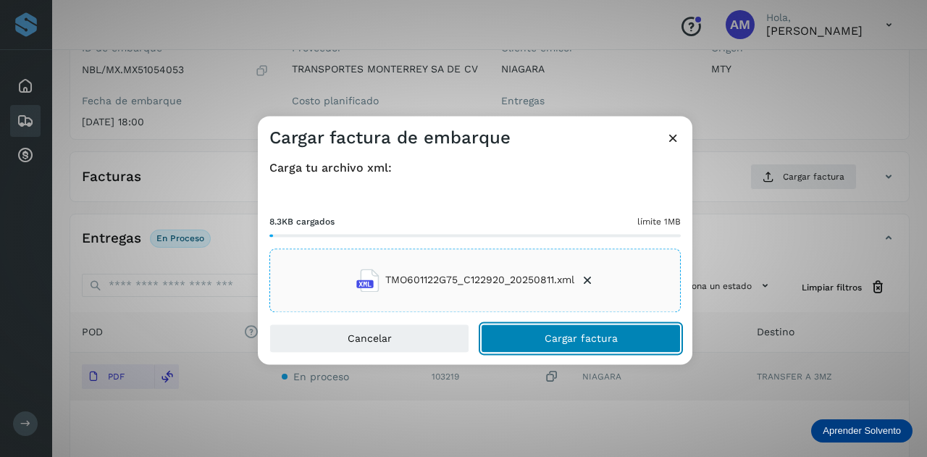
click at [537, 346] on button "Cargar factura" at bounding box center [581, 338] width 200 height 29
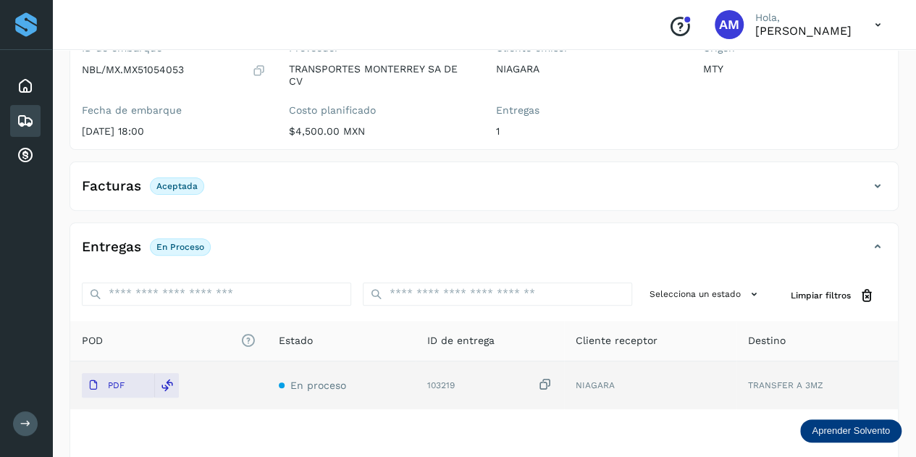
scroll to position [0, 0]
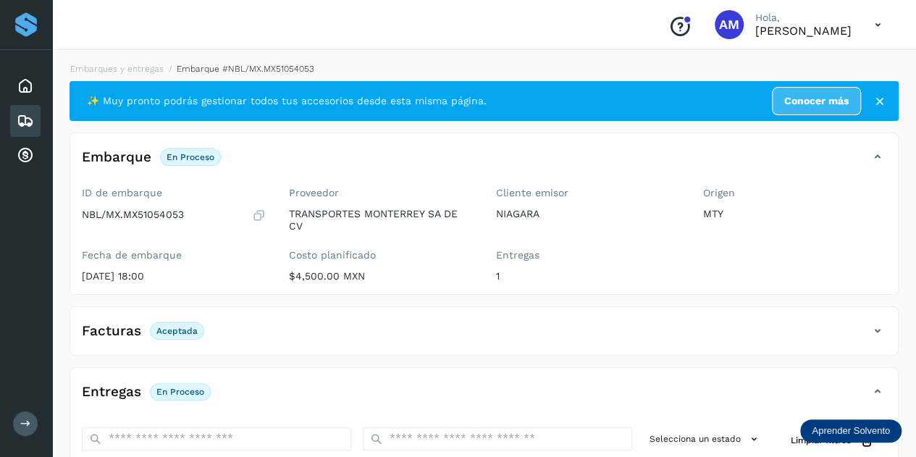
click at [164, 62] on li "Embarques y entregas" at bounding box center [239, 68] width 151 height 13
click at [101, 73] on link "Embarques y entregas" at bounding box center [116, 69] width 93 height 10
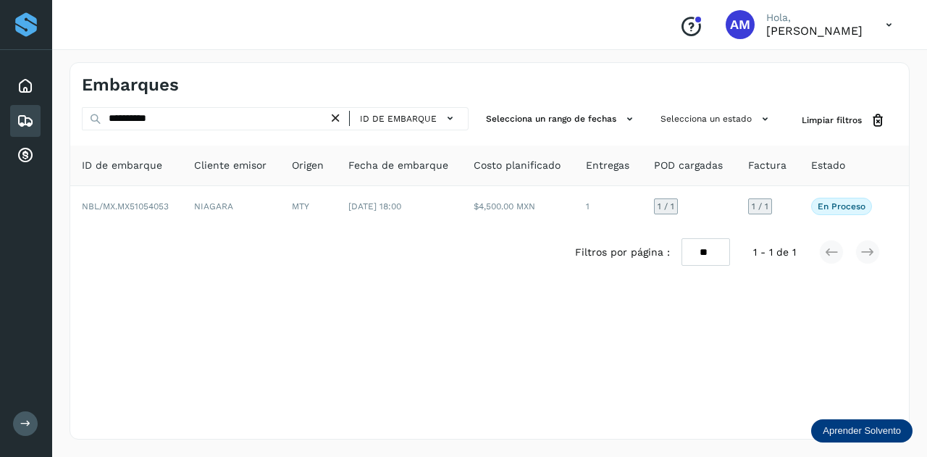
drag, startPoint x: 337, startPoint y: 118, endPoint x: 298, endPoint y: 119, distance: 39.1
click at [337, 118] on icon at bounding box center [335, 118] width 15 height 15
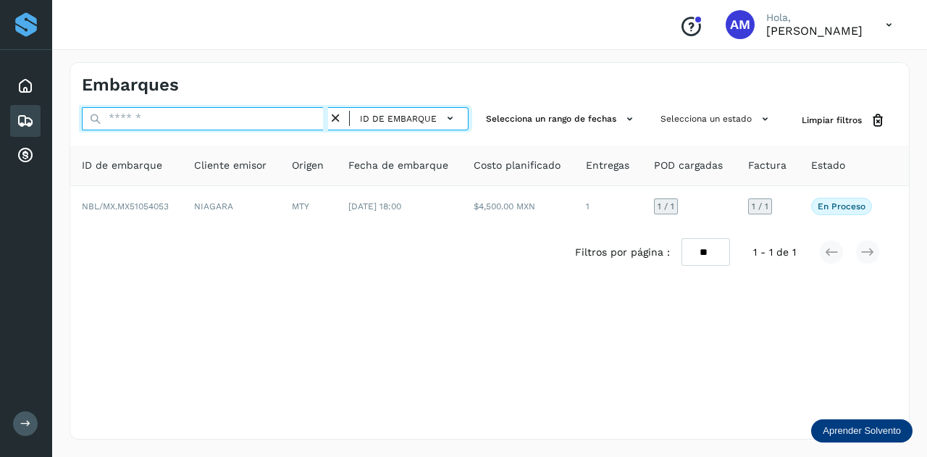
click at [274, 119] on input "text" at bounding box center [205, 118] width 246 height 23
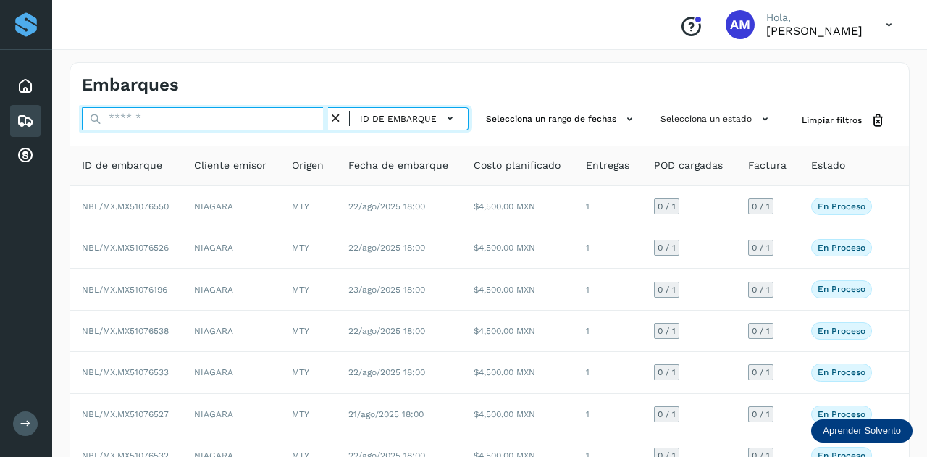
paste input "**********"
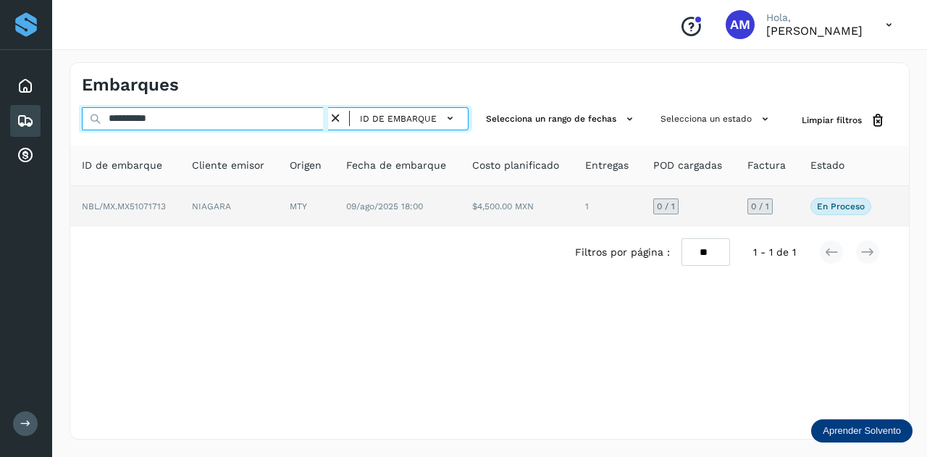
type input "**********"
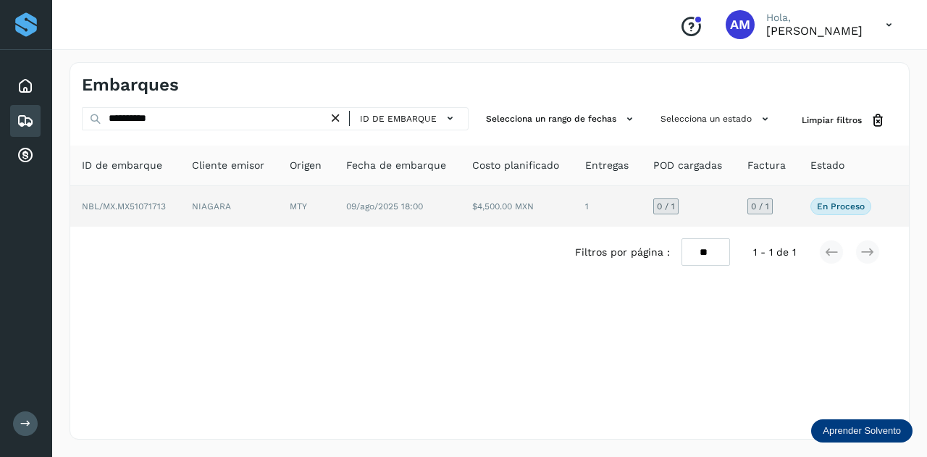
click at [334, 195] on td "MTY" at bounding box center [397, 206] width 126 height 41
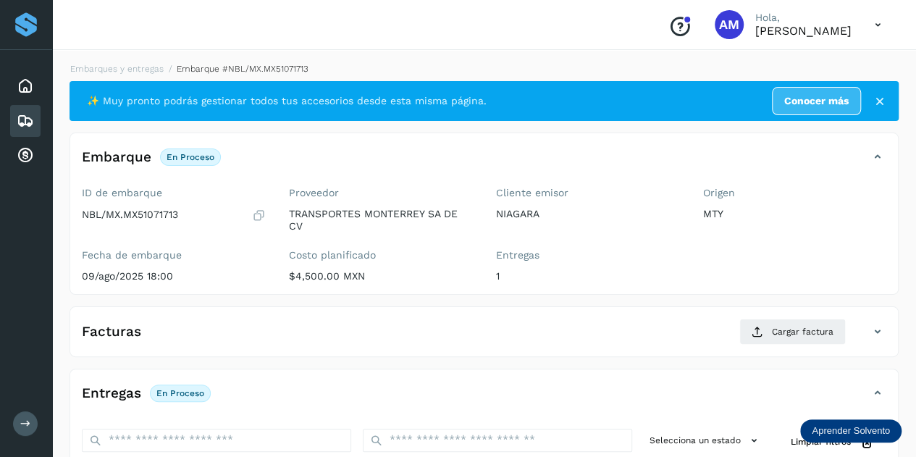
scroll to position [237, 0]
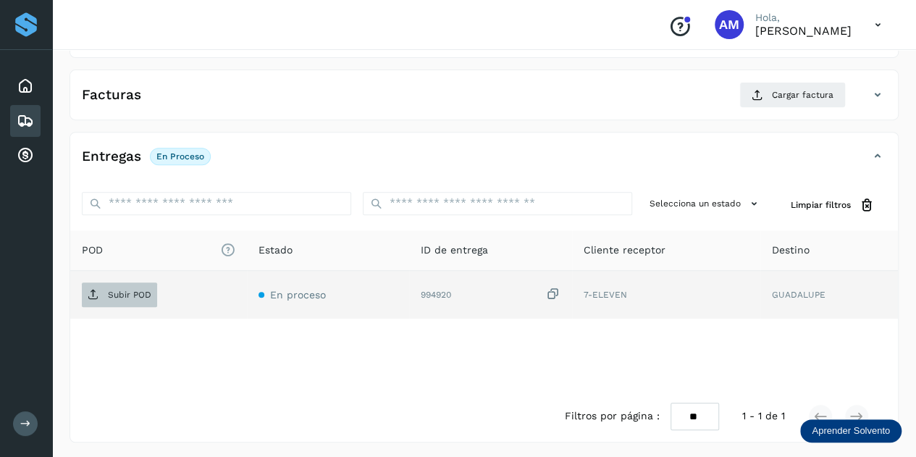
click at [124, 297] on p "Subir POD" at bounding box center [129, 295] width 43 height 10
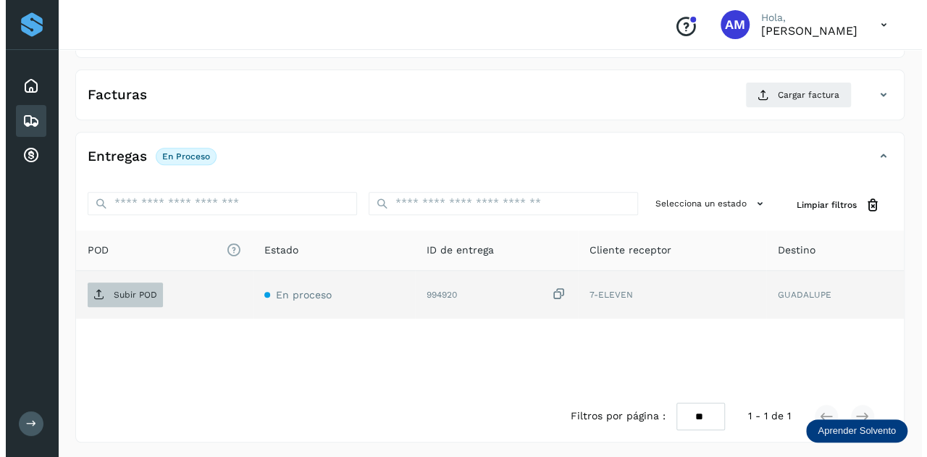
scroll to position [164, 0]
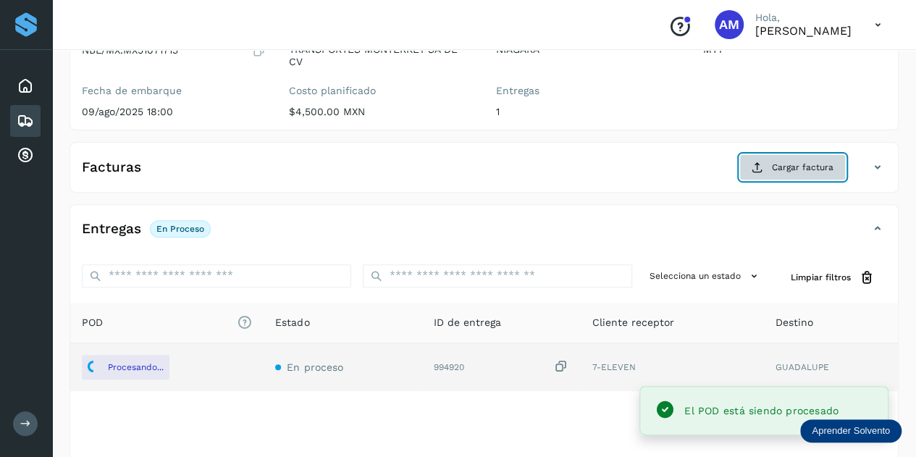
click at [777, 170] on span "Cargar factura" at bounding box center [803, 167] width 62 height 13
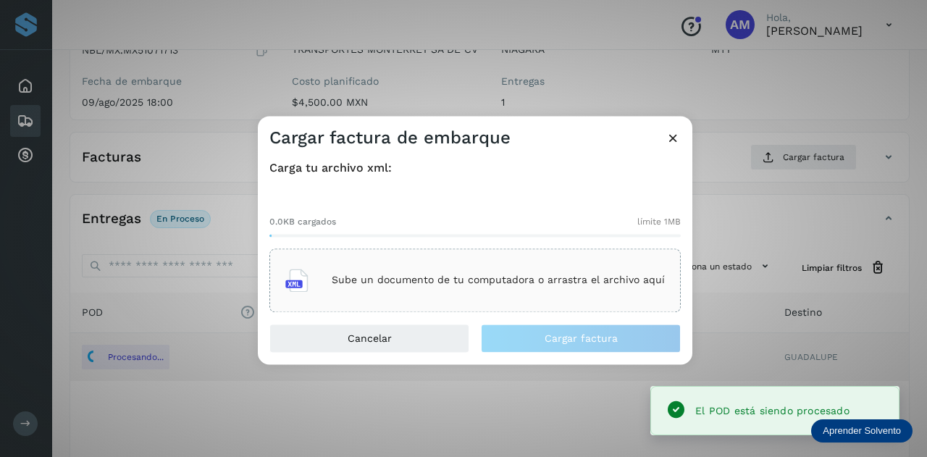
click at [533, 266] on div "Sube un documento de tu computadora o arrastra el archivo aquí" at bounding box center [474, 280] width 379 height 39
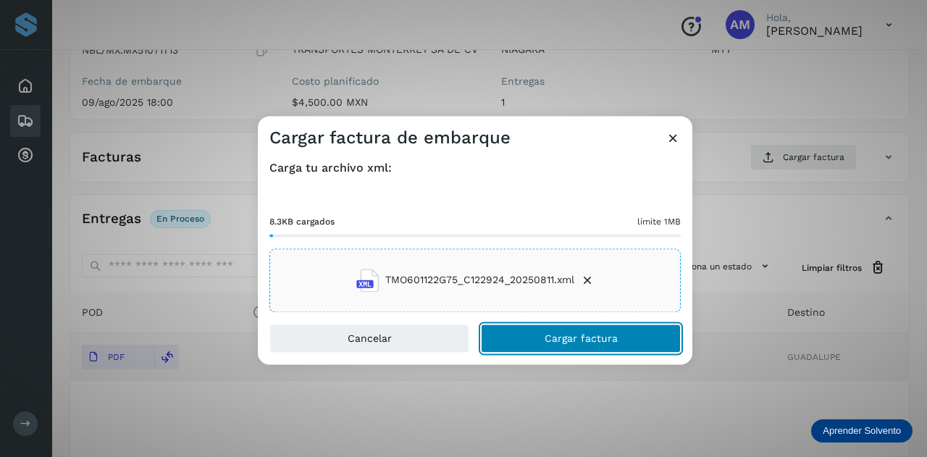
click at [556, 339] on span "Cargar factura" at bounding box center [580, 338] width 73 height 10
